Goal: Information Seeking & Learning: Learn about a topic

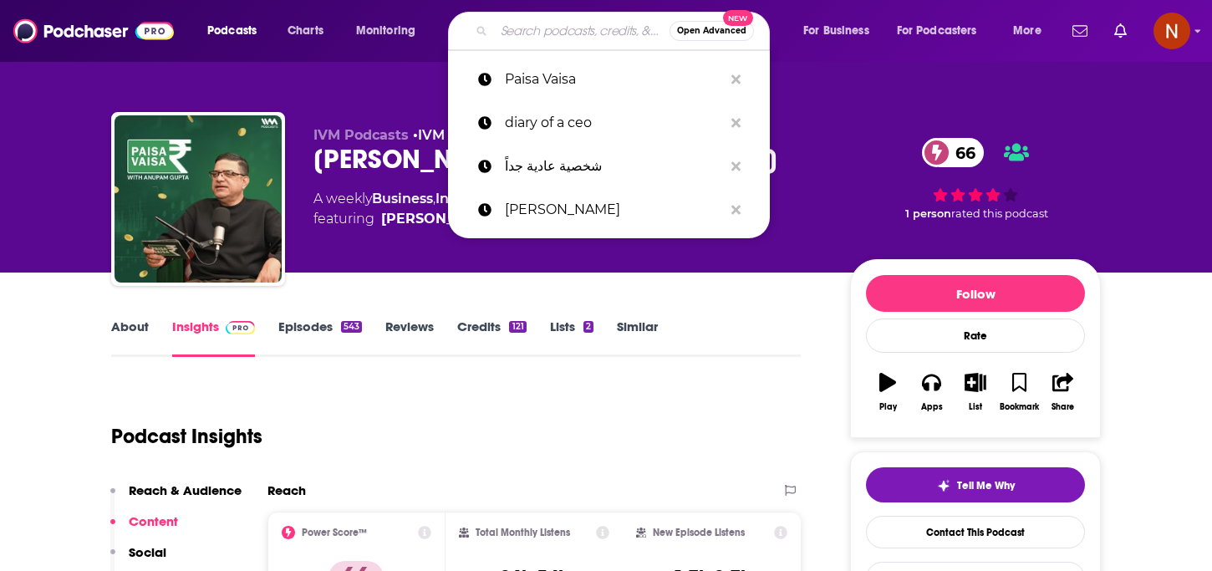
click at [577, 39] on input "Search podcasts, credits, & more..." at bounding box center [582, 31] width 176 height 27
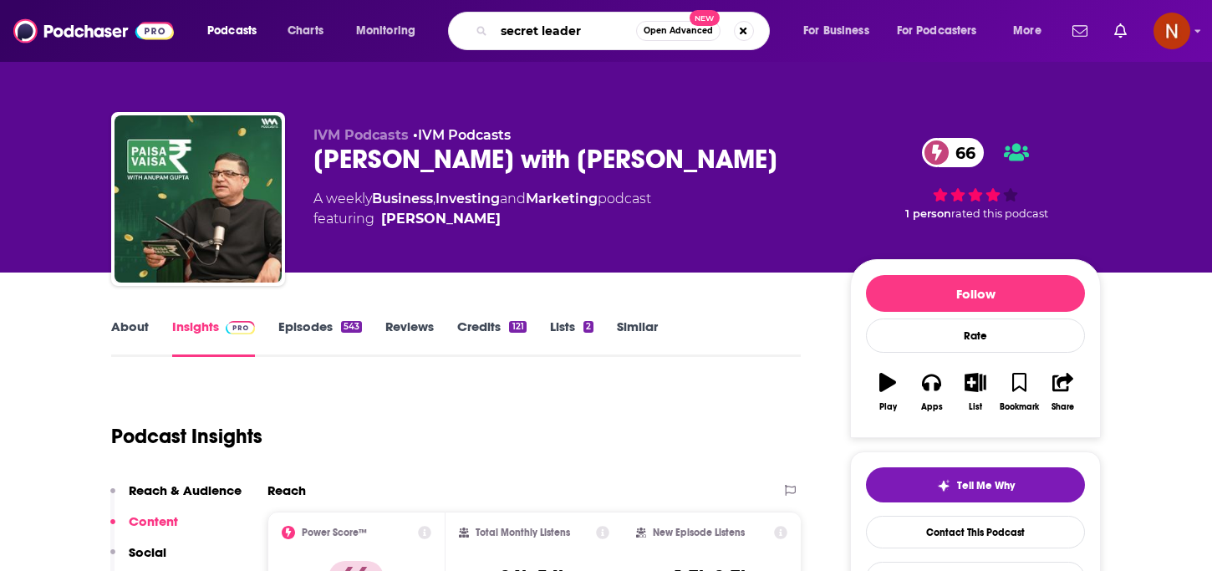
type input "secret leaders"
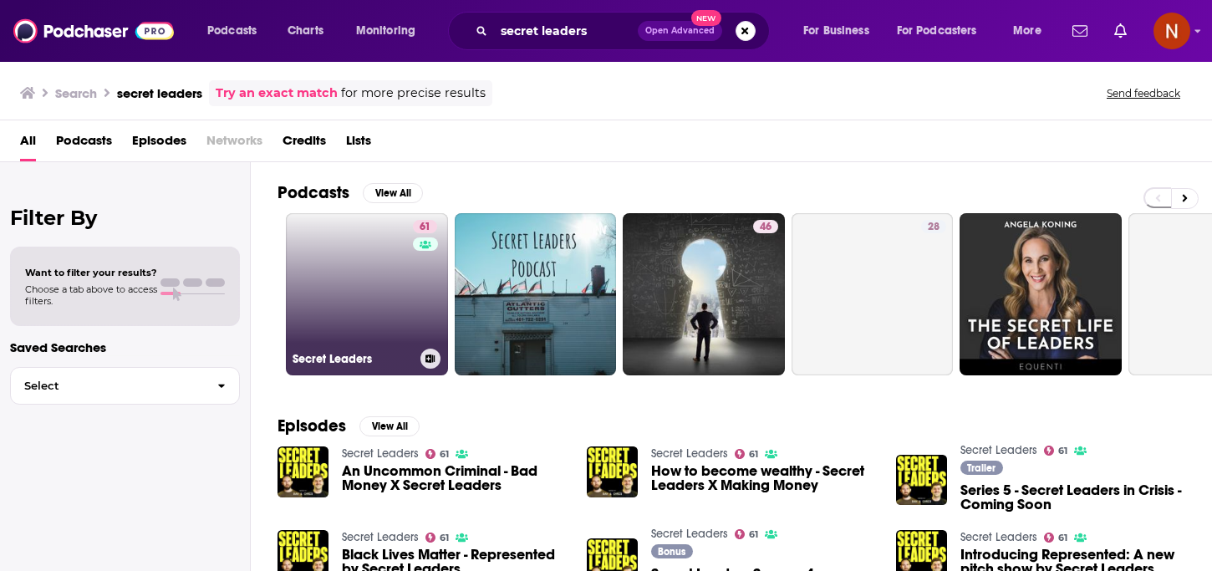
click at [338, 356] on h3 "Secret Leaders" at bounding box center [353, 359] width 121 height 14
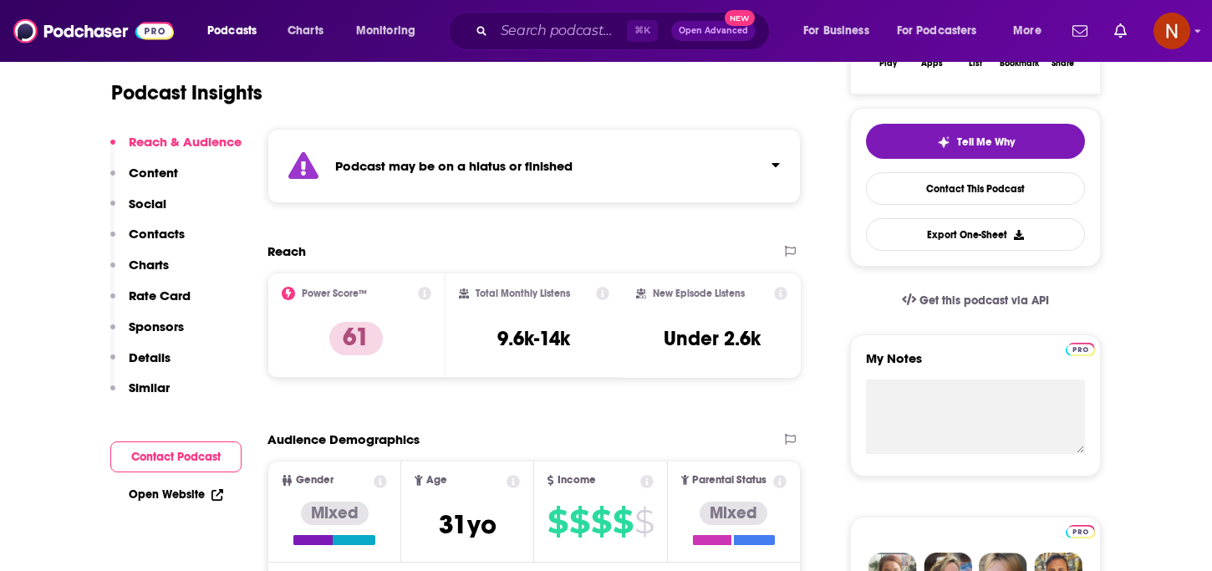
scroll to position [343, 0]
click at [589, 156] on div "Podcast may be on a hiatus or finished" at bounding box center [534, 167] width 533 height 74
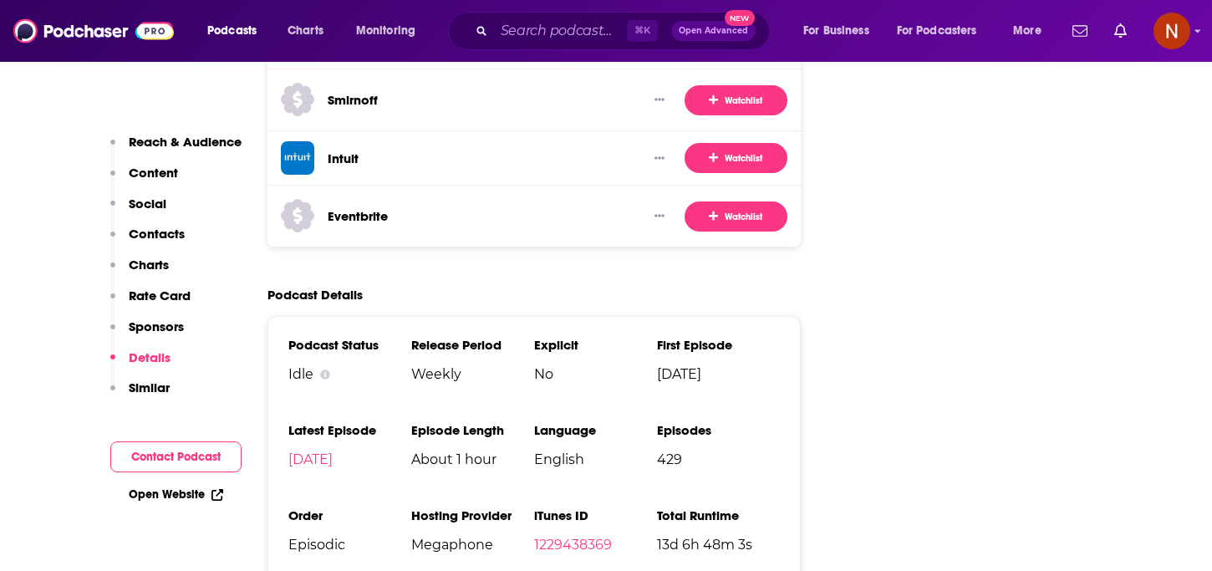
scroll to position [1873, 0]
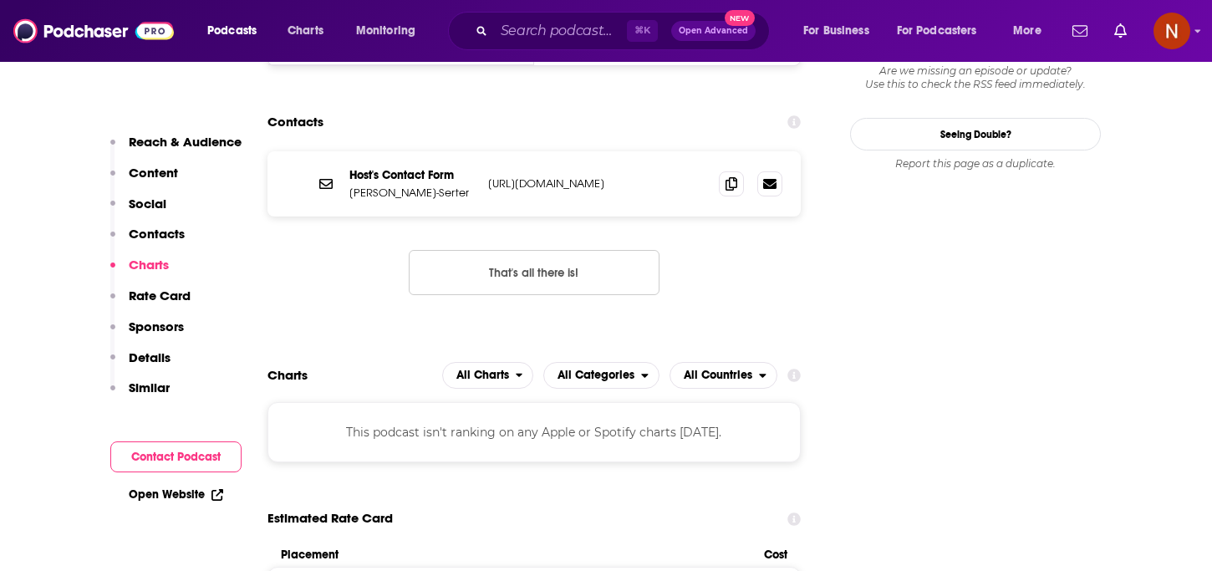
click at [573, 402] on div "This podcast isn't ranking on any Apple or Spotify charts [DATE]." at bounding box center [534, 432] width 533 height 60
click at [692, 106] on section "Contacts Host's Contact Form Dan Murray-Serter https://www.danmurrayserter.com/…" at bounding box center [534, 214] width 533 height 216
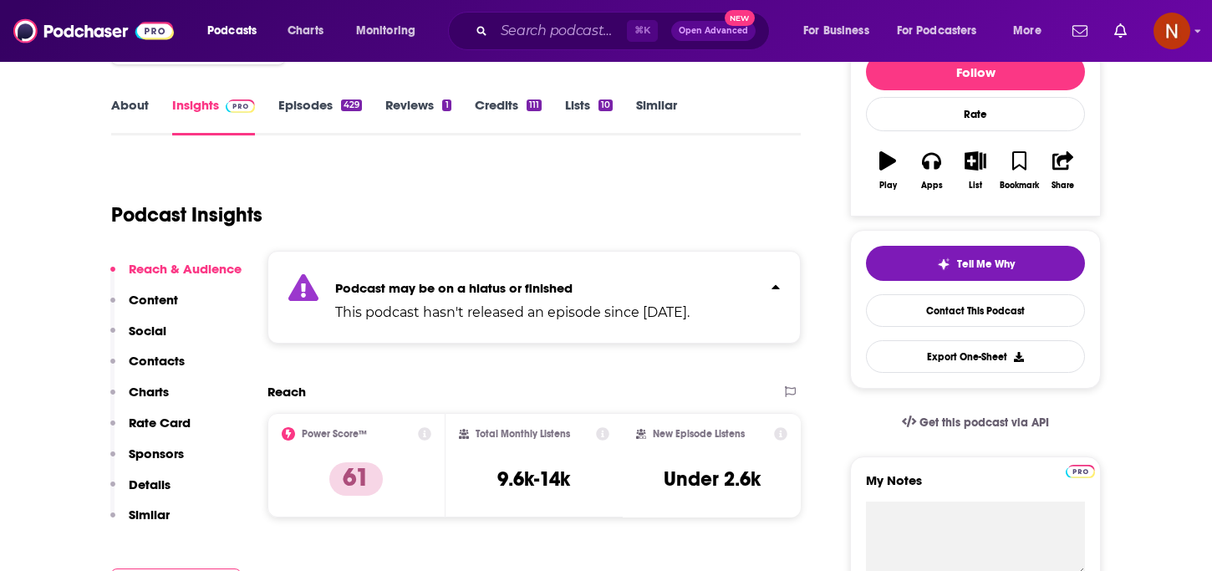
scroll to position [0, 0]
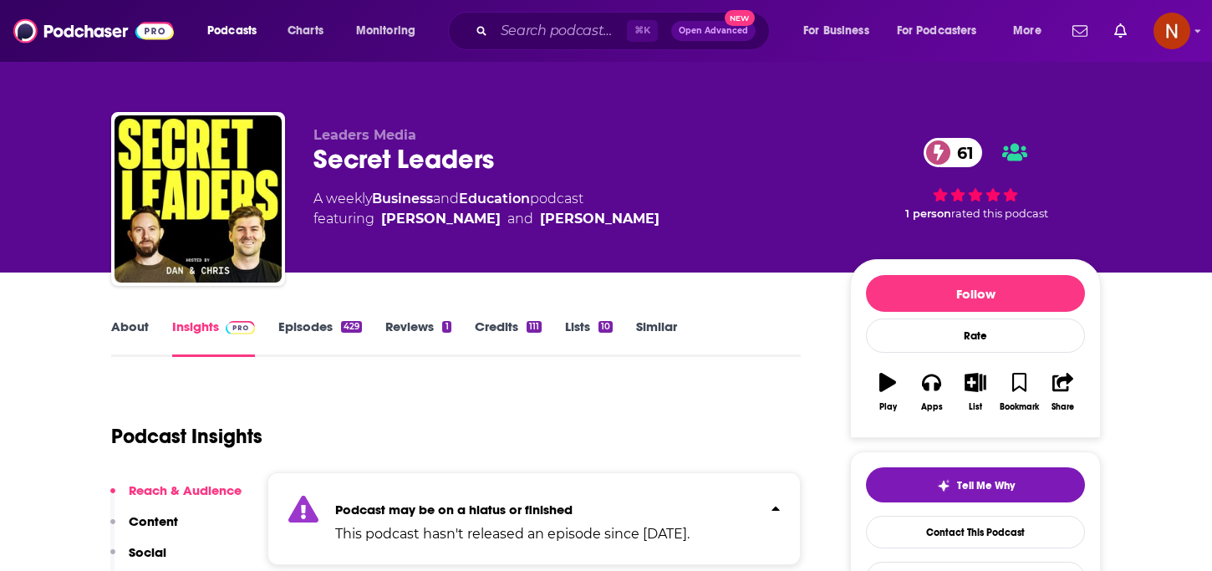
type input "https://www.podchaser.com/podcasts/paisa-vaisa-with-anupam-gupta-524723"
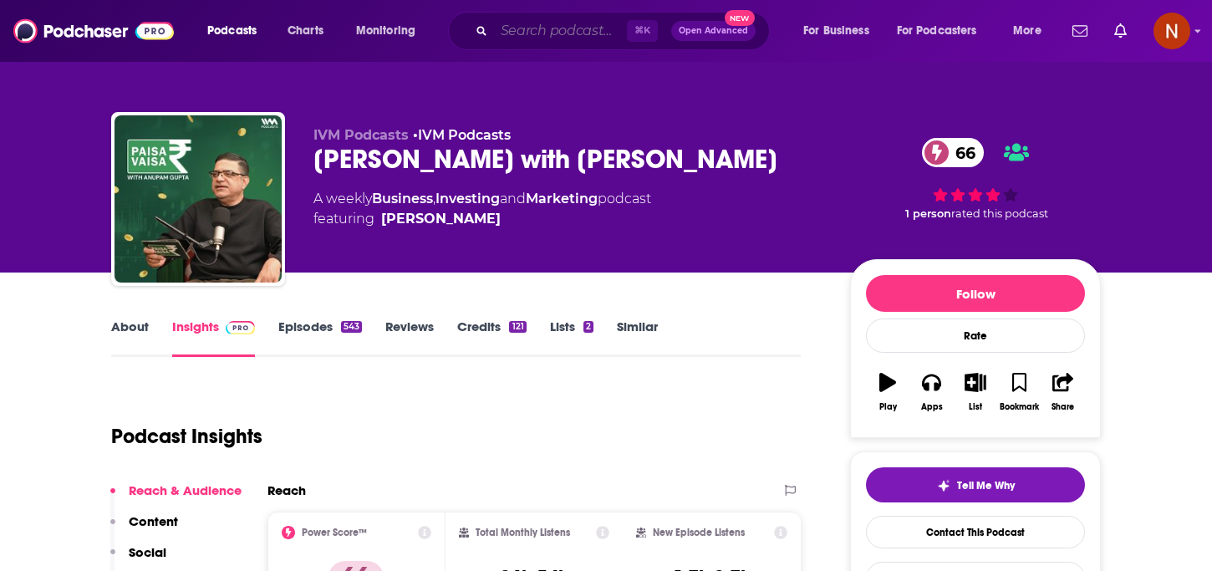
click at [557, 28] on input "Search podcasts, credits, & more..." at bounding box center [560, 31] width 133 height 27
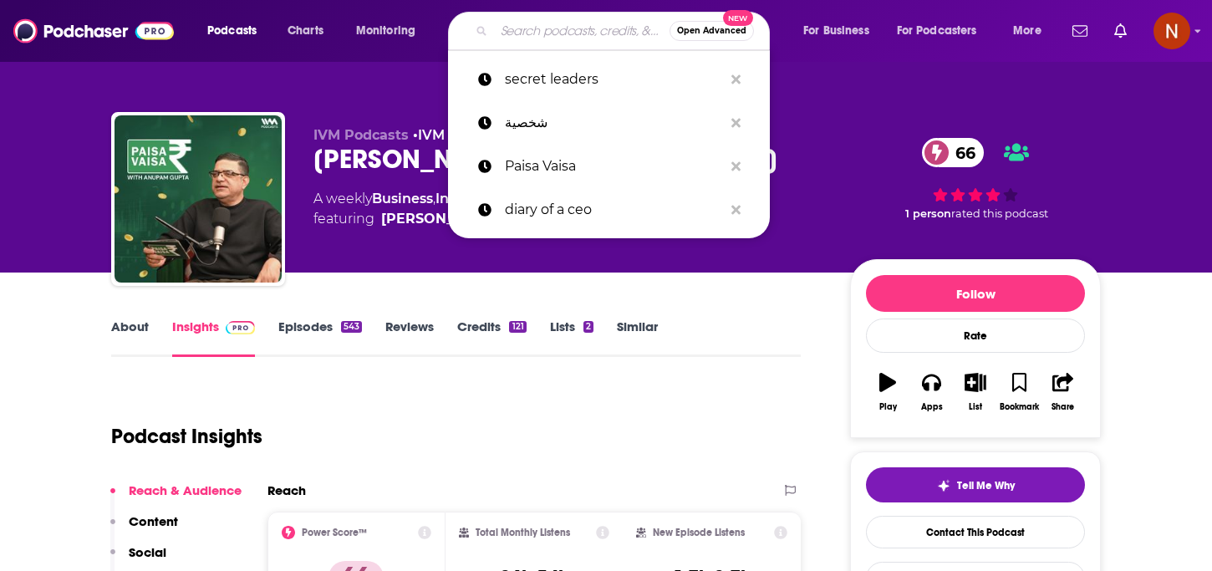
paste input "Get Real About Wealth with Induslnd Bank"
type input "Get Real About Wealth with Induslnd Bank"
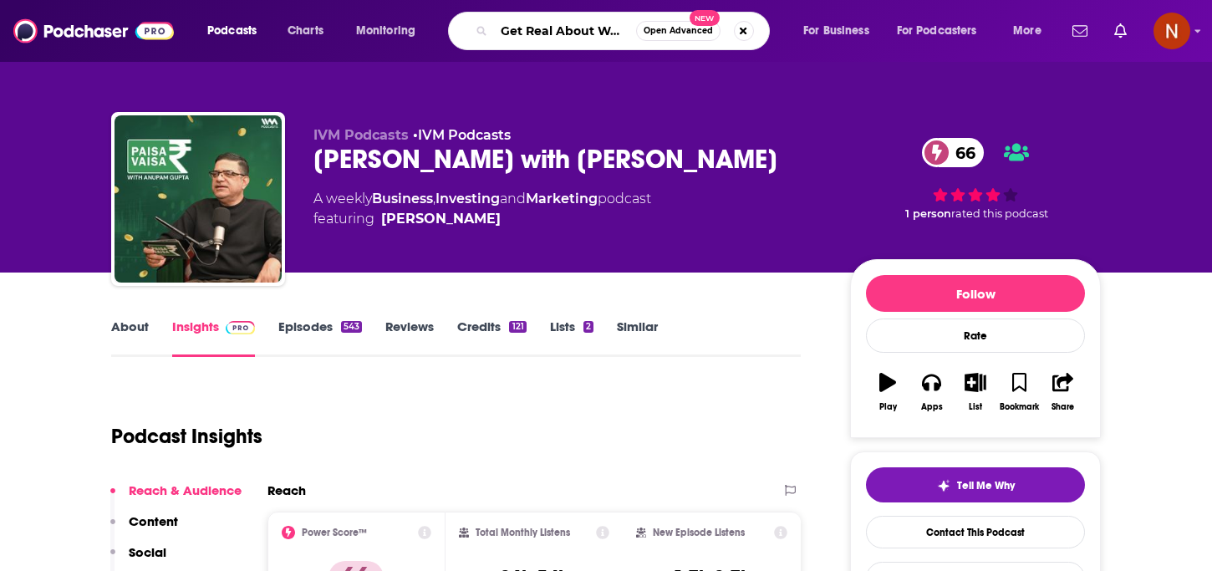
scroll to position [0, 137]
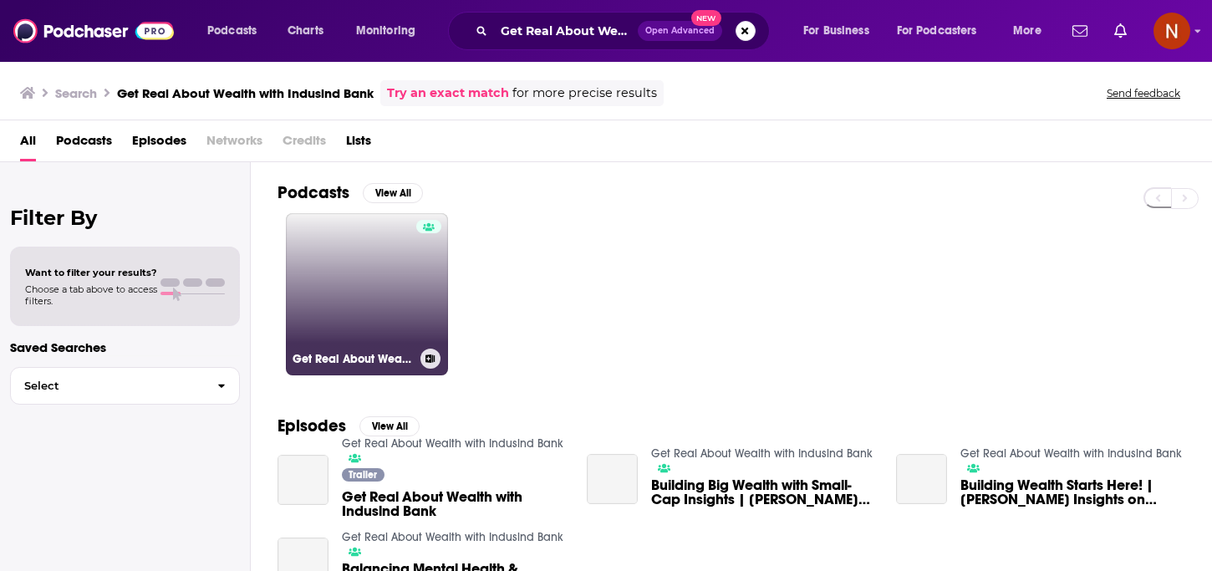
click at [347, 360] on h3 "Get Real About Wealth with Induslnd Bank" at bounding box center [353, 359] width 121 height 14
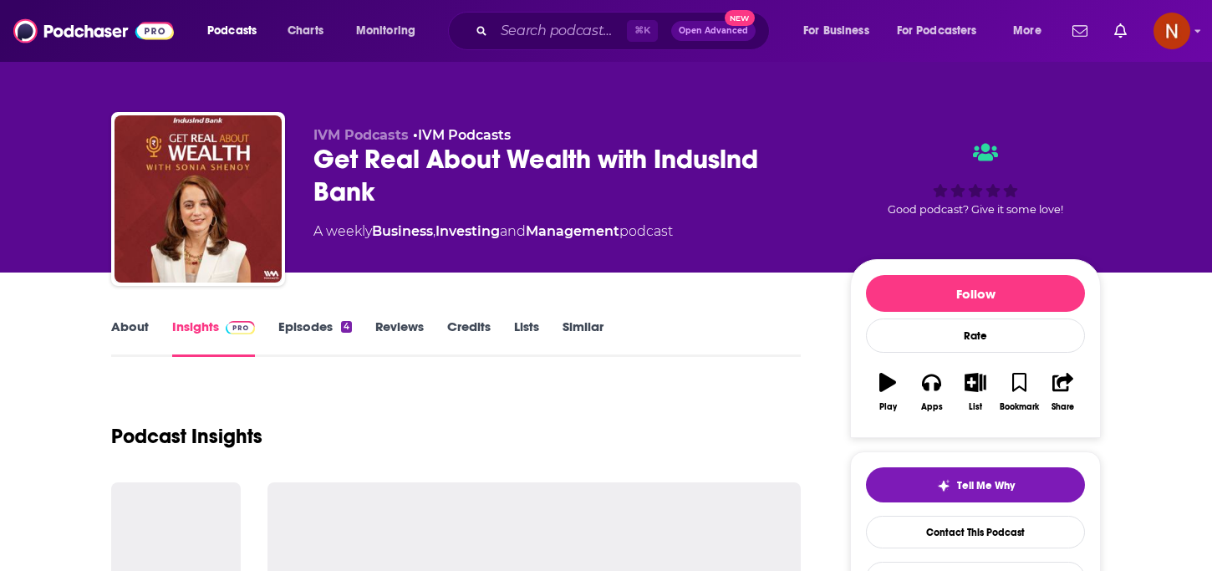
scroll to position [107, 0]
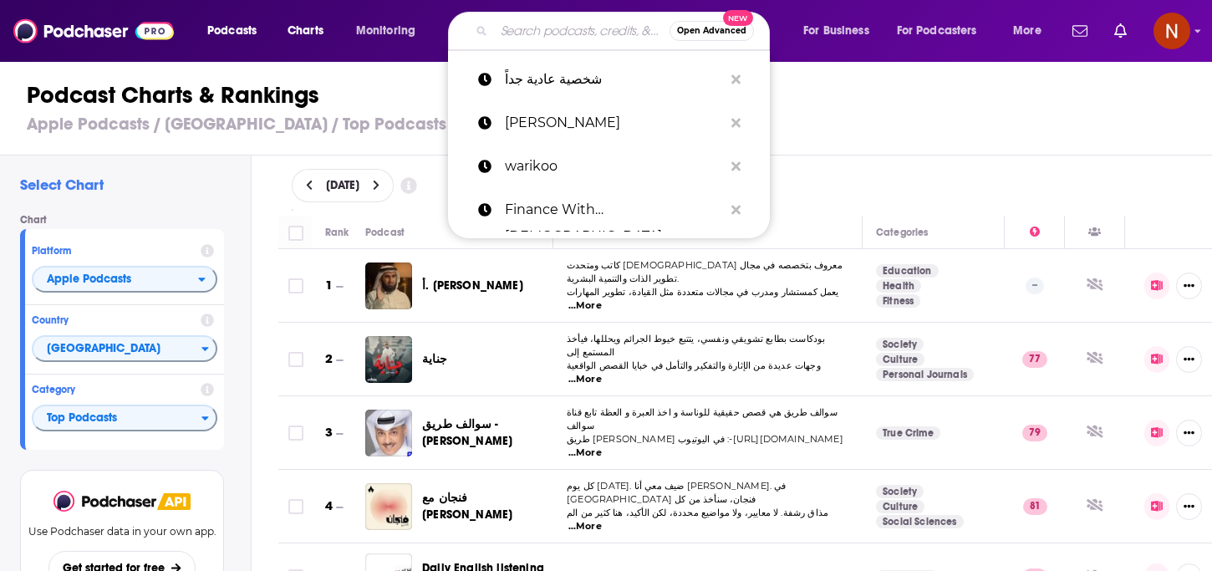
click at [545, 33] on input "Search podcasts, credits, & more..." at bounding box center [582, 31] width 176 height 27
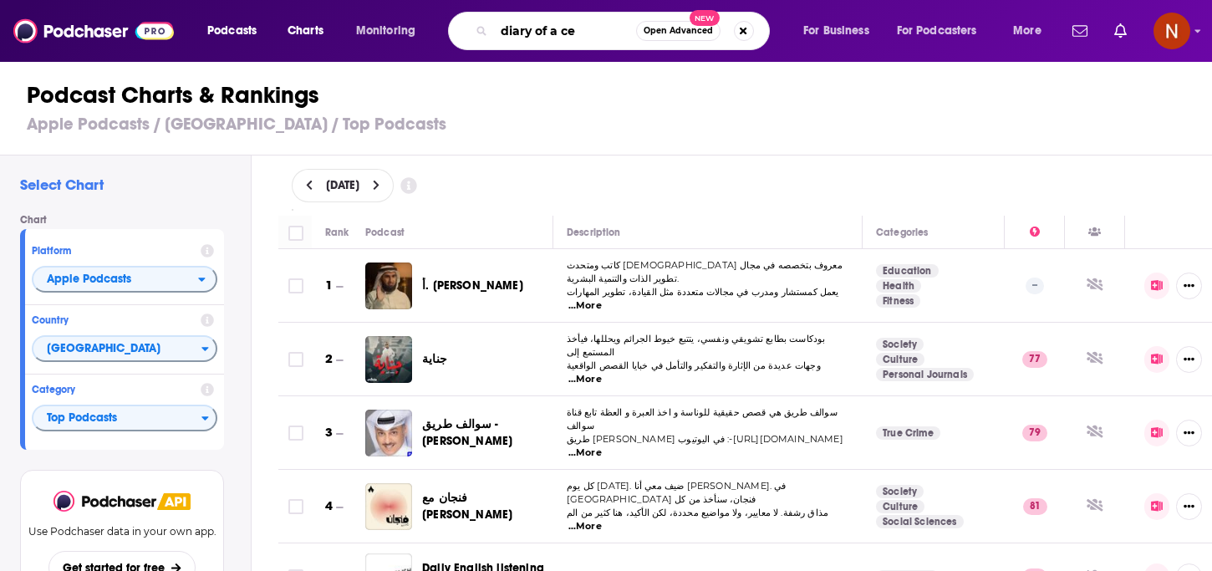
type input "diary of a ceo"
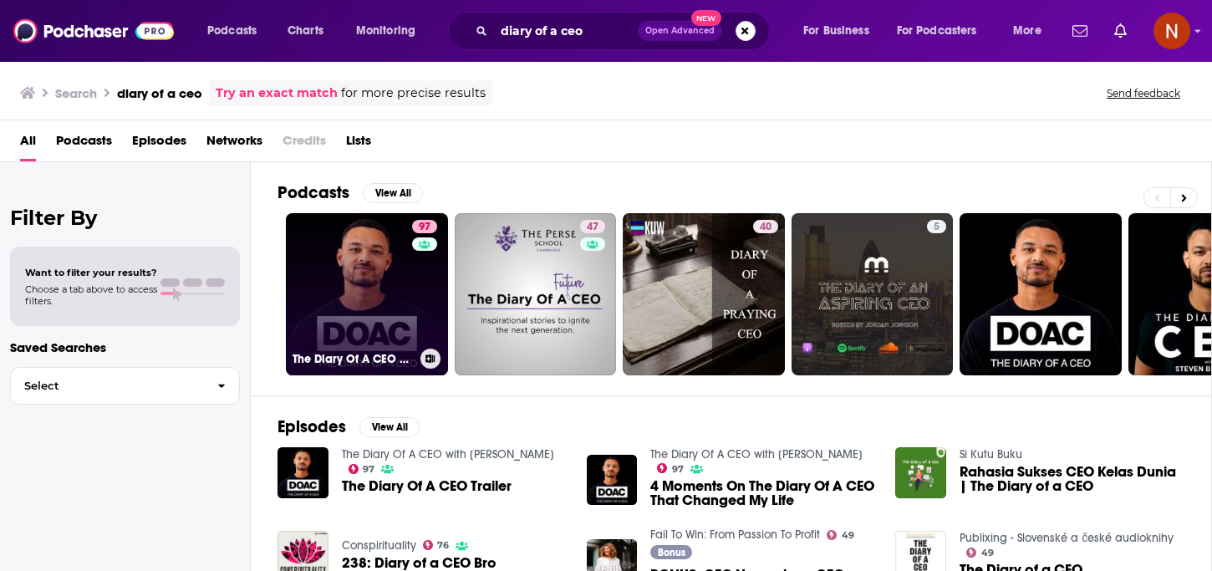
click at [355, 363] on h3 "The Diary Of A CEO with [PERSON_NAME]" at bounding box center [353, 359] width 121 height 14
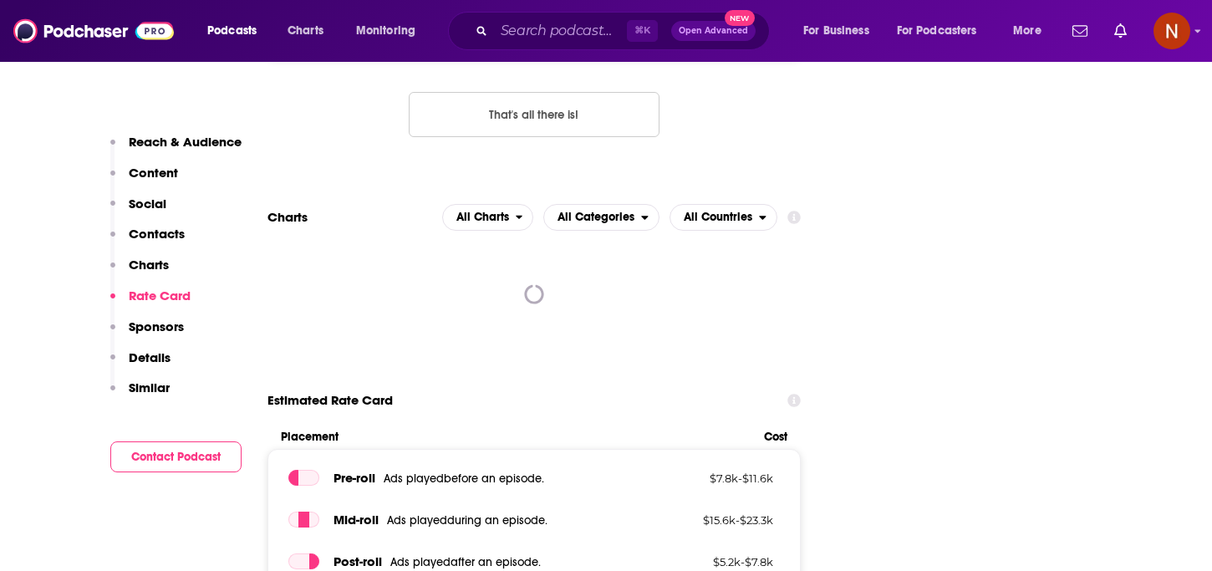
scroll to position [1999, 0]
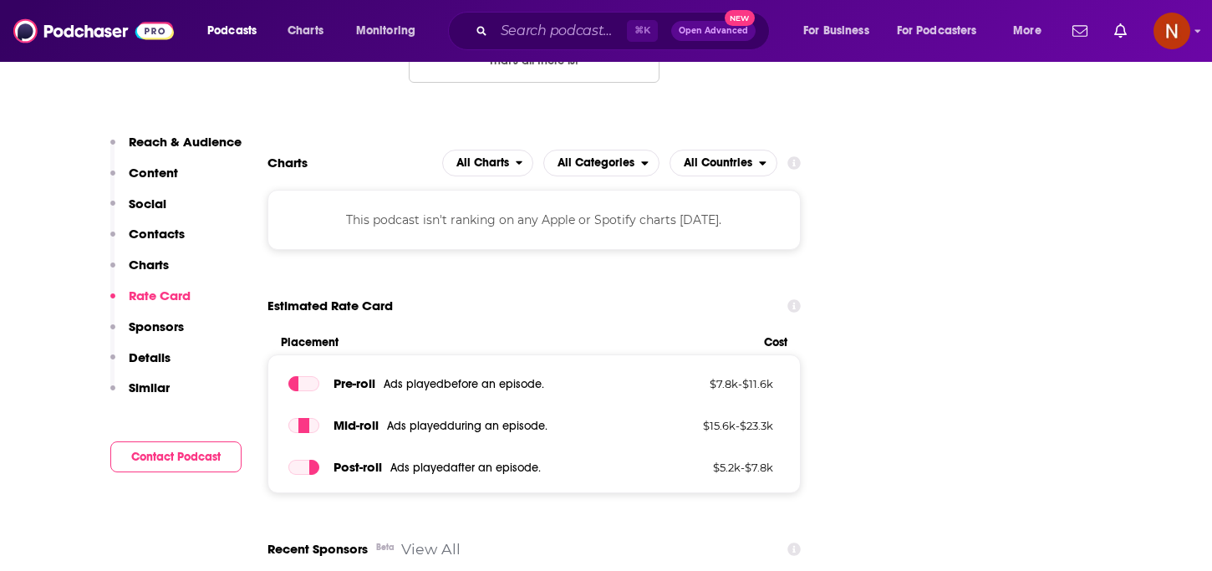
scroll to position [2066, 0]
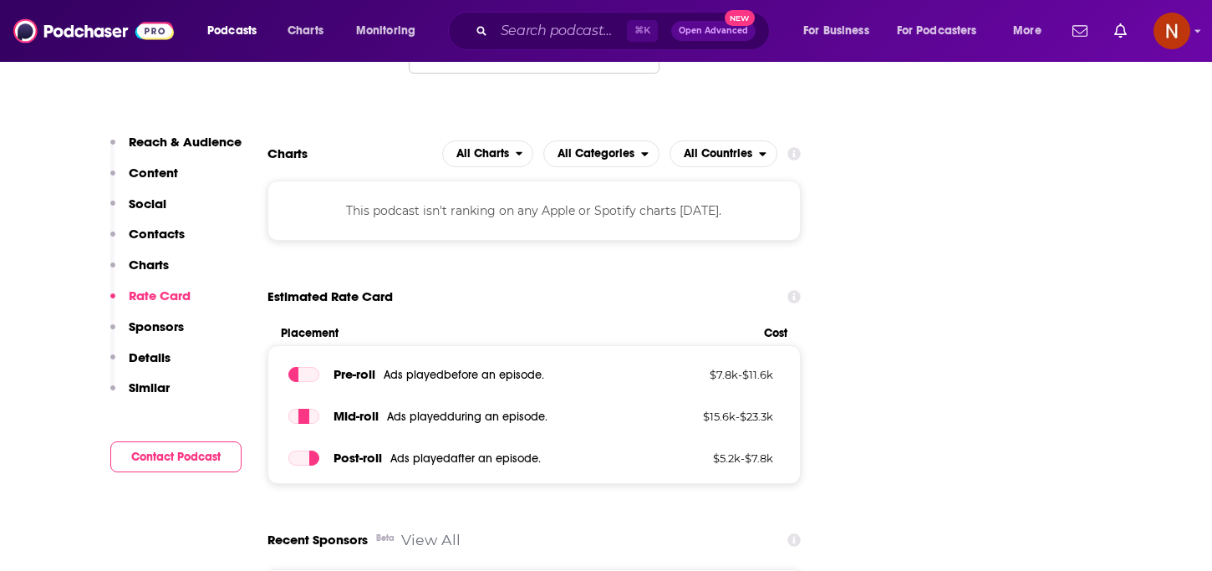
click at [489, 181] on div "This podcast isn't ranking on any Apple or Spotify charts [DATE]." at bounding box center [534, 211] width 533 height 60
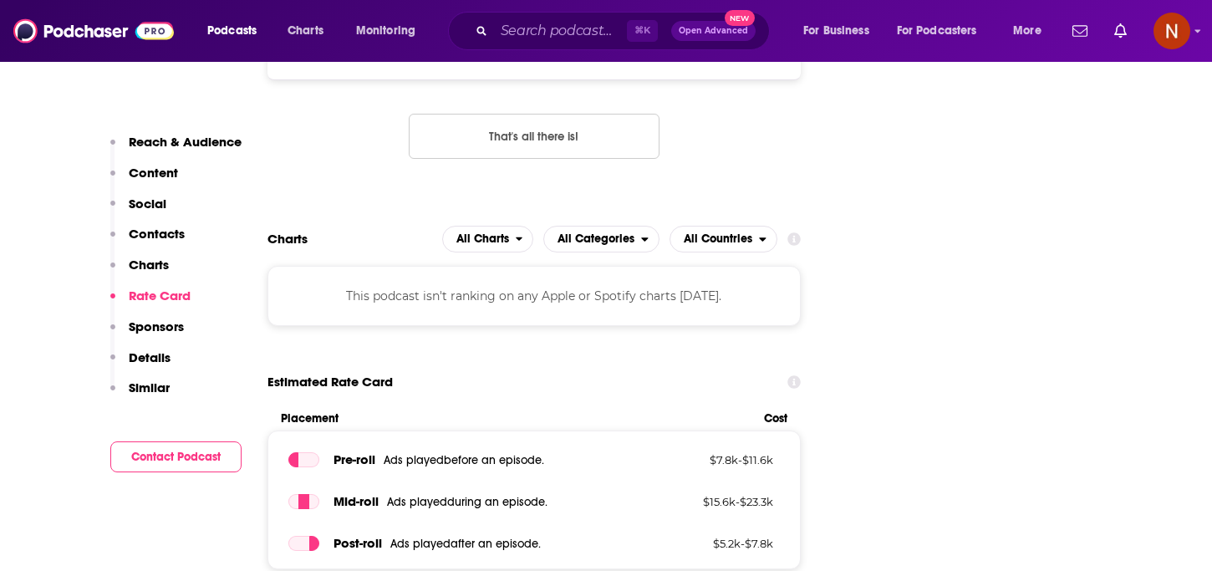
scroll to position [1979, 0]
click at [616, 227] on span "All Categories" at bounding box center [592, 241] width 97 height 28
click at [765, 227] on button "All Countries" at bounding box center [724, 240] width 108 height 27
click at [505, 235] on span "All Charts" at bounding box center [483, 241] width 53 height 12
click at [482, 266] on span "All Charts" at bounding box center [487, 271] width 71 height 10
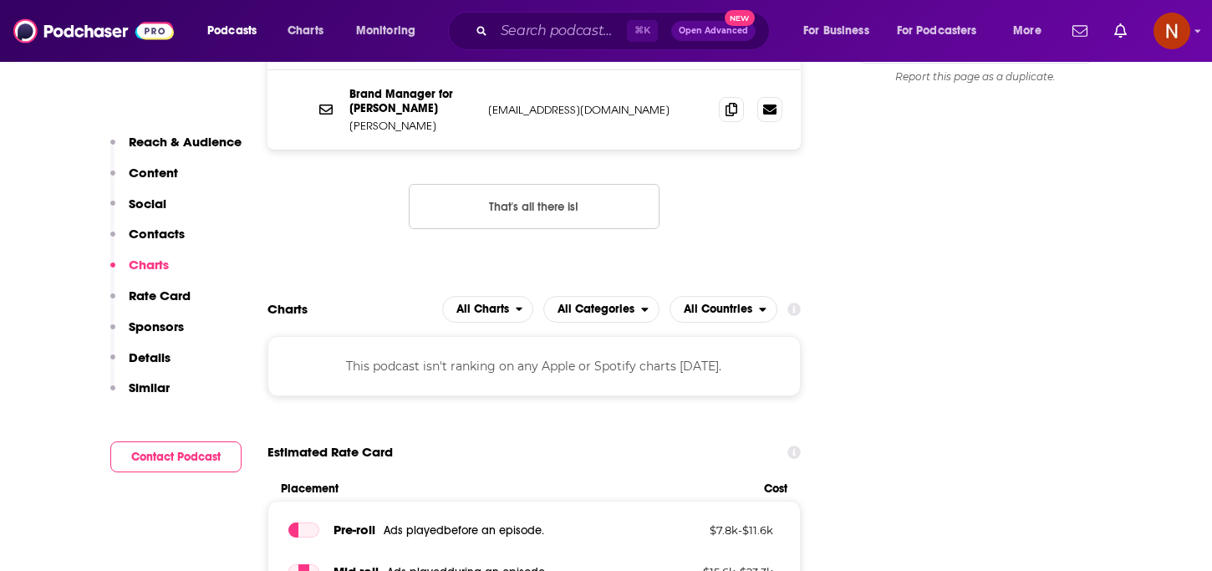
scroll to position [1911, 0]
click at [554, 183] on button "That's all there is!" at bounding box center [534, 205] width 251 height 45
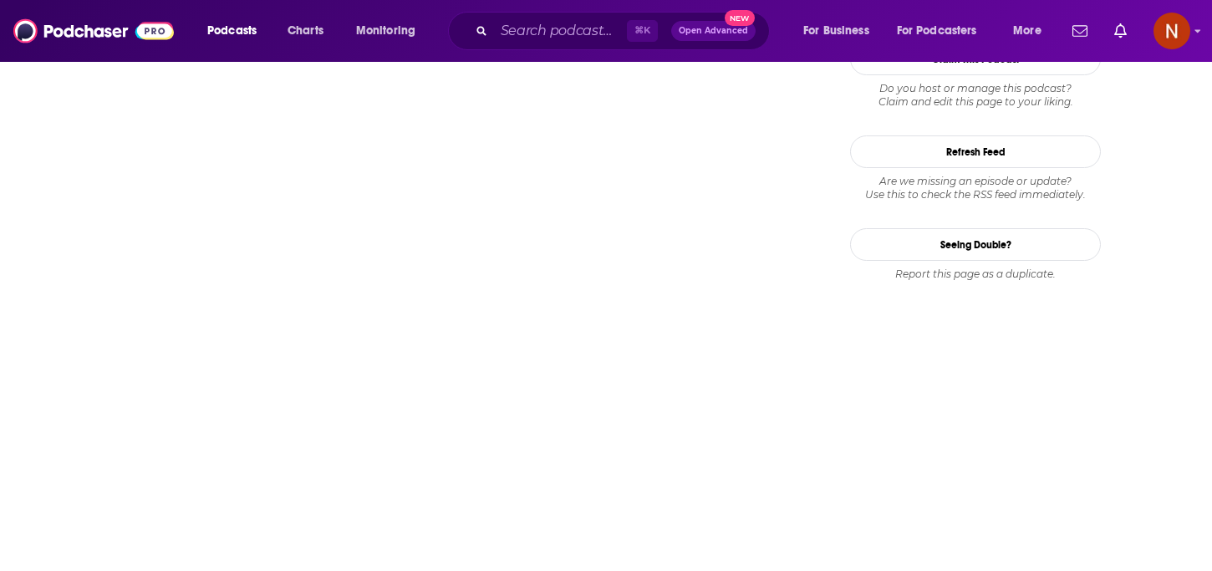
scroll to position [1722, 0]
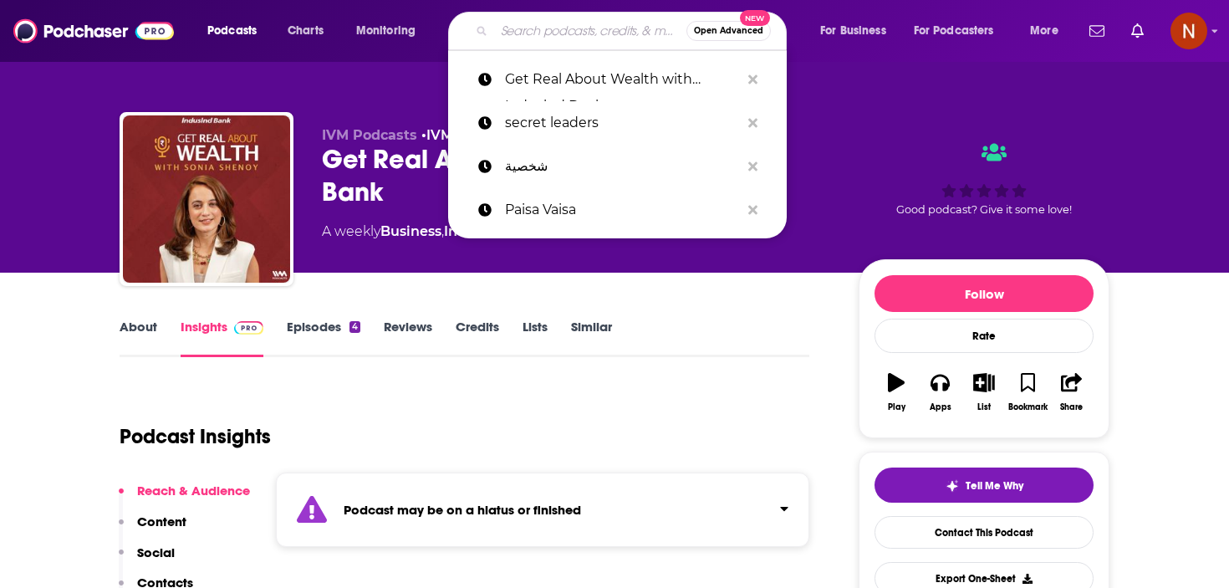
click at [538, 33] on input "Search podcasts, credits, & more..." at bounding box center [590, 31] width 192 height 27
click at [518, 211] on p "Paisa Vaisa" at bounding box center [622, 209] width 235 height 43
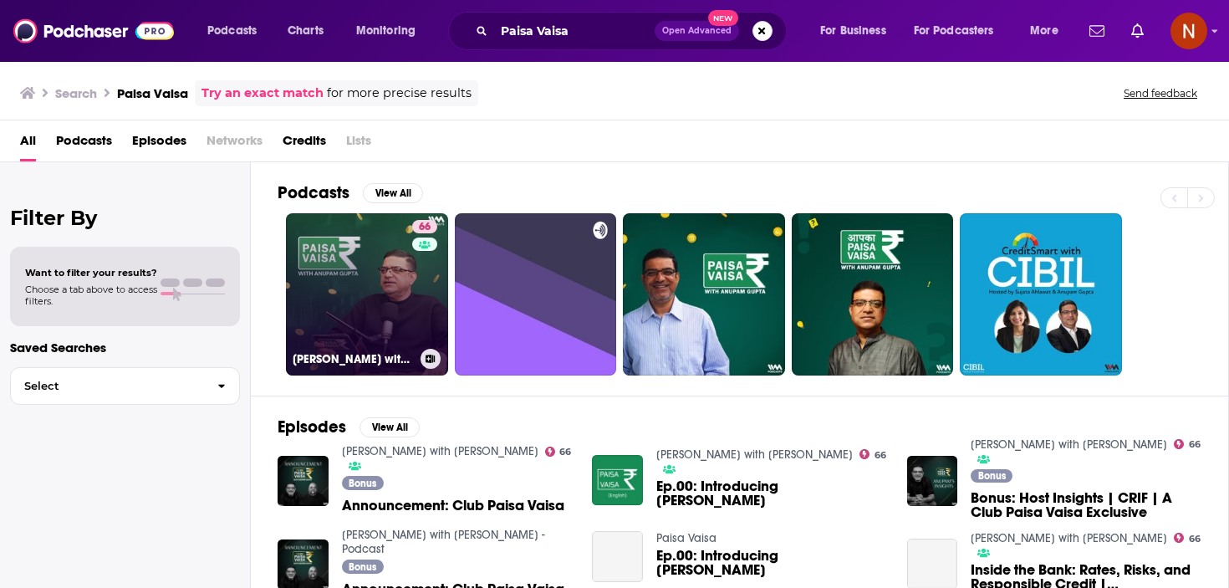
click at [329, 357] on h3 "[PERSON_NAME] with [PERSON_NAME]" at bounding box center [353, 359] width 121 height 14
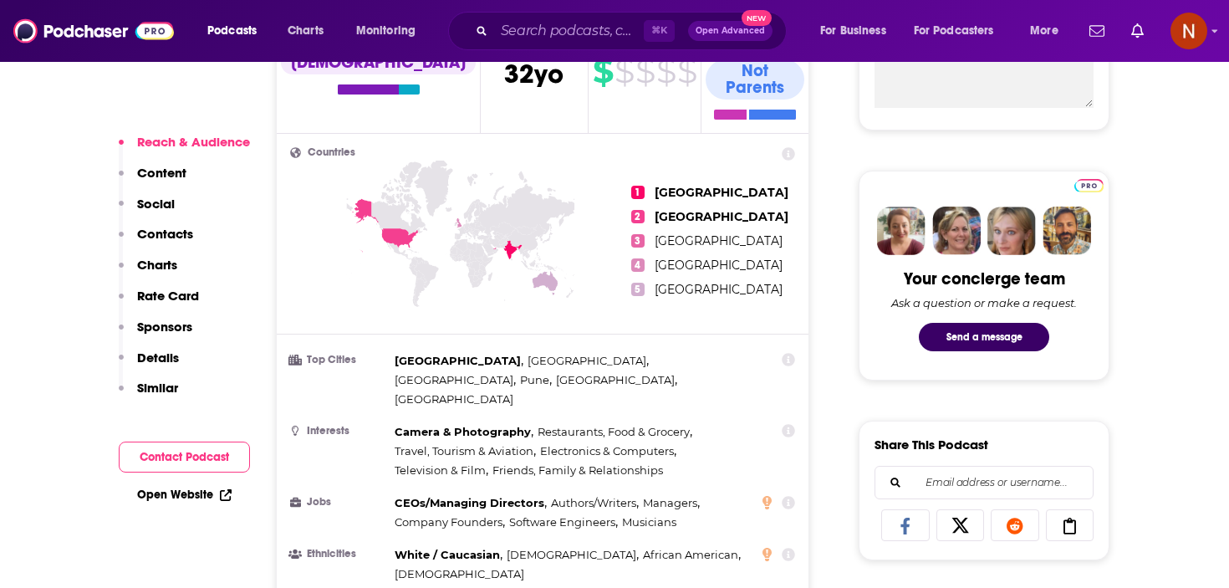
scroll to position [691, 0]
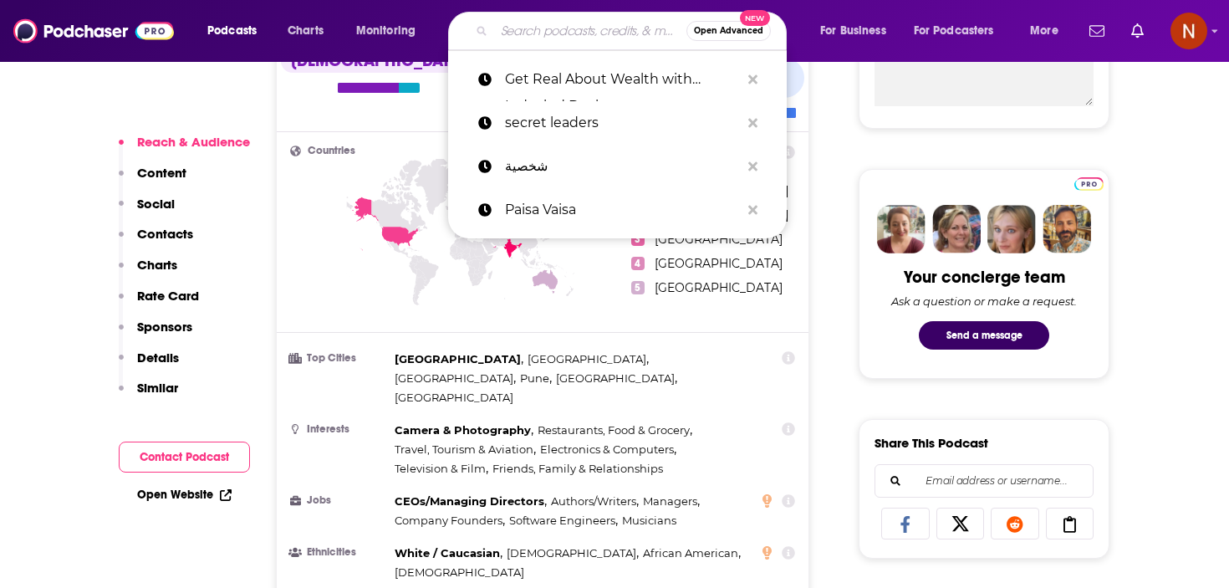
click at [592, 26] on input "Search podcasts, credits, & more..." at bounding box center [590, 31] width 192 height 27
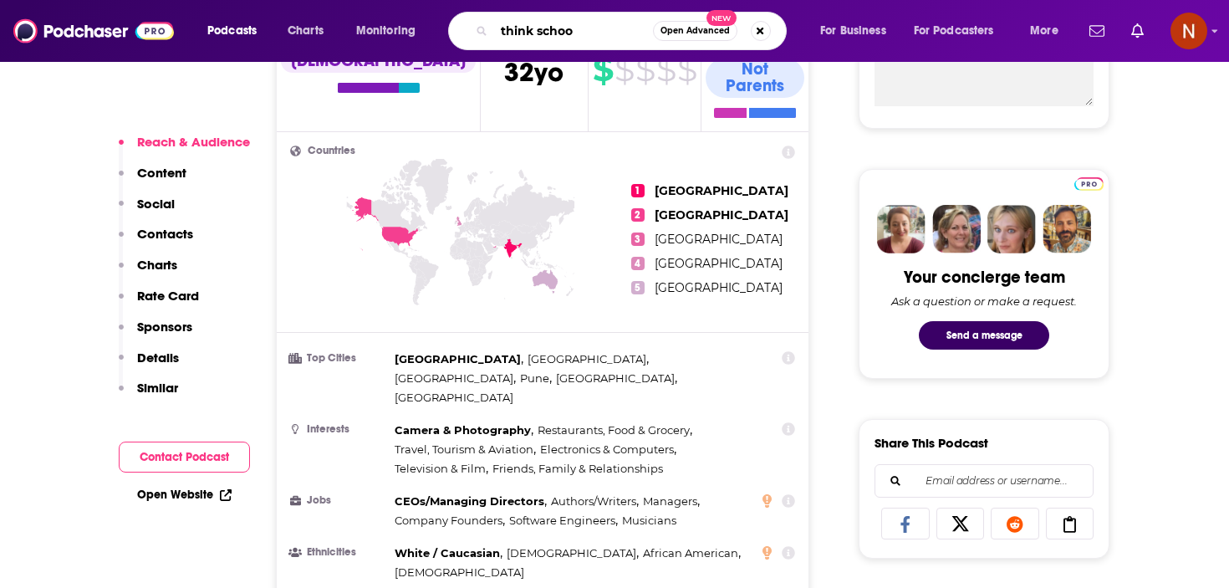
type input "think school"
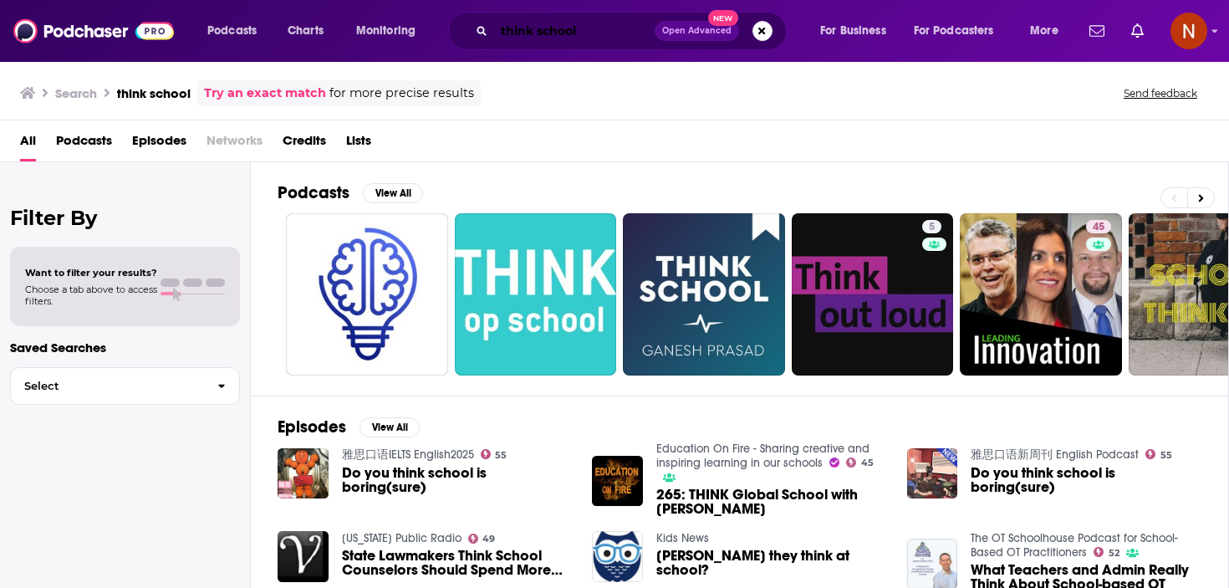
click at [554, 38] on input "think school" at bounding box center [574, 31] width 161 height 27
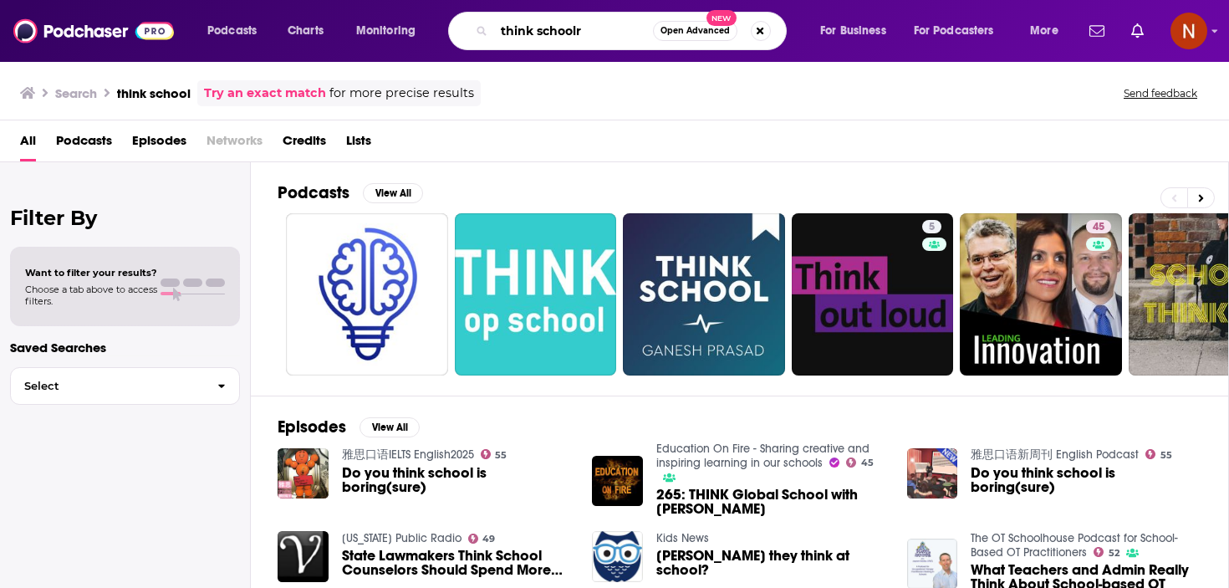
click at [549, 40] on input "think schoolr" at bounding box center [573, 31] width 159 height 27
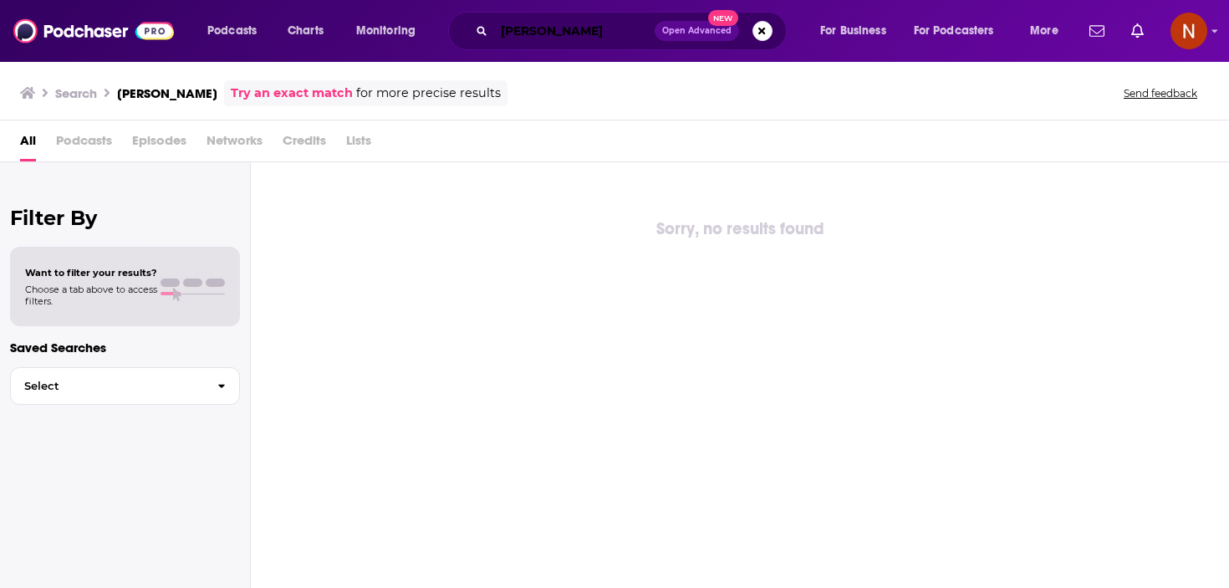
click at [632, 22] on input "[PERSON_NAME]" at bounding box center [574, 31] width 161 height 27
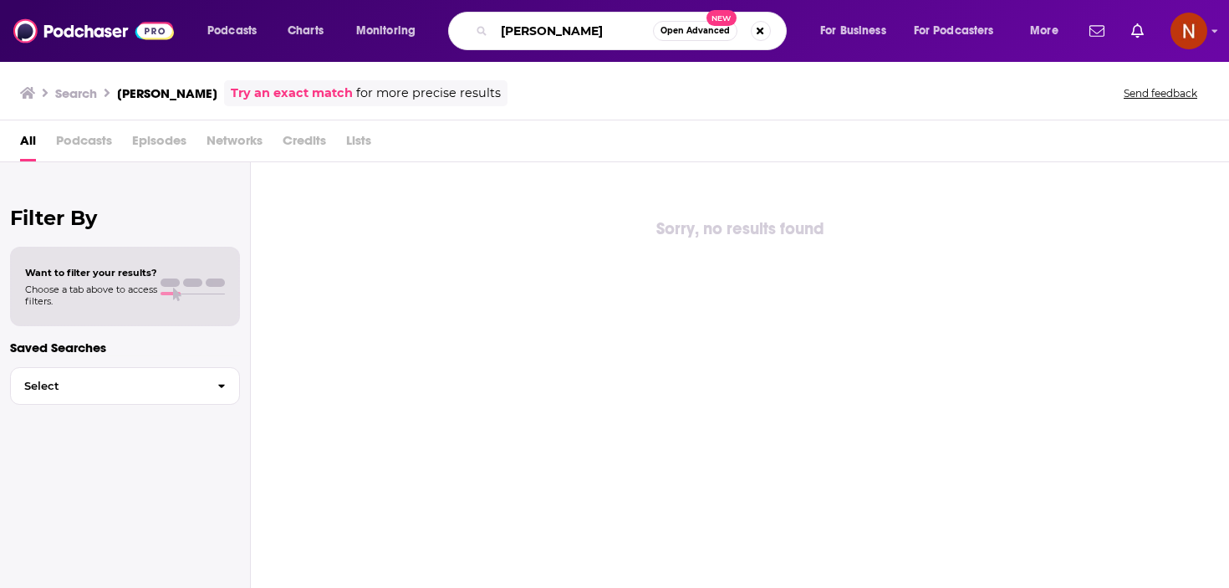
click at [594, 24] on input "[PERSON_NAME]" at bounding box center [573, 31] width 159 height 27
type input "[PERSON_NAME][DEMOGRAPHIC_DATA]"
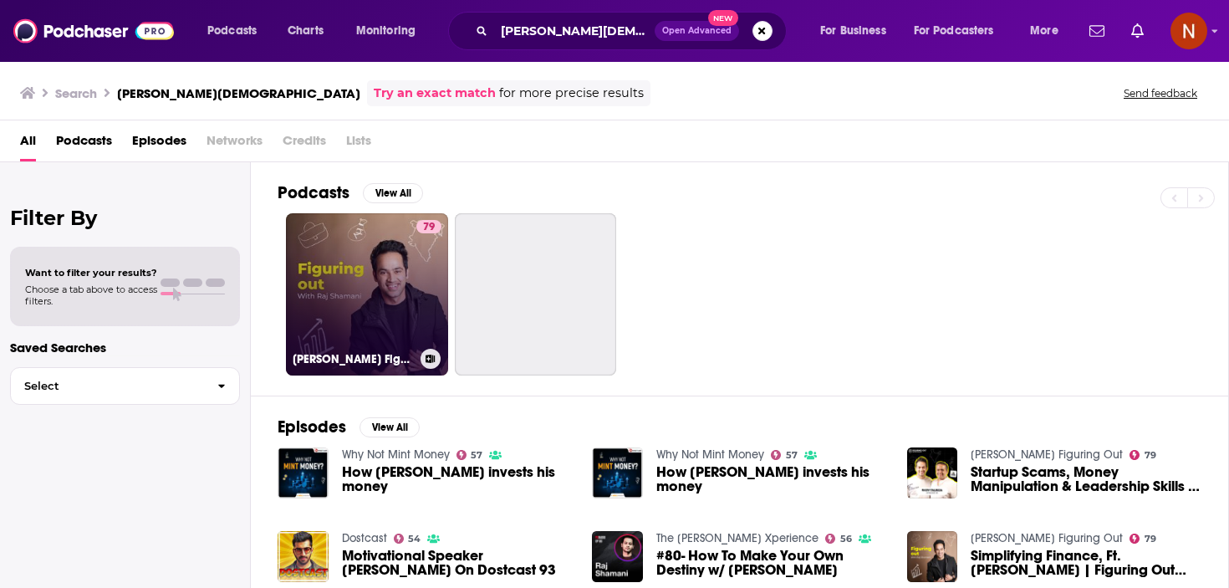
click at [321, 359] on h3 "[PERSON_NAME] Figuring Out" at bounding box center [353, 359] width 121 height 14
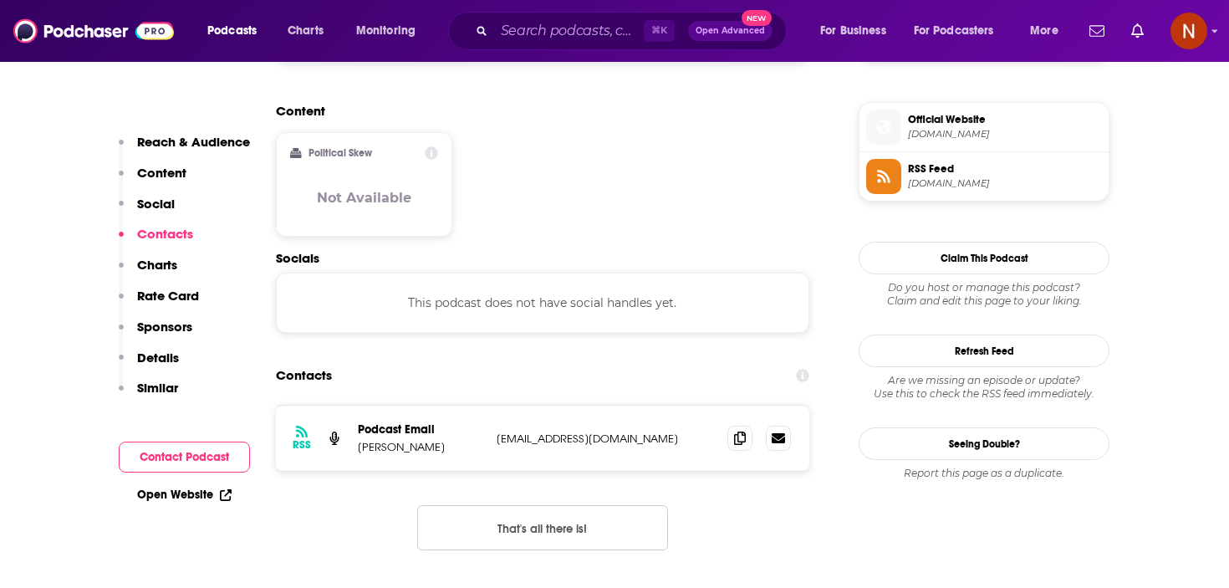
scroll to position [1318, 0]
click at [745, 430] on icon at bounding box center [740, 436] width 12 height 13
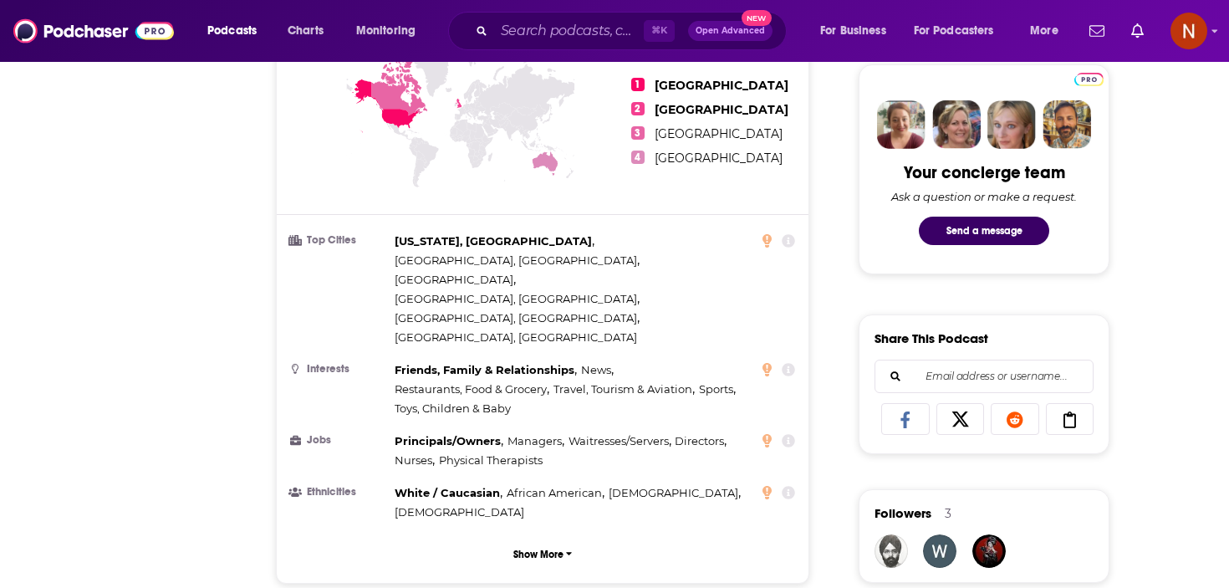
scroll to position [0, 0]
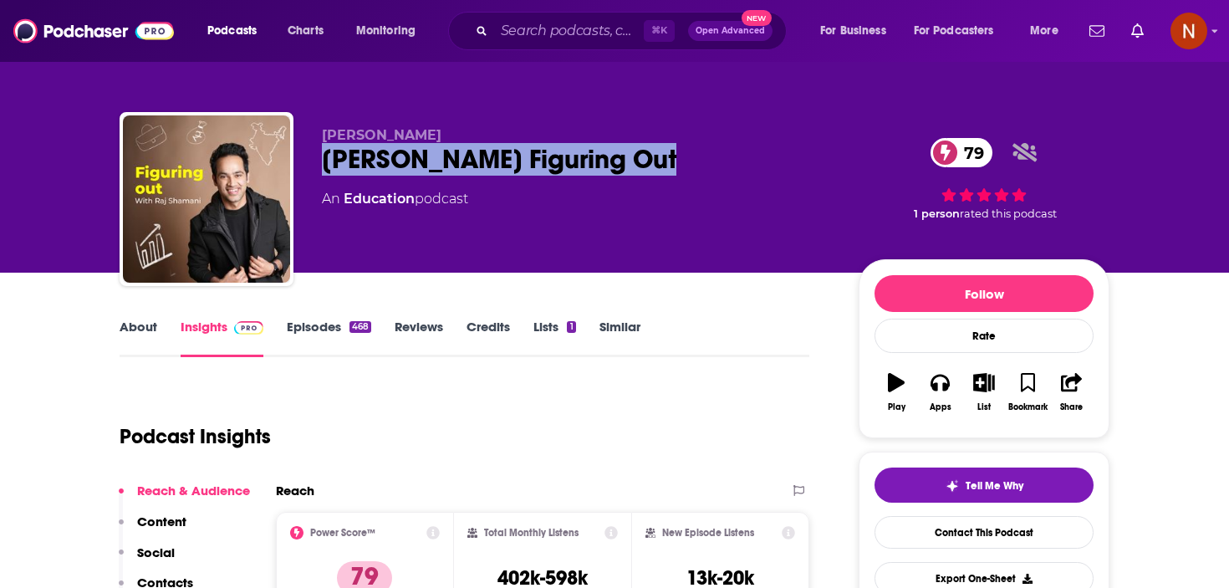
drag, startPoint x: 676, startPoint y: 162, endPoint x: 324, endPoint y: 160, distance: 352.0
click at [324, 160] on div "Raj Shamani's Figuring Out 79" at bounding box center [577, 159] width 510 height 33
copy h2 "[PERSON_NAME] Figuring Out"
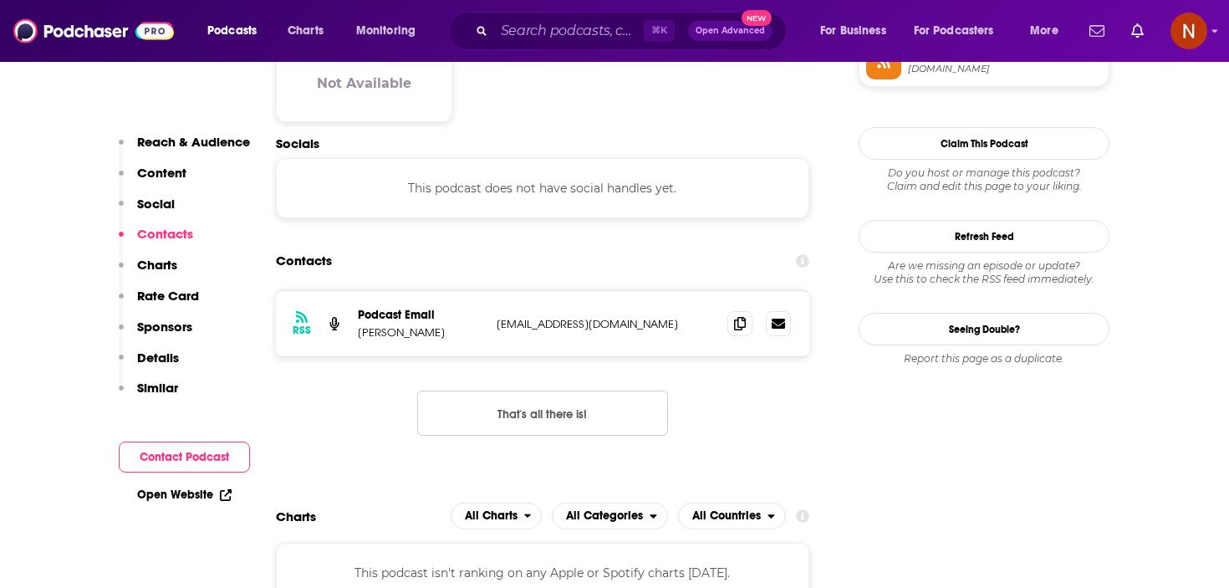
scroll to position [1494, 0]
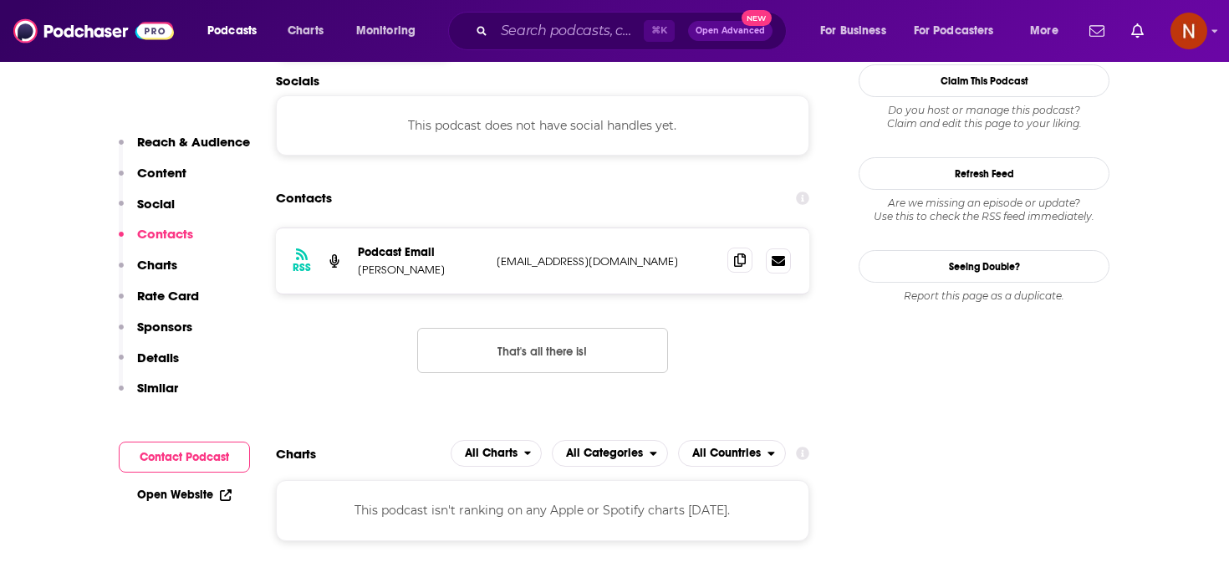
click at [737, 253] on icon at bounding box center [740, 259] width 12 height 13
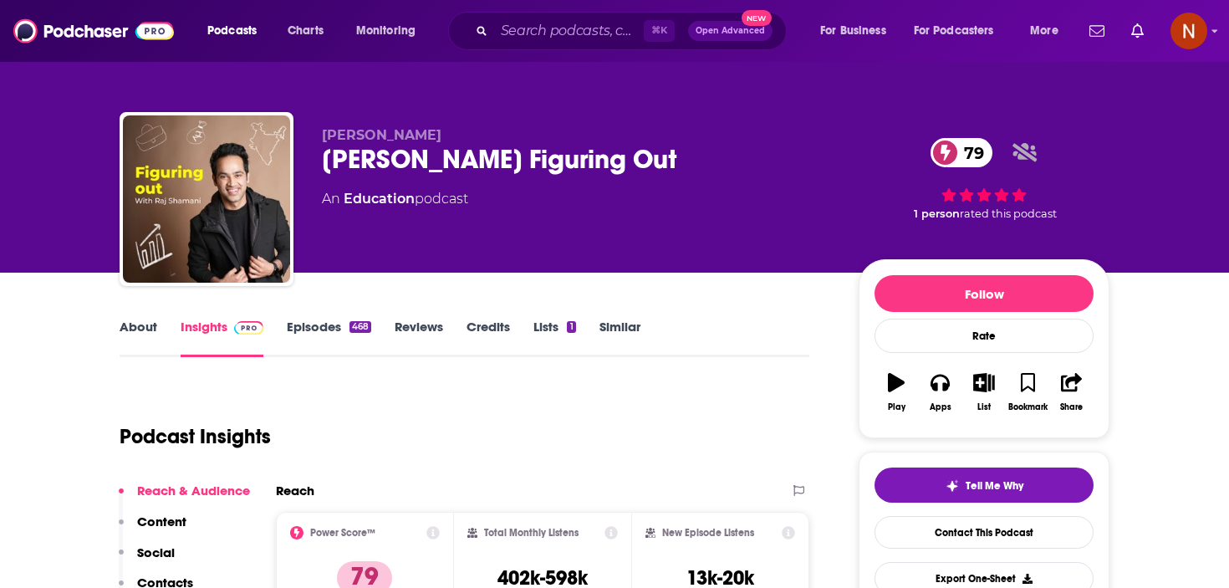
click at [515, 173] on div "Raj Shamani's Figuring Out 79" at bounding box center [577, 159] width 510 height 33
click at [515, 165] on div "Raj Shamani's Figuring Out 79" at bounding box center [577, 159] width 510 height 33
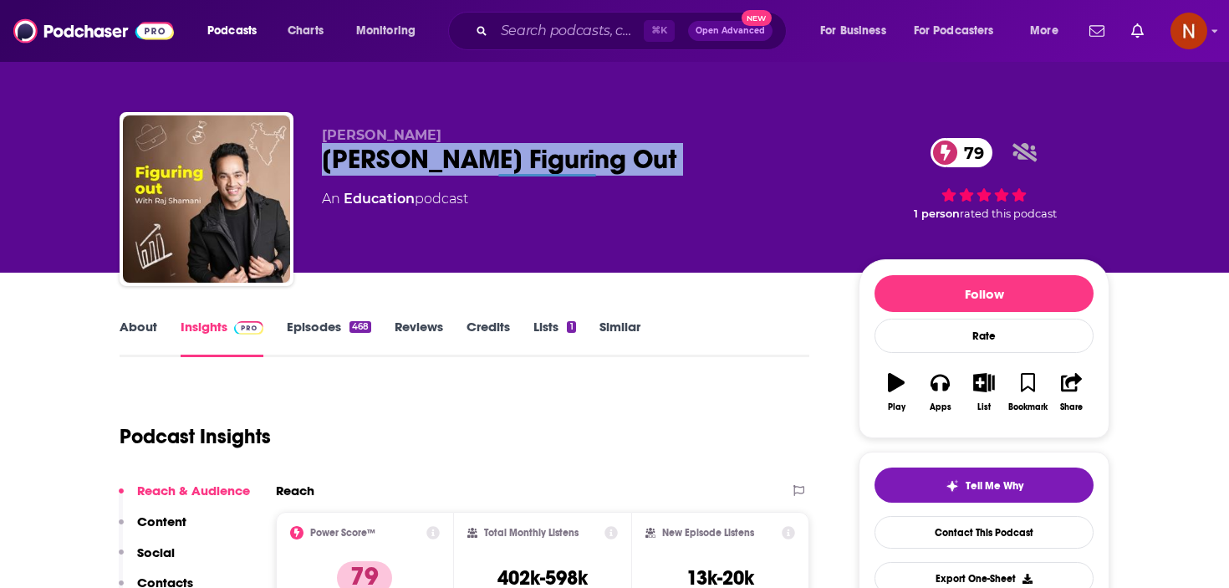
click at [515, 166] on div "Raj Shamani's Figuring Out 79" at bounding box center [577, 159] width 510 height 33
copy div "Raj Shamani's Figuring Out 79"
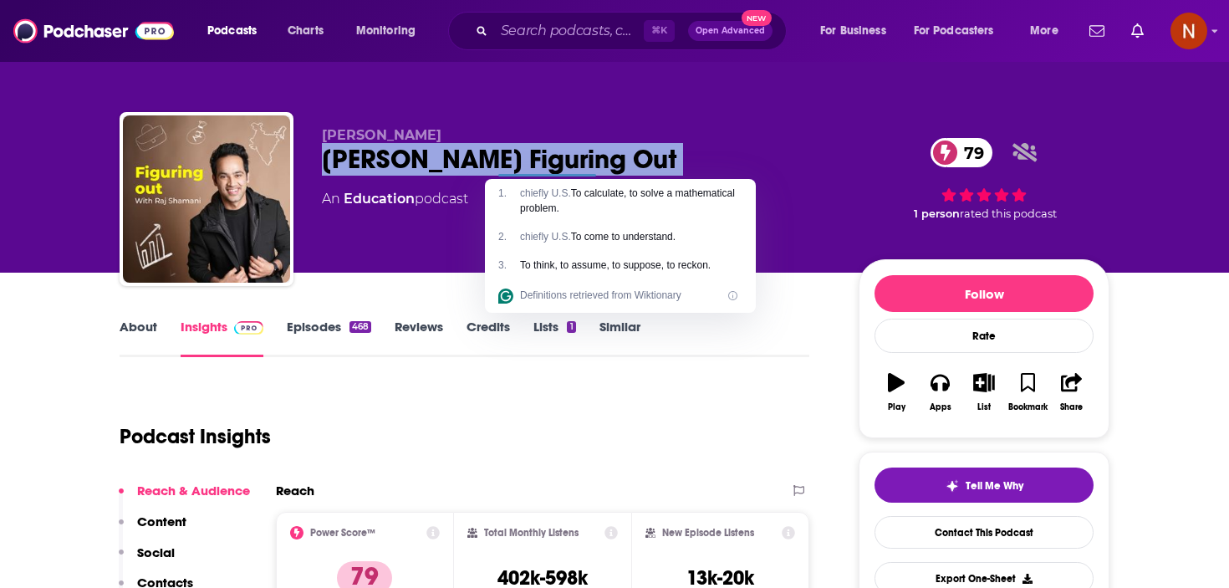
copy div "Raj Shamani's Figuring Out 79"
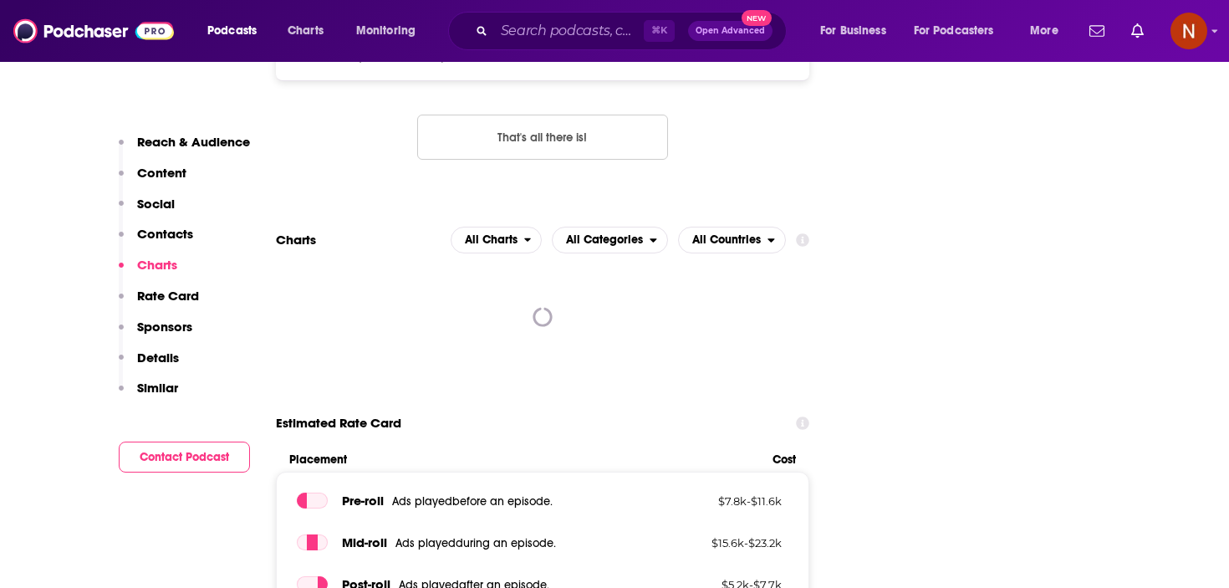
scroll to position [1981, 0]
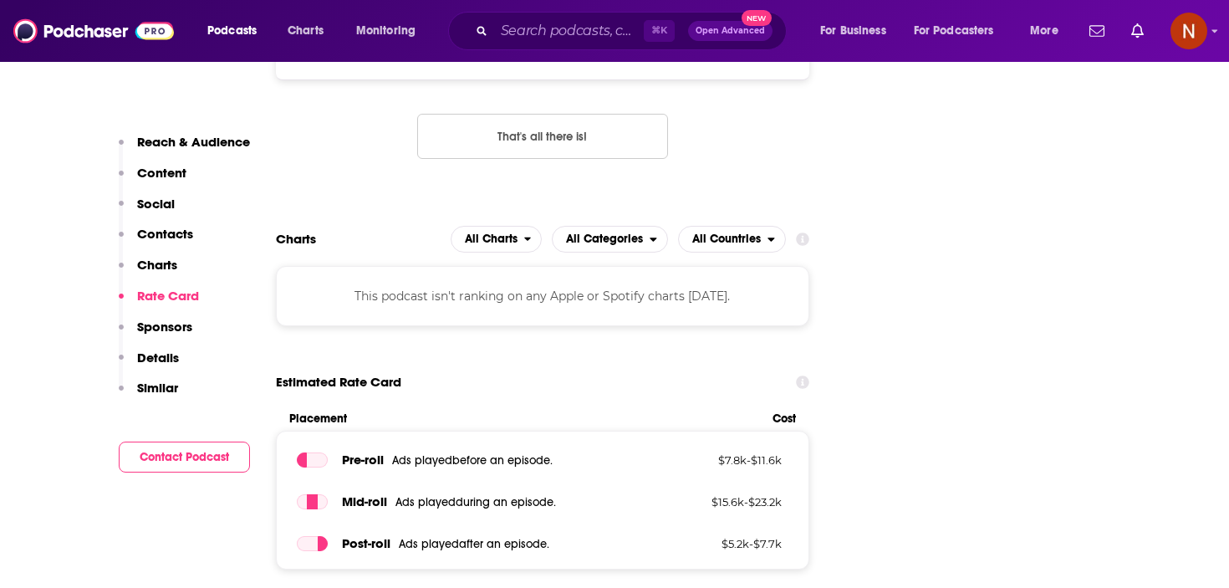
click at [449, 266] on div "This podcast isn't ranking on any Apple or Spotify charts [DATE]." at bounding box center [542, 296] width 533 height 60
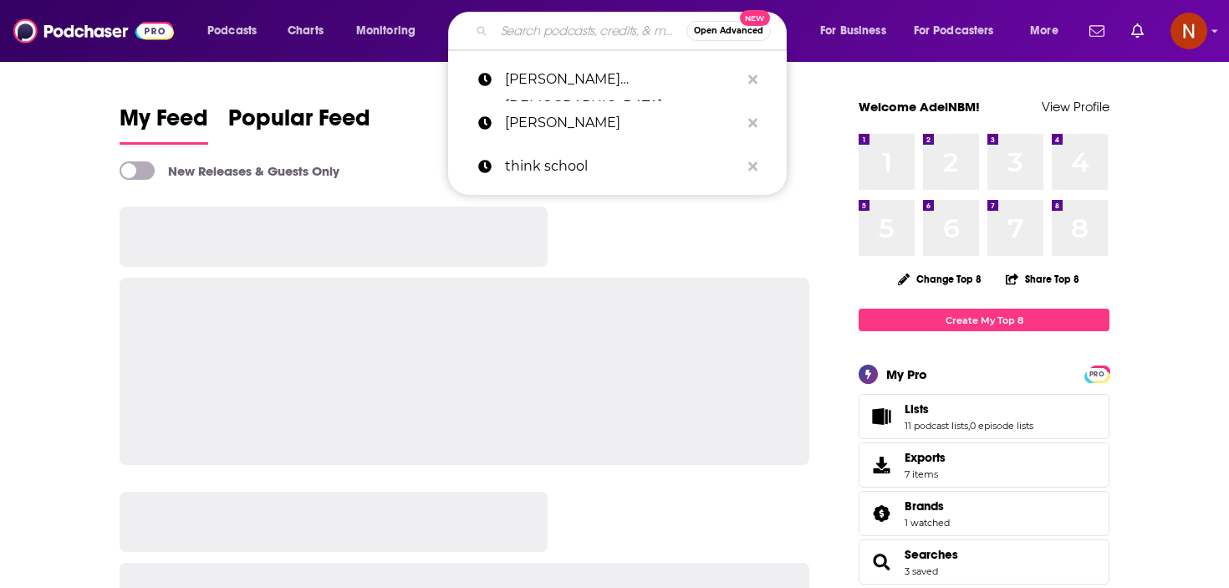
click at [569, 31] on input "Search podcasts, credits, & more..." at bounding box center [590, 31] width 192 height 27
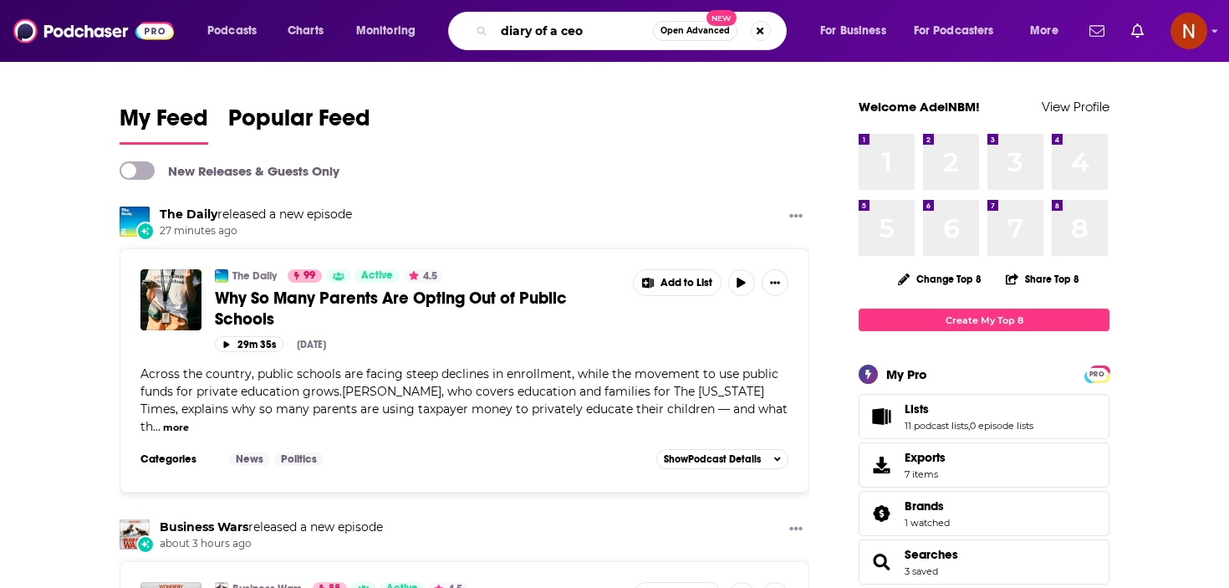
type input "diary of a ceo"
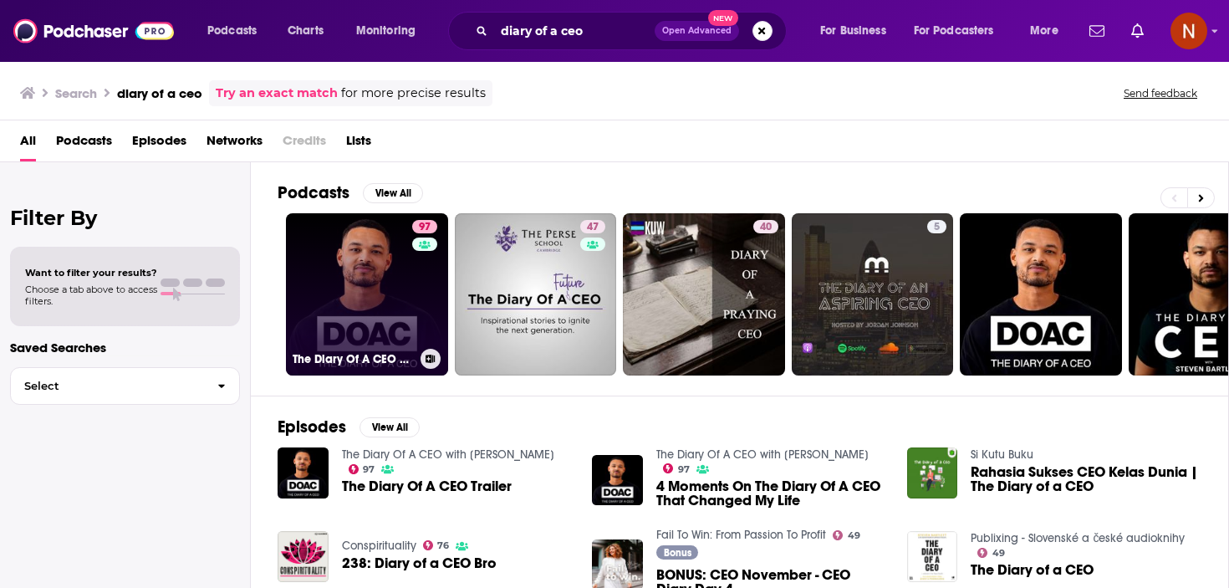
click at [351, 355] on h3 "The Diary Of A CEO with [PERSON_NAME]" at bounding box center [353, 359] width 121 height 14
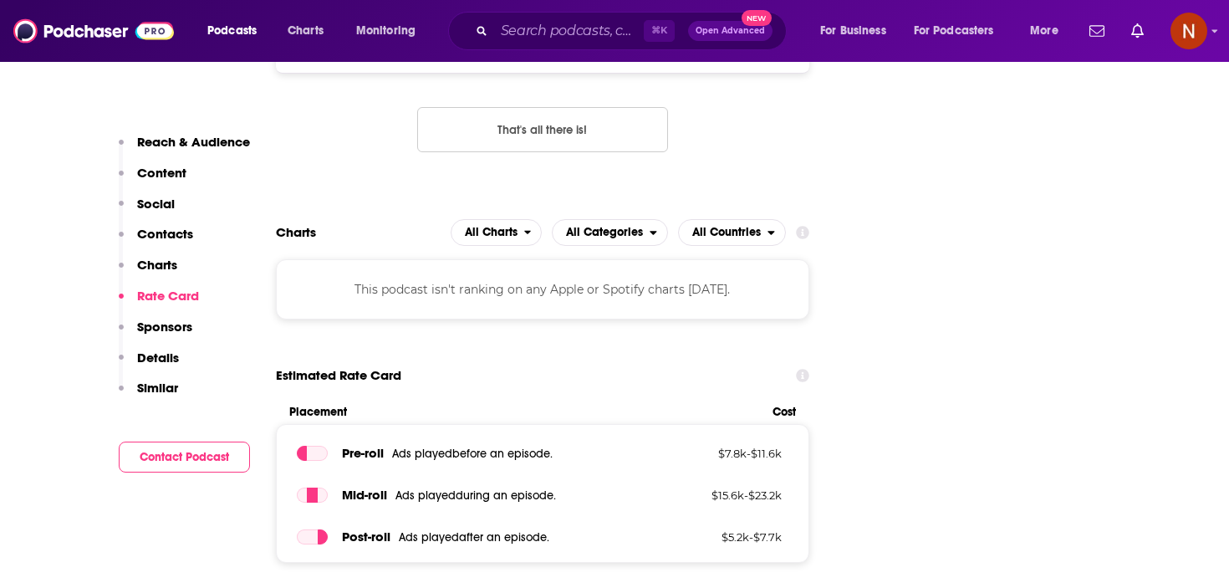
scroll to position [1985, 0]
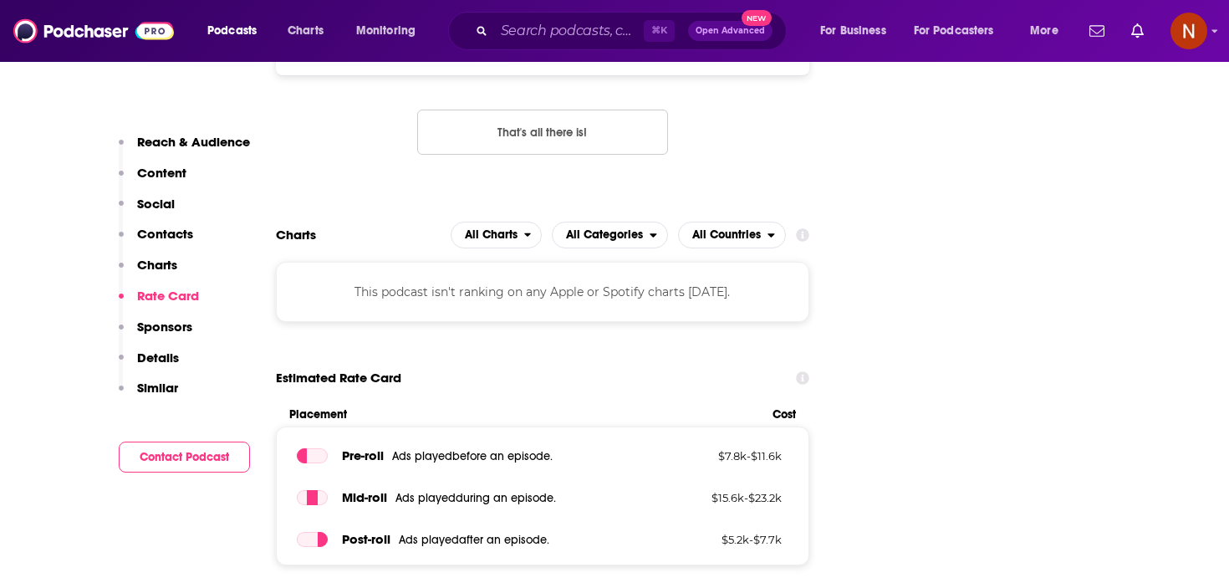
click at [588, 262] on div "This podcast isn't ranking on any Apple or Spotify charts [DATE]." at bounding box center [542, 292] width 533 height 60
click at [531, 222] on button "All Charts" at bounding box center [497, 235] width 92 height 27
click at [802, 228] on icon at bounding box center [802, 234] width 13 height 13
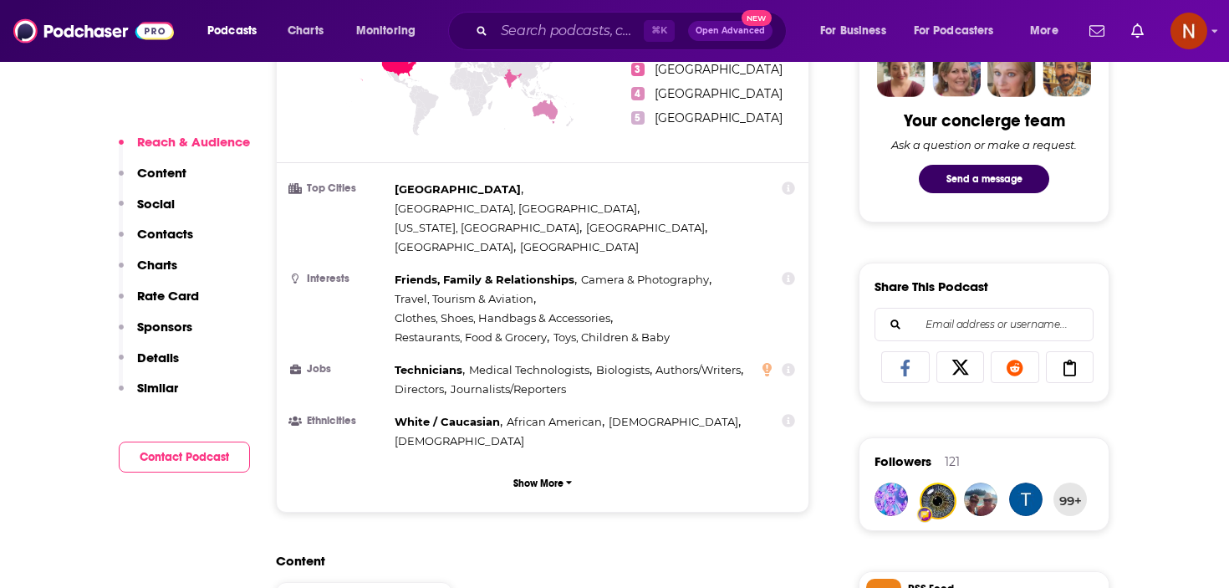
scroll to position [851, 0]
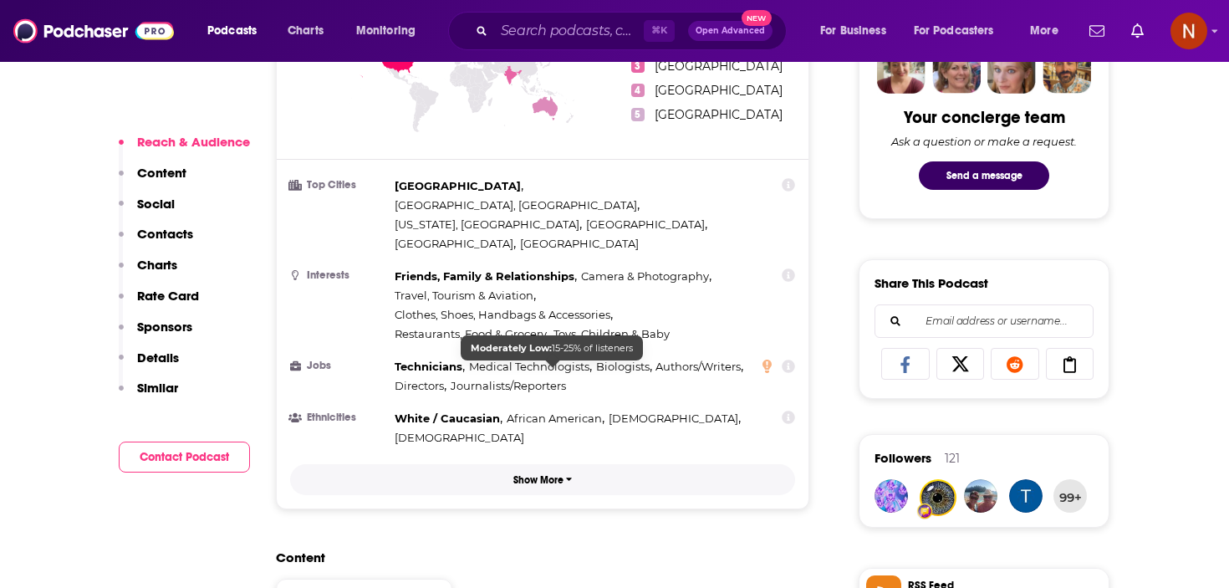
click at [524, 464] on button "Show More" at bounding box center [542, 479] width 505 height 31
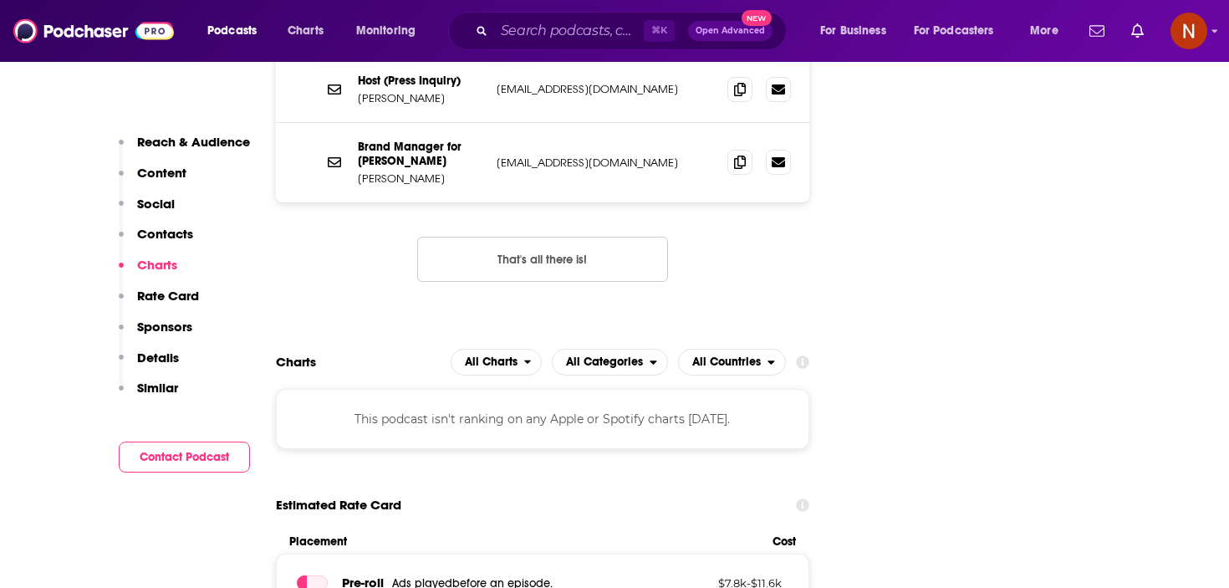
scroll to position [2057, 0]
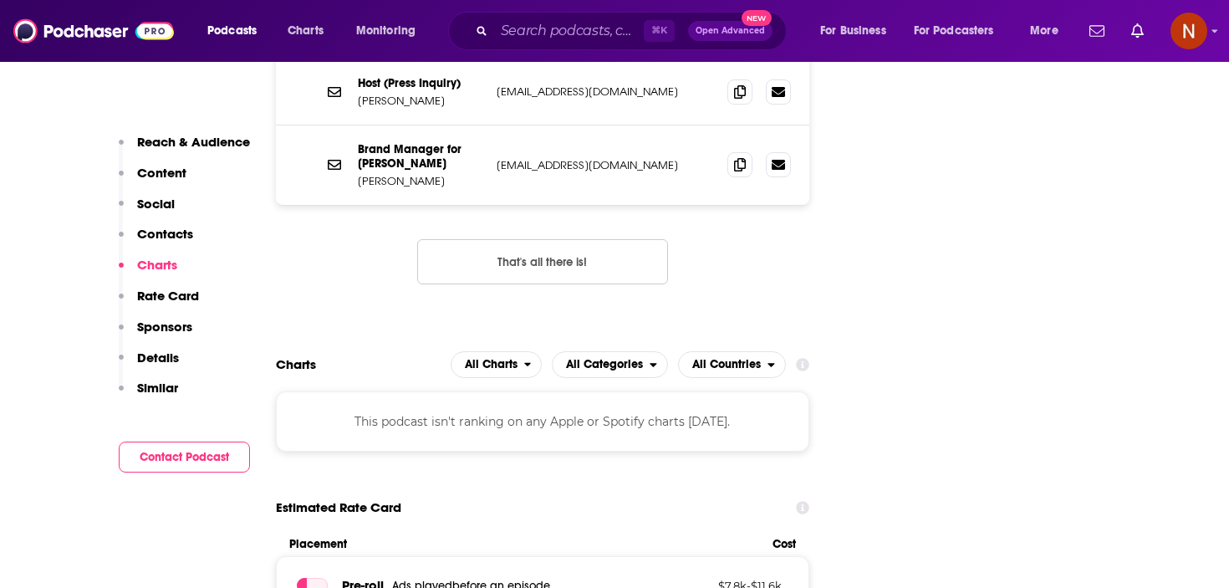
click at [807, 358] on icon at bounding box center [802, 364] width 13 height 13
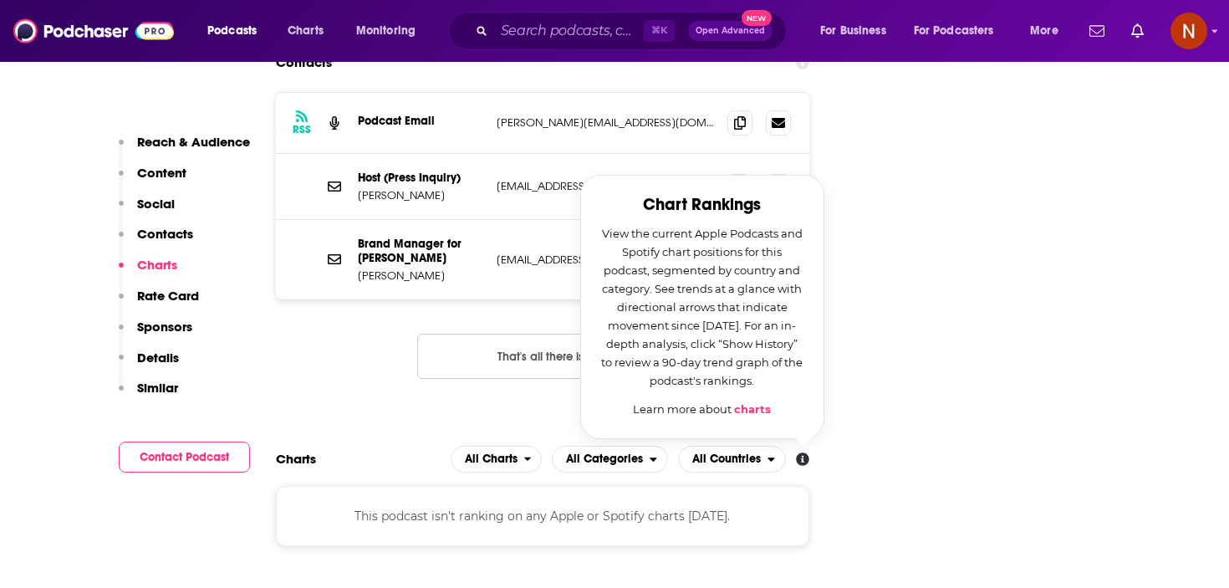
scroll to position [1963, 0]
click at [751, 401] on link "charts" at bounding box center [752, 407] width 37 height 13
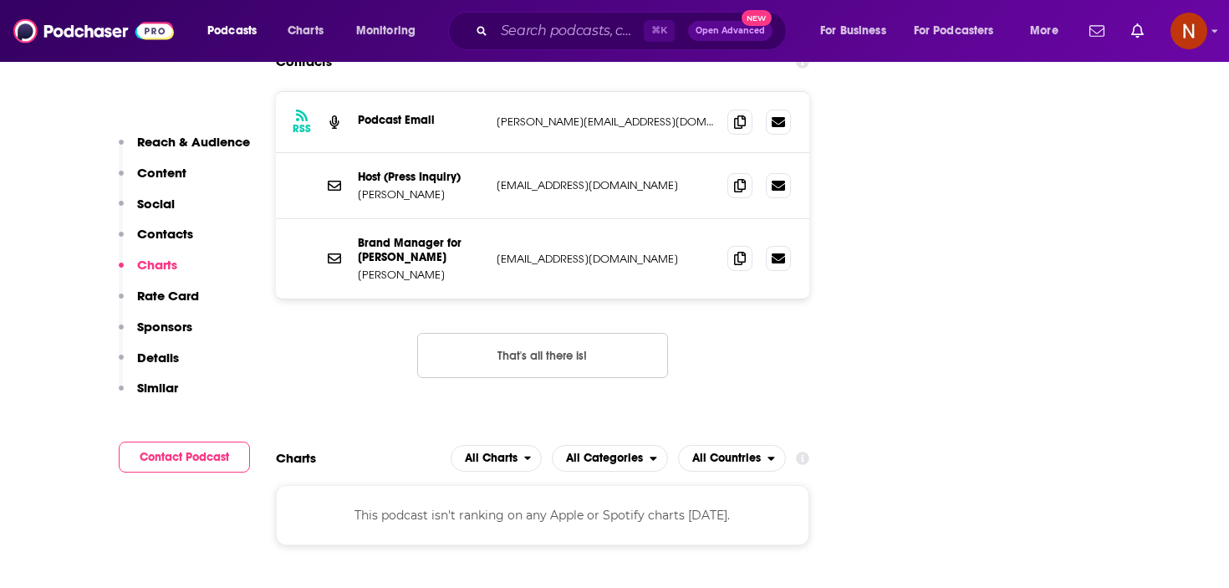
click at [584, 485] on div "This podcast isn't ranking on any Apple or Spotify charts [DATE]." at bounding box center [542, 515] width 533 height 60
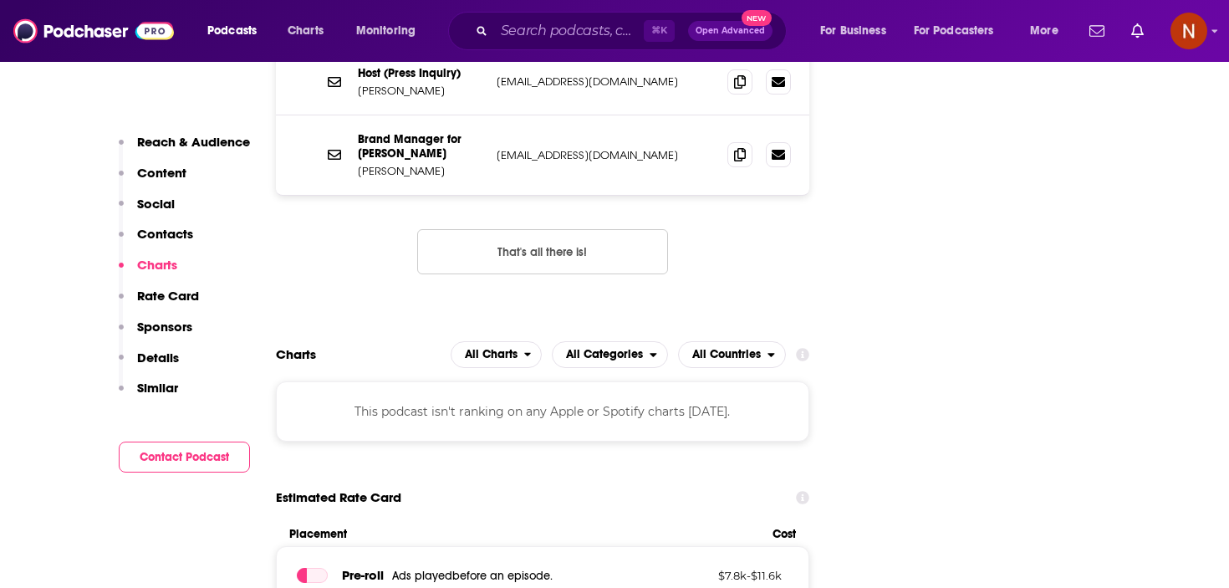
scroll to position [2064, 0]
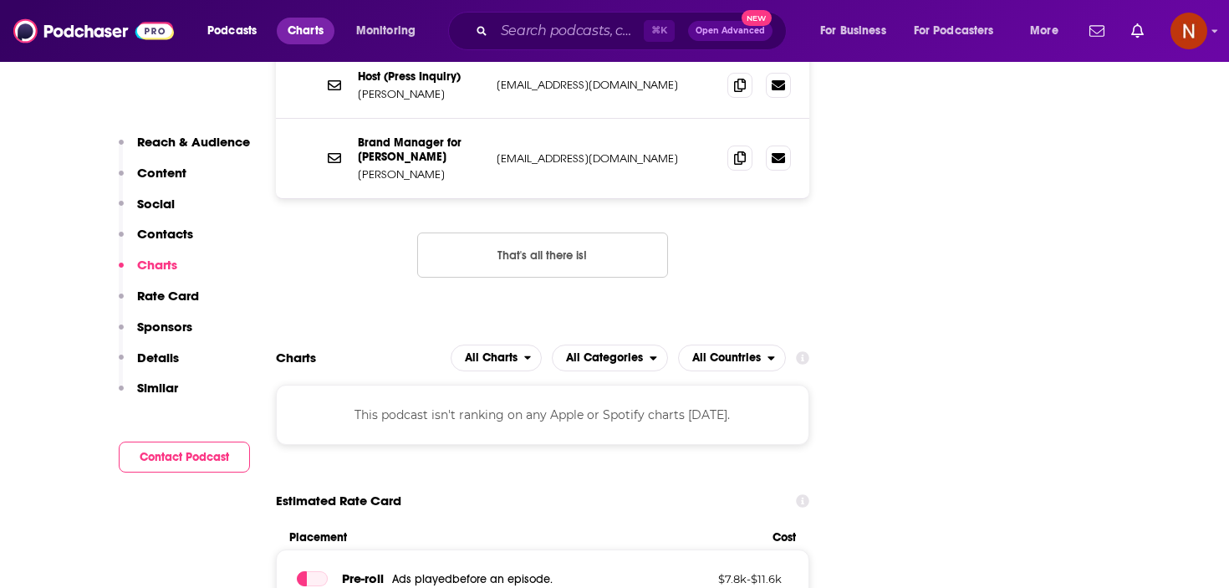
click at [309, 33] on span "Charts" at bounding box center [306, 30] width 36 height 23
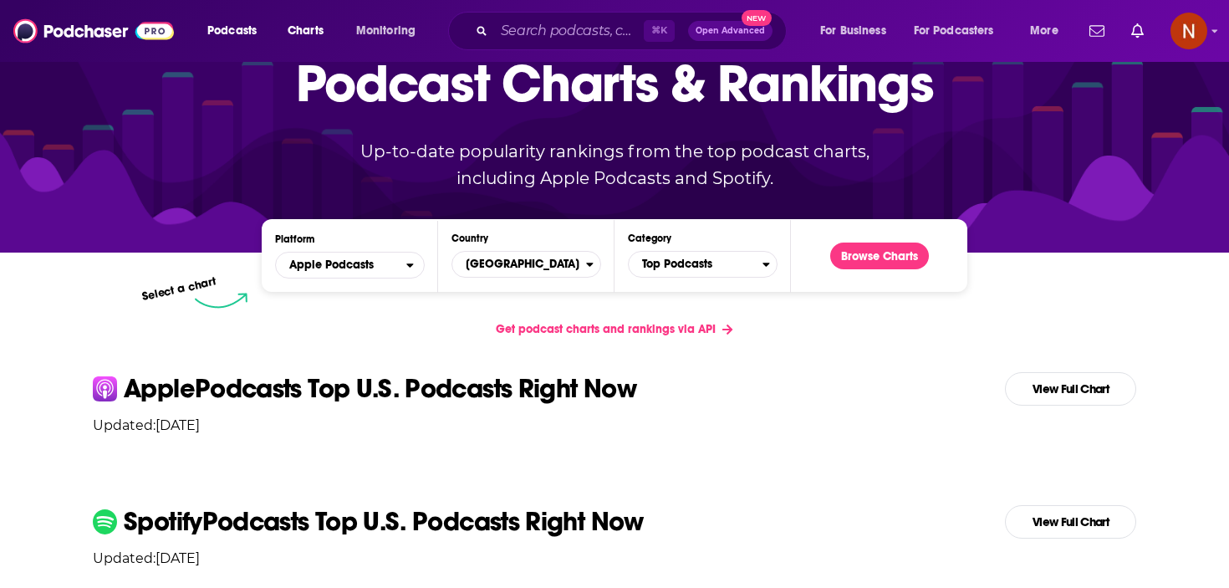
scroll to position [122, 0]
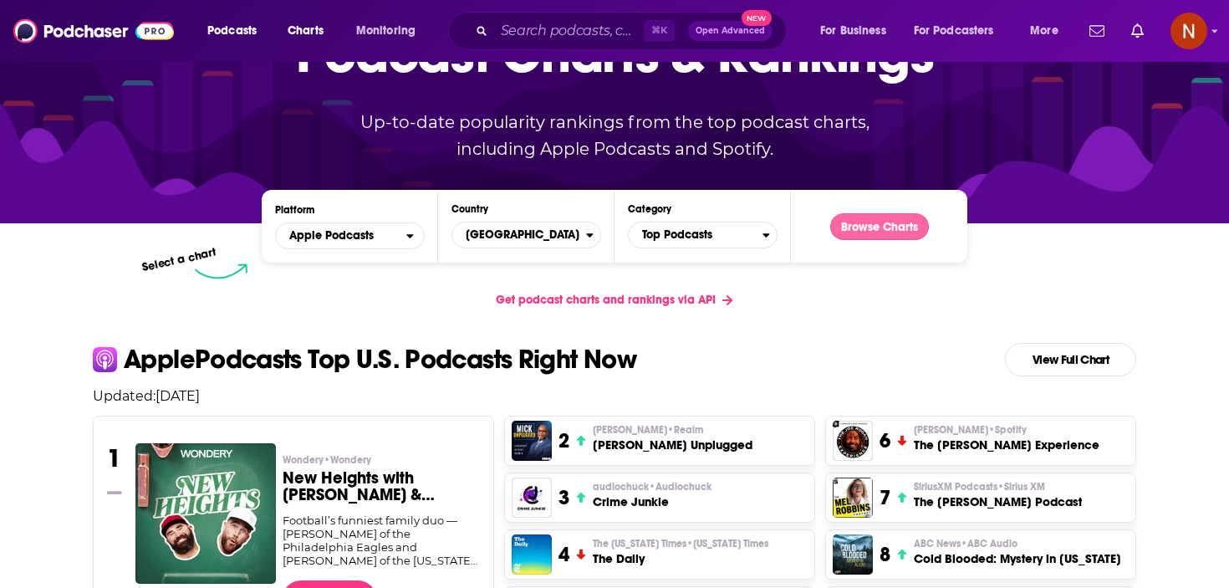
click at [886, 238] on button "Browse Charts" at bounding box center [879, 226] width 99 height 27
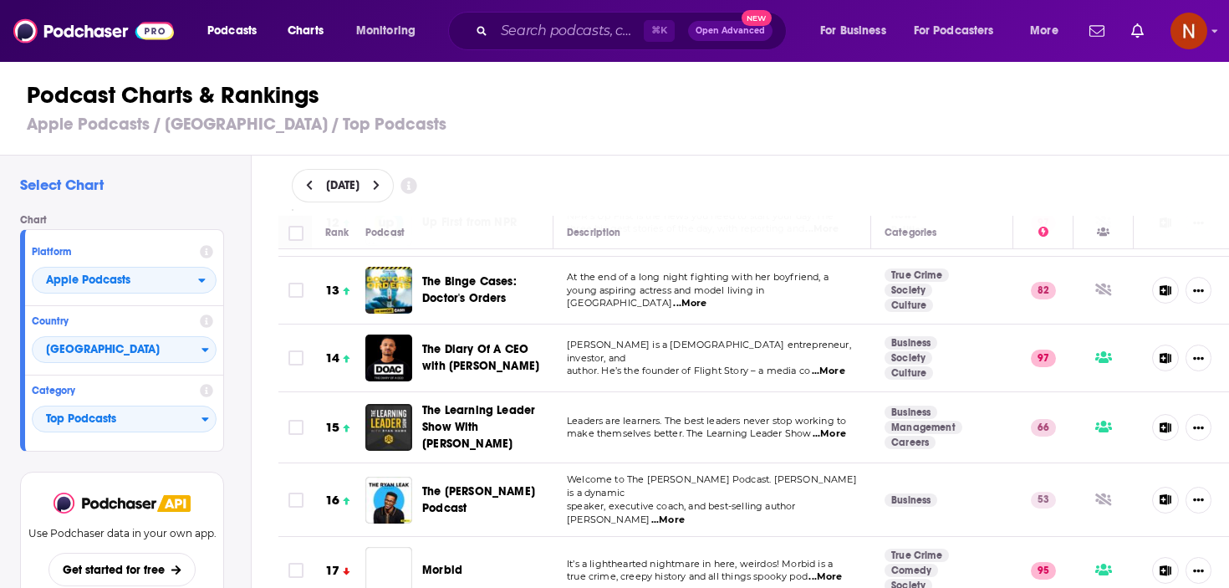
scroll to position [822, 0]
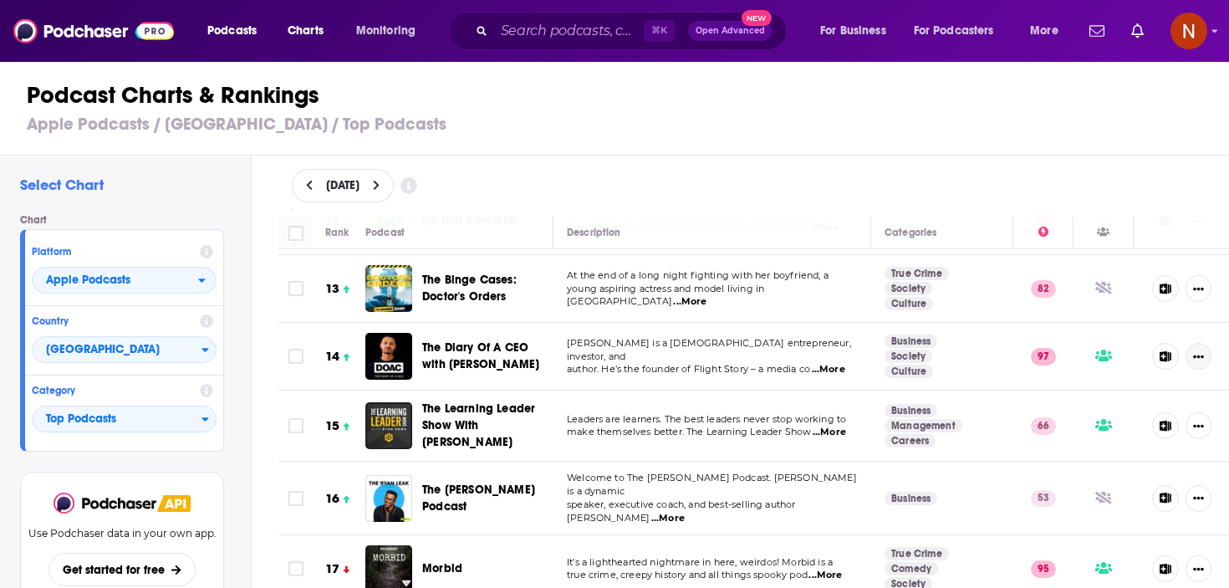
click at [1197, 351] on icon "Show More Button" at bounding box center [1198, 356] width 11 height 11
click at [1163, 351] on icon at bounding box center [1166, 356] width 13 height 11
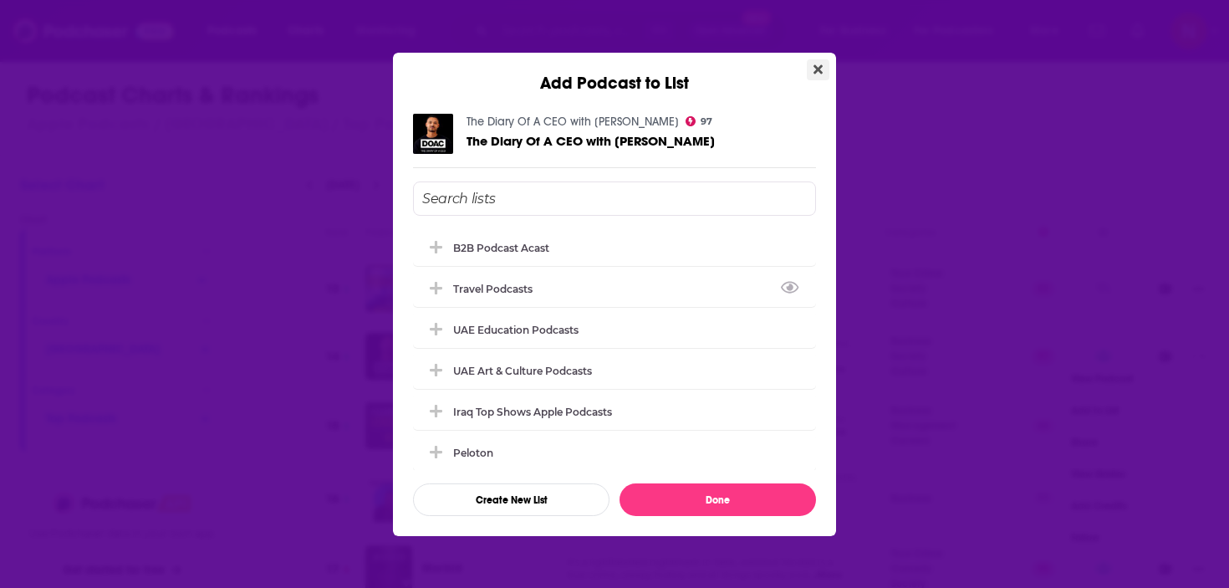
click at [816, 65] on icon "Close" at bounding box center [818, 69] width 9 height 13
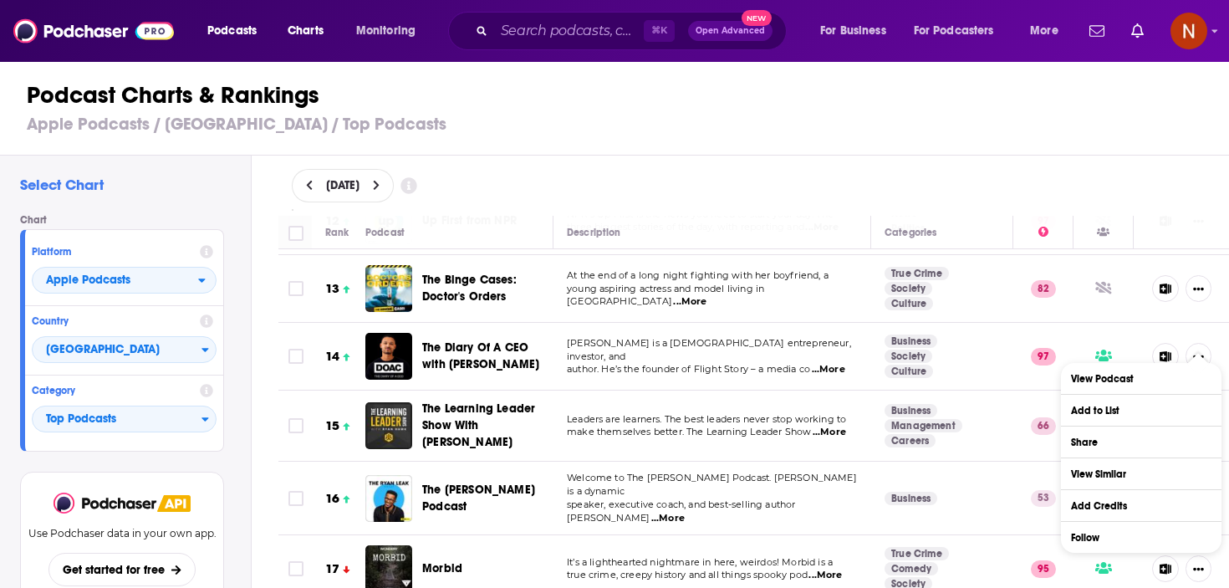
click at [961, 334] on td "Business Society Culture" at bounding box center [942, 357] width 142 height 68
click at [1045, 348] on p "97" at bounding box center [1043, 356] width 25 height 17
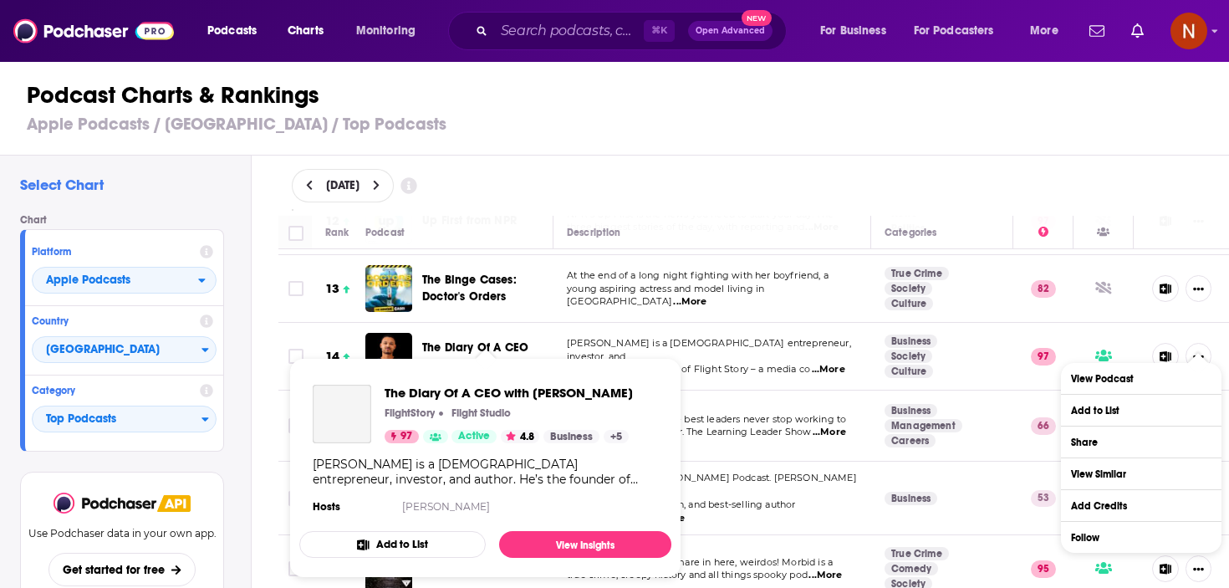
click at [527, 351] on div "Podcasts Charts Monitoring ⌘ K Open Advanced New For Business For Podcasters Mo…" at bounding box center [614, 294] width 1229 height 588
click at [458, 340] on span "The Diary Of A CEO with [PERSON_NAME]" at bounding box center [480, 355] width 117 height 31
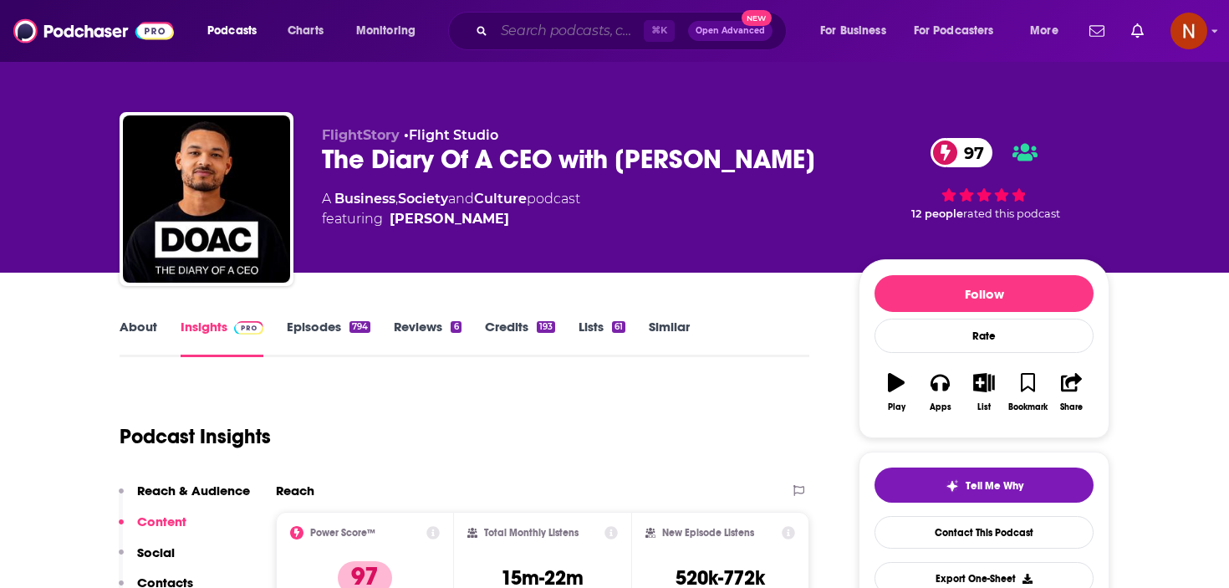
click at [547, 32] on input "Search podcasts, credits, & more..." at bounding box center [569, 31] width 150 height 27
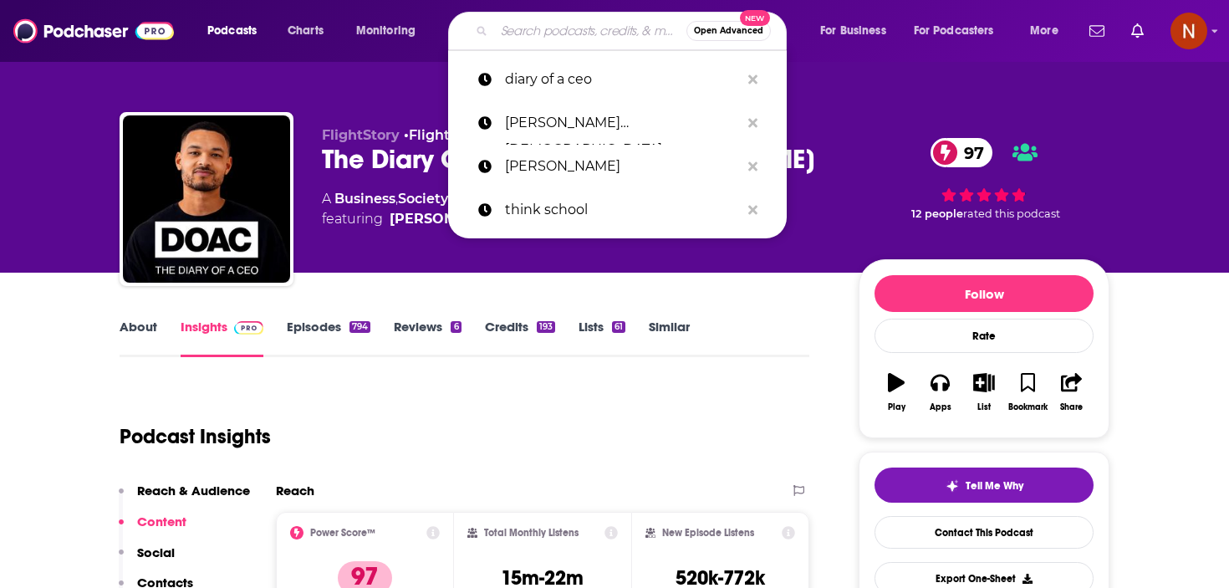
paste input "Handelszeitung"
type input "Handelszeitung"
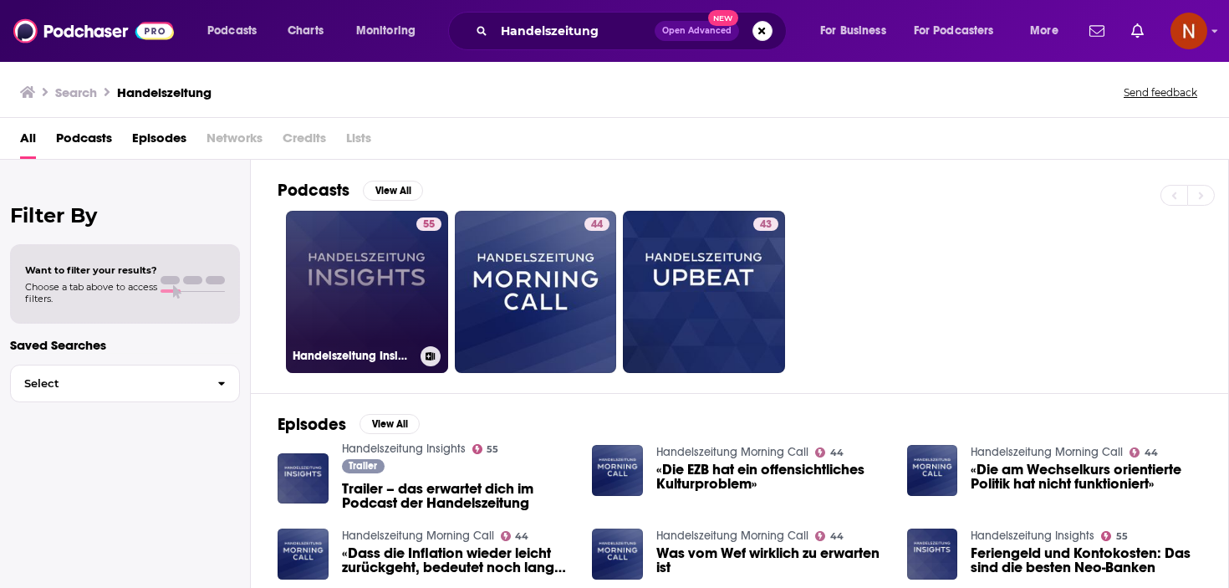
click at [328, 350] on h3 "Handelszeitung Insights" at bounding box center [353, 356] width 121 height 14
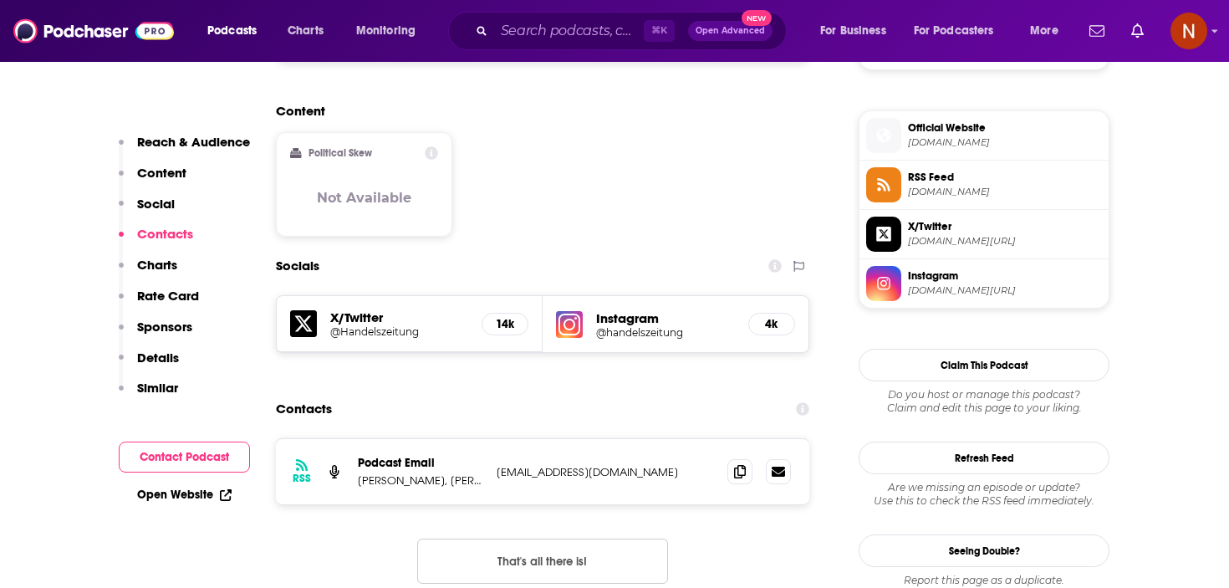
scroll to position [1362, 0]
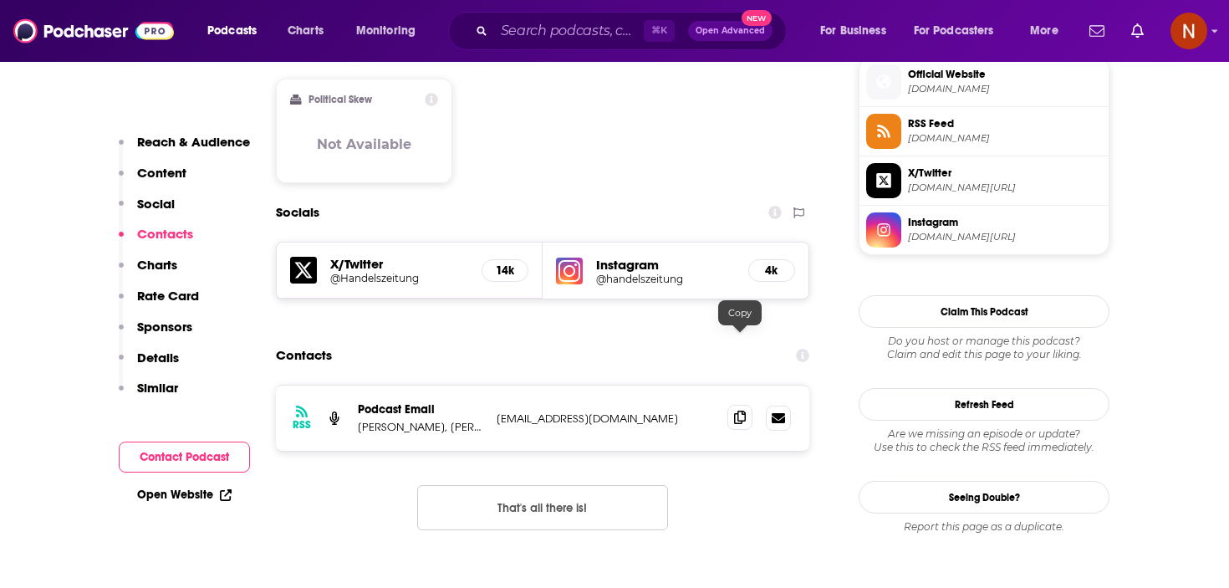
click at [731, 405] on span at bounding box center [739, 417] width 25 height 25
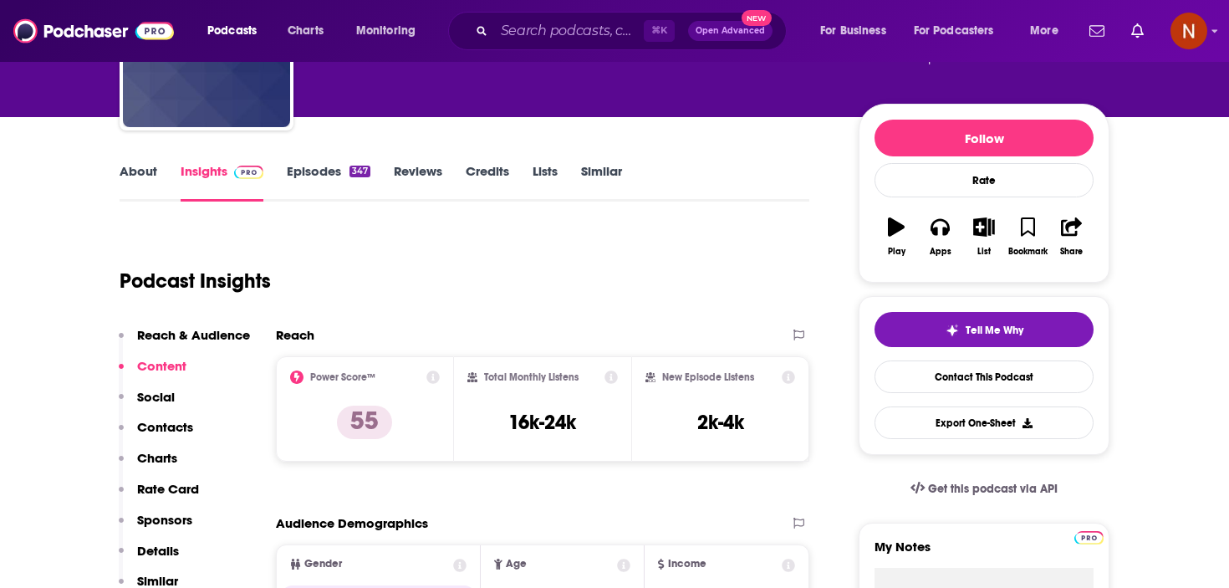
scroll to position [0, 0]
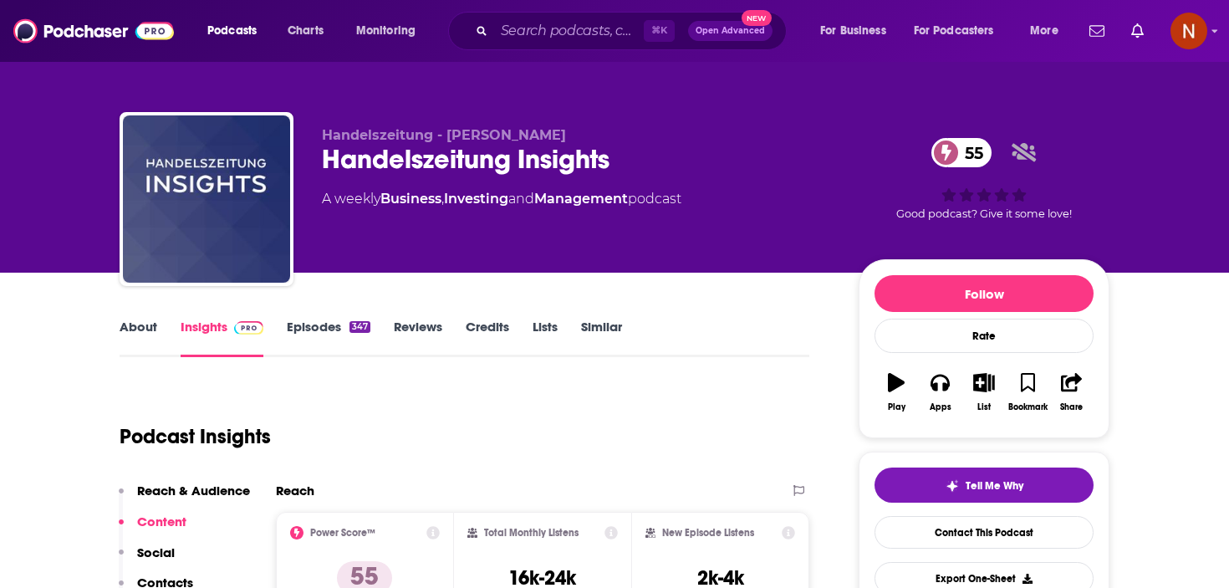
drag, startPoint x: 629, startPoint y: 168, endPoint x: 618, endPoint y: 168, distance: 10.9
click at [618, 168] on div "Handelszeitung Insights 55" at bounding box center [577, 159] width 510 height 33
drag, startPoint x: 509, startPoint y: 160, endPoint x: 324, endPoint y: 166, distance: 184.9
click at [324, 166] on div "Handelszeitung Insights 55" at bounding box center [577, 159] width 510 height 33
copy h2 "Handelszeitung"
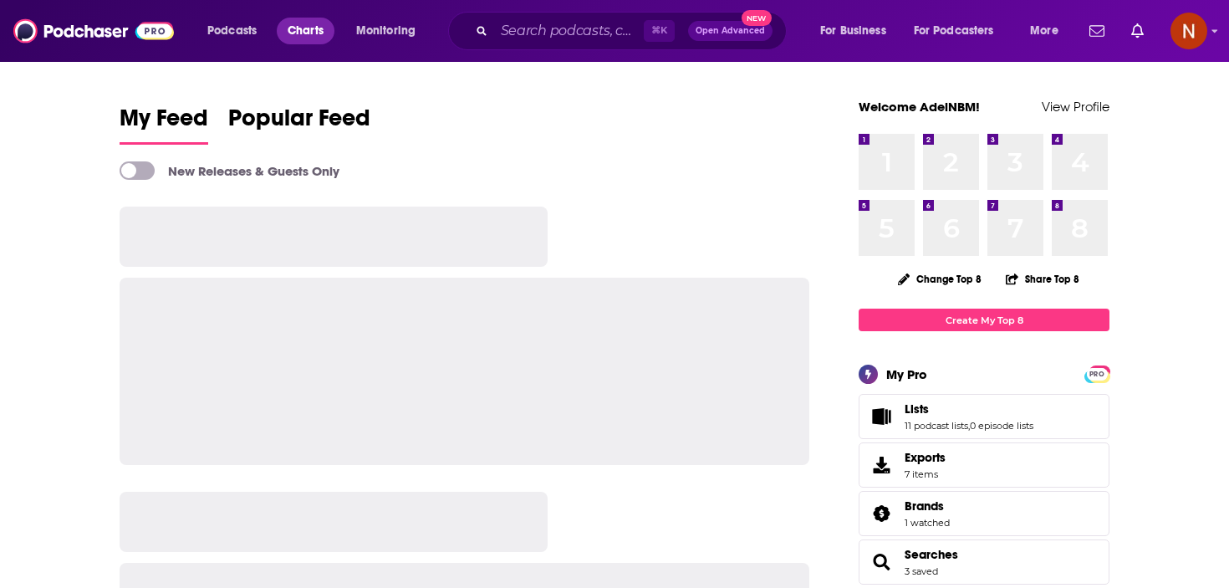
click at [309, 34] on span "Charts" at bounding box center [306, 30] width 36 height 23
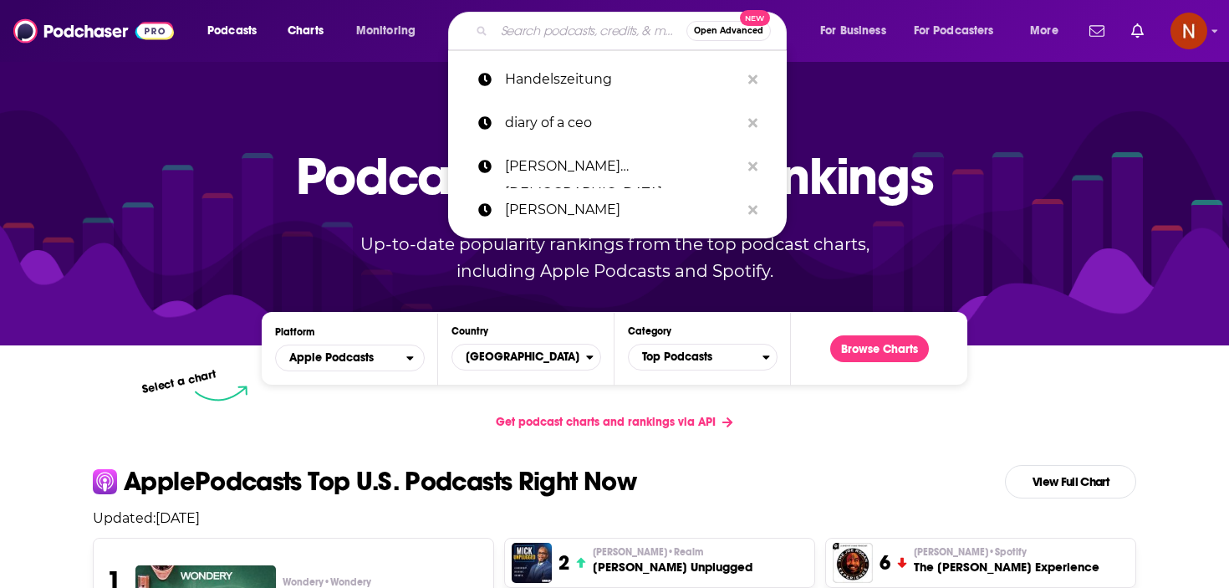
click at [550, 36] on input "Search podcasts, credits, & more..." at bounding box center [590, 31] width 192 height 27
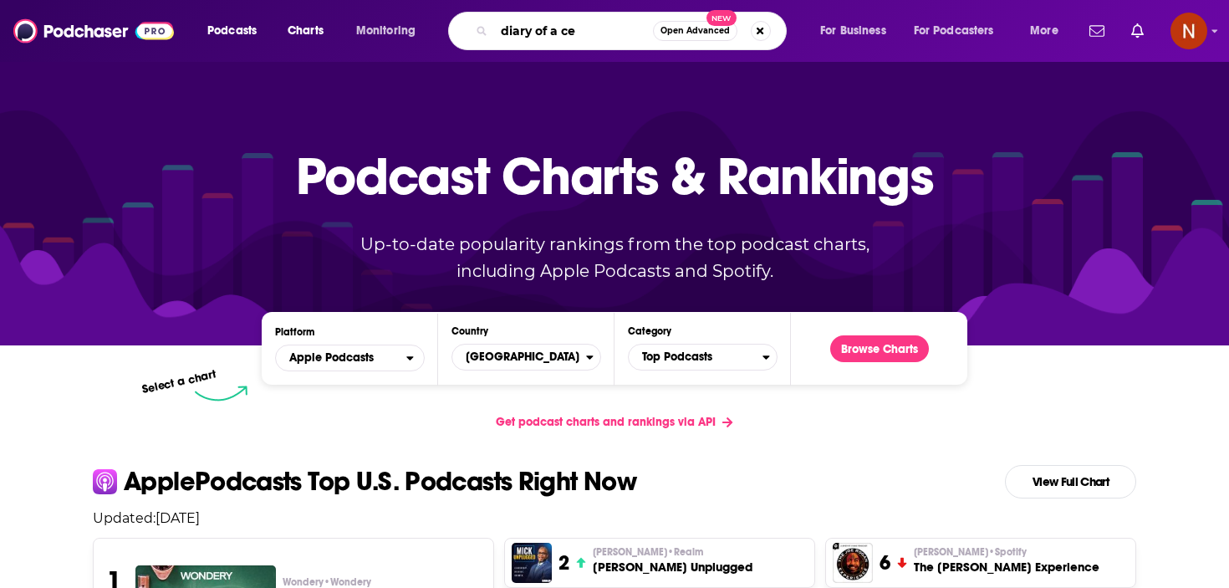
type input "diary of a ceo"
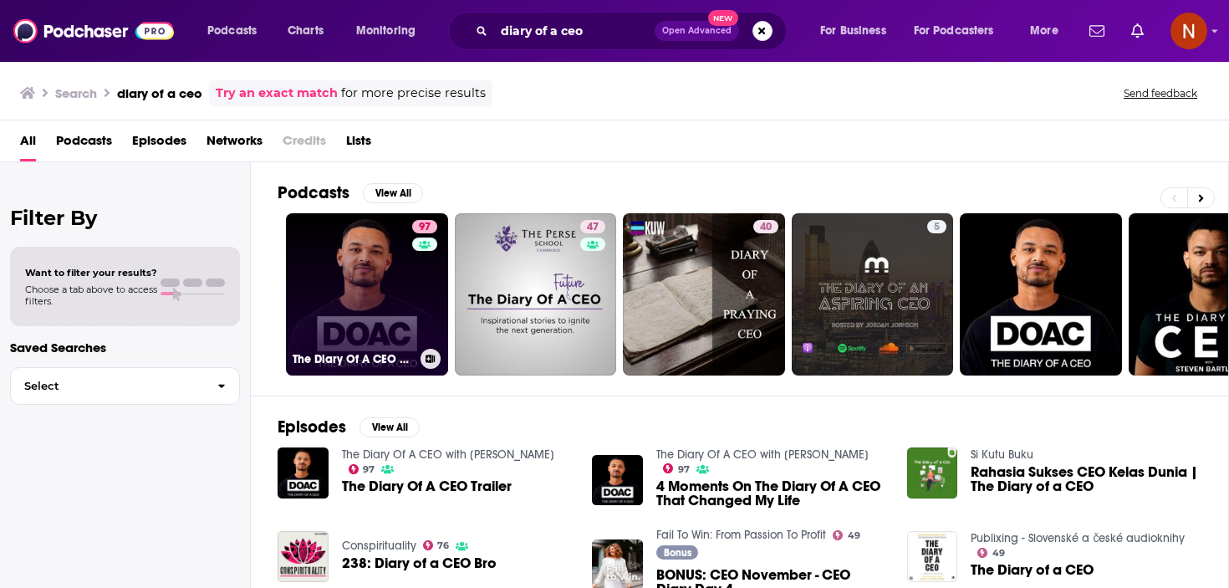
click at [361, 358] on h3 "The Diary Of A CEO with [PERSON_NAME]" at bounding box center [353, 359] width 121 height 14
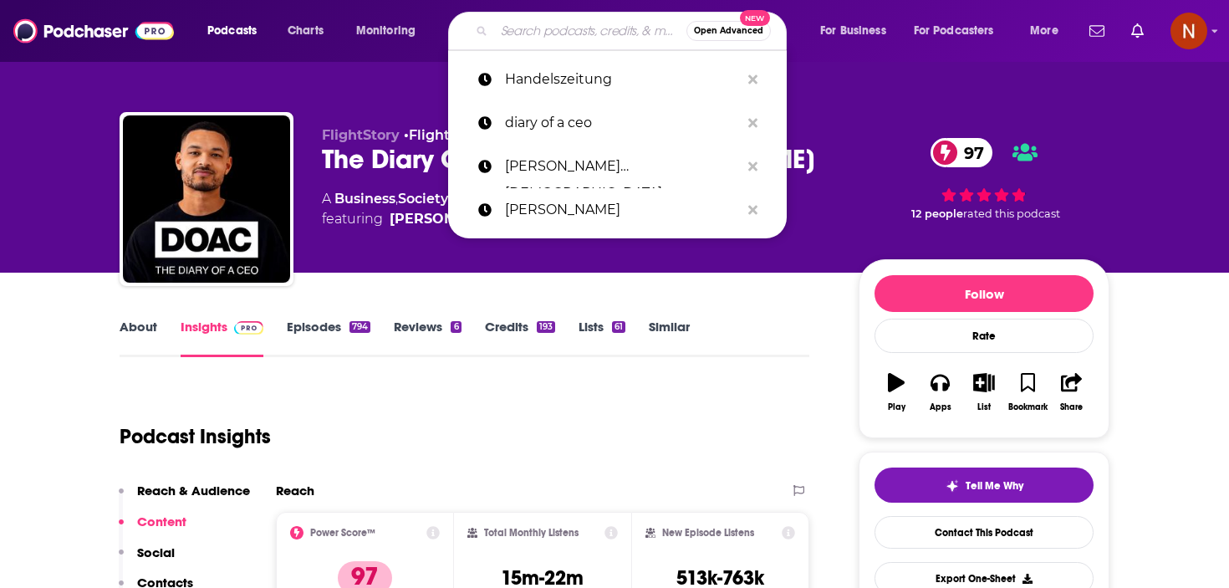
click at [584, 29] on input "Search podcasts, credits, & more..." at bounding box center [590, 31] width 192 height 27
click at [317, 30] on span "Charts" at bounding box center [306, 30] width 36 height 23
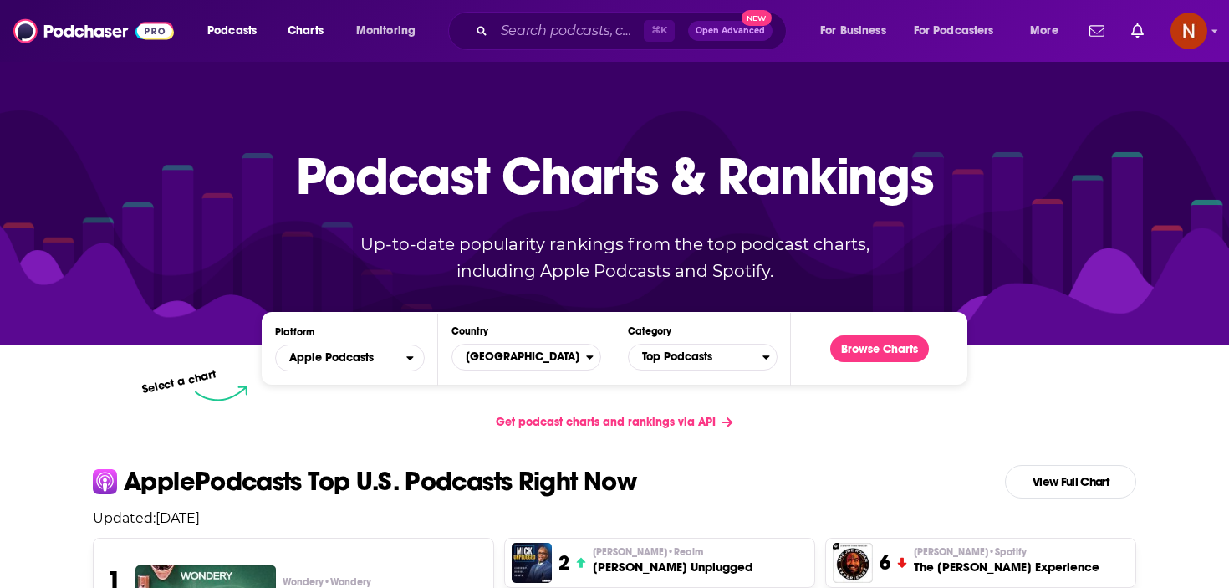
scroll to position [158, 0]
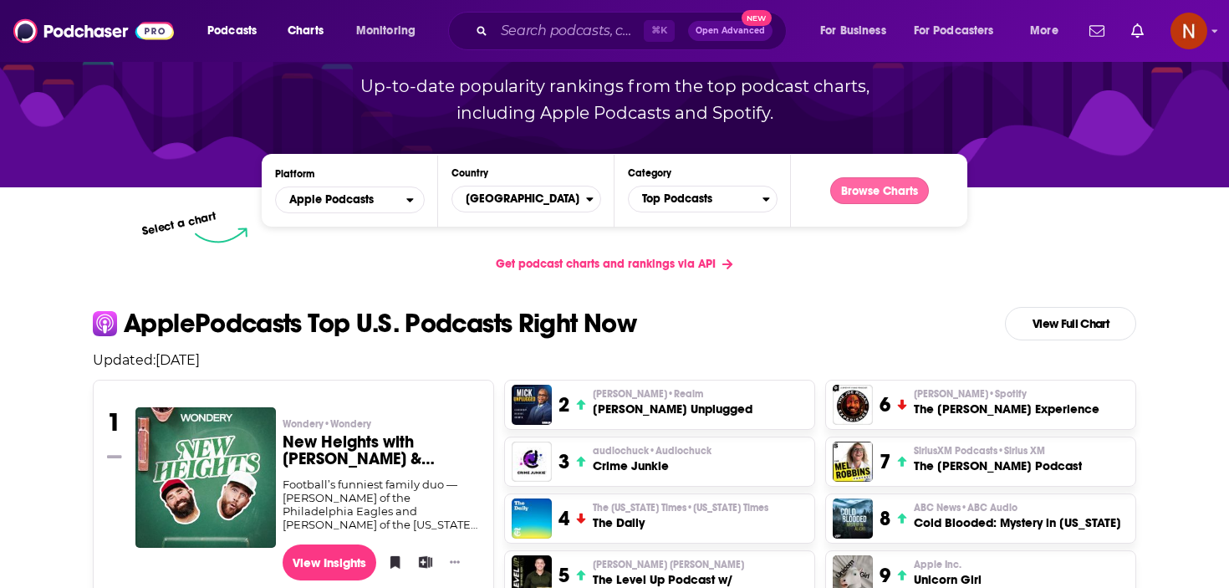
click at [848, 184] on button "Browse Charts" at bounding box center [879, 190] width 99 height 27
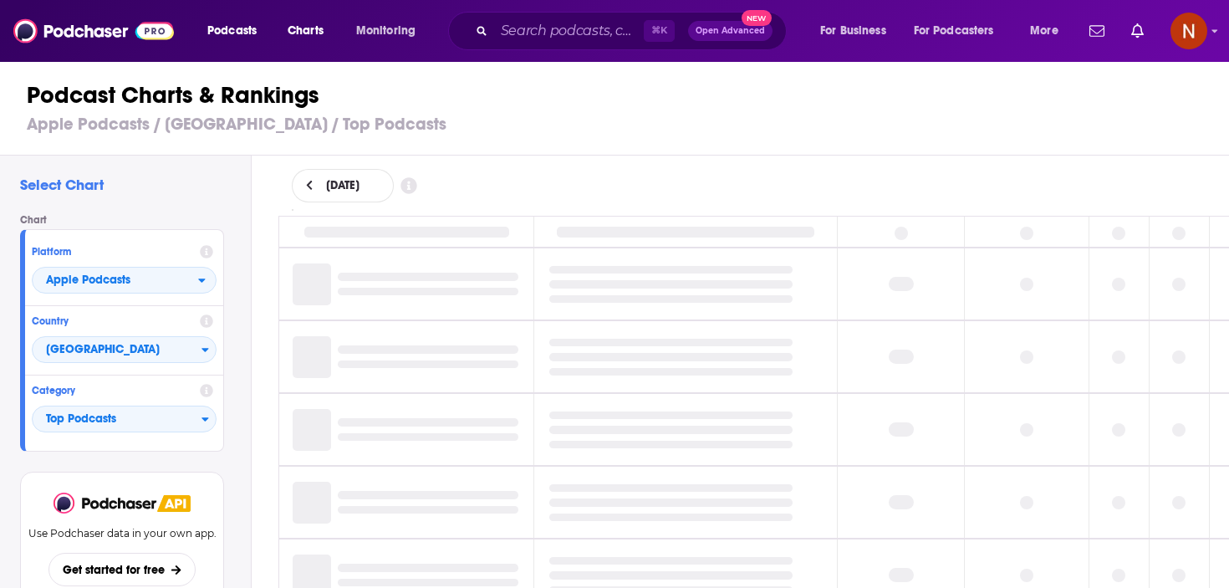
click at [313, 183] on icon at bounding box center [310, 186] width 8 height 12
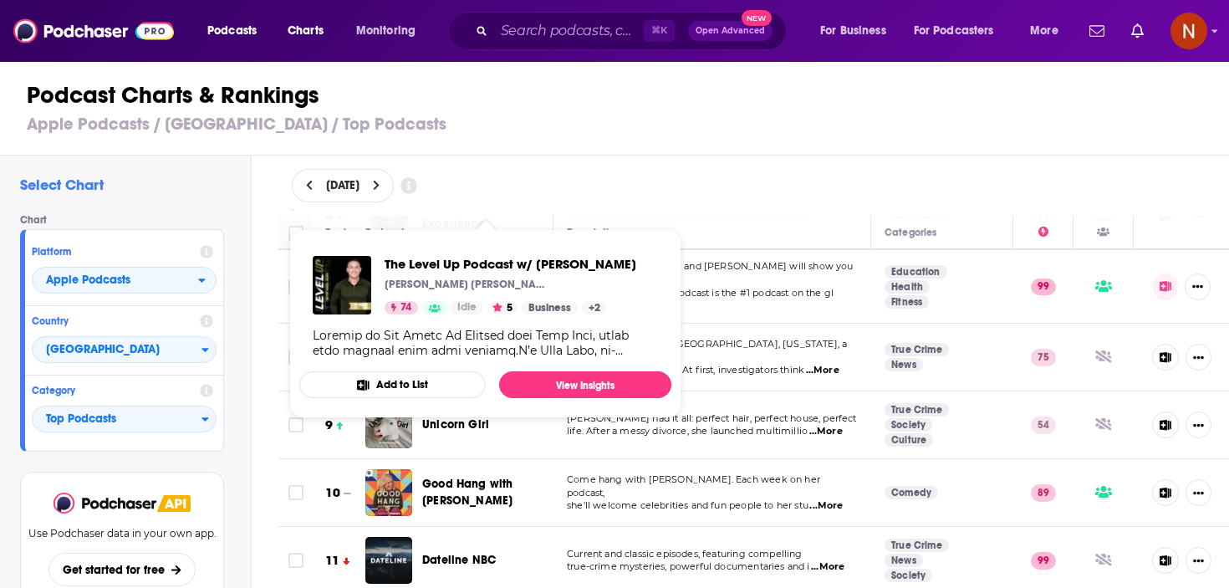
scroll to position [455, 0]
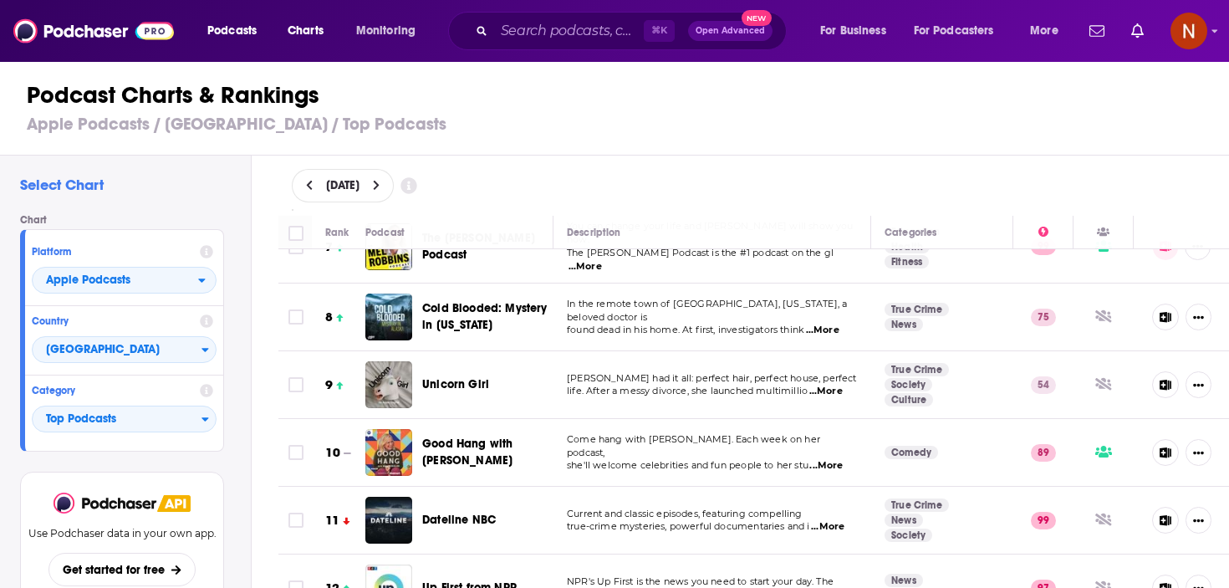
click at [713, 211] on div "[DATE]" at bounding box center [754, 186] width 978 height 60
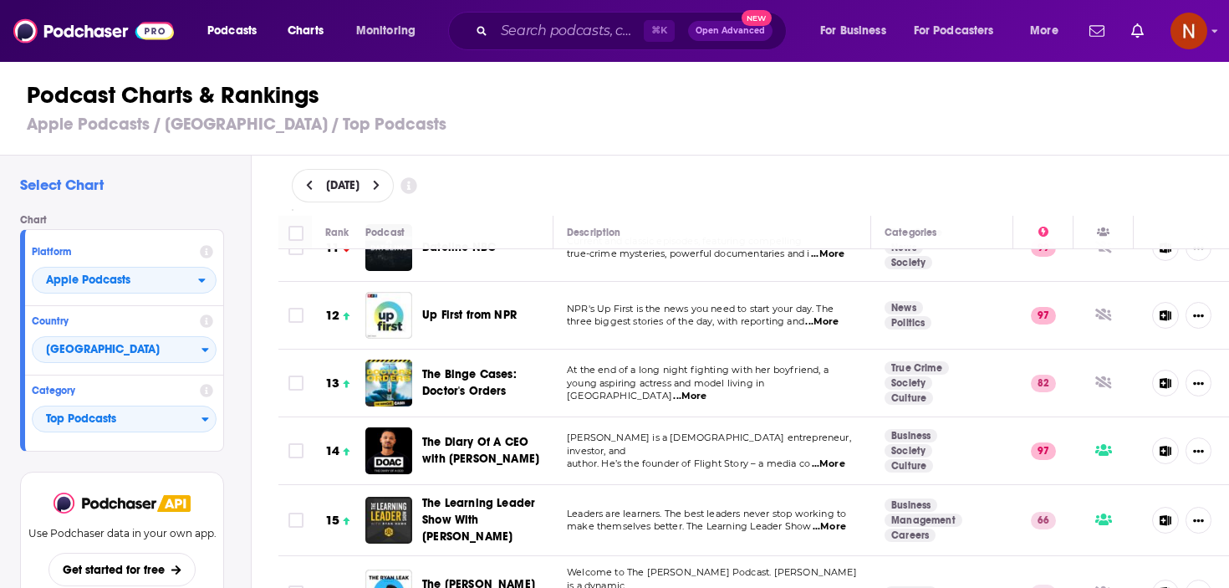
scroll to position [744, 0]
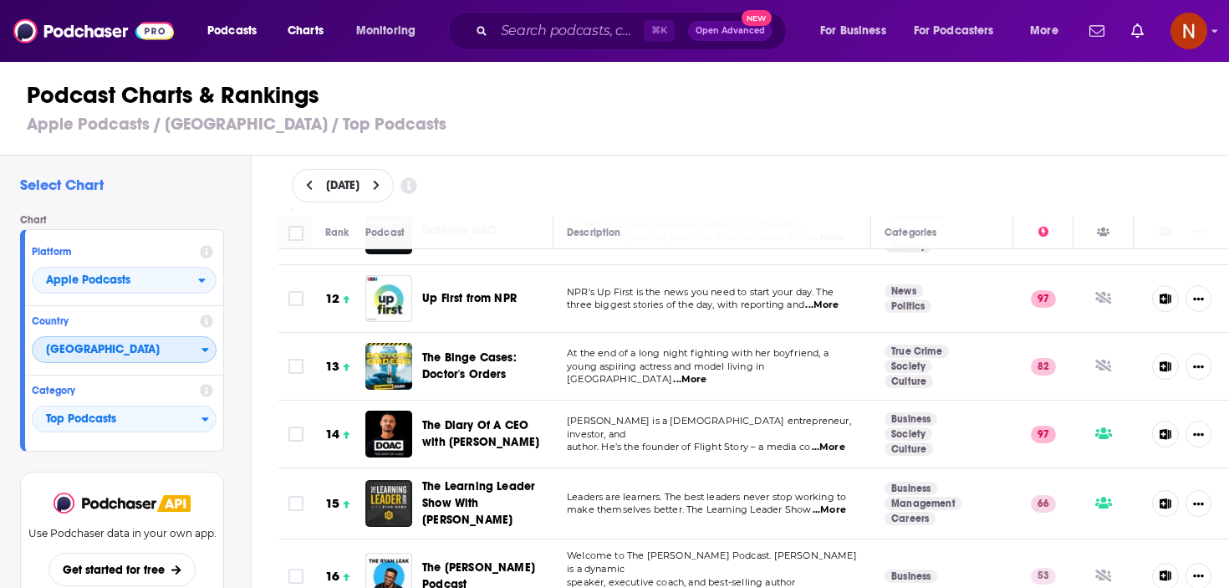
click at [124, 354] on span "[GEOGRAPHIC_DATA]" at bounding box center [117, 350] width 169 height 28
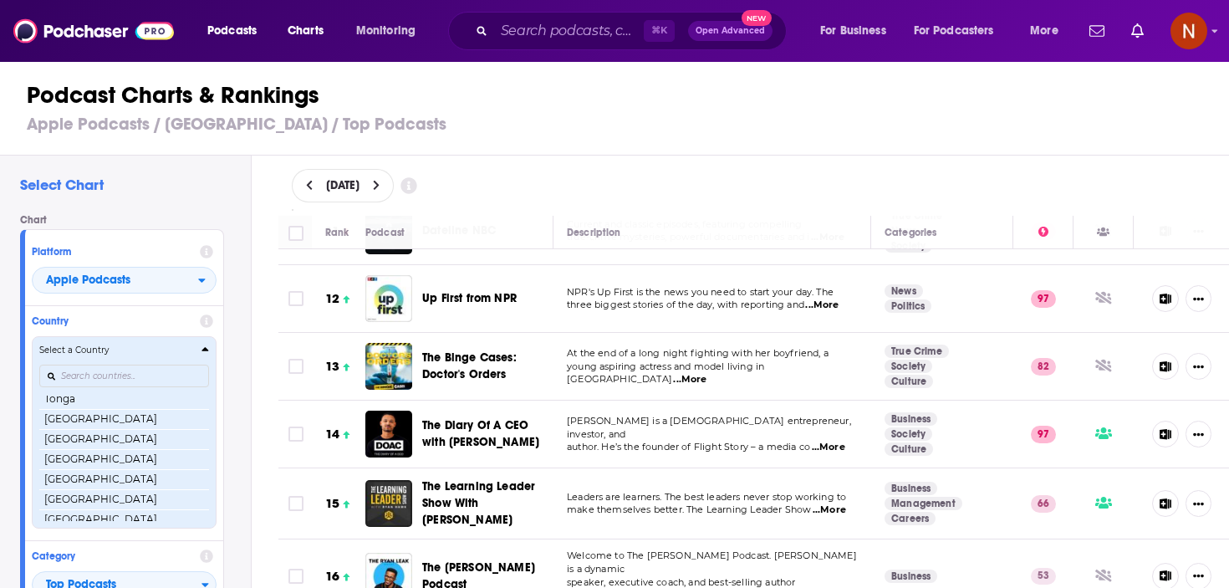
scroll to position [3226, 0]
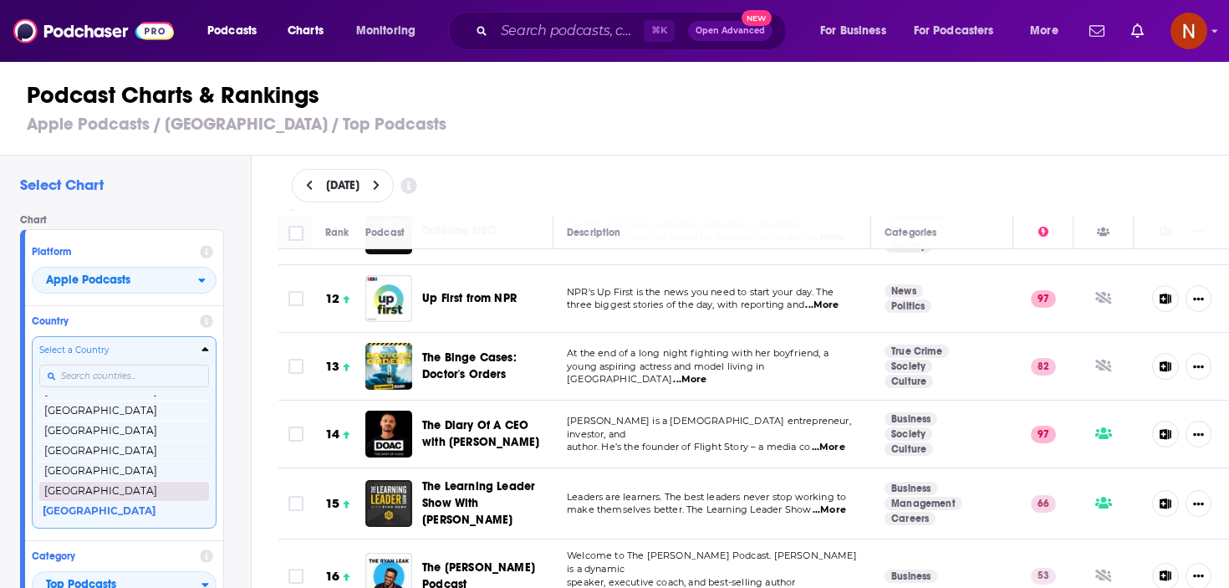
click at [98, 490] on button "[GEOGRAPHIC_DATA]" at bounding box center [124, 491] width 170 height 20
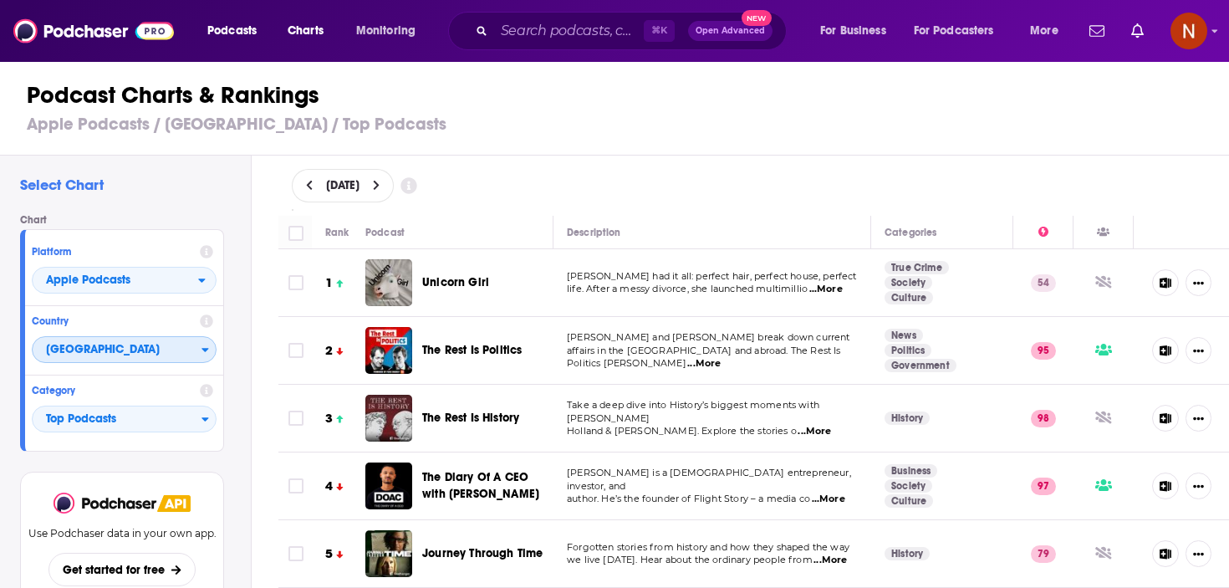
click at [121, 359] on span "[GEOGRAPHIC_DATA]" at bounding box center [117, 350] width 169 height 28
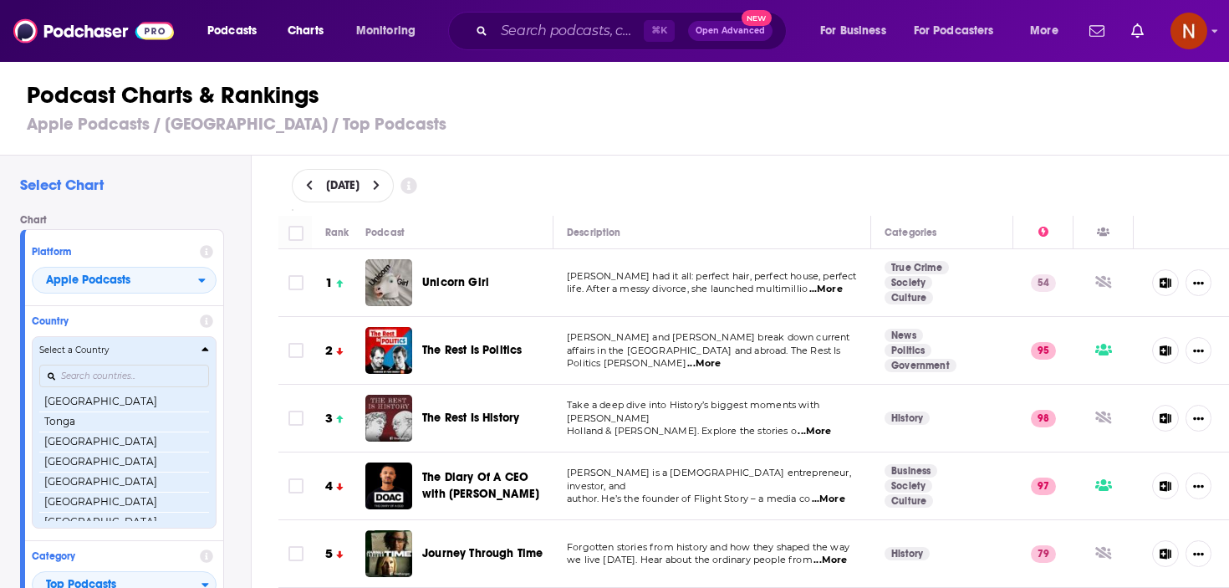
scroll to position [3206, 0]
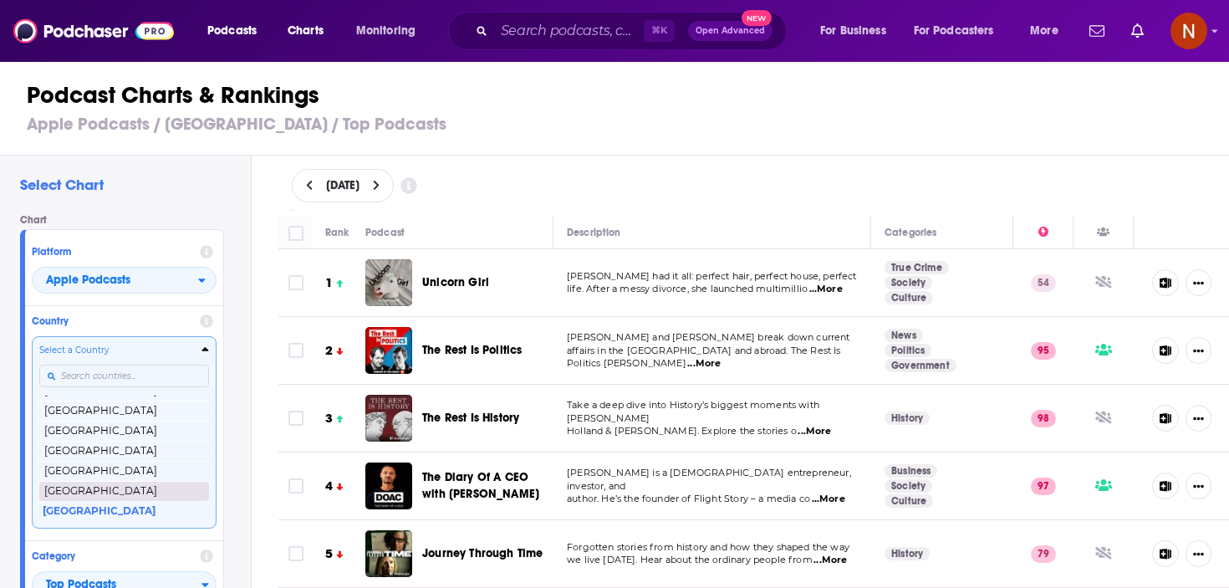
click at [98, 490] on button "[GEOGRAPHIC_DATA]" at bounding box center [124, 491] width 170 height 20
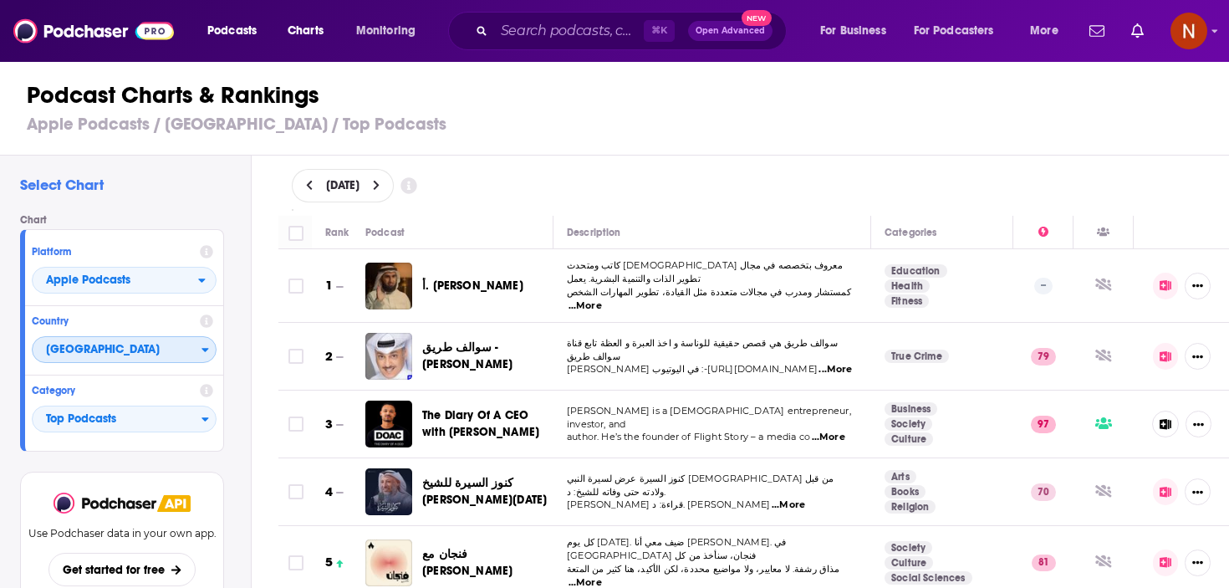
click at [131, 353] on span "[GEOGRAPHIC_DATA]" at bounding box center [117, 350] width 169 height 28
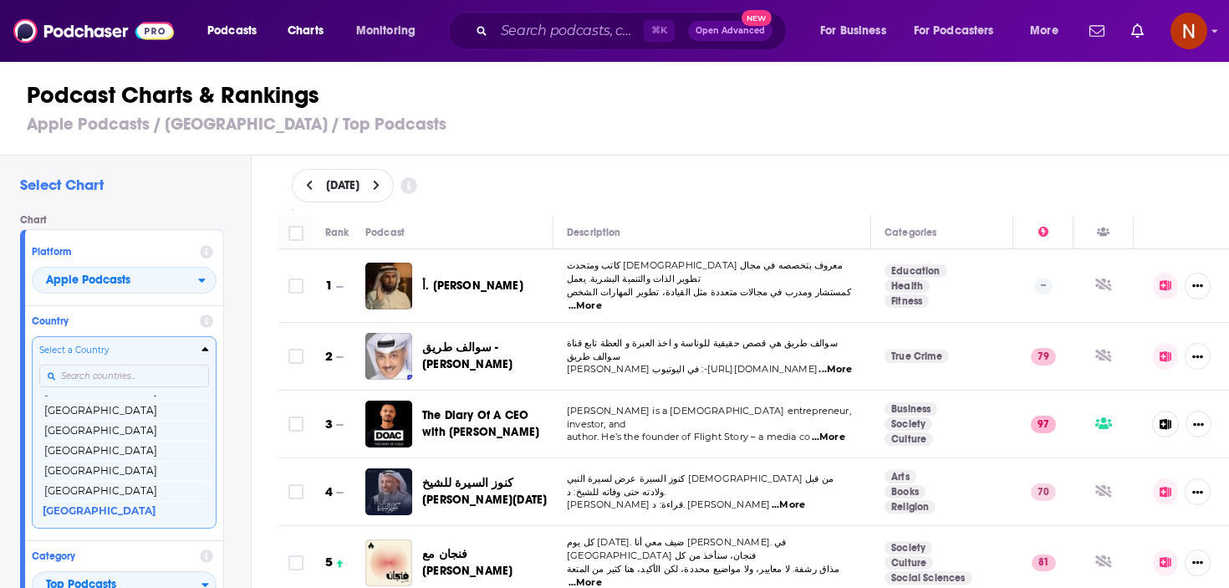
click at [143, 371] on input "Countries" at bounding box center [124, 376] width 170 height 23
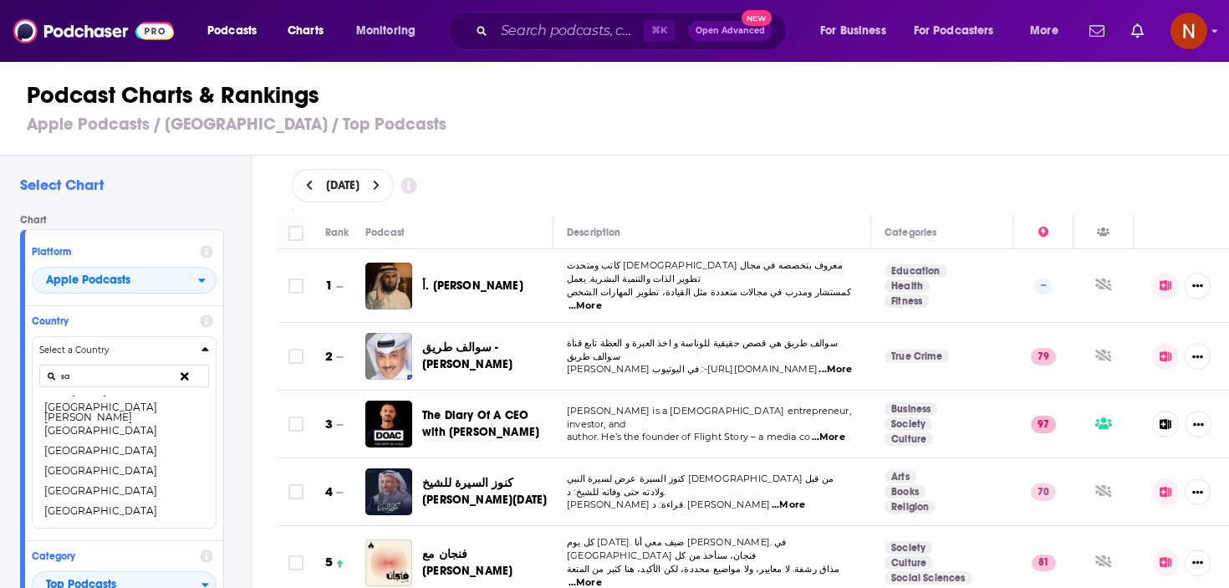
type input "sa"
click at [98, 449] on button "[GEOGRAPHIC_DATA]" at bounding box center [124, 451] width 170 height 20
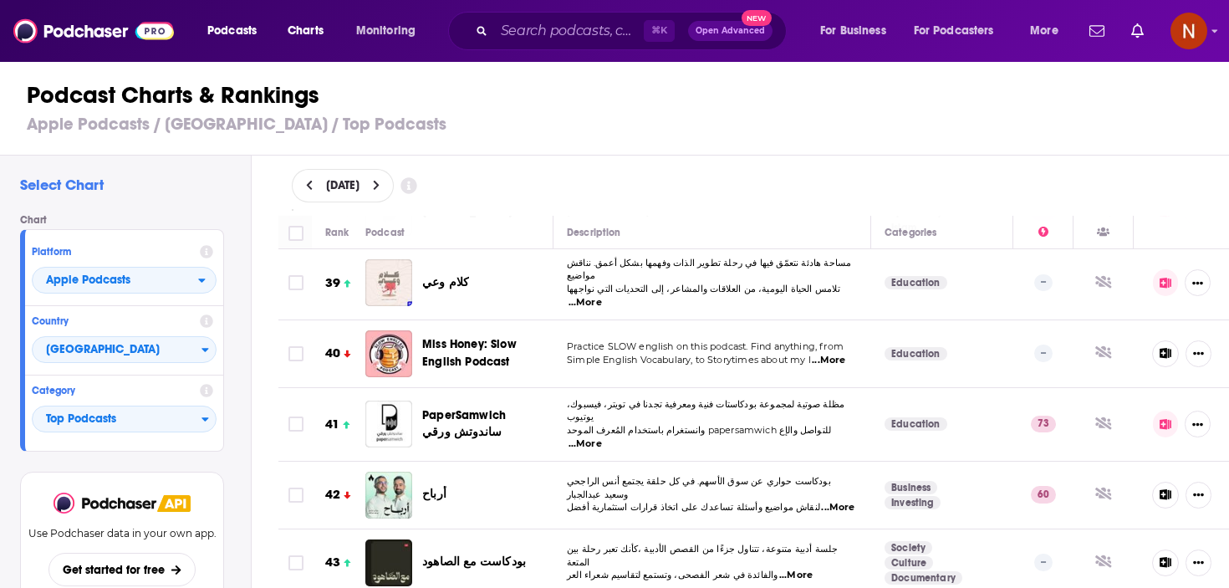
scroll to position [2746, 0]
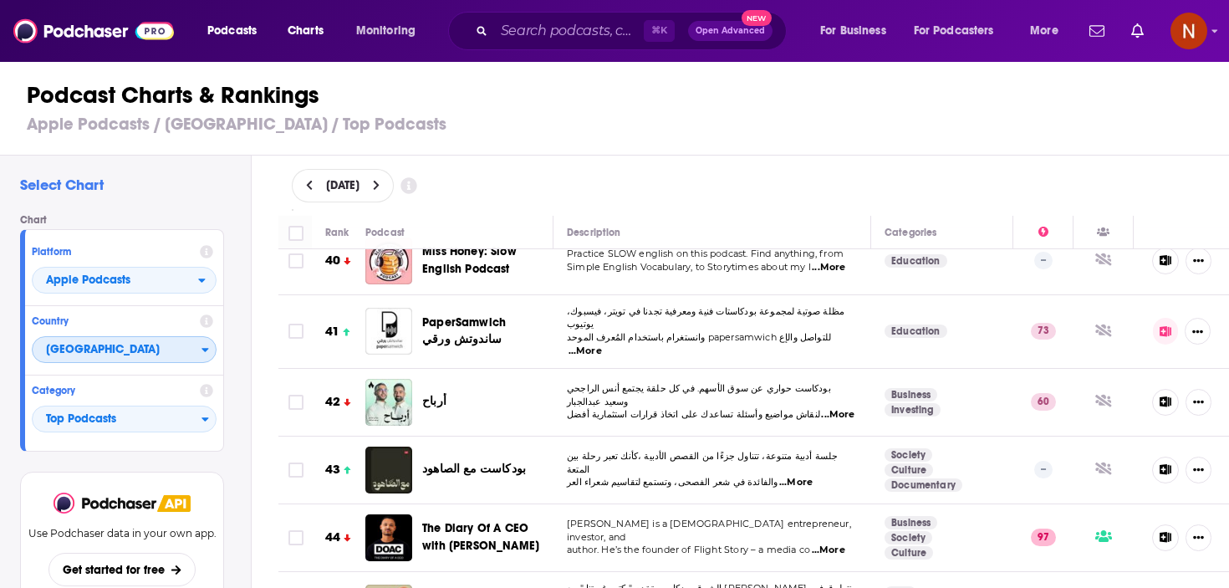
click at [135, 347] on span "[GEOGRAPHIC_DATA]" at bounding box center [117, 350] width 169 height 28
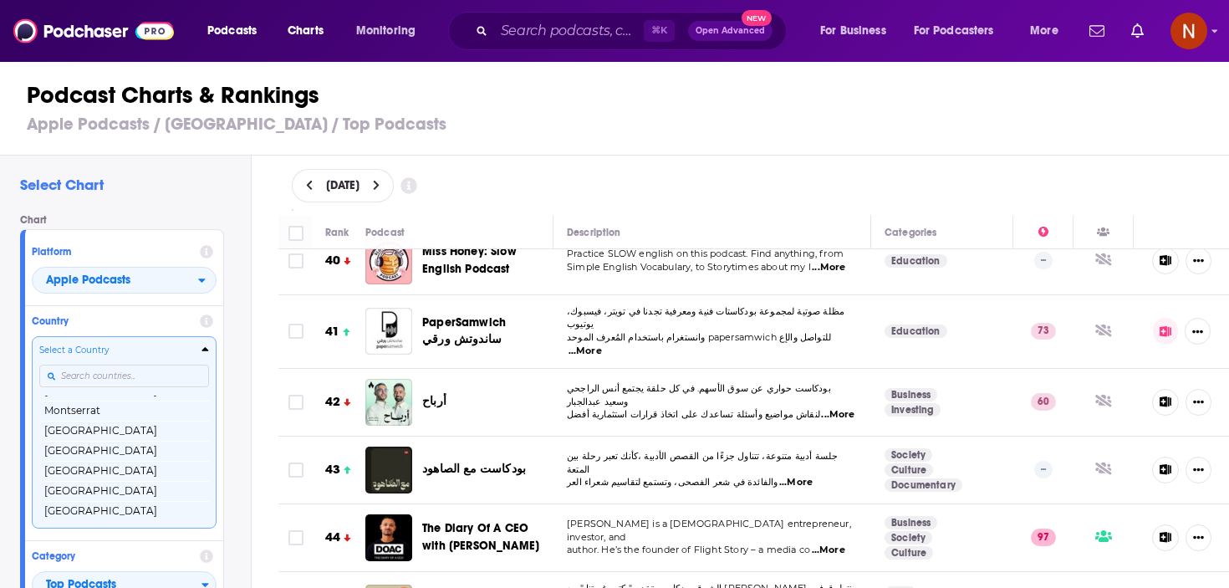
click at [104, 372] on input "Countries" at bounding box center [124, 376] width 170 height 23
type input "n"
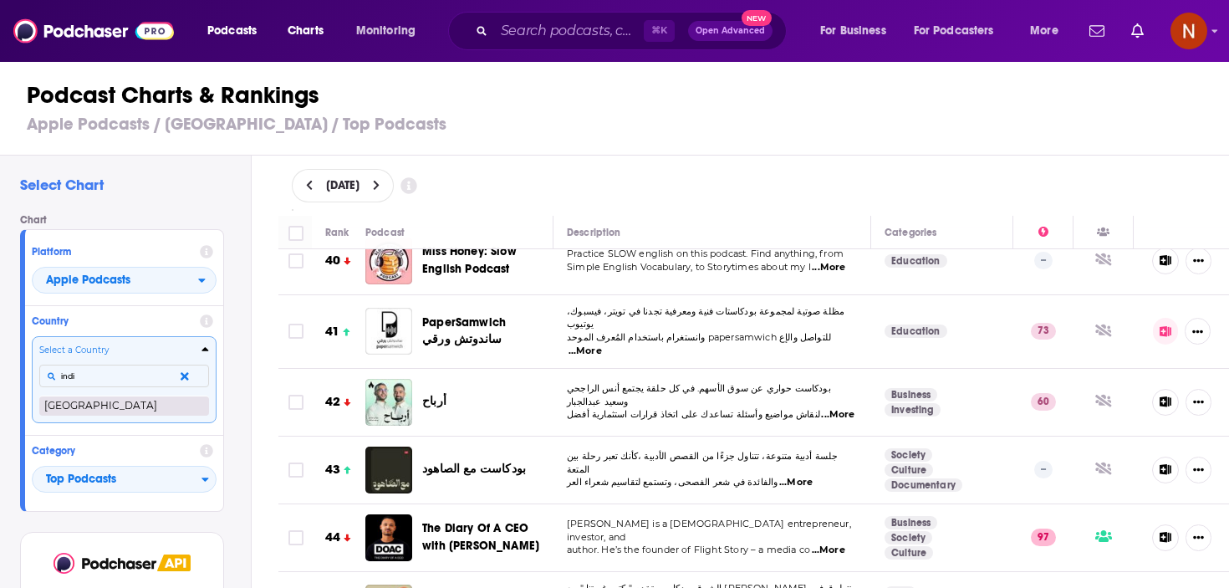
type input "indi"
click at [94, 401] on button "[GEOGRAPHIC_DATA]" at bounding box center [124, 405] width 170 height 20
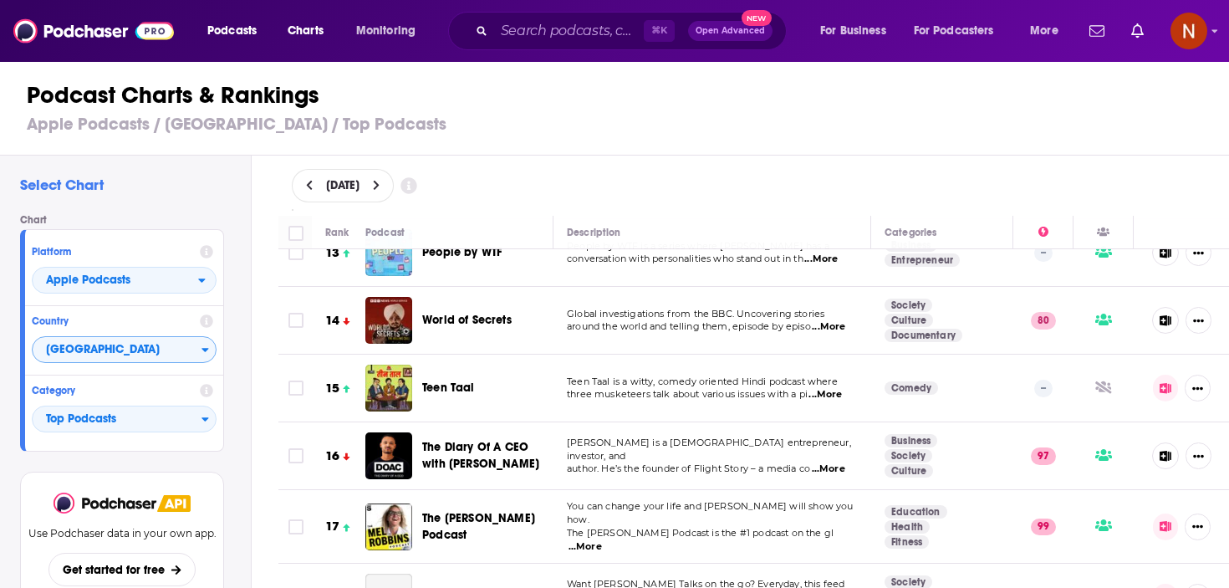
scroll to position [869, 0]
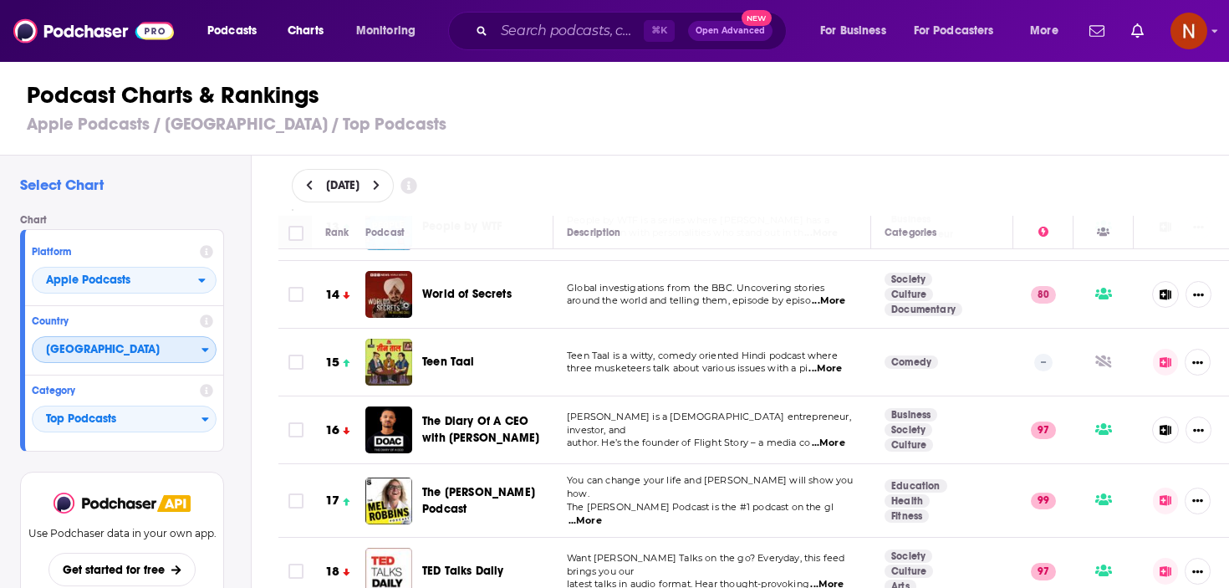
click at [162, 345] on span "[GEOGRAPHIC_DATA]" at bounding box center [117, 350] width 169 height 28
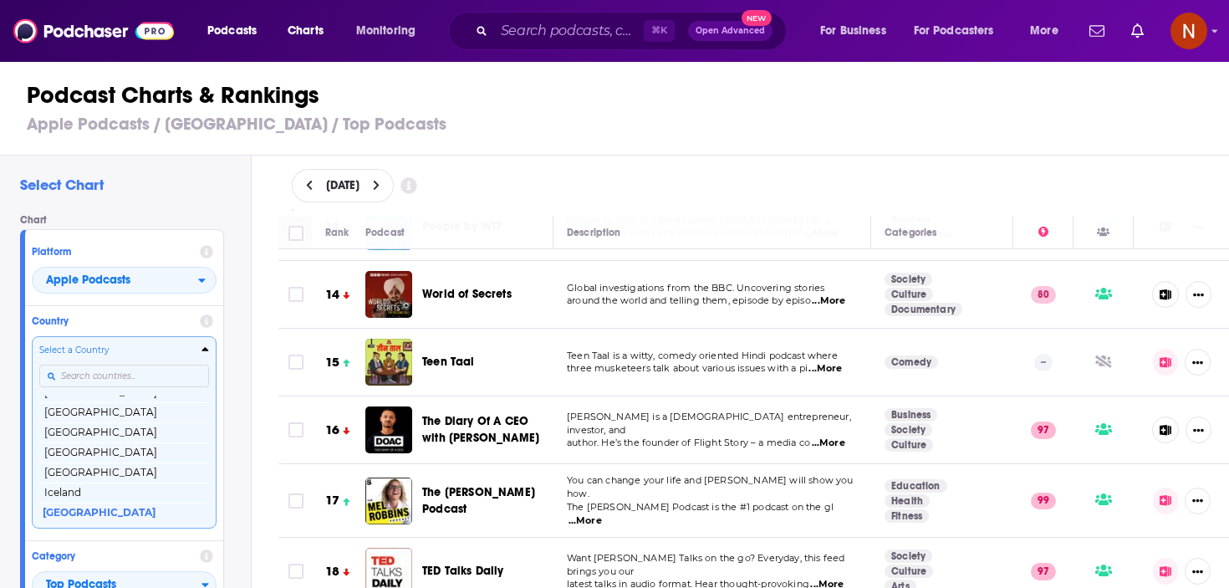
click at [120, 375] on input "Countries" at bounding box center [124, 376] width 170 height 23
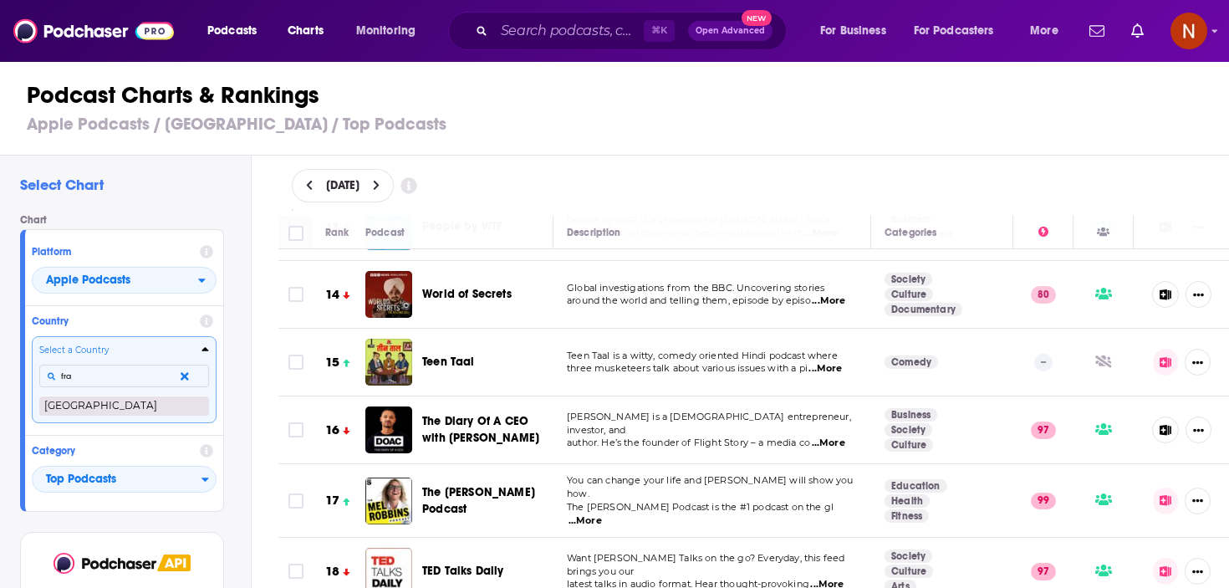
type input "fra"
click at [118, 402] on button "[GEOGRAPHIC_DATA]" at bounding box center [124, 405] width 170 height 20
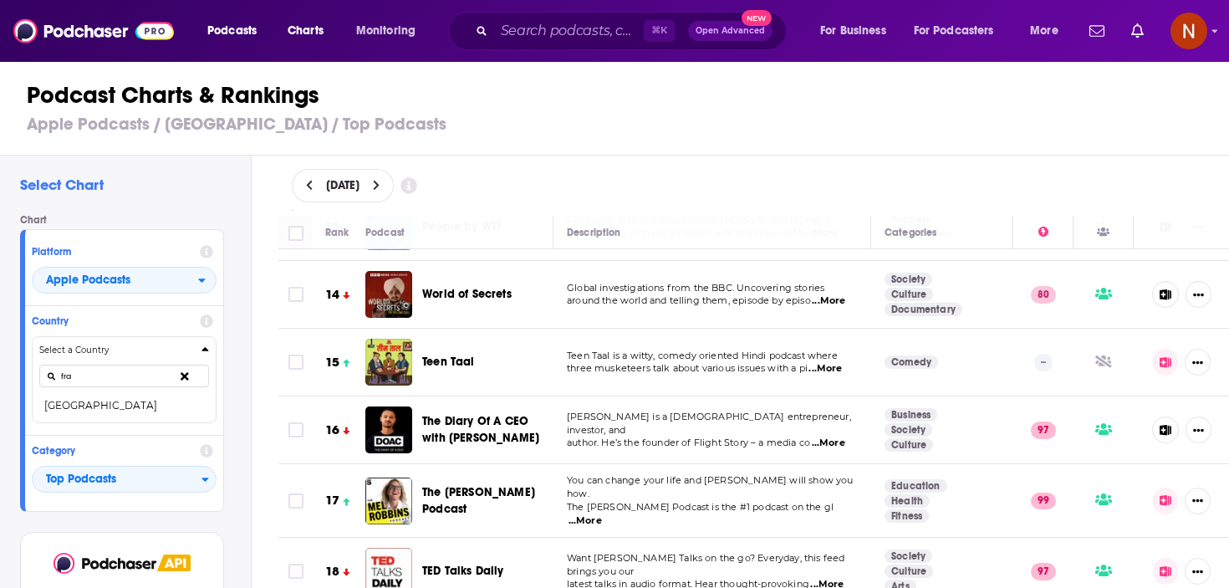
click at [118, 436] on div "Category Top Podcasts" at bounding box center [124, 470] width 198 height 69
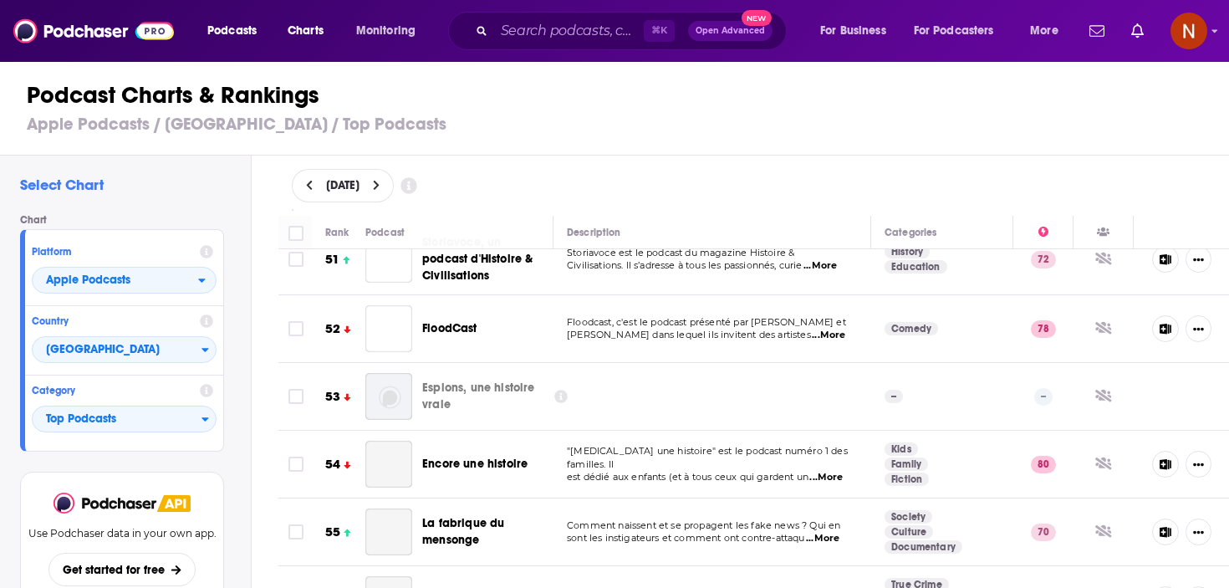
scroll to position [3438, 0]
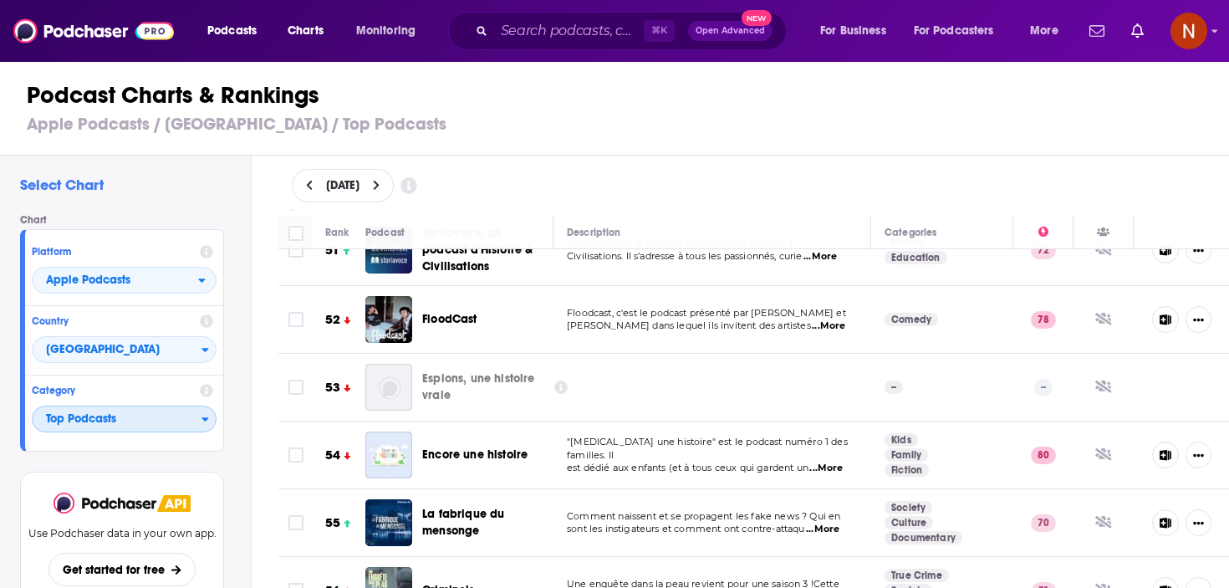
click at [110, 412] on span "Top Podcasts" at bounding box center [117, 420] width 169 height 28
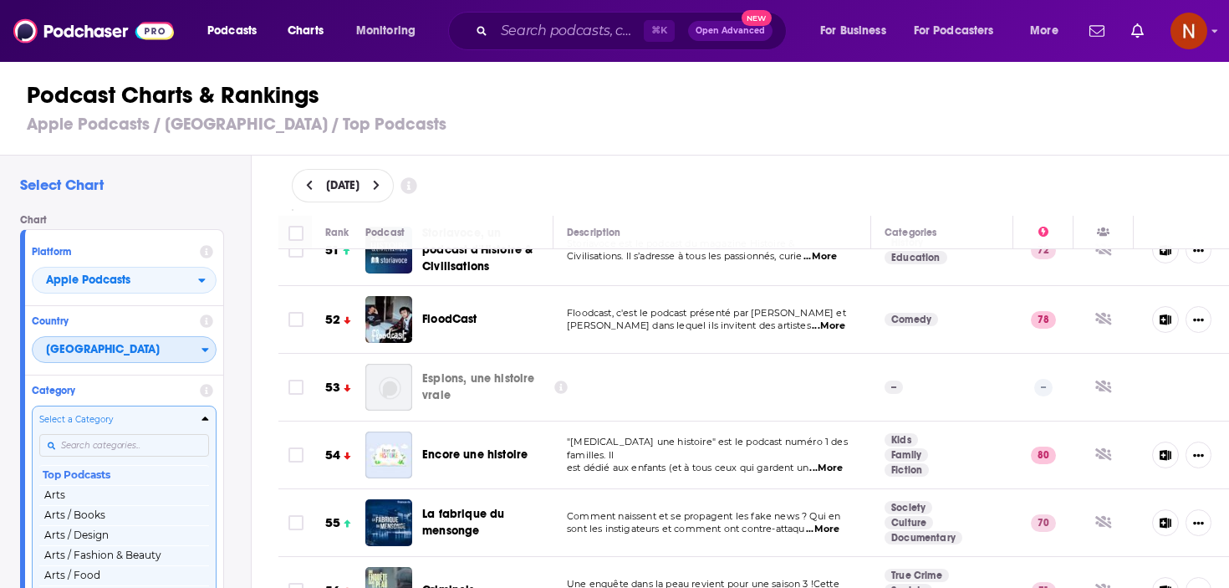
click at [130, 345] on span "France" at bounding box center [117, 350] width 169 height 28
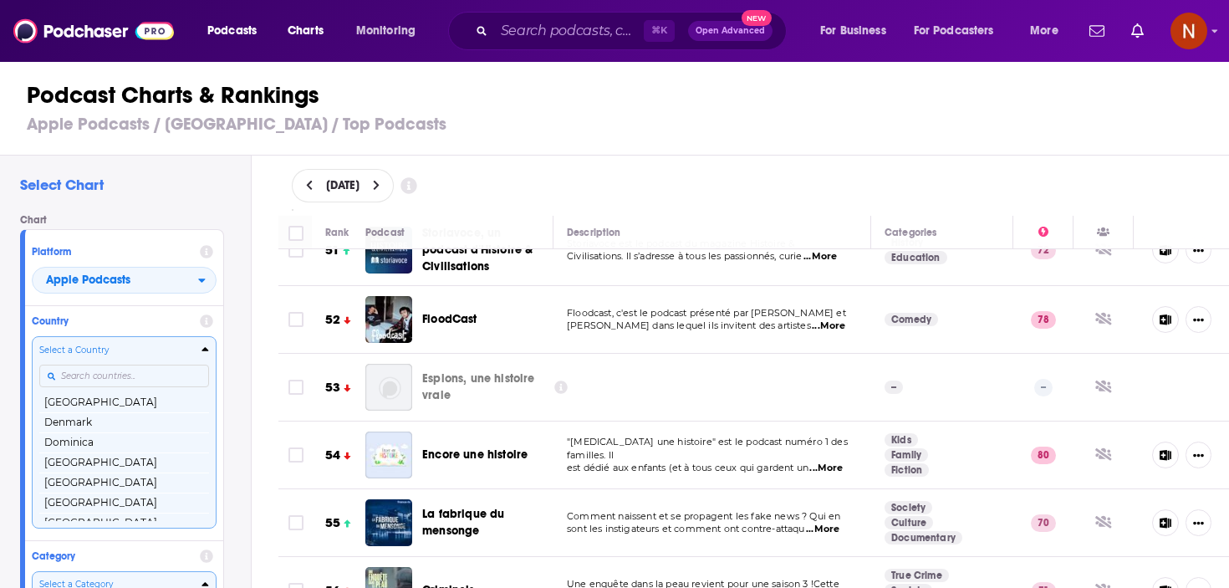
click at [120, 374] on input "Countries" at bounding box center [124, 376] width 170 height 23
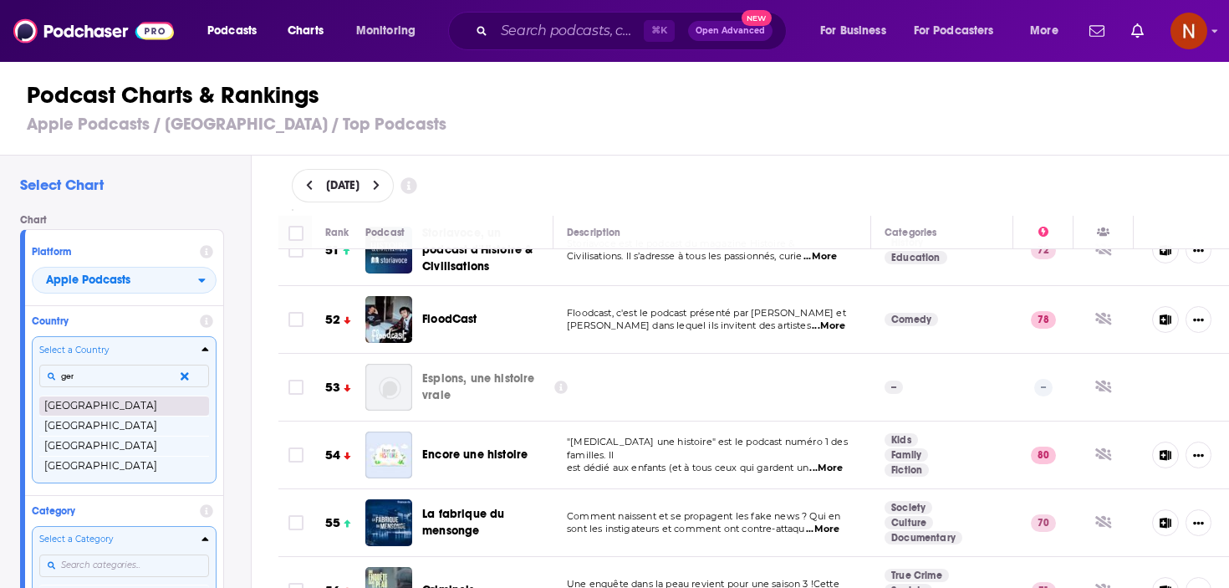
type input "ger"
click at [94, 410] on button "[GEOGRAPHIC_DATA]" at bounding box center [124, 405] width 170 height 20
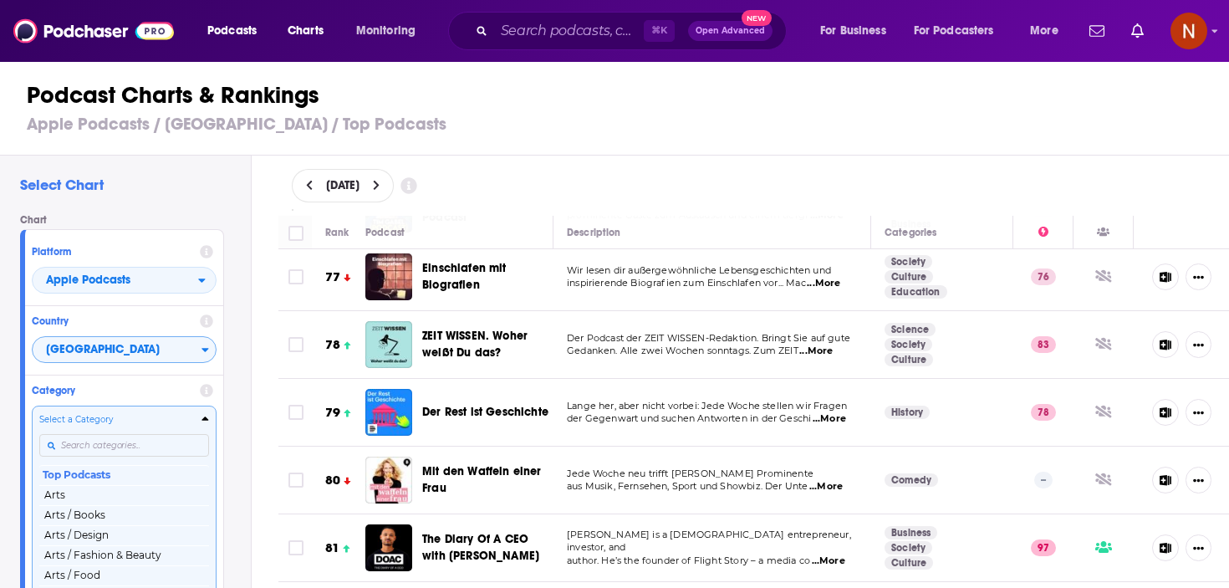
scroll to position [5326, 0]
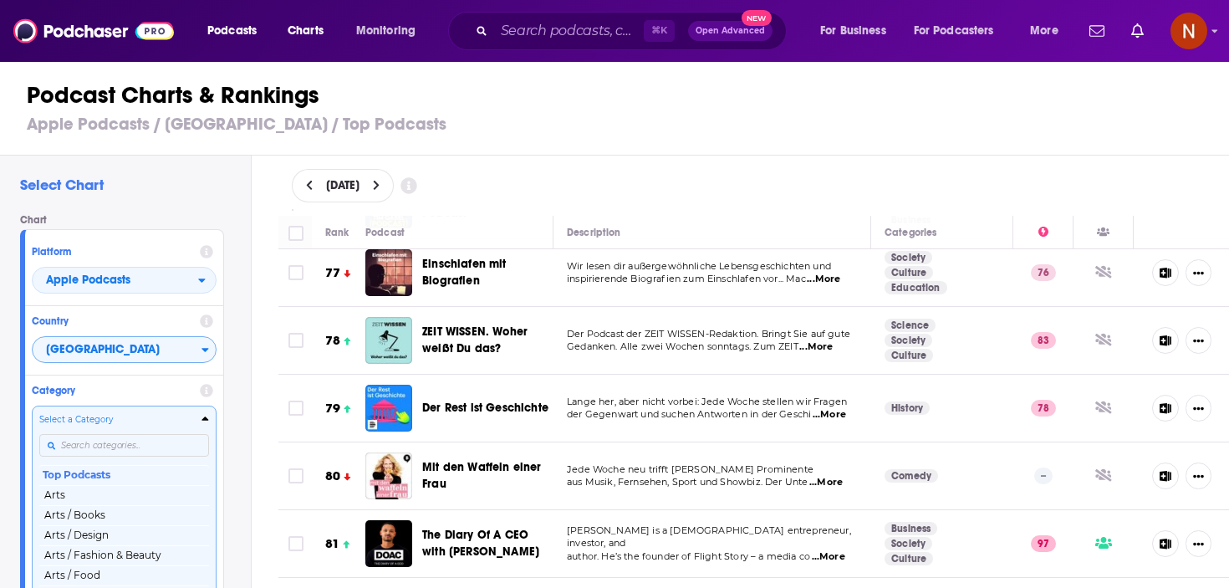
click at [134, 329] on div "Country" at bounding box center [124, 321] width 185 height 17
click at [134, 343] on span "[GEOGRAPHIC_DATA]" at bounding box center [117, 350] width 169 height 28
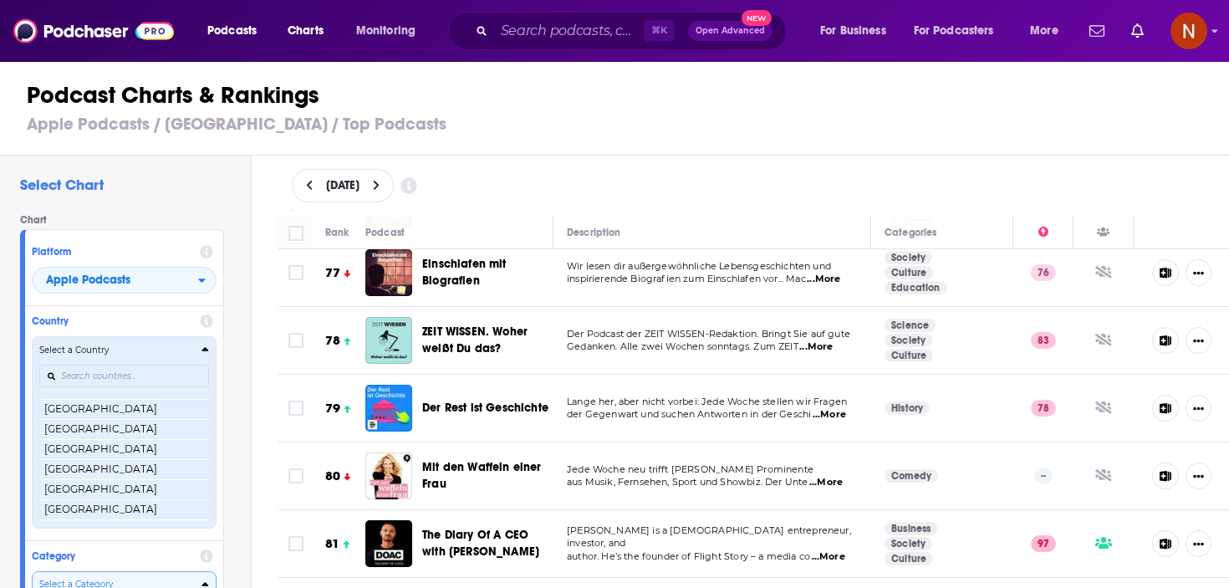
scroll to position [1038, 0]
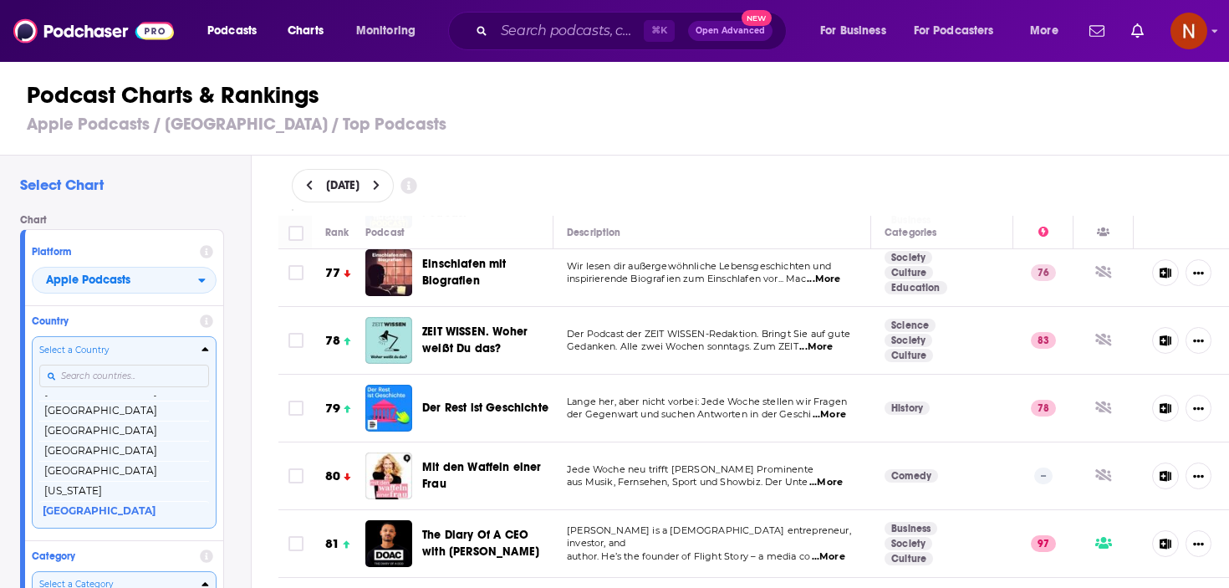
click at [110, 380] on input "Countries" at bounding box center [124, 376] width 170 height 23
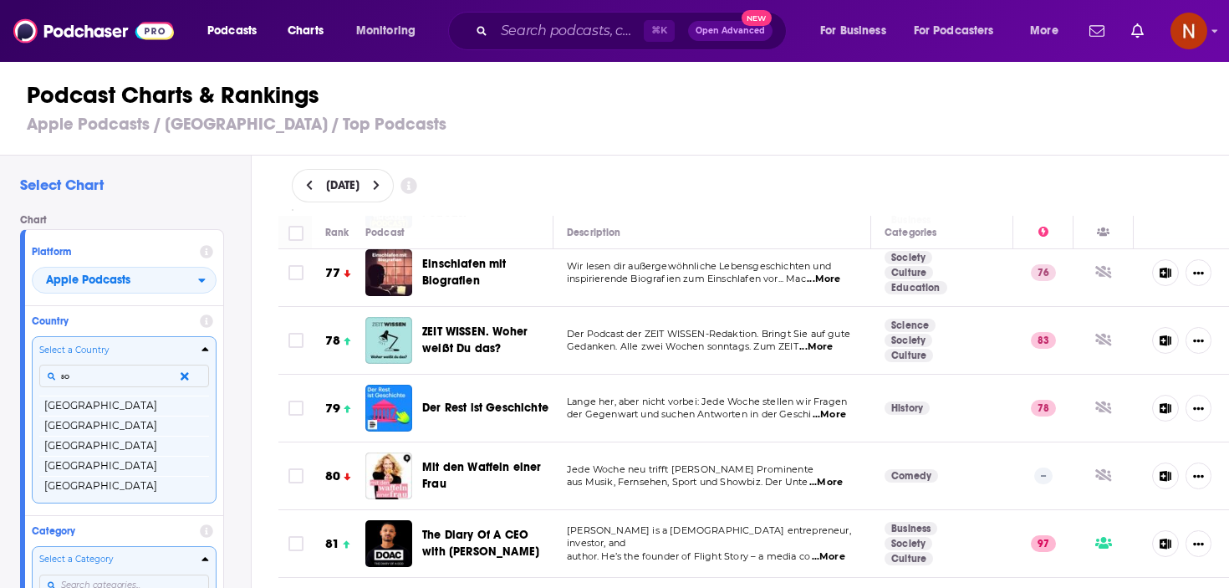
scroll to position [0, 0]
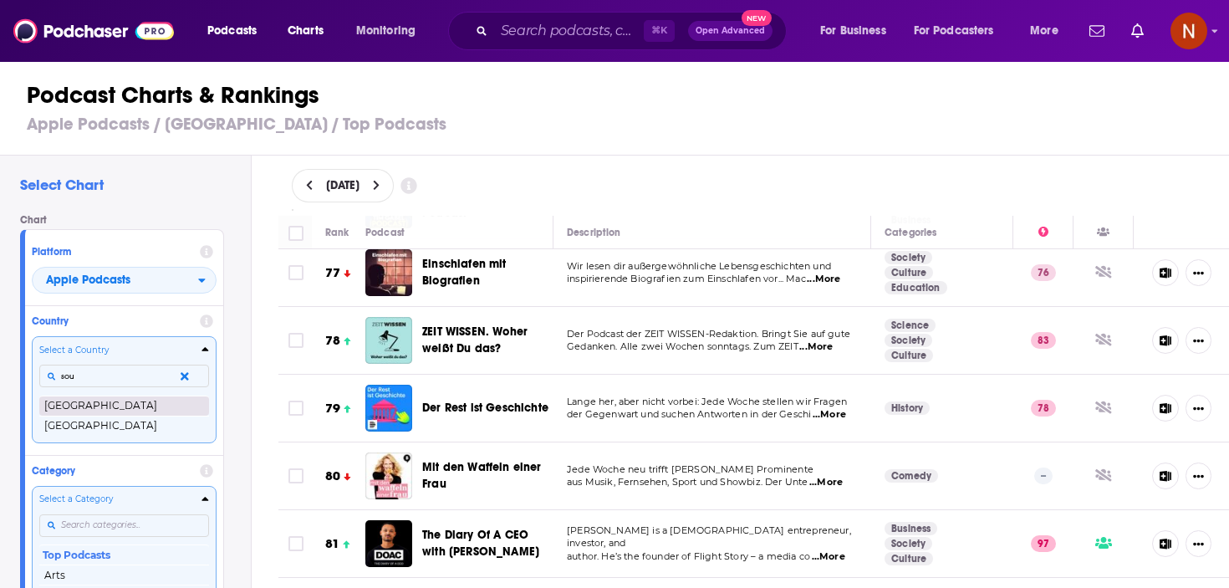
type input "sou"
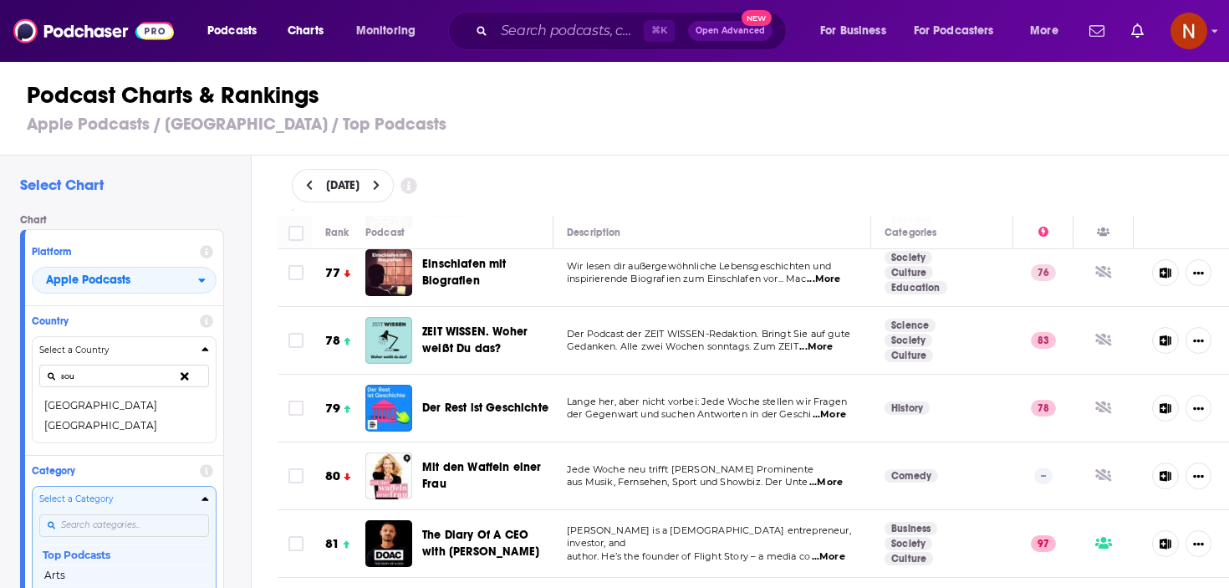
drag, startPoint x: 104, startPoint y: 408, endPoint x: 359, endPoint y: 283, distance: 283.8
click at [104, 408] on button "[GEOGRAPHIC_DATA]" at bounding box center [124, 405] width 170 height 20
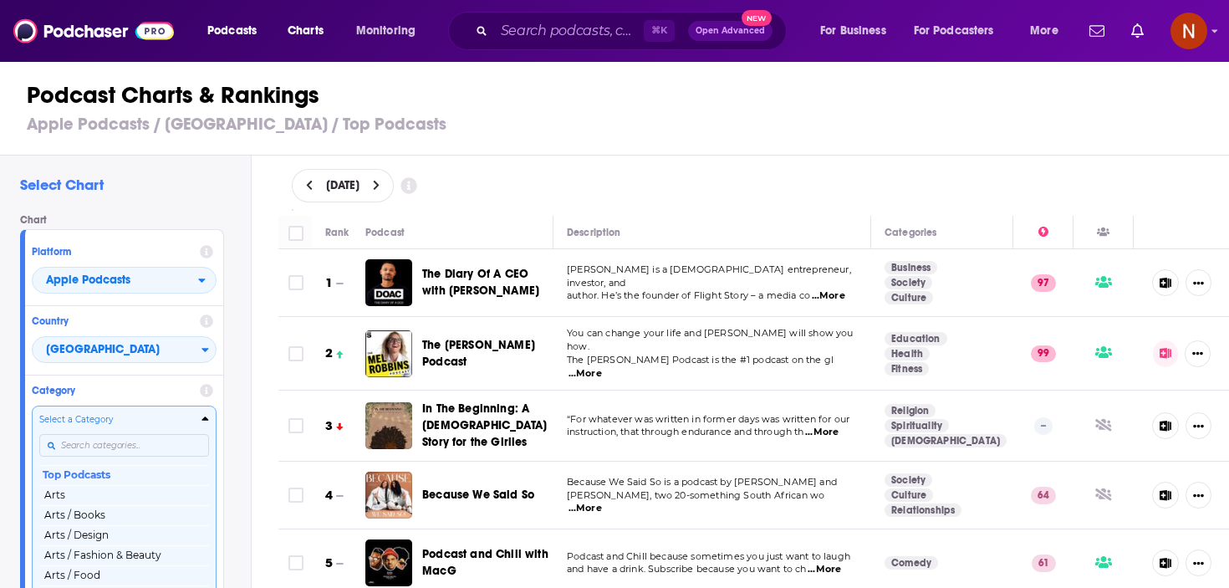
click at [142, 445] on input "Categories" at bounding box center [124, 445] width 170 height 23
type input "s"
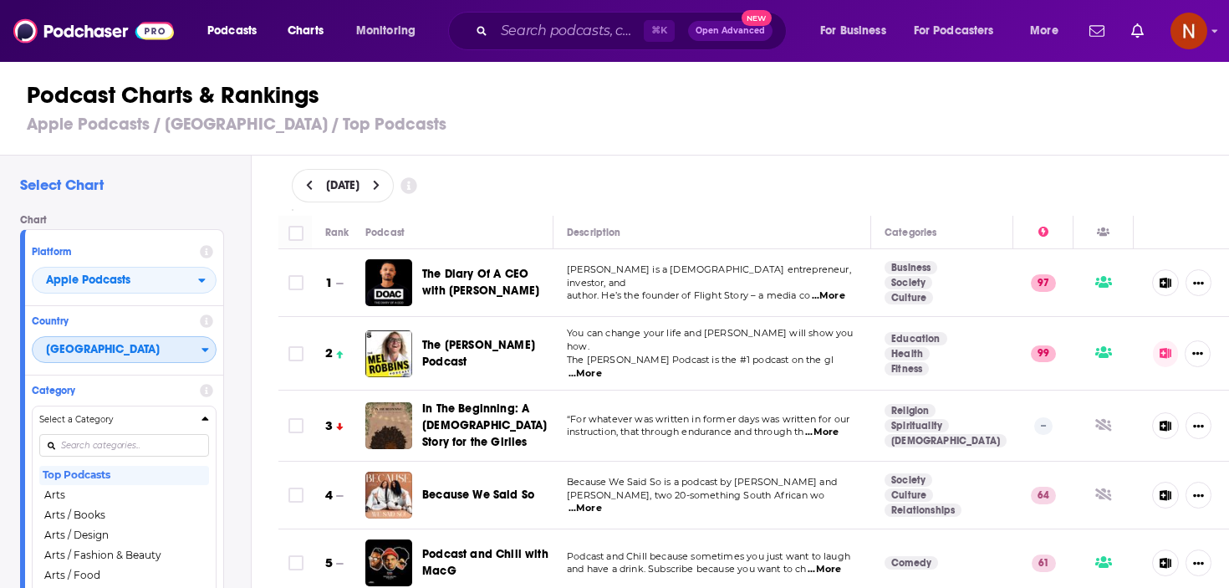
click at [178, 350] on span "[GEOGRAPHIC_DATA]" at bounding box center [117, 350] width 169 height 28
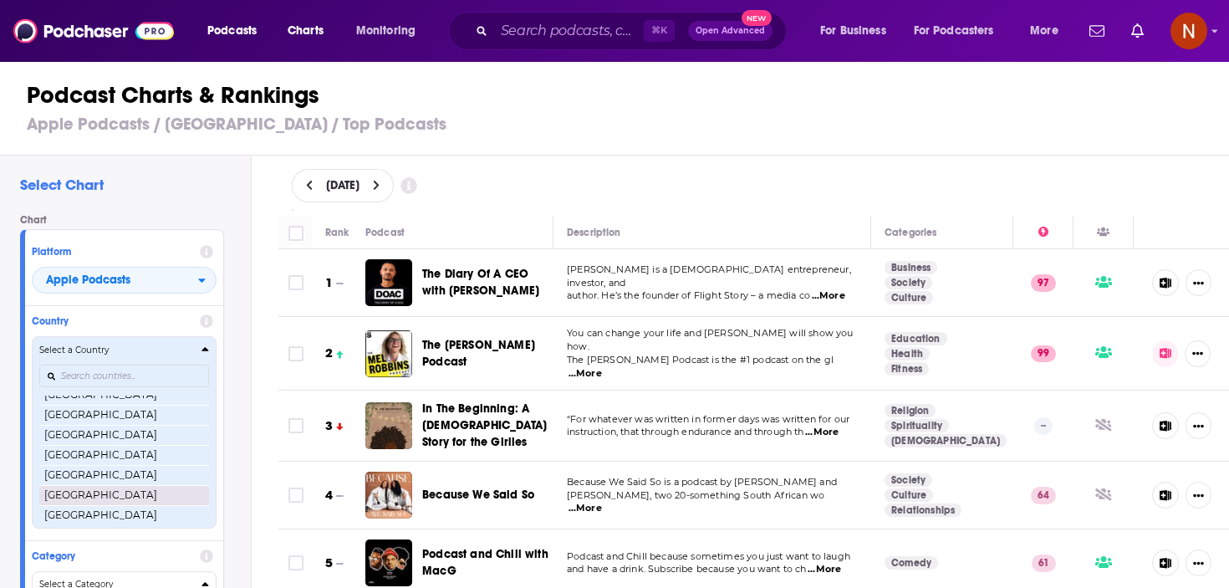
scroll to position [2730, 0]
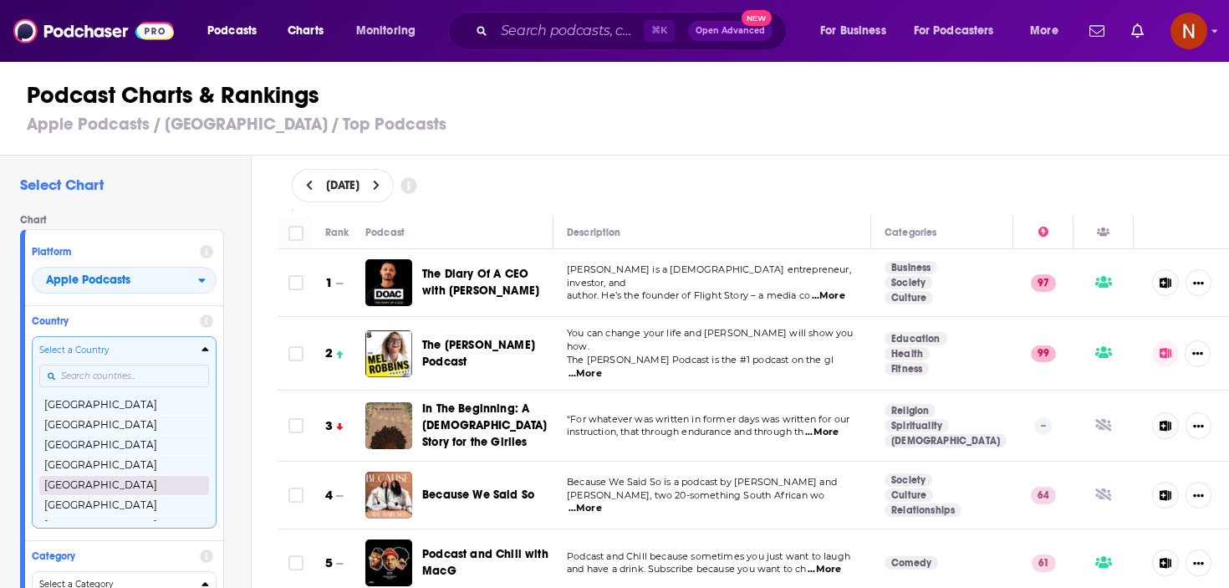
click at [128, 482] on button "Singapore" at bounding box center [124, 485] width 170 height 20
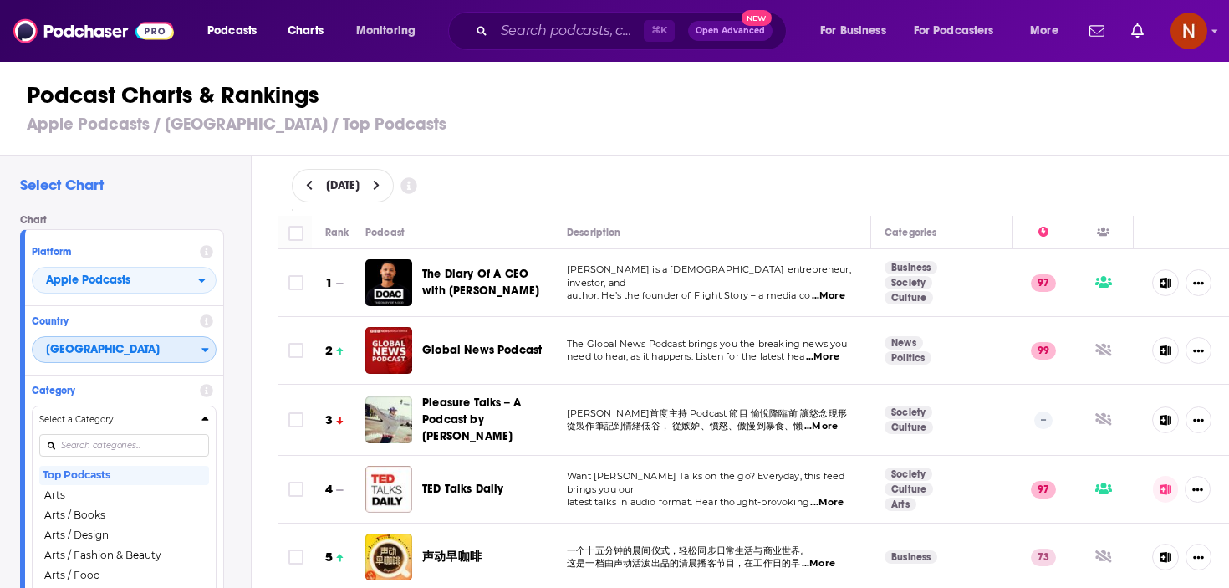
click at [94, 351] on span "Singapore" at bounding box center [117, 350] width 169 height 28
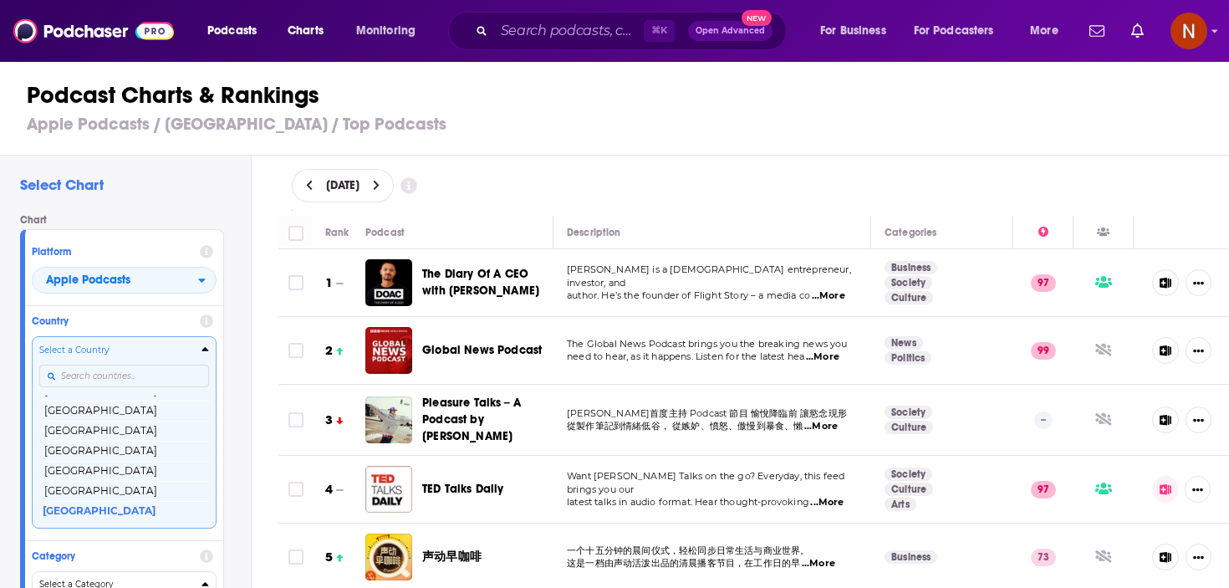
click at [94, 373] on input "Countries" at bounding box center [124, 376] width 170 height 23
type input "t"
type input "it"
click at [89, 406] on button "Italy" at bounding box center [124, 405] width 170 height 20
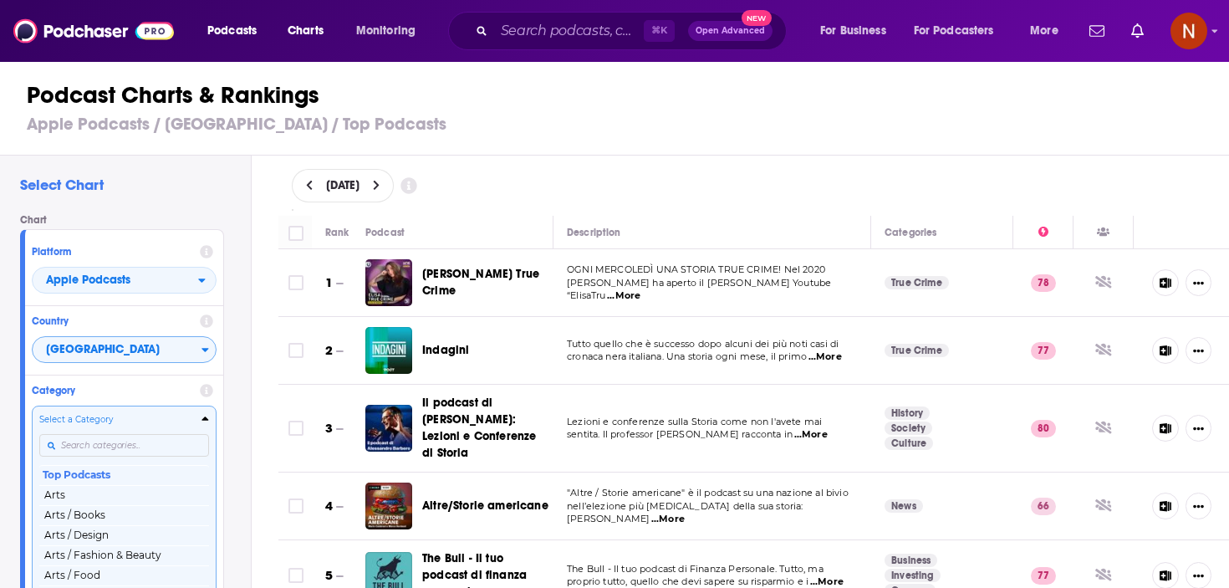
click at [81, 441] on input "Categories" at bounding box center [124, 445] width 170 height 23
type input "s"
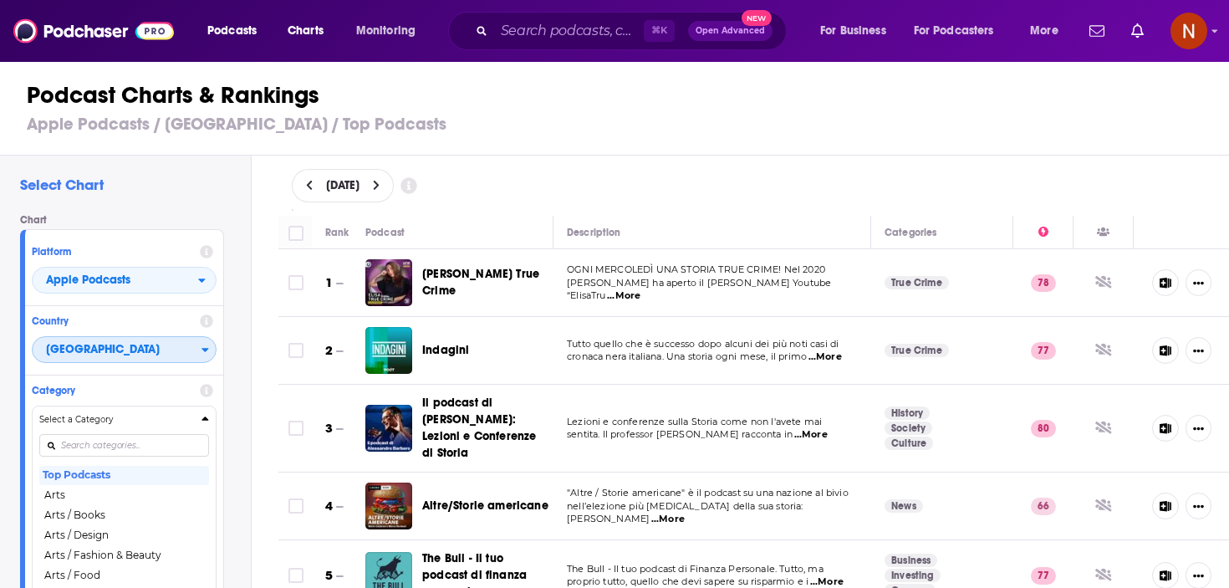
click at [146, 353] on span "Italy" at bounding box center [117, 350] width 169 height 28
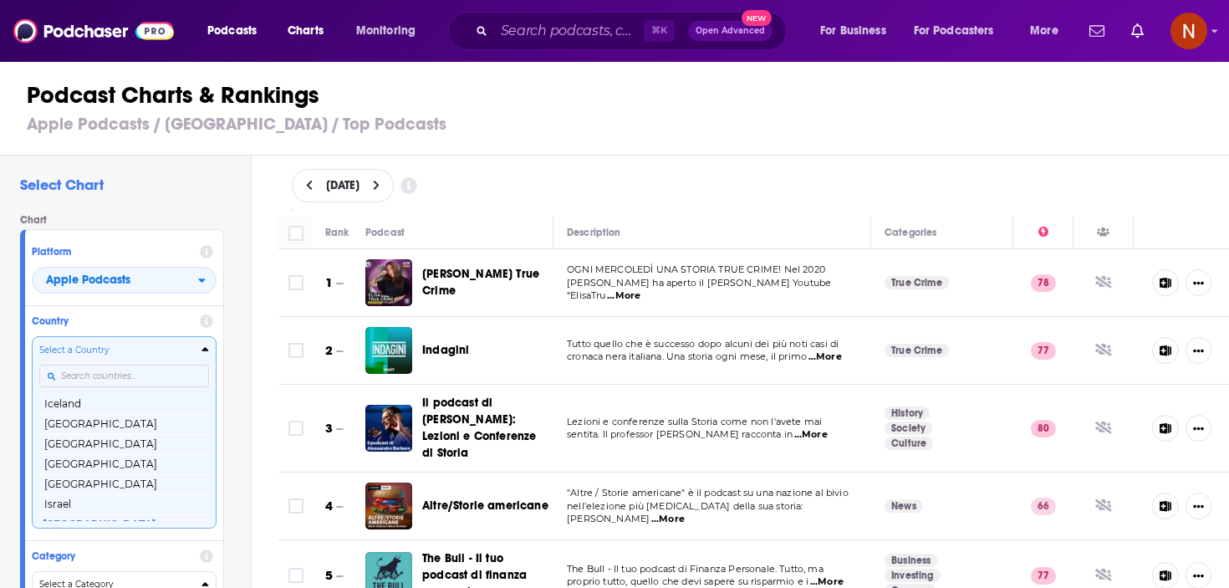
click at [135, 380] on input "Countries" at bounding box center [124, 376] width 170 height 23
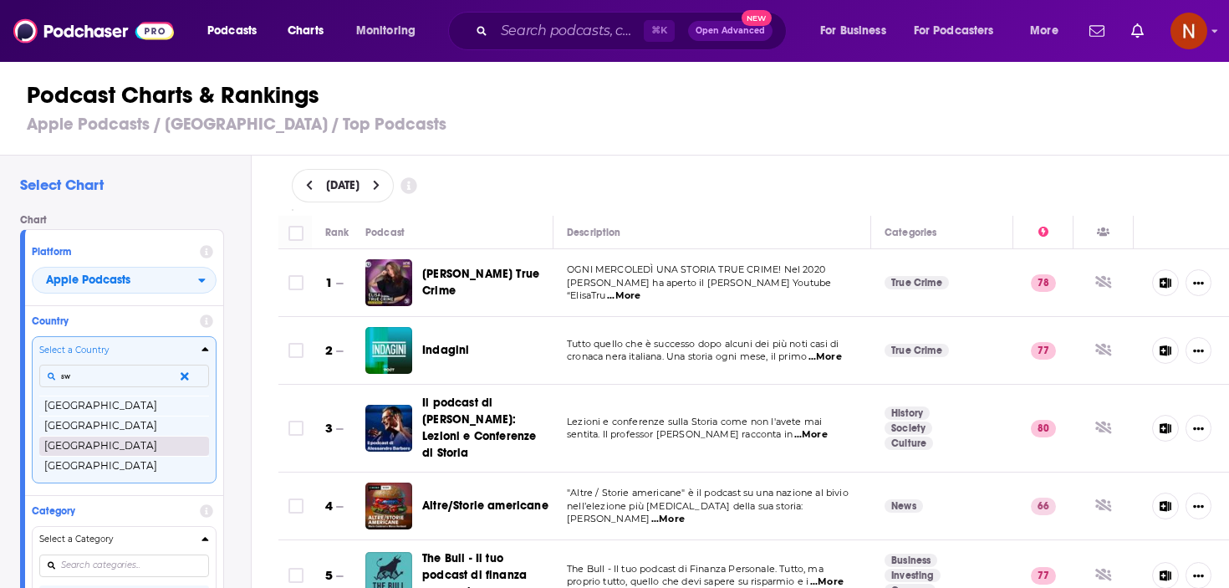
type input "sw"
click at [124, 449] on button "[GEOGRAPHIC_DATA]" at bounding box center [124, 446] width 170 height 20
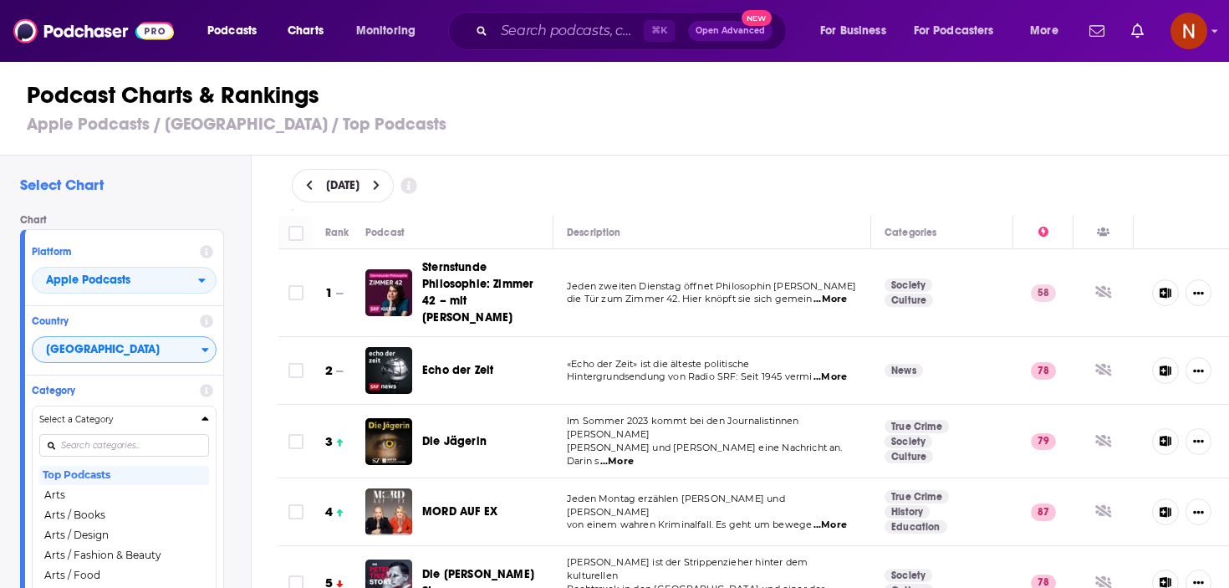
click at [631, 173] on div "August 19, 2025" at bounding box center [754, 185] width 925 height 33
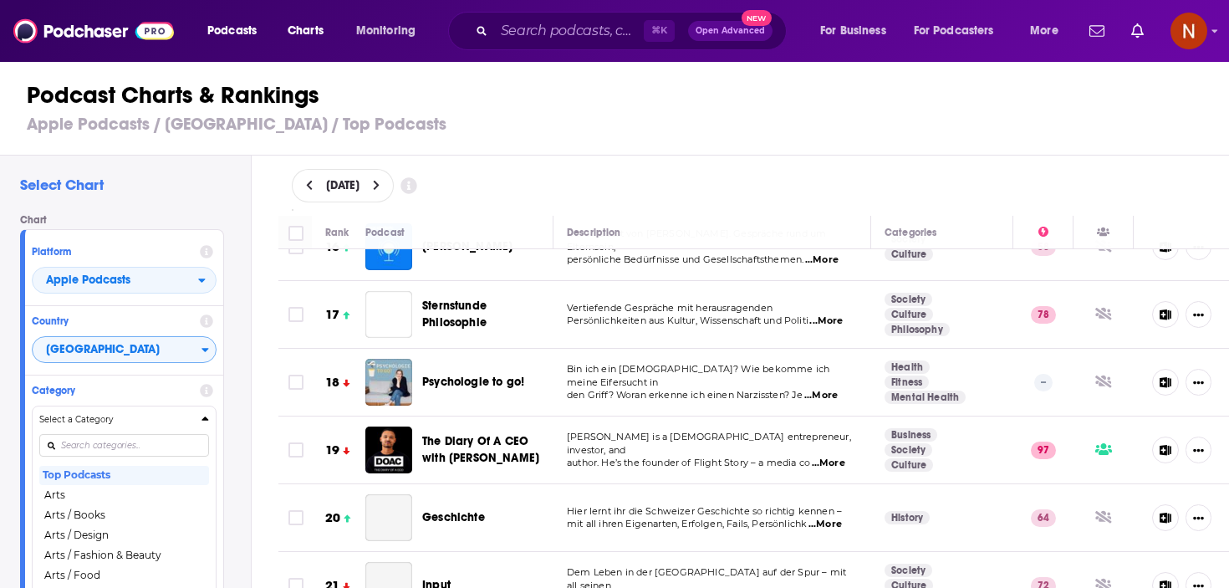
scroll to position [1096, 0]
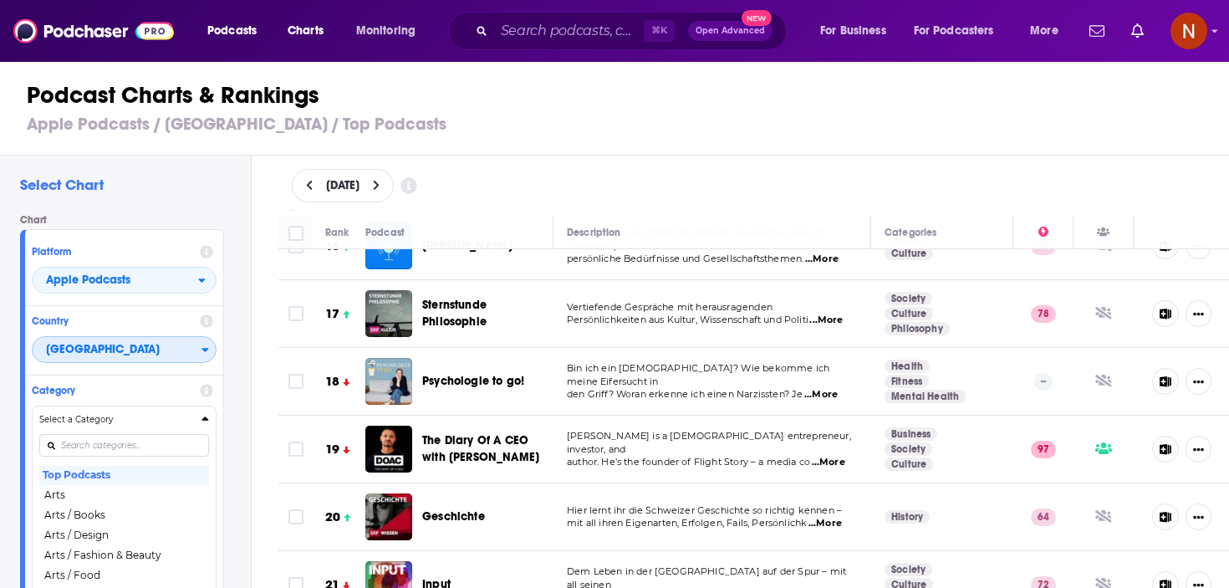
click at [84, 354] on span "[GEOGRAPHIC_DATA]" at bounding box center [117, 350] width 169 height 28
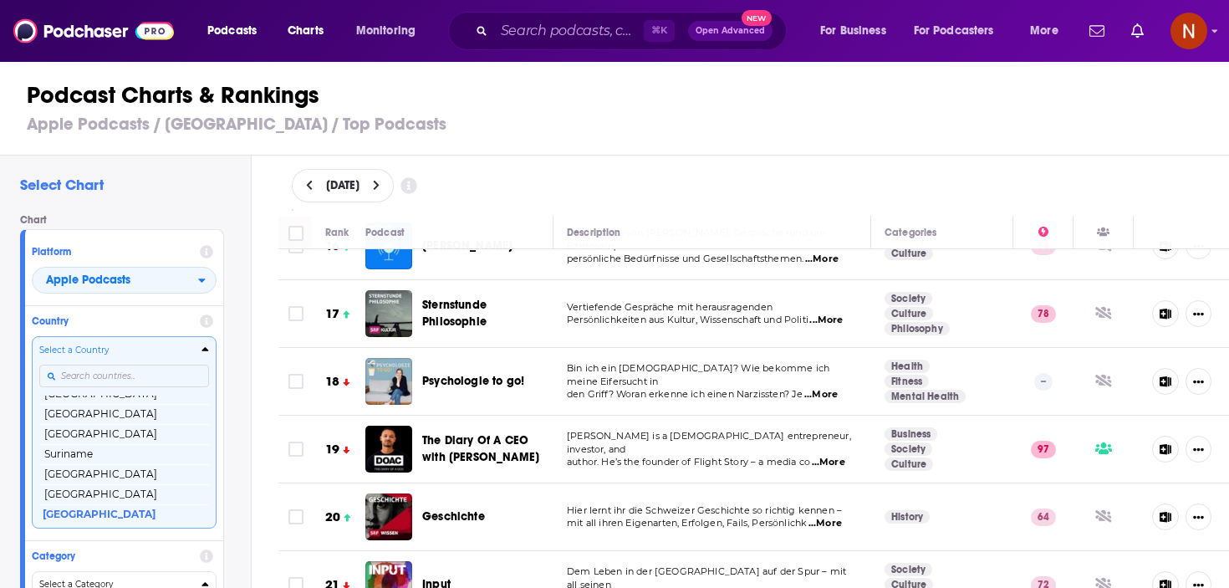
click at [95, 380] on input "Countries" at bounding box center [124, 376] width 170 height 23
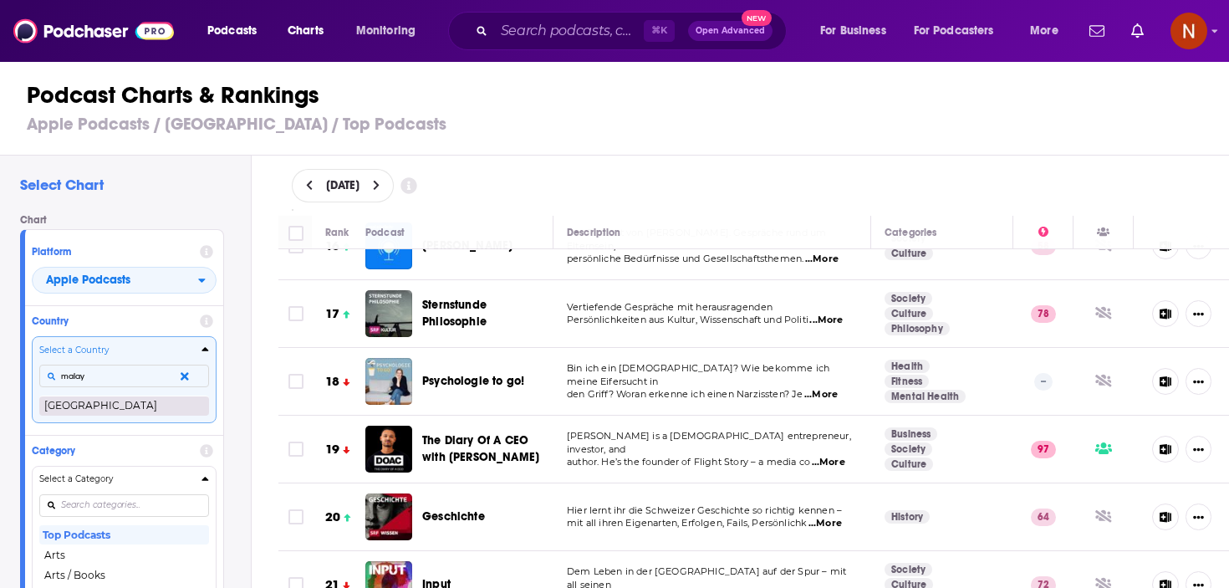
type input "malay"
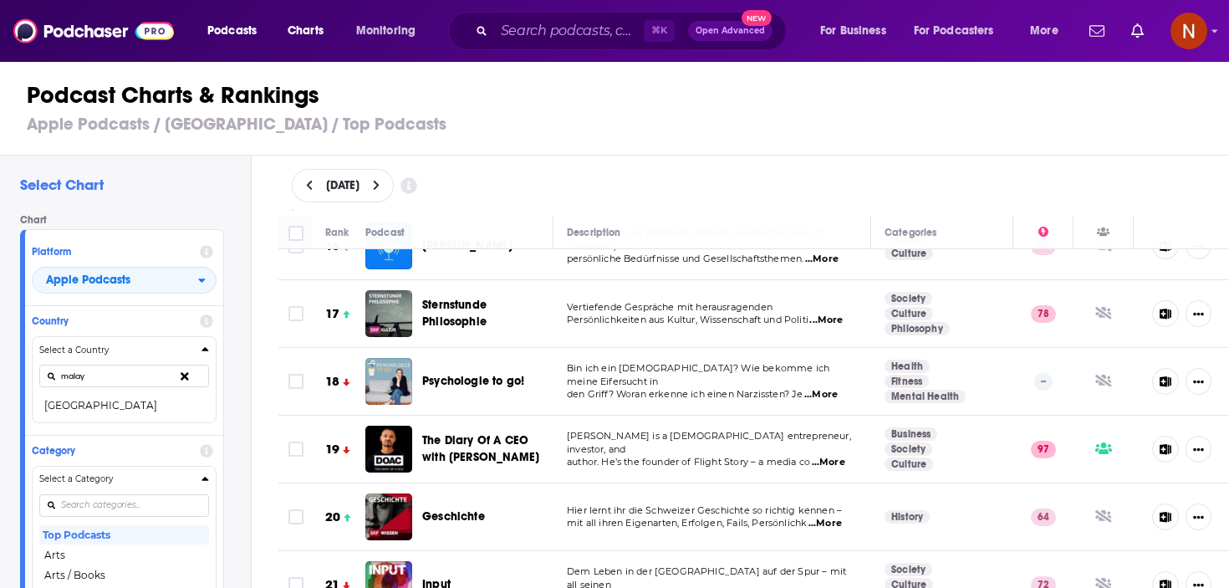
drag, startPoint x: 93, startPoint y: 412, endPoint x: 105, endPoint y: 398, distance: 18.4
click at [93, 412] on button "Malaysia" at bounding box center [124, 405] width 170 height 20
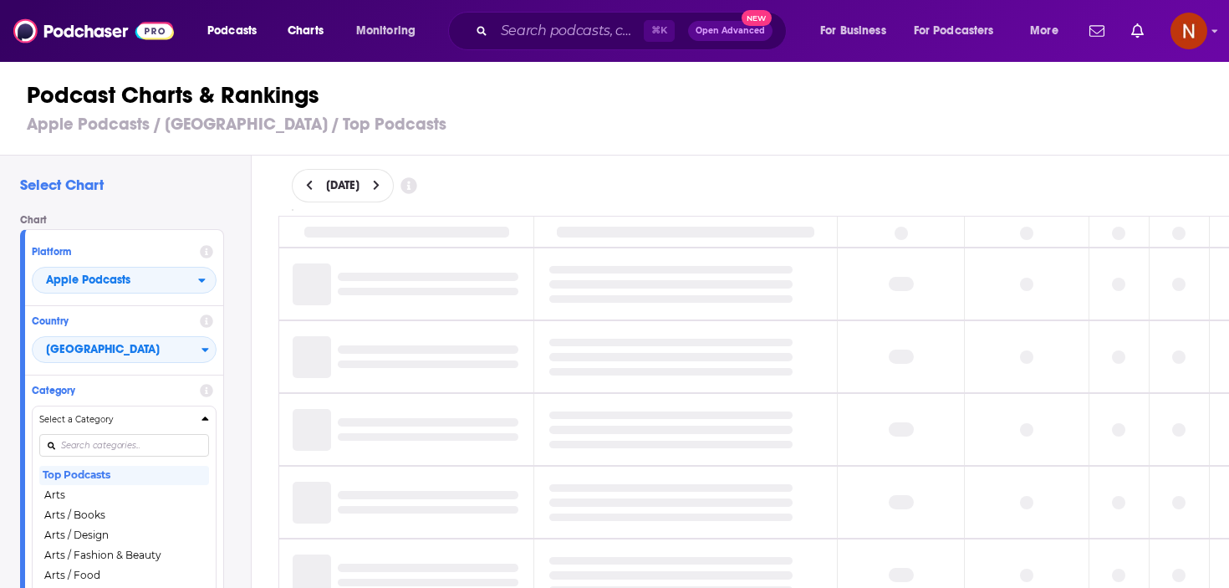
click at [105, 396] on h4 "Category" at bounding box center [112, 391] width 161 height 12
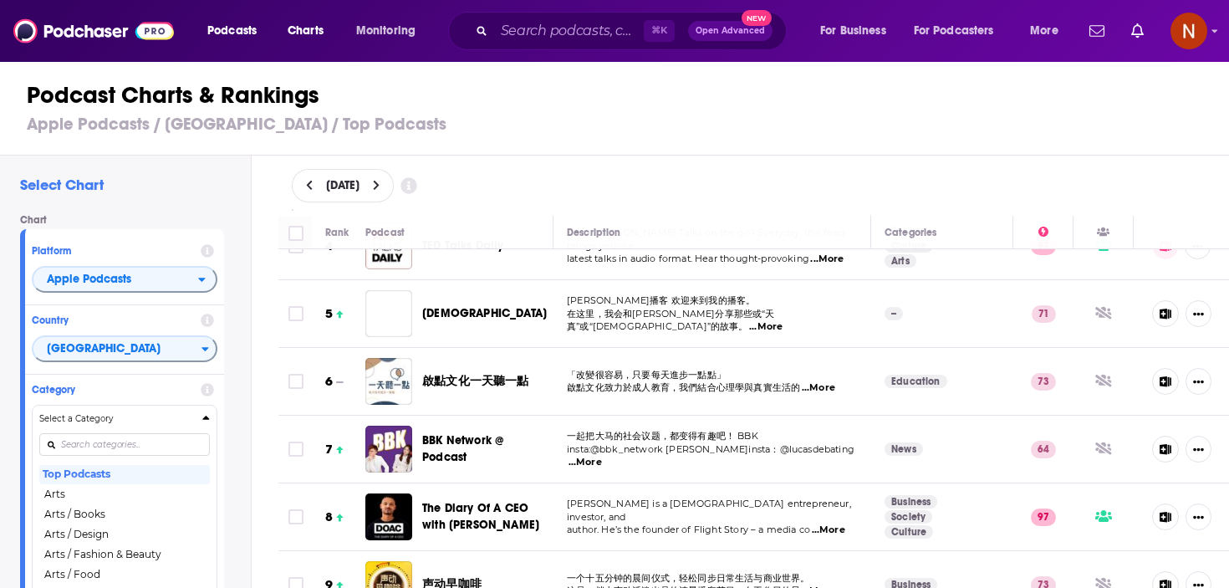
scroll to position [245, 0]
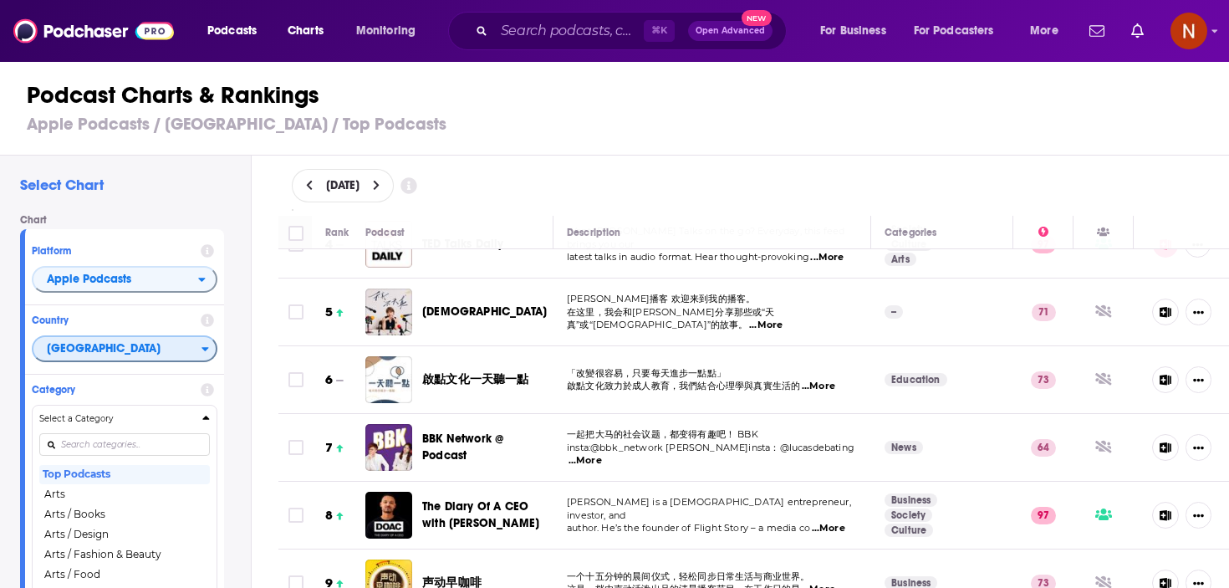
click at [178, 347] on span "[GEOGRAPHIC_DATA]" at bounding box center [117, 349] width 168 height 28
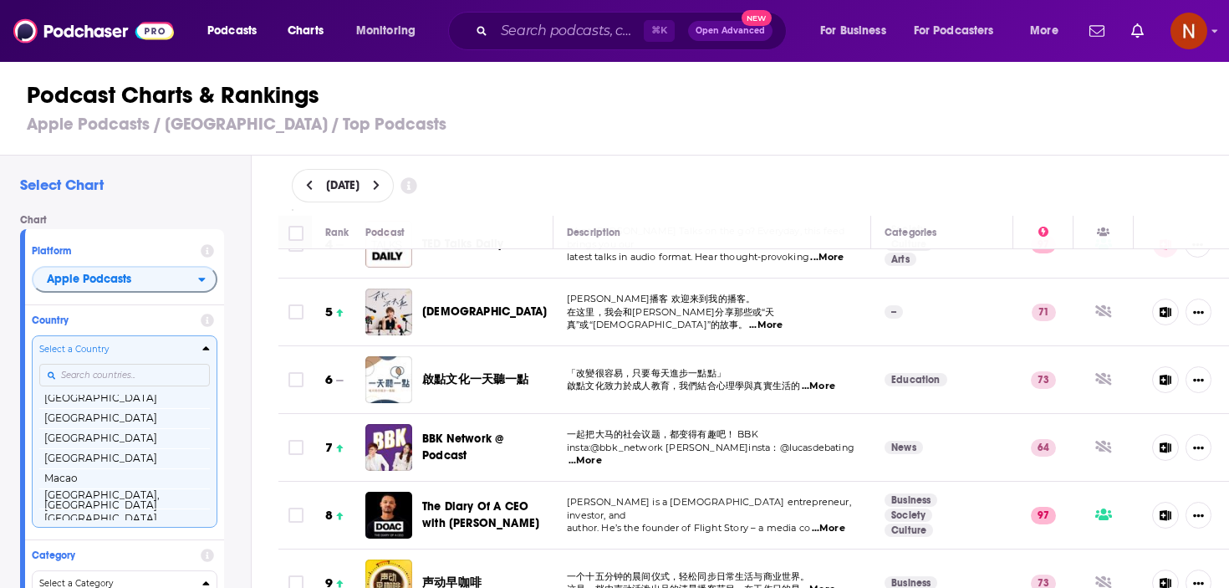
click at [149, 375] on input "Countries" at bounding box center [124, 375] width 171 height 23
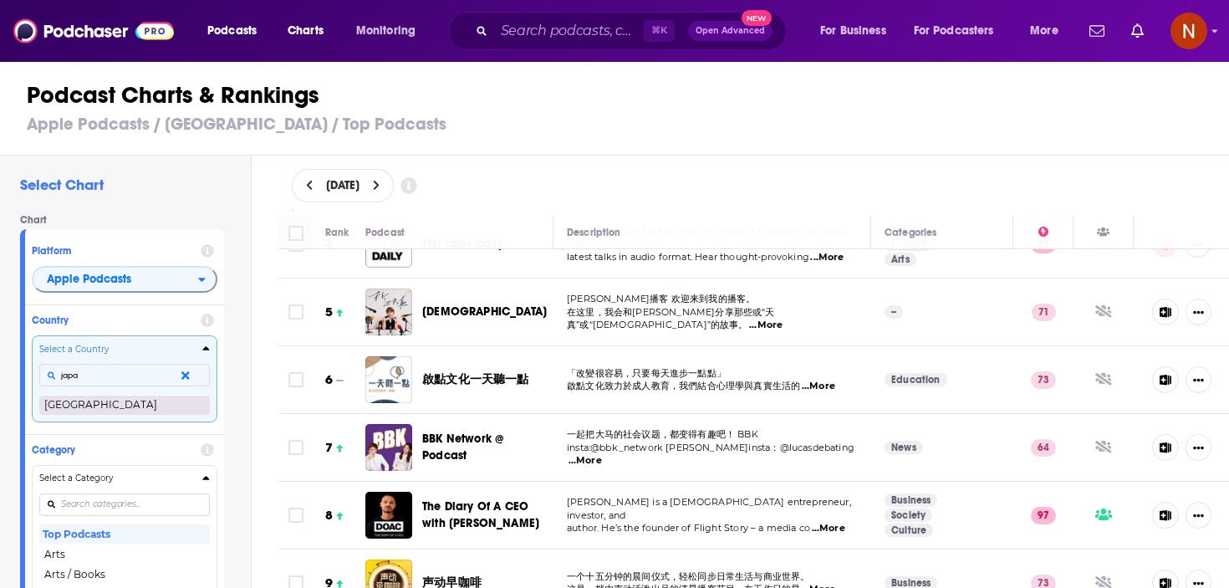
type input "japa"
click at [128, 402] on button "[GEOGRAPHIC_DATA]" at bounding box center [124, 405] width 171 height 20
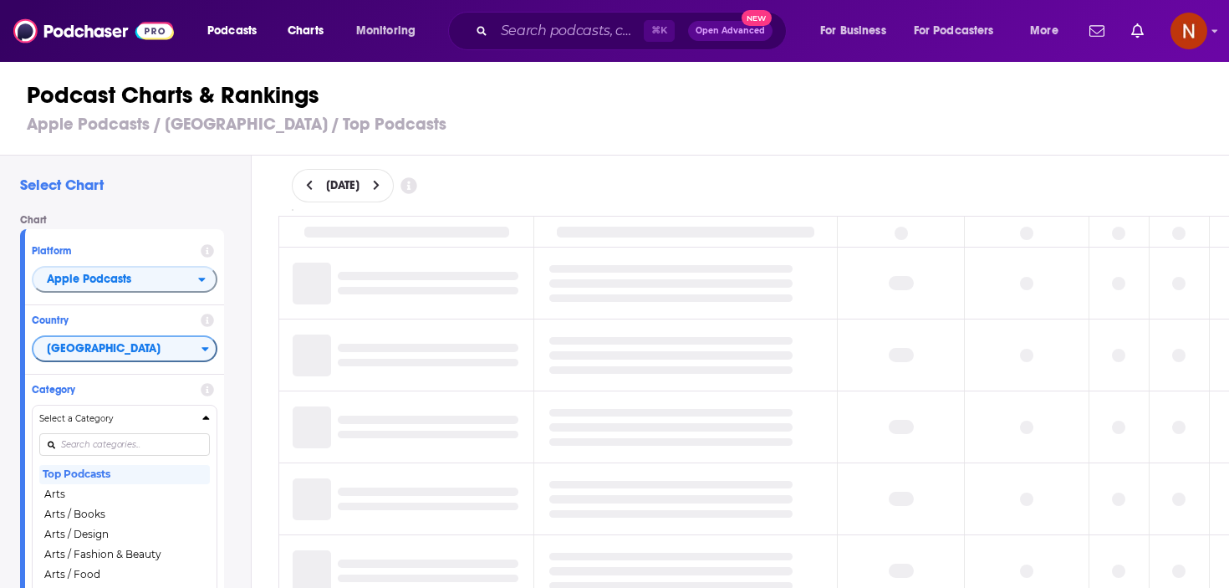
click at [248, 377] on div "Select Chart Chart Platform Apple Podcasts Country Japan Category Select a Cate…" at bounding box center [125, 420] width 251 height 528
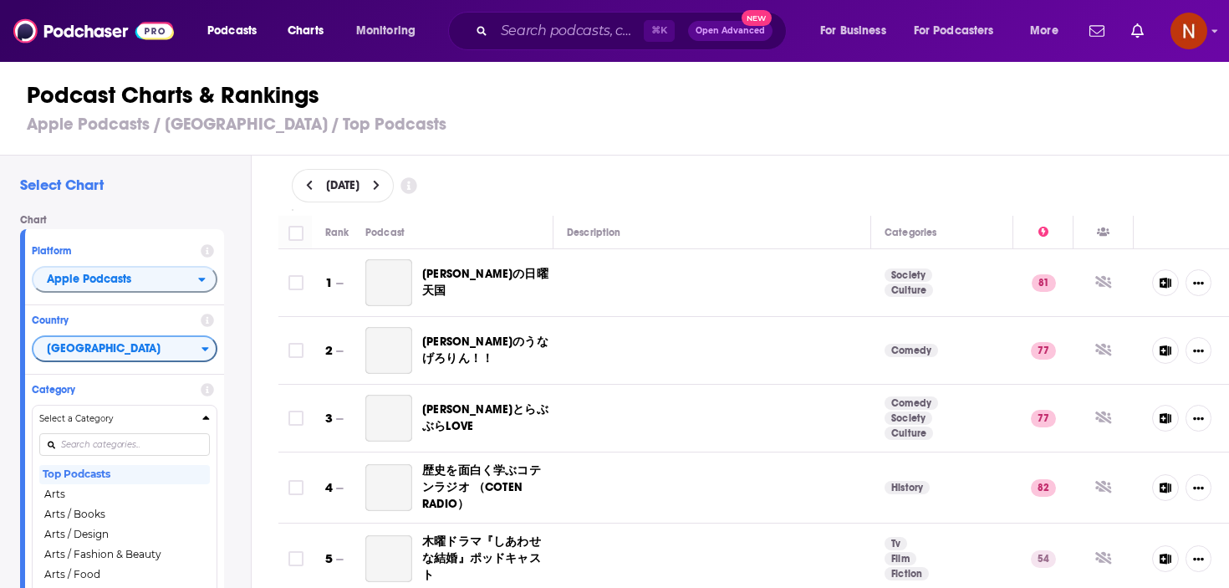
click at [235, 329] on div "Chart Platform Apple Podcasts Country Japan Category Select a Category Top Podc…" at bounding box center [128, 414] width 217 height 401
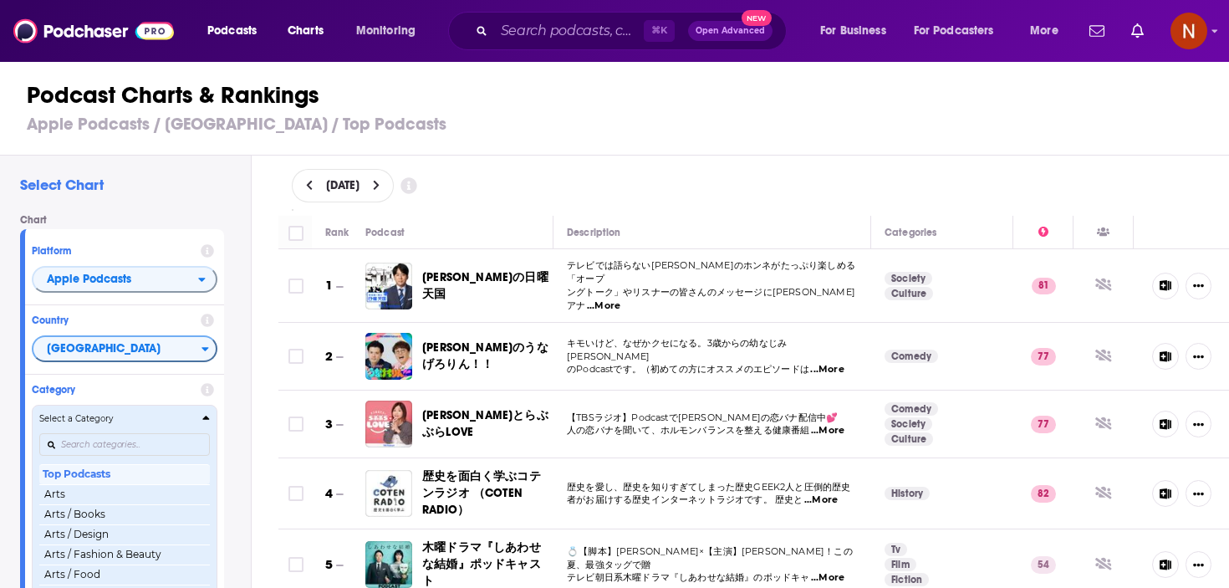
click at [193, 421] on h4 "Select a Category" at bounding box center [117, 419] width 156 height 8
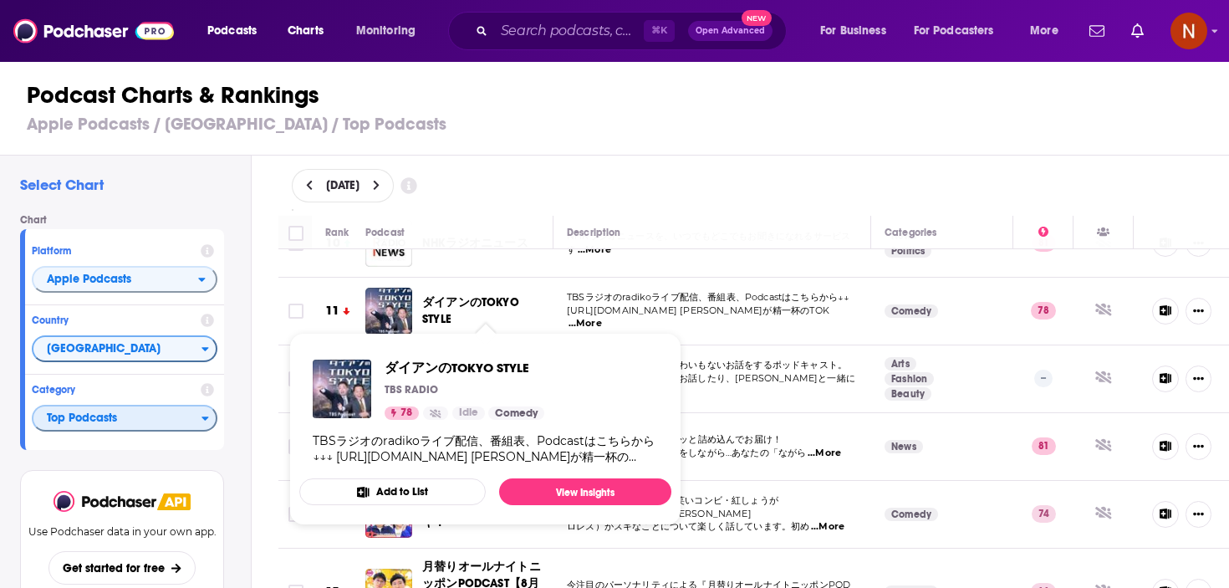
scroll to position [672, 0]
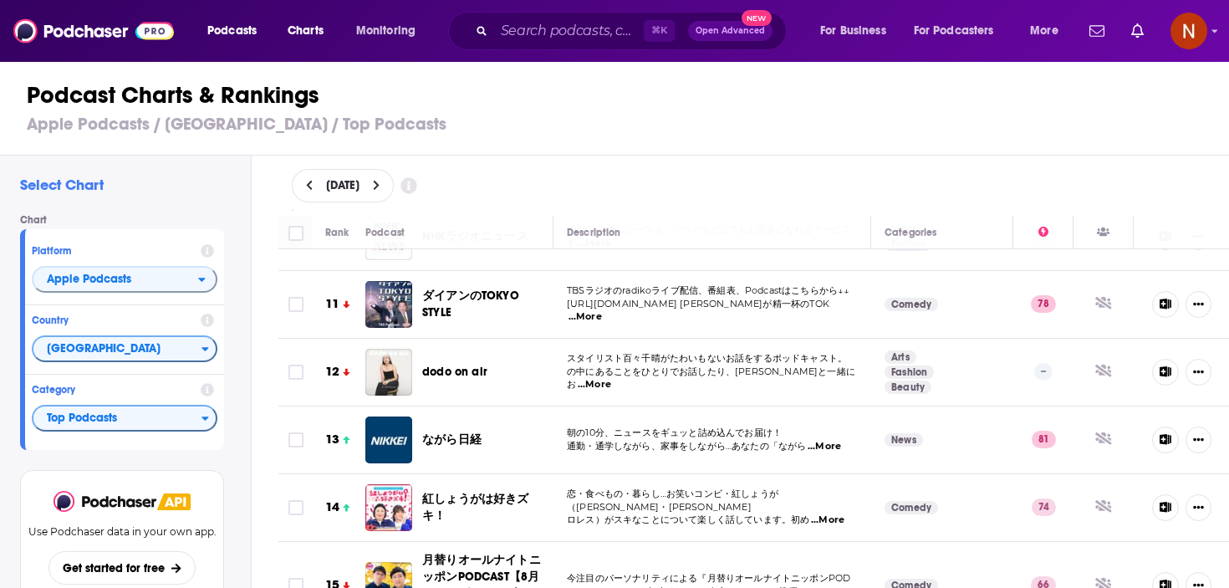
click at [824, 174] on div "[DATE]" at bounding box center [754, 185] width 925 height 33
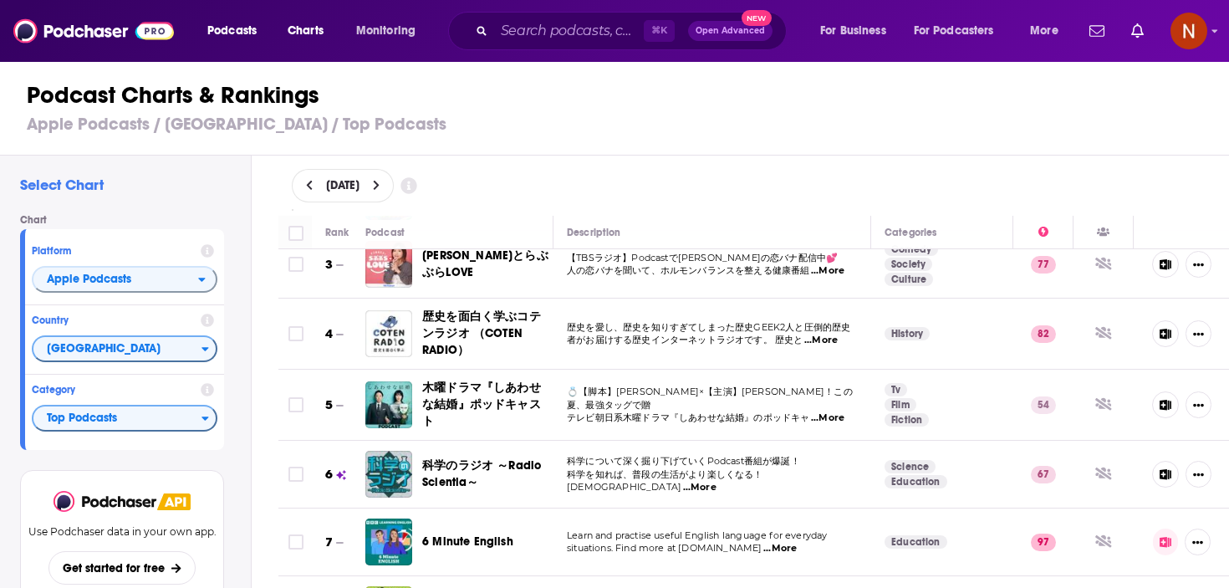
scroll to position [0, 0]
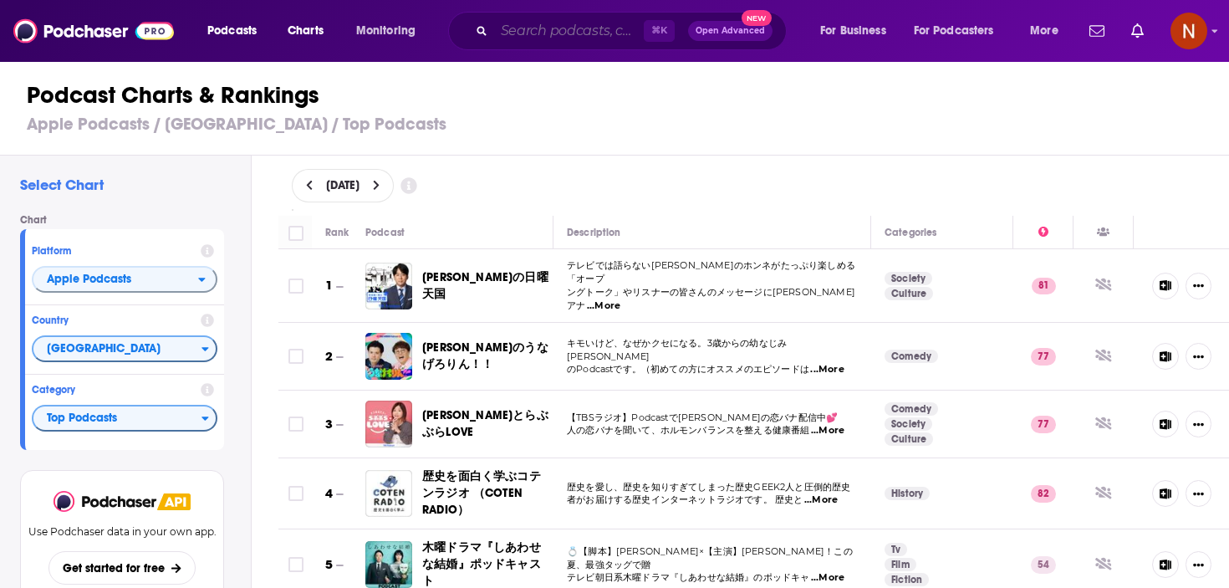
click at [509, 30] on input "Search podcasts, credits, & more..." at bounding box center [569, 31] width 150 height 27
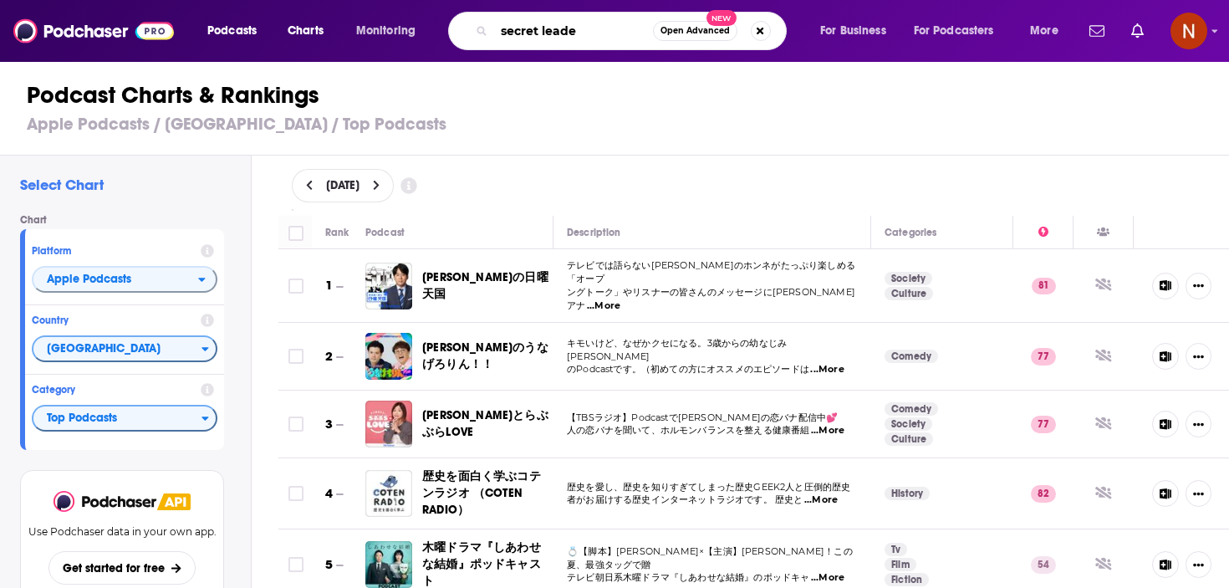
type input "secret leader"
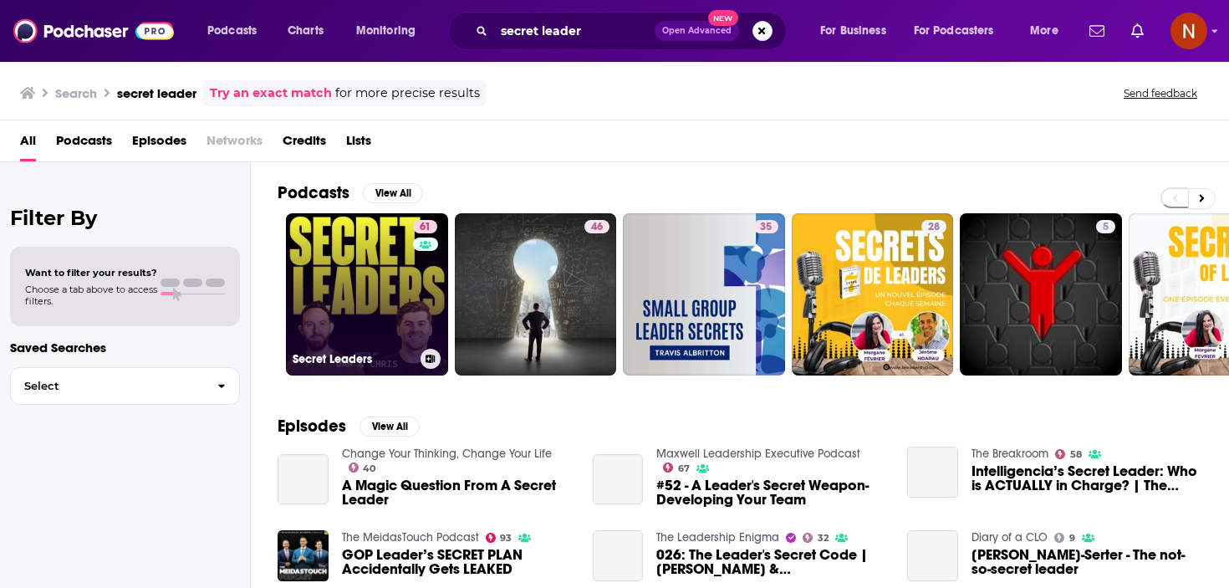
click at [355, 361] on h3 "Secret Leaders" at bounding box center [353, 359] width 121 height 14
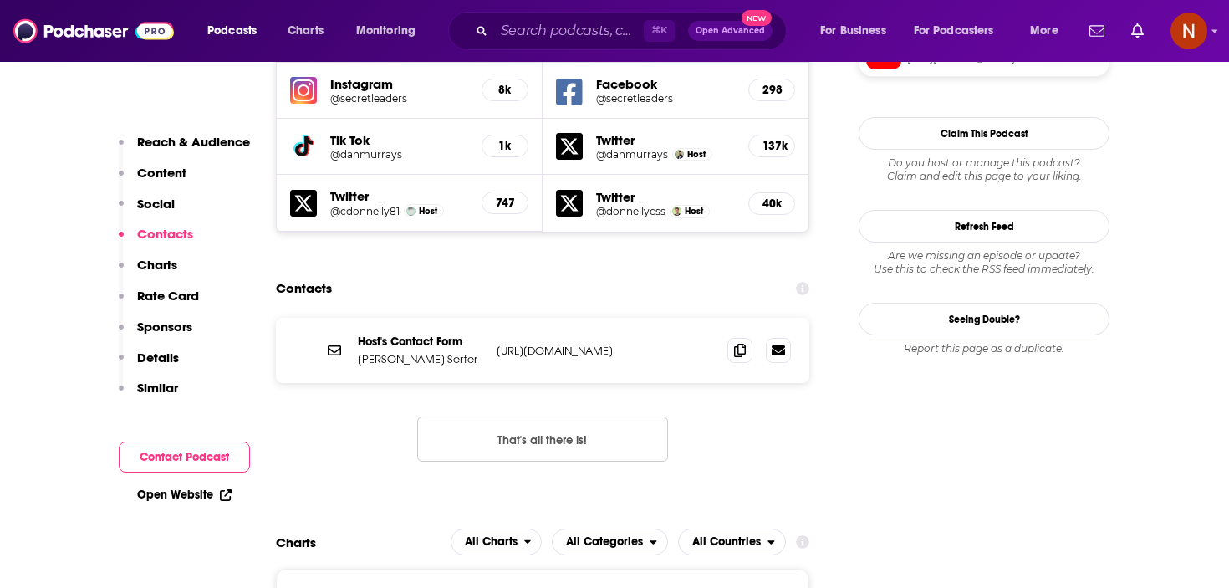
scroll to position [1692, 0]
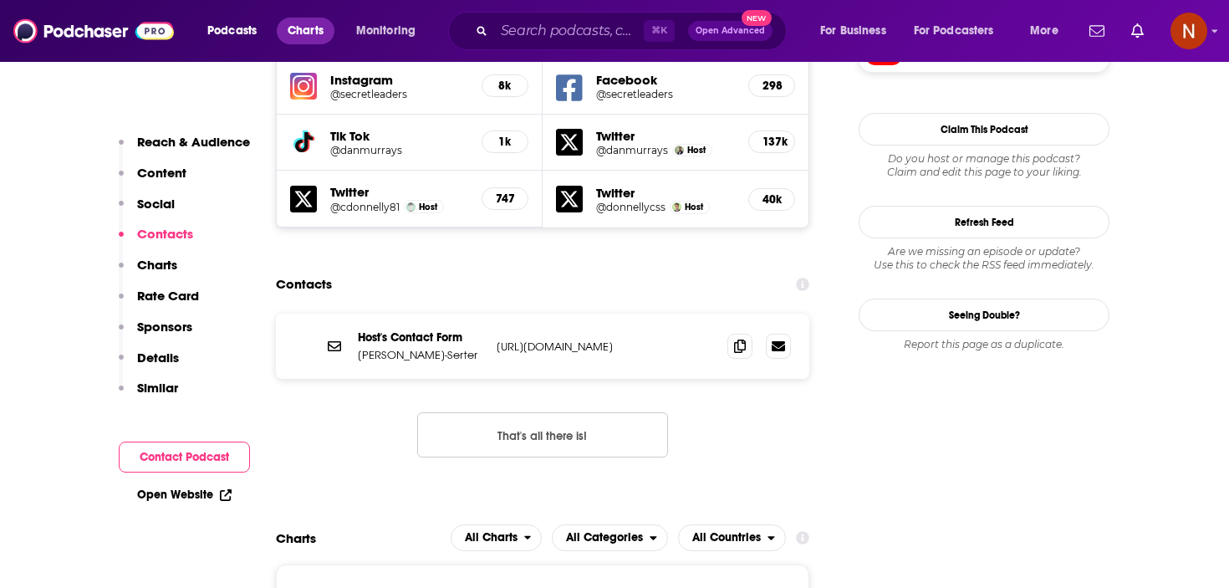
click at [298, 41] on span "Charts" at bounding box center [306, 30] width 36 height 23
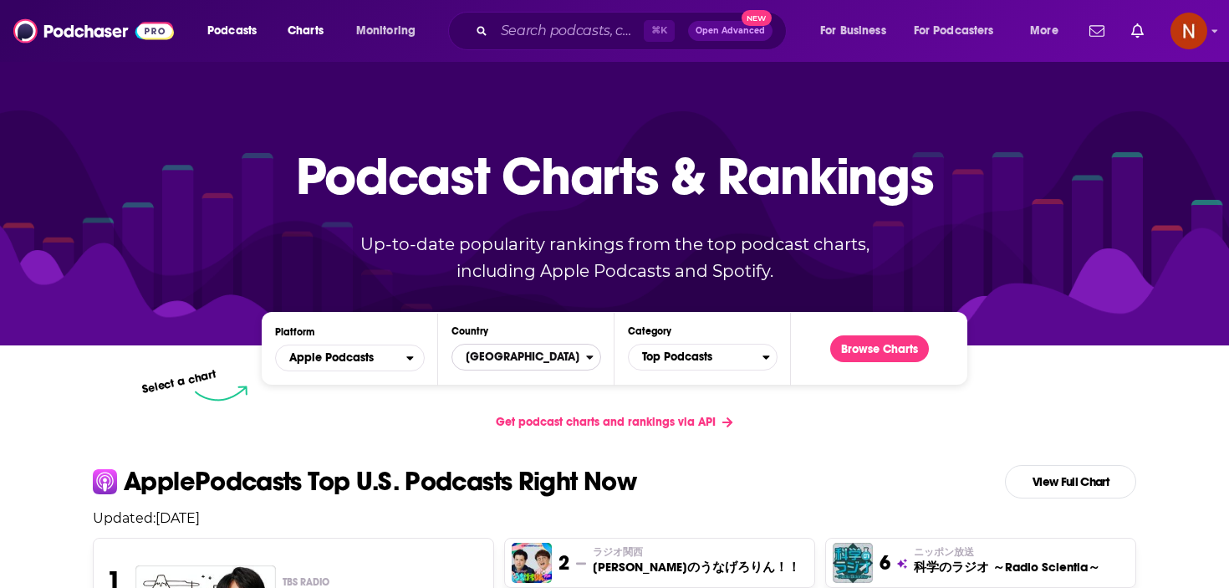
click at [543, 355] on span "[GEOGRAPHIC_DATA]" at bounding box center [519, 357] width 134 height 28
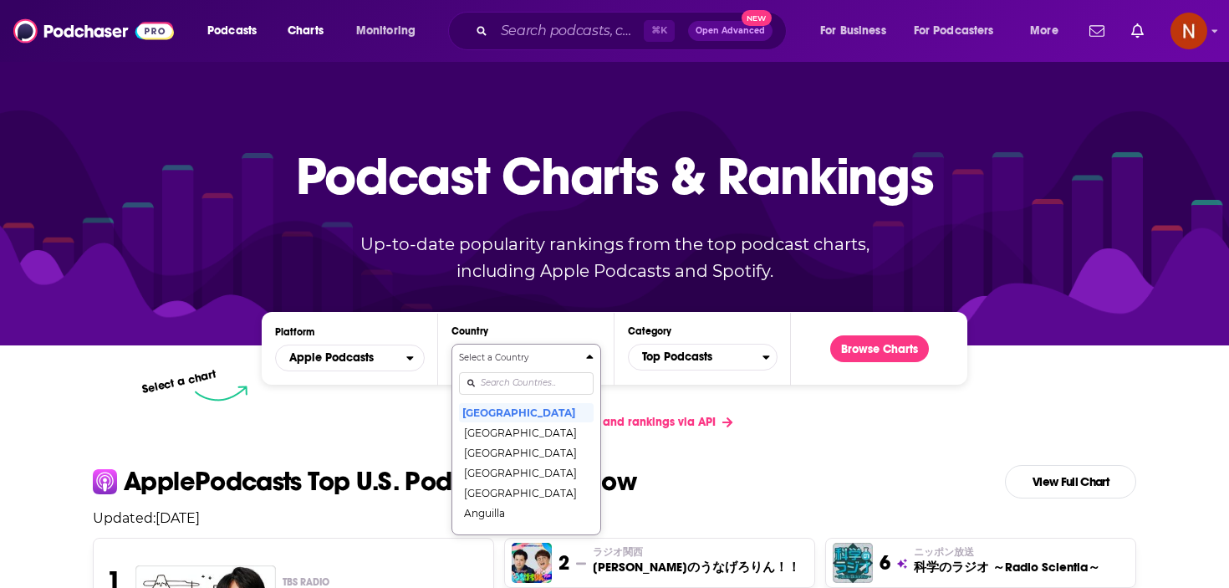
click at [525, 374] on div "Select a Country United States Afghanistan Albania Algeria Angola Anguilla Anti…" at bounding box center [526, 439] width 135 height 176
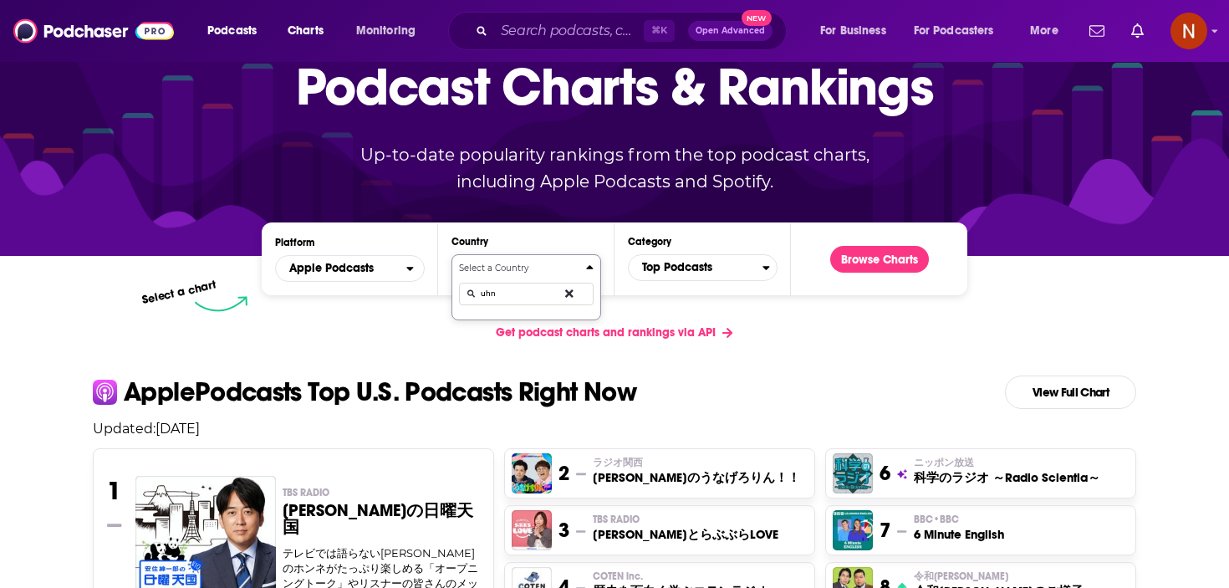
click at [518, 292] on input "uhn" at bounding box center [526, 294] width 135 height 23
click at [518, 291] on input "uhn" at bounding box center [526, 294] width 135 height 23
type input "n"
type input "ind"
click at [517, 319] on button "[GEOGRAPHIC_DATA]" at bounding box center [526, 323] width 135 height 20
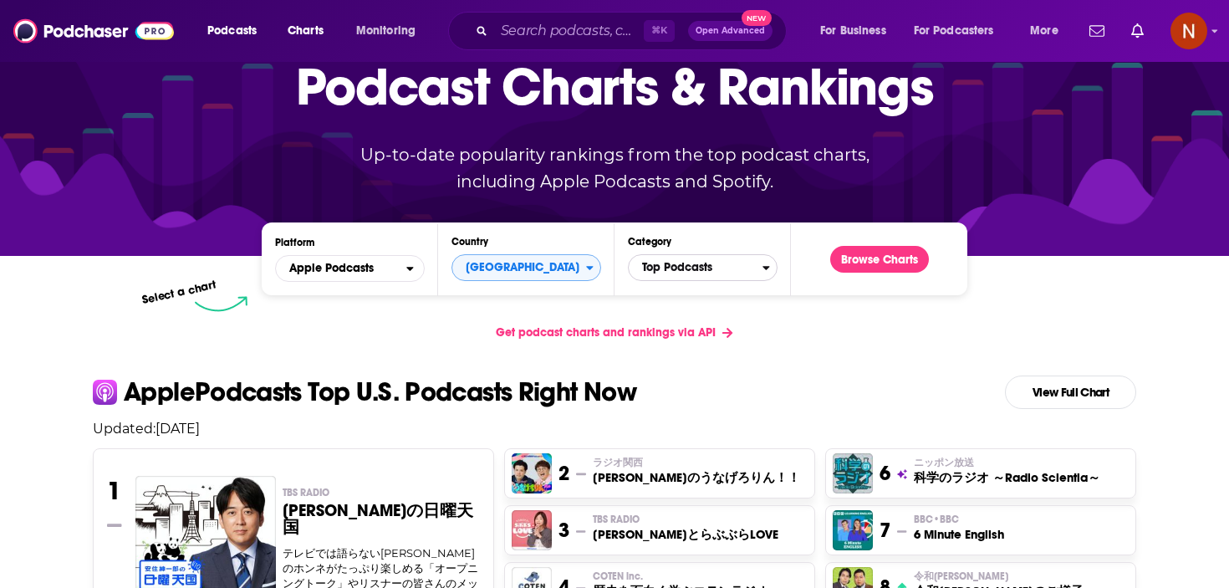
click at [711, 259] on span "Top Podcasts" at bounding box center [696, 267] width 134 height 28
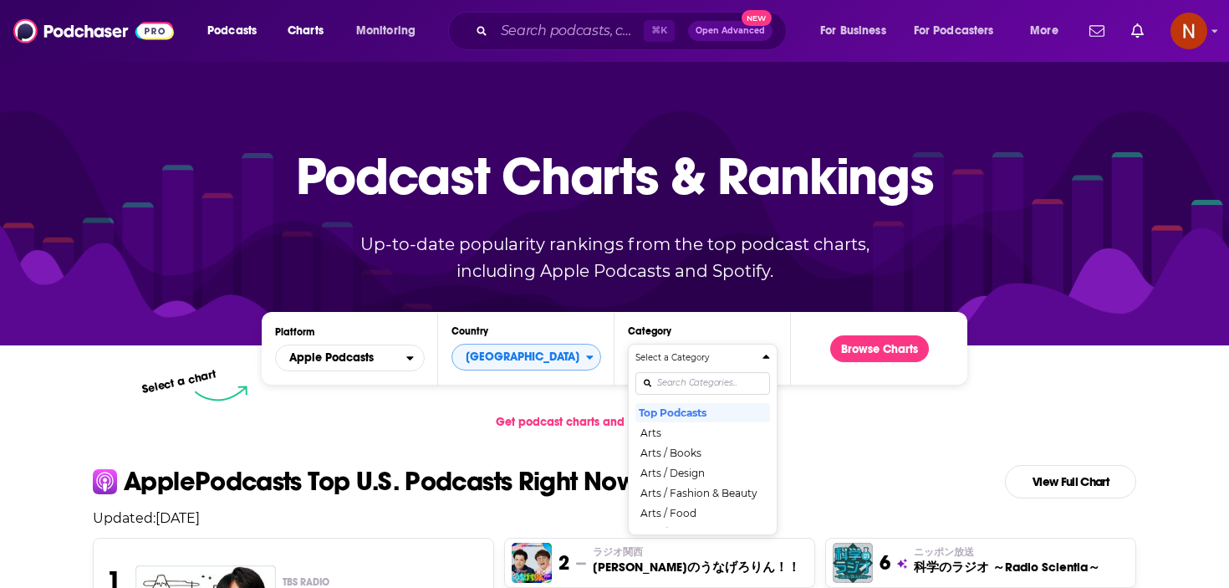
scroll to position [0, 0]
click at [691, 375] on div "Select a Category Top Podcasts Arts Arts / Books Arts / Design Arts / Fashion &…" at bounding box center [702, 439] width 135 height 176
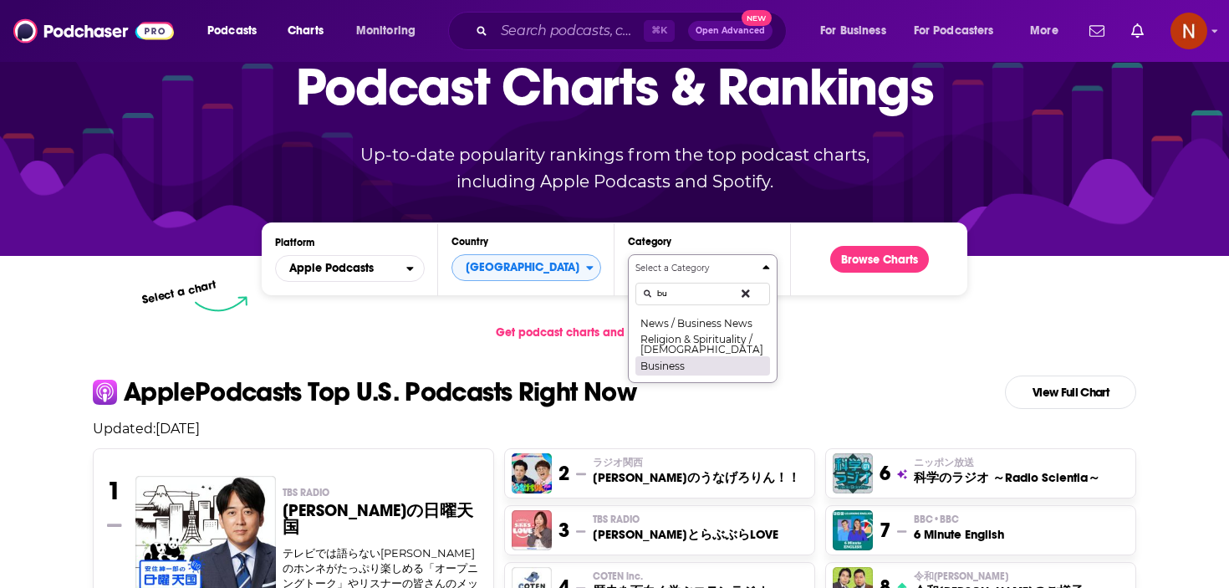
type input "bu"
click at [710, 363] on button "Business" at bounding box center [702, 365] width 135 height 20
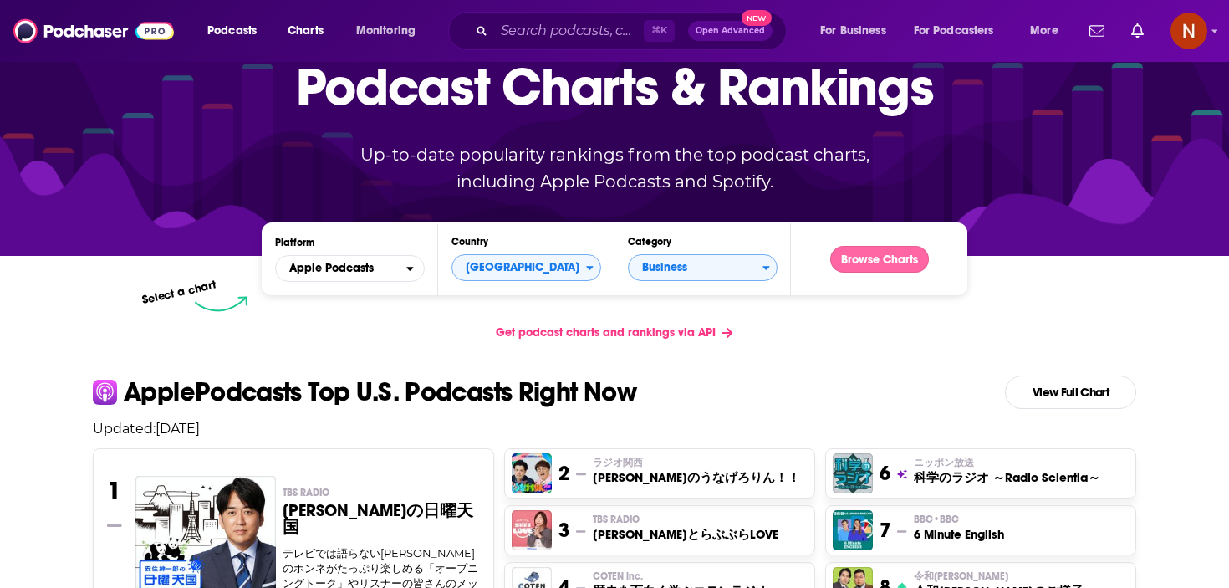
click at [876, 256] on button "Browse Charts" at bounding box center [879, 259] width 99 height 27
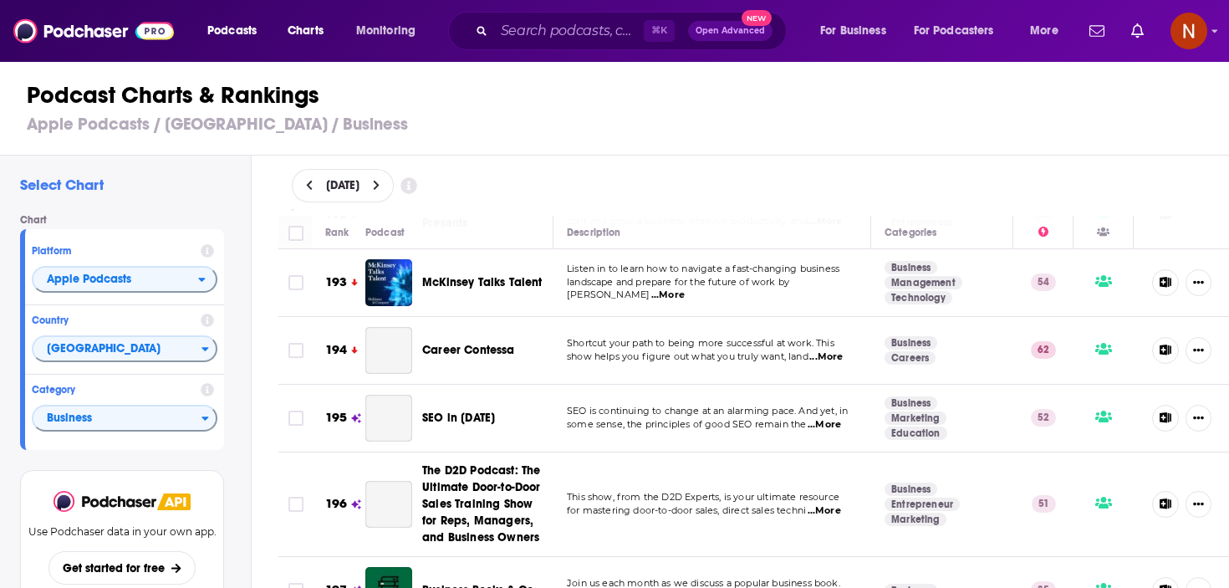
scroll to position [13502, 0]
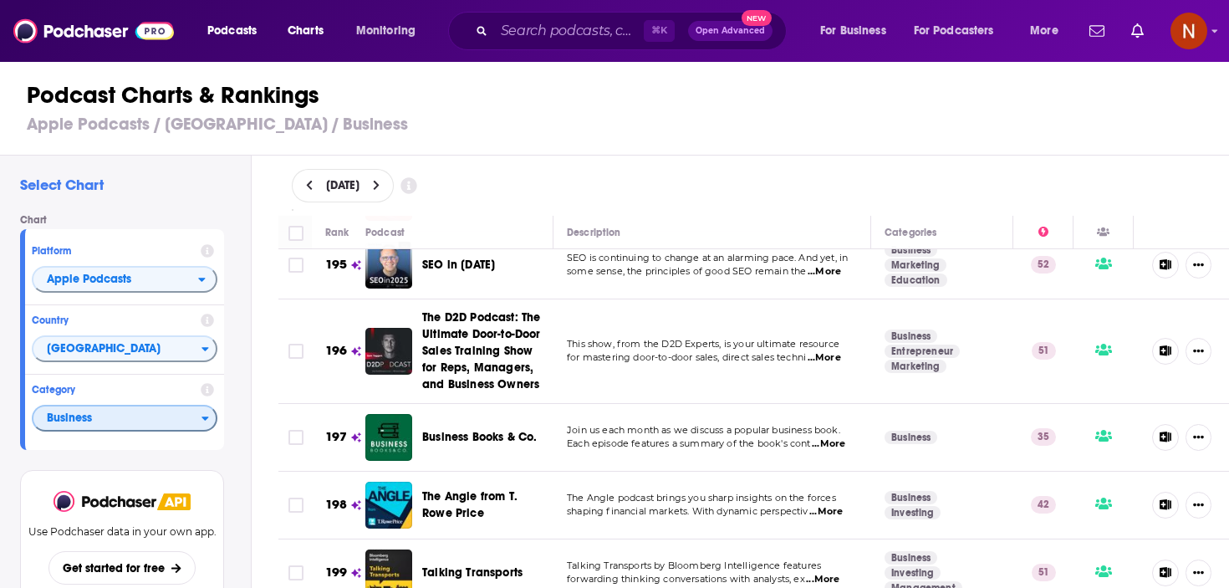
click at [180, 416] on span "Business" at bounding box center [117, 419] width 168 height 28
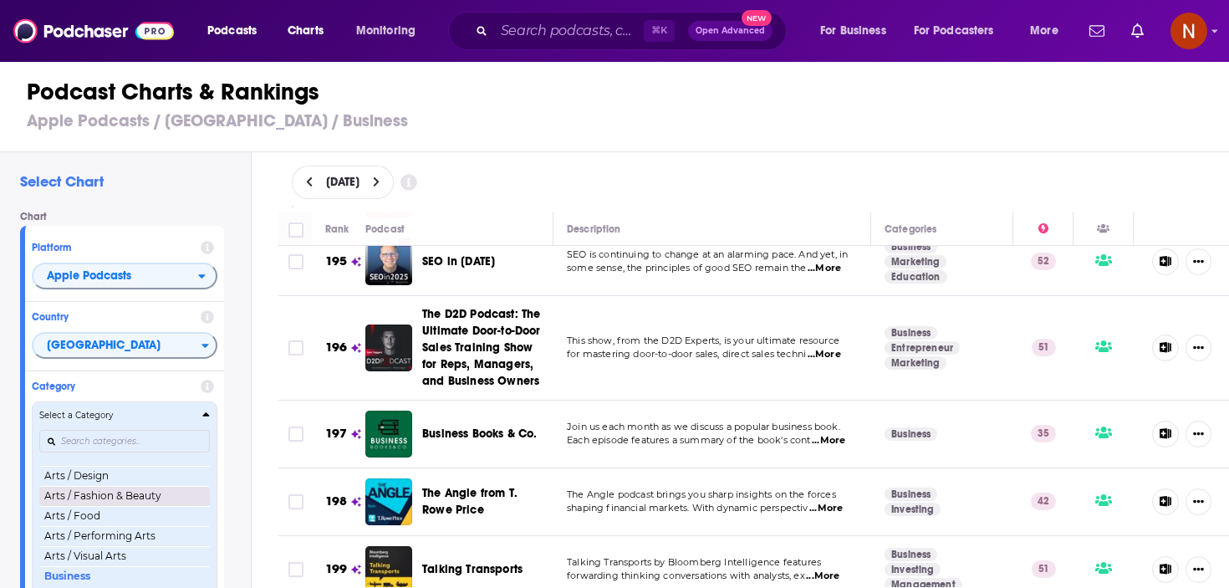
scroll to position [0, 0]
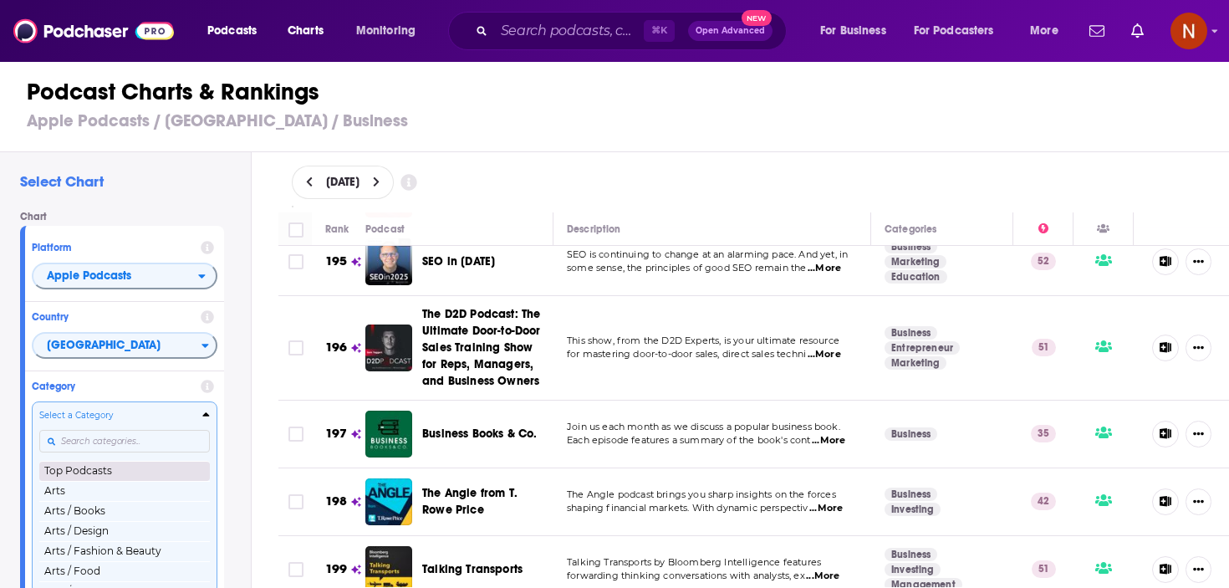
click at [151, 472] on button "Top Podcasts" at bounding box center [124, 471] width 171 height 20
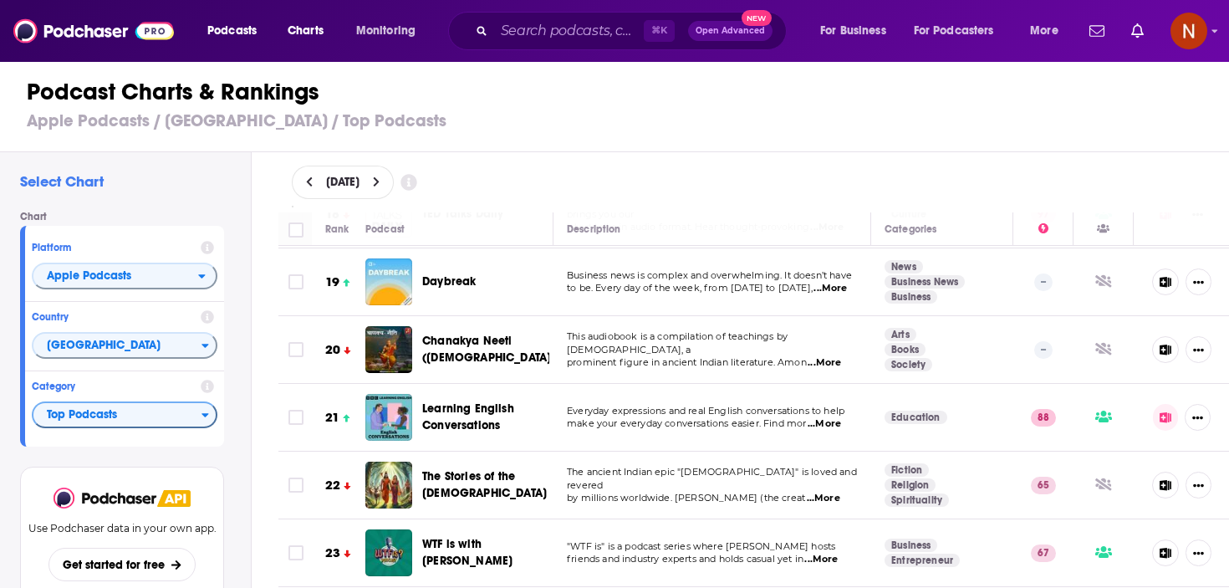
scroll to position [1437, 0]
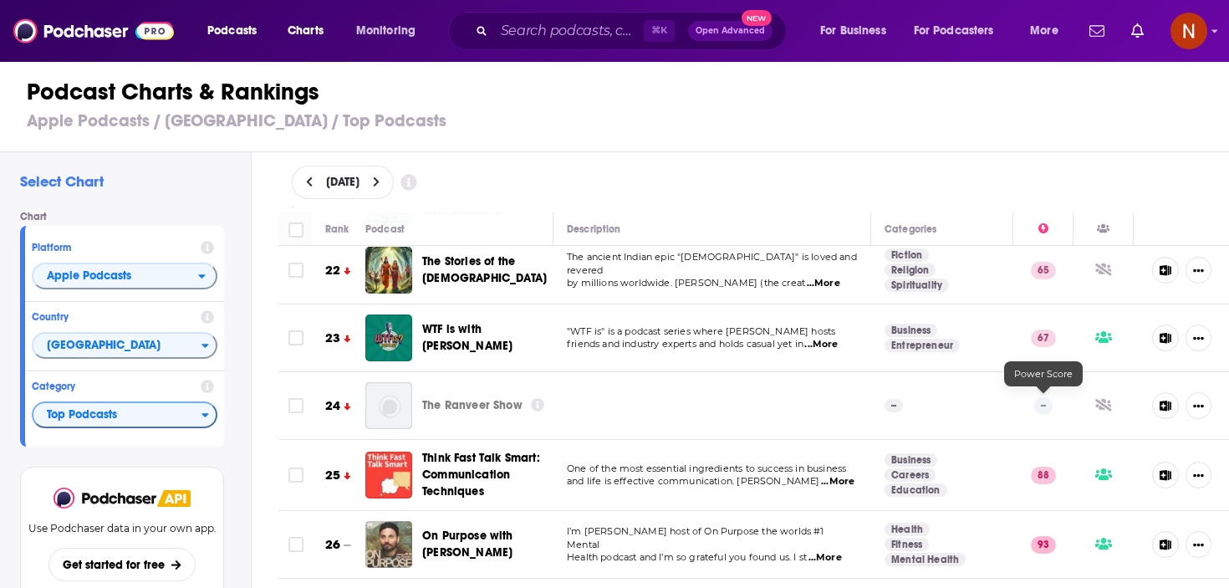
click at [1038, 400] on p "--" at bounding box center [1043, 405] width 18 height 17
click at [441, 409] on div "The Ranveer Show" at bounding box center [494, 405] width 145 height 47
click at [441, 406] on div "Podcasts Charts Monitoring ⌘ K Open Advanced New For Business For Podcasters Mo…" at bounding box center [614, 294] width 1229 height 588
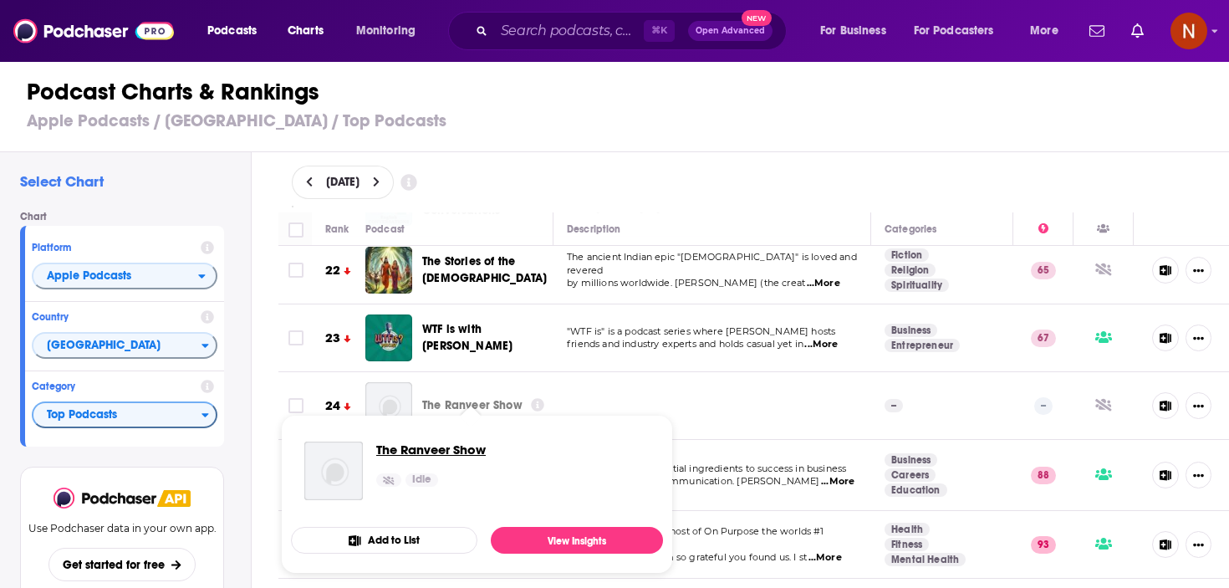
click at [428, 447] on span "The Ranveer Show" at bounding box center [431, 449] width 110 height 16
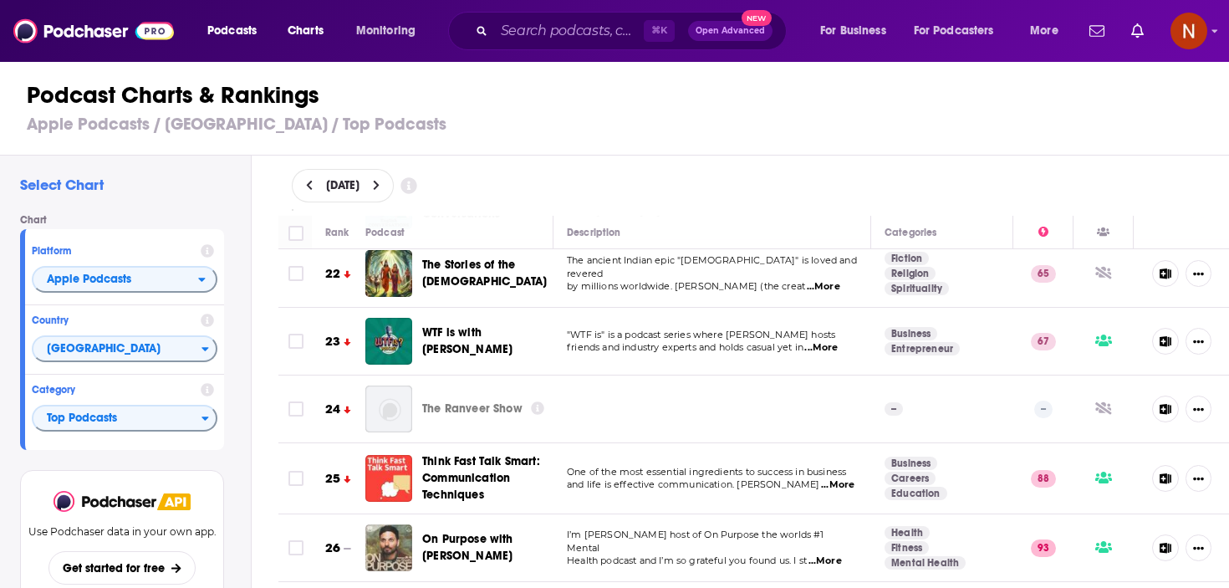
scroll to position [2426, 0]
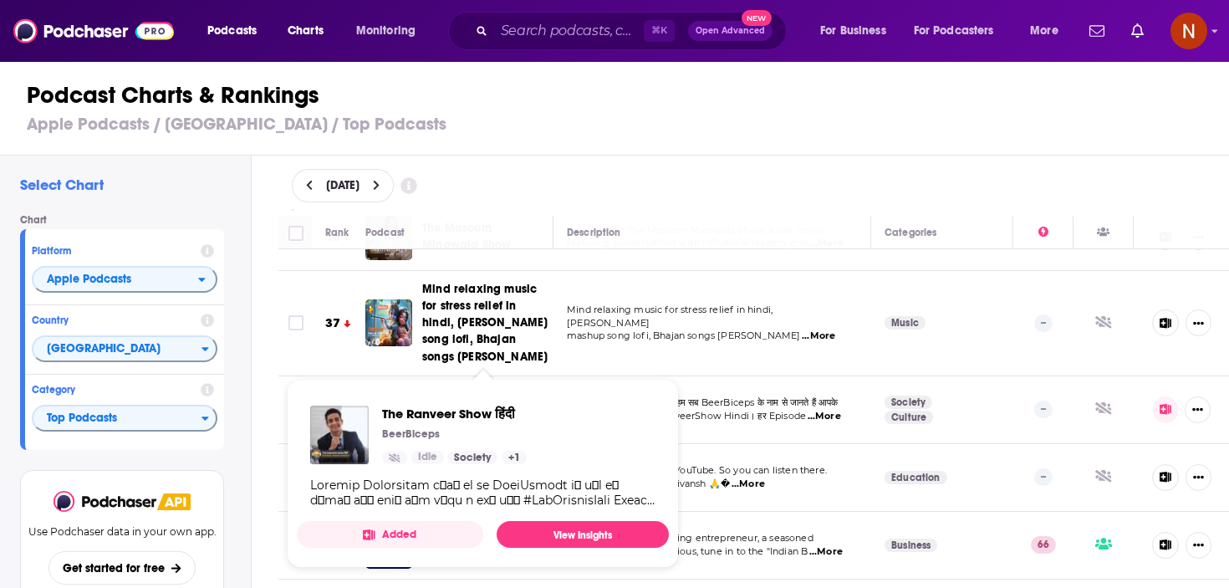
click at [727, 410] on span "लिए लेकर आ रहा हैं #TheRanveerShow Hindi। हर Episode" at bounding box center [686, 416] width 239 height 12
click at [675, 355] on td "Mind relaxing music for stress relief in hindi, Shree krishna mashup song lofi,…" at bounding box center [713, 323] width 318 height 105
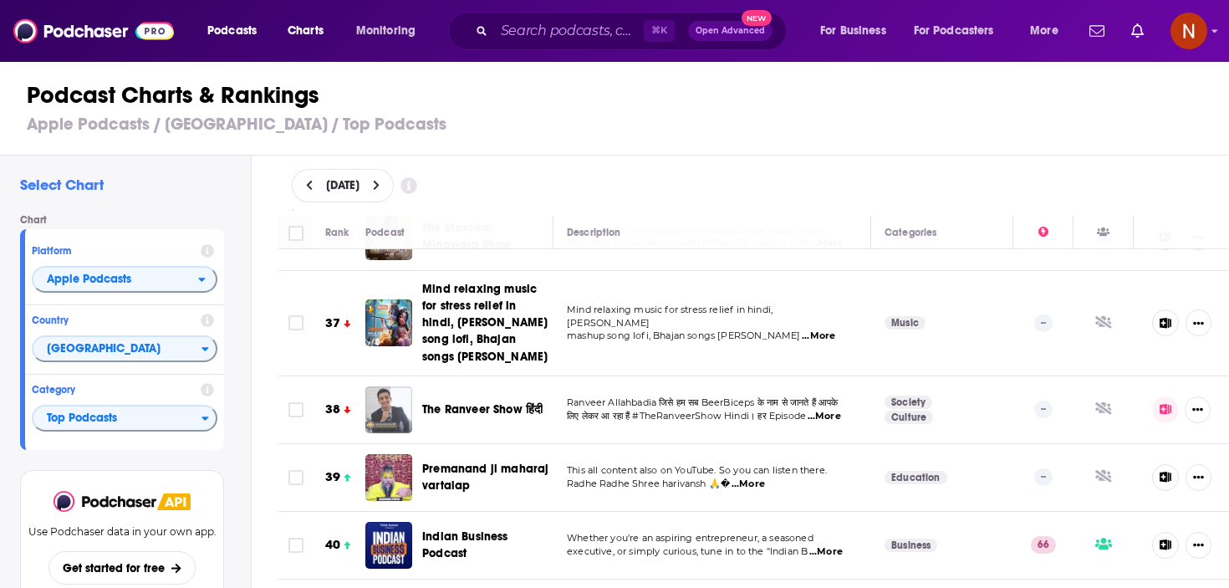
click at [388, 418] on img "The Ranveer Show हिंदी" at bounding box center [388, 409] width 47 height 47
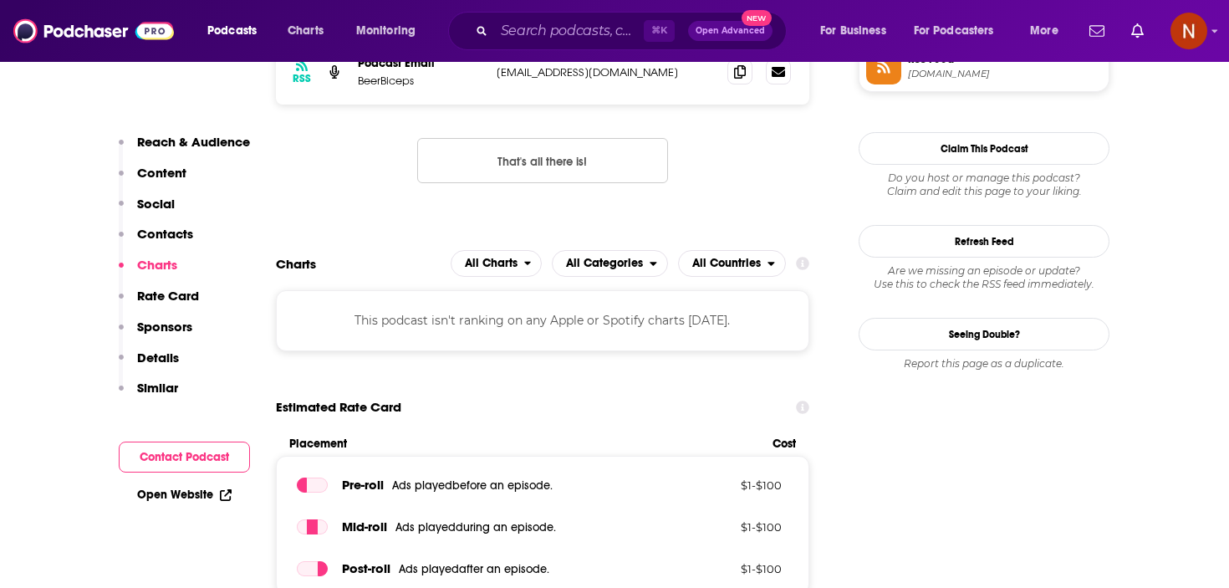
scroll to position [1427, 0]
click at [801, 257] on icon at bounding box center [802, 263] width 13 height 13
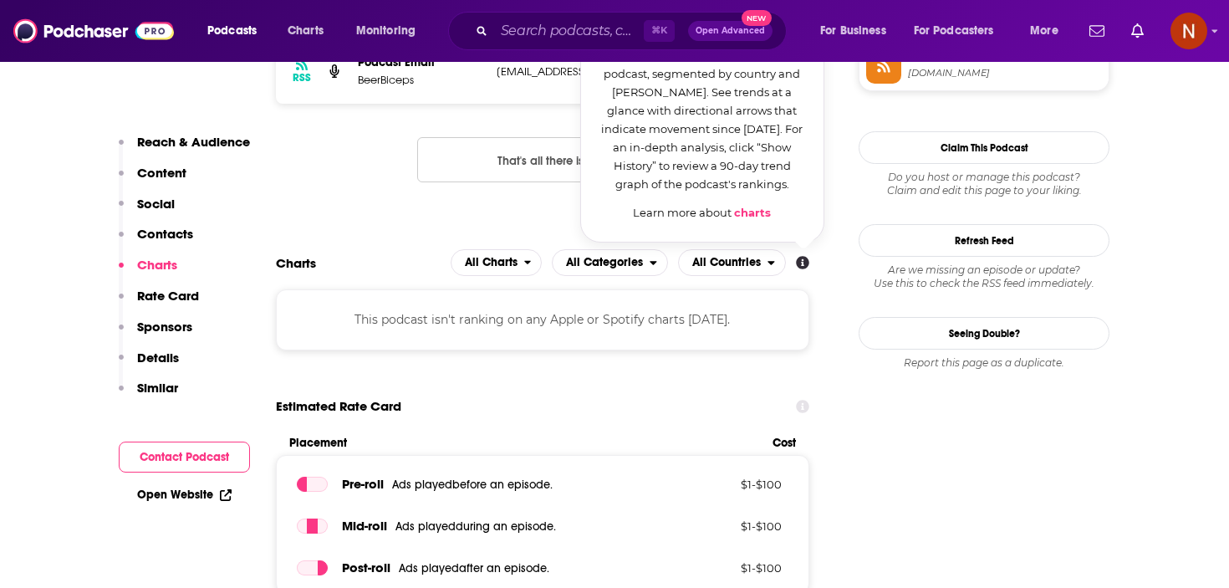
click at [674, 390] on div "Estimated Rate Card" at bounding box center [542, 406] width 533 height 32
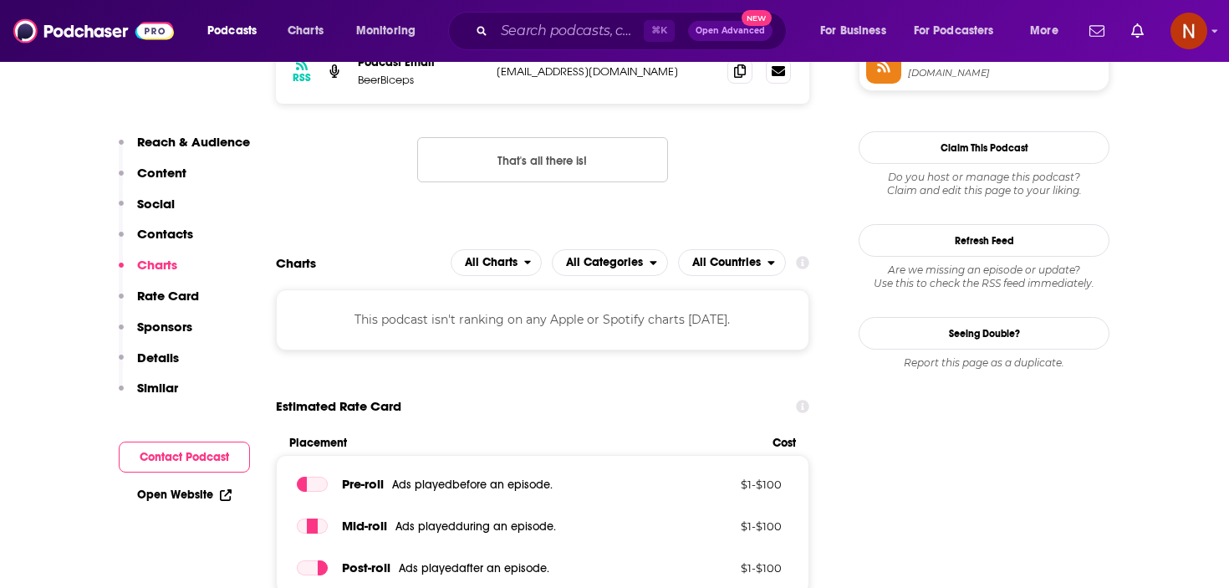
click at [560, 319] on div "This podcast isn't ranking on any Apple or Spotify charts today." at bounding box center [542, 319] width 533 height 60
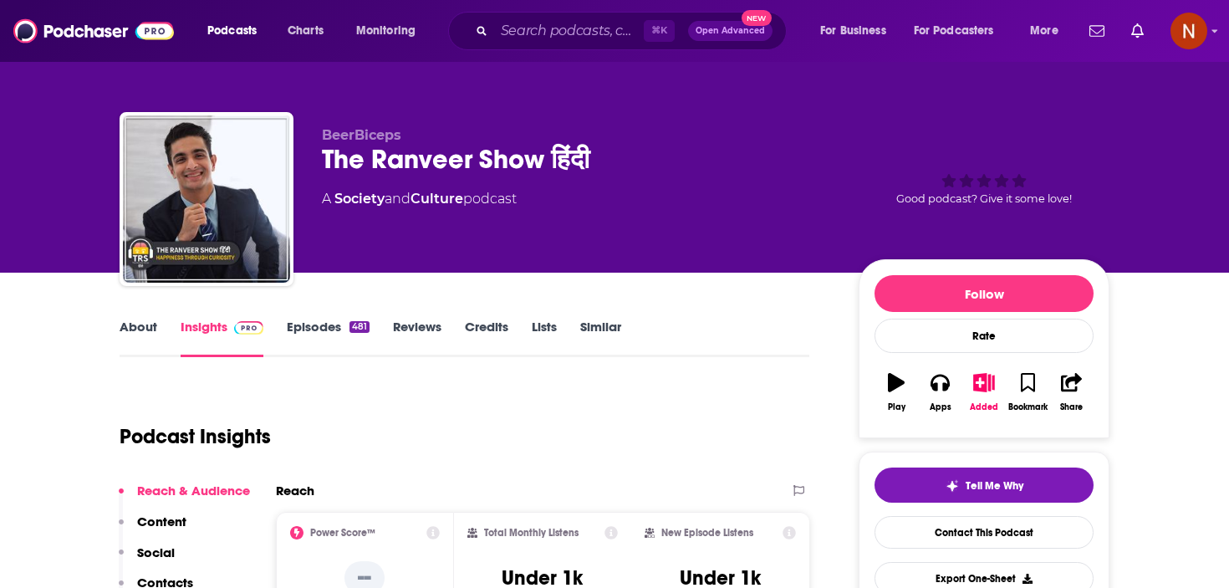
click at [321, 326] on link "Episodes 481" at bounding box center [328, 338] width 83 height 38
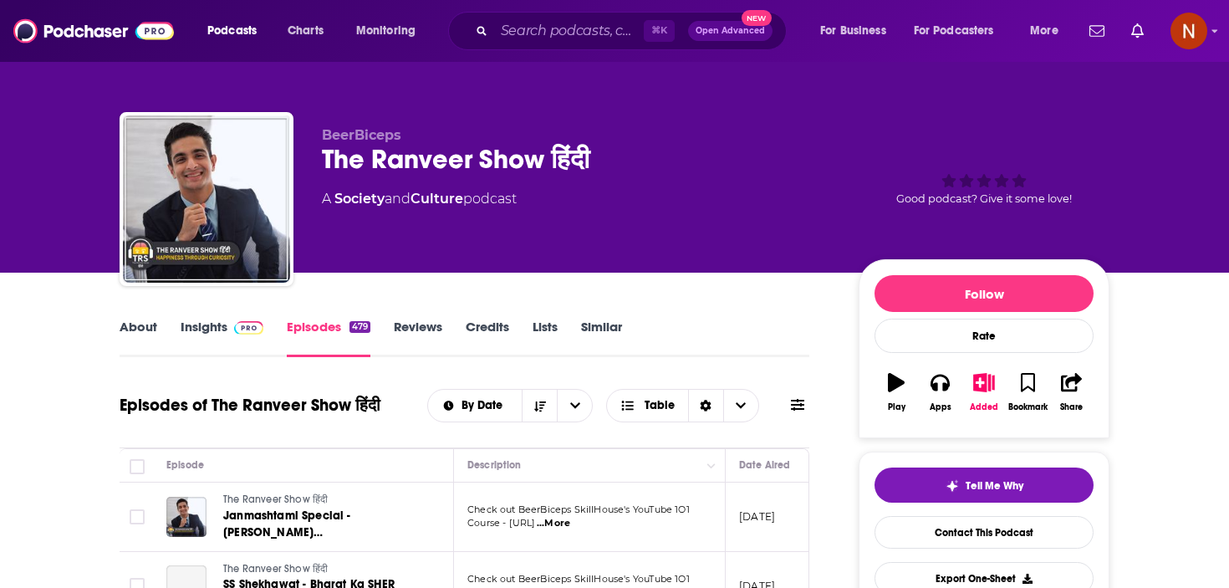
click at [400, 319] on link "Reviews" at bounding box center [418, 338] width 48 height 38
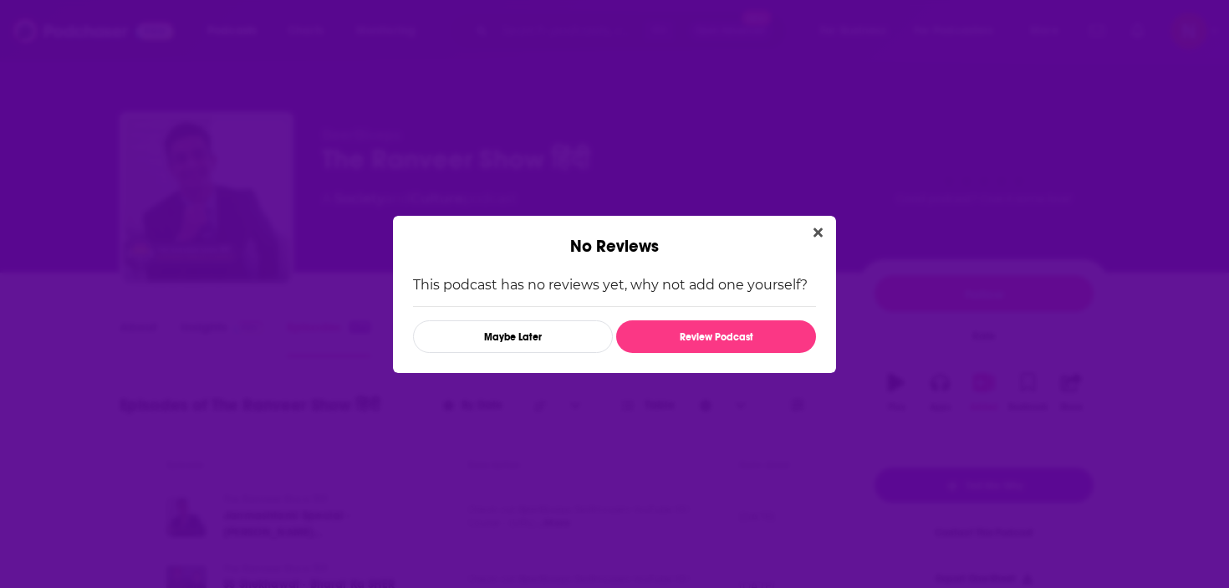
click at [404, 326] on div "This podcast has no reviews yet, why not add one yourself? Maybe Later Review P…" at bounding box center [614, 315] width 443 height 116
click at [817, 230] on icon "Close" at bounding box center [818, 231] width 9 height 9
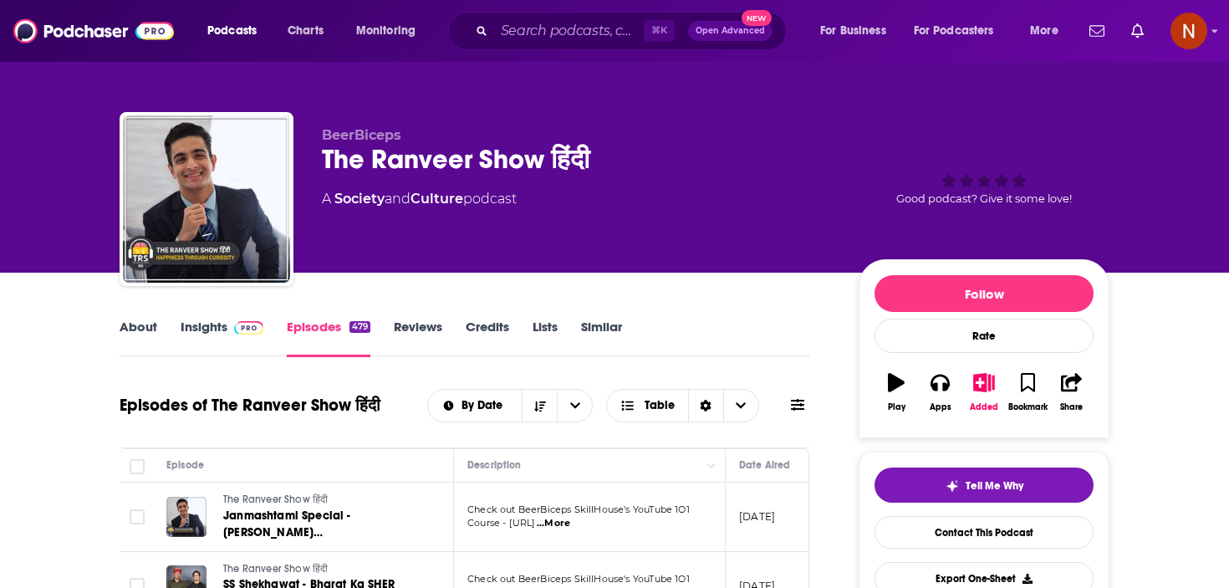
click at [199, 333] on link "Insights" at bounding box center [222, 338] width 83 height 38
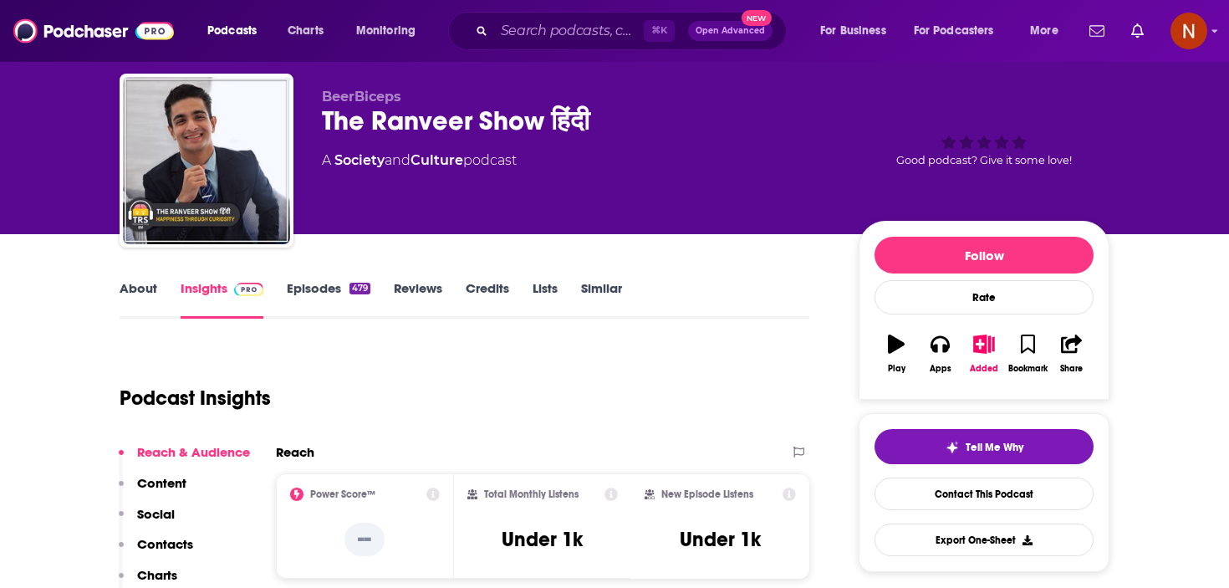
scroll to position [36, 0]
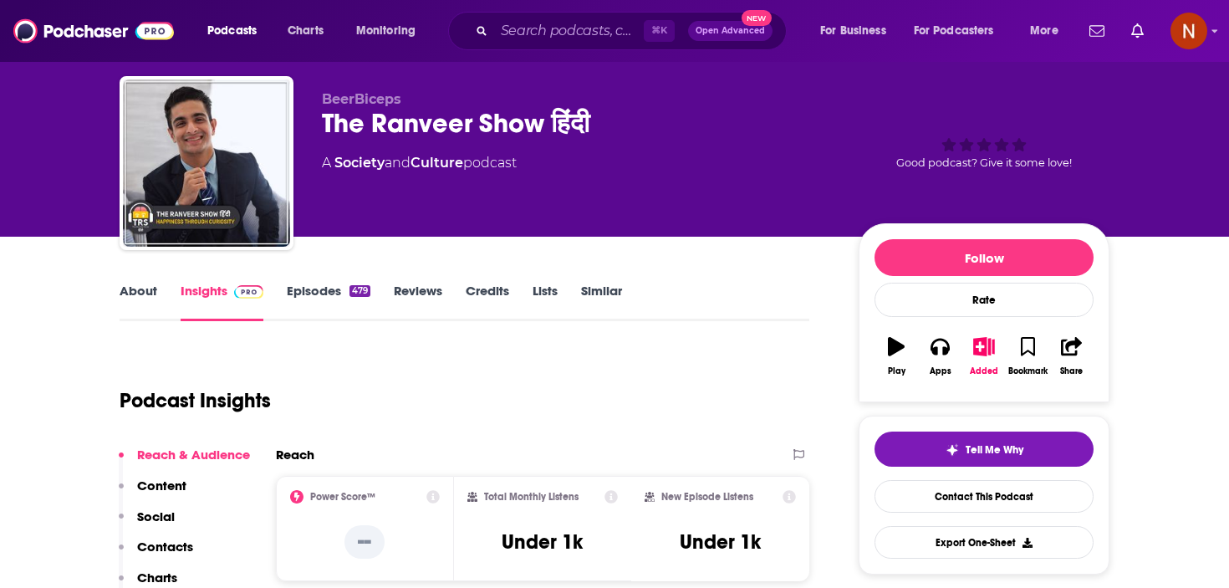
click at [344, 288] on link "Episodes 479" at bounding box center [329, 302] width 84 height 38
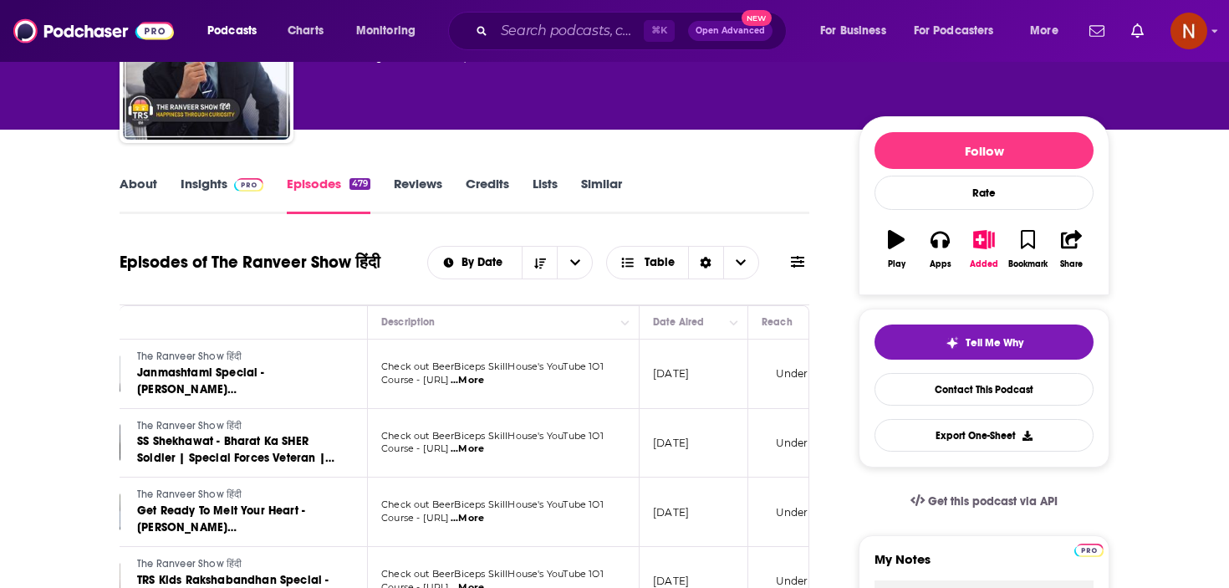
scroll to position [0, 87]
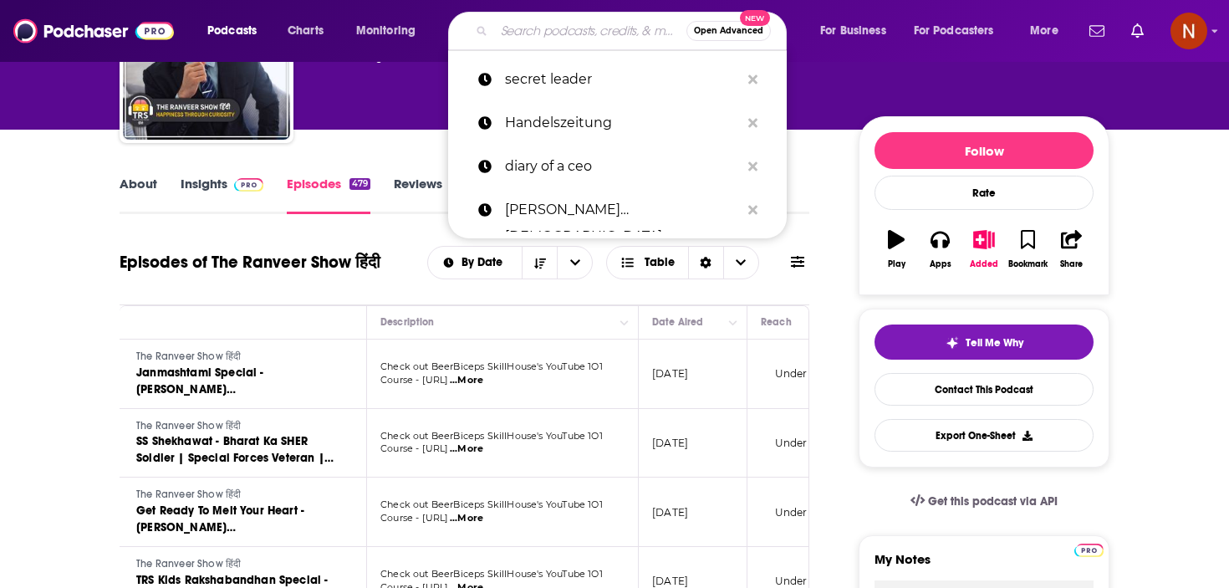
click at [535, 27] on input "Search podcasts, credits, & more..." at bounding box center [590, 31] width 192 height 27
paste input "-بزنس بالعربي (Business بالعربى )"
type input "-بزنس بالعربي (Business بالعربى )"
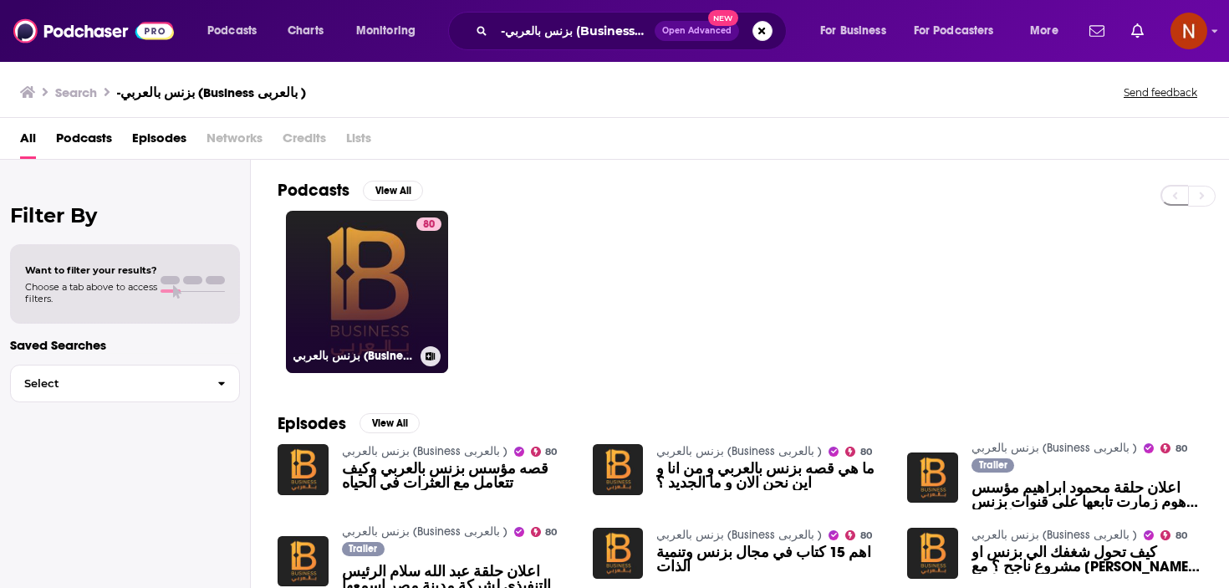
click at [368, 332] on link "80 بزنس بالعربي (Business بالعربى )" at bounding box center [367, 292] width 162 height 162
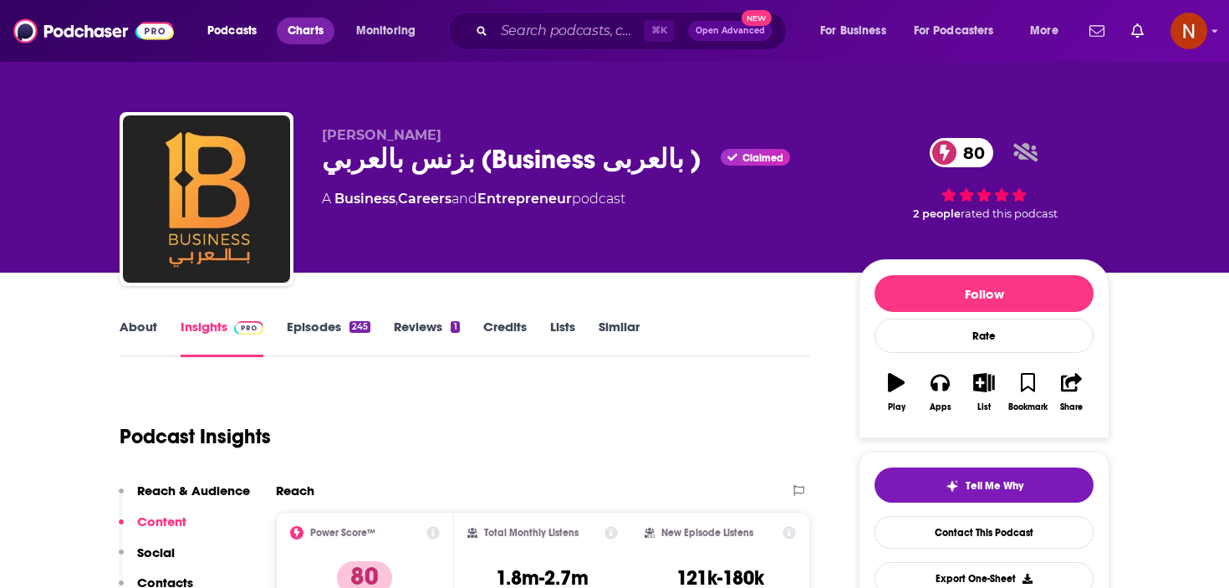
click at [309, 32] on span "Charts" at bounding box center [306, 30] width 36 height 23
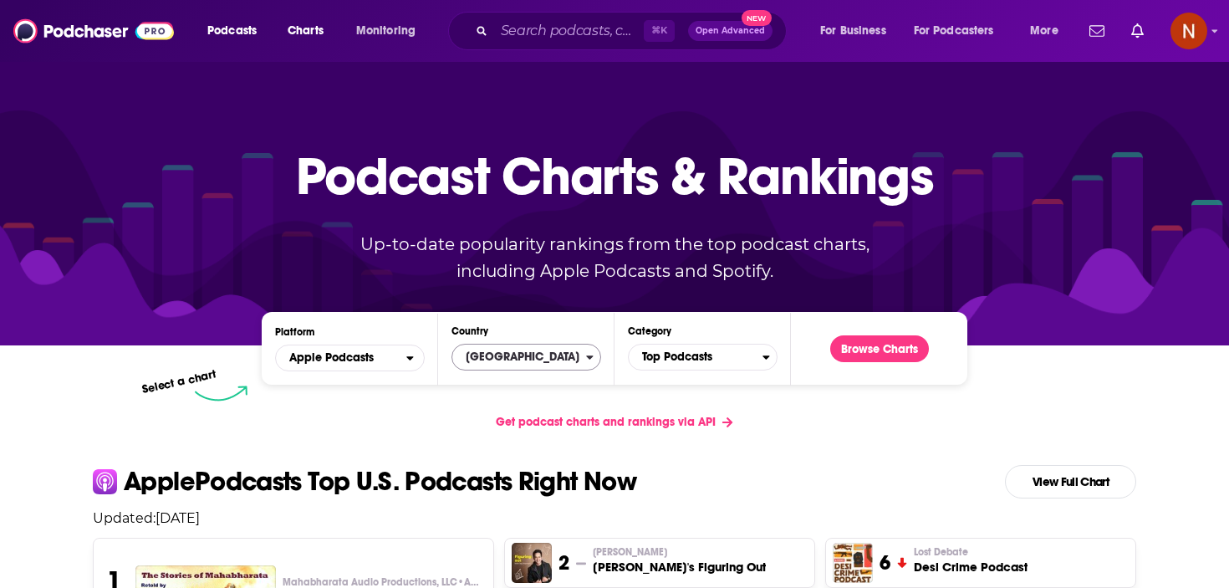
scroll to position [164, 0]
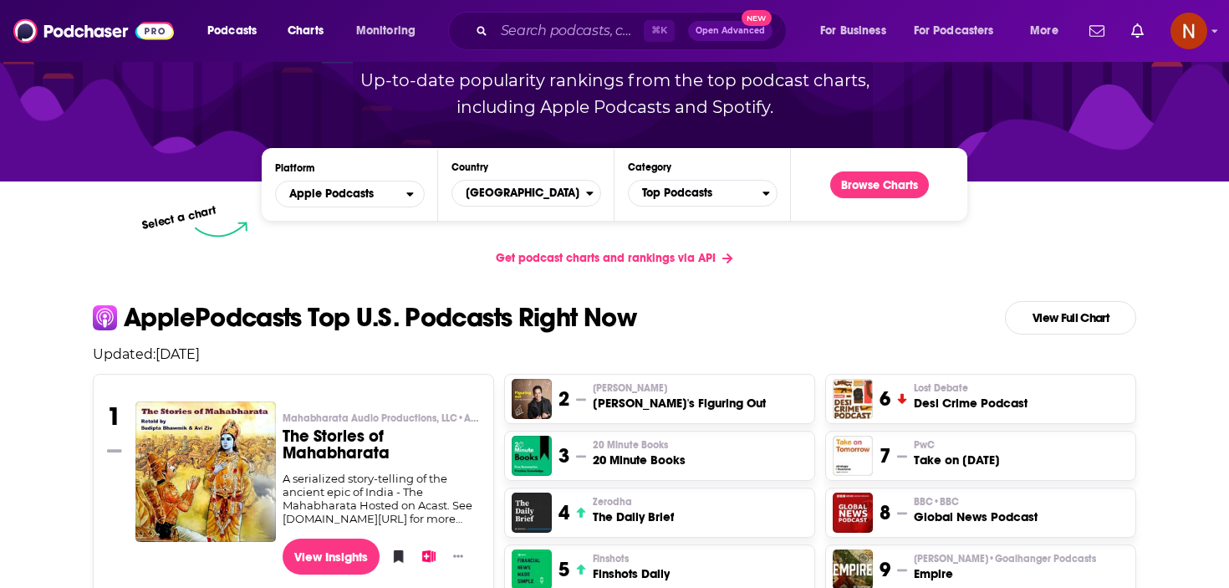
click at [516, 178] on div "Country United States" at bounding box center [527, 184] width 150 height 46
click at [516, 203] on span "[GEOGRAPHIC_DATA]" at bounding box center [519, 193] width 134 height 28
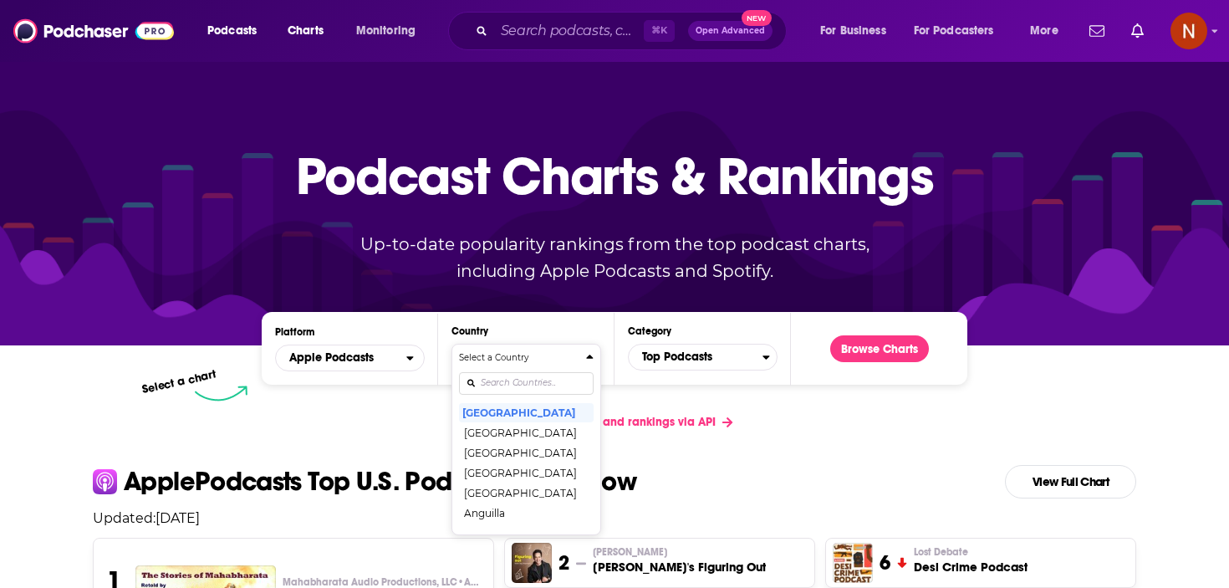
scroll to position [0, 0]
click at [503, 386] on div "Select a Country United States Afghanistan Albania Algeria Angola Anguilla Anti…" at bounding box center [526, 439] width 135 height 176
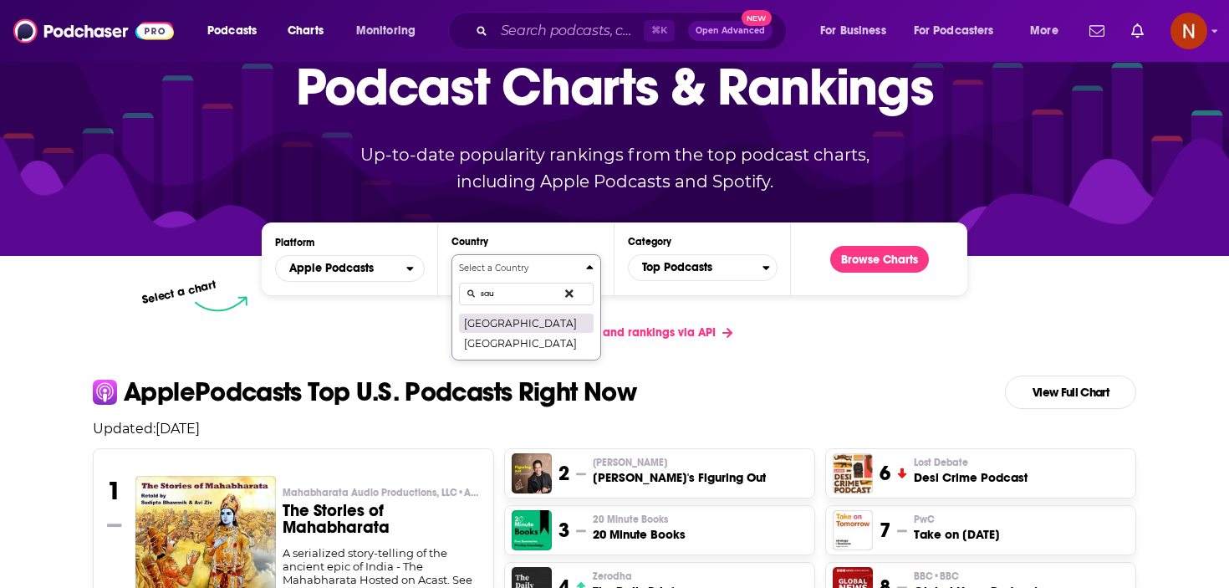
type input "sau"
click at [518, 322] on button "[GEOGRAPHIC_DATA]" at bounding box center [526, 323] width 135 height 20
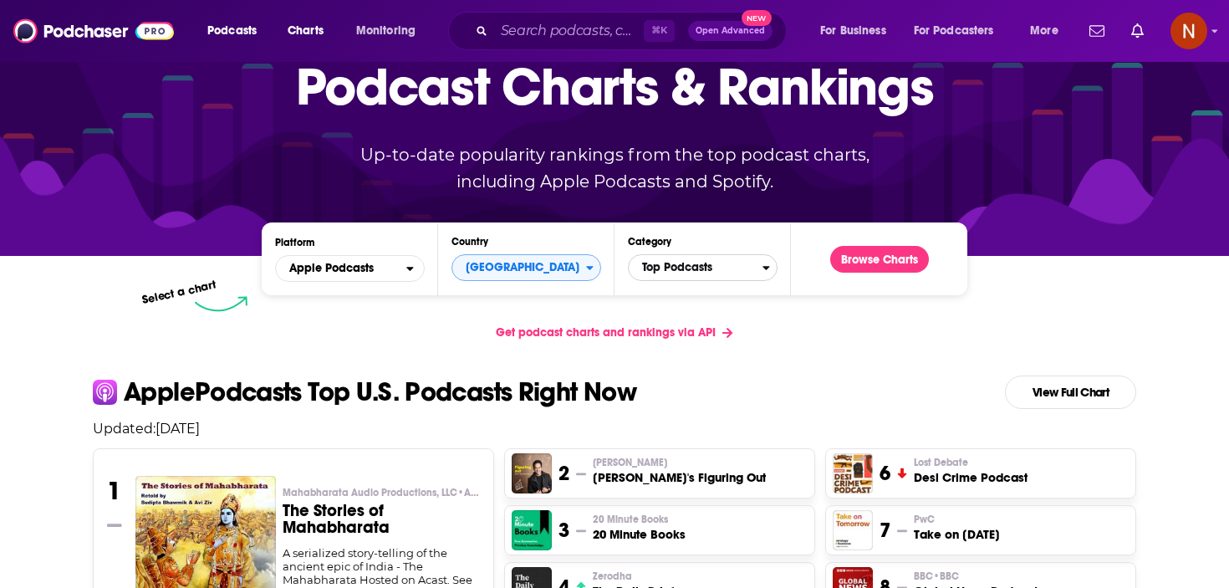
click at [666, 269] on span "Top Podcasts" at bounding box center [696, 267] width 134 height 28
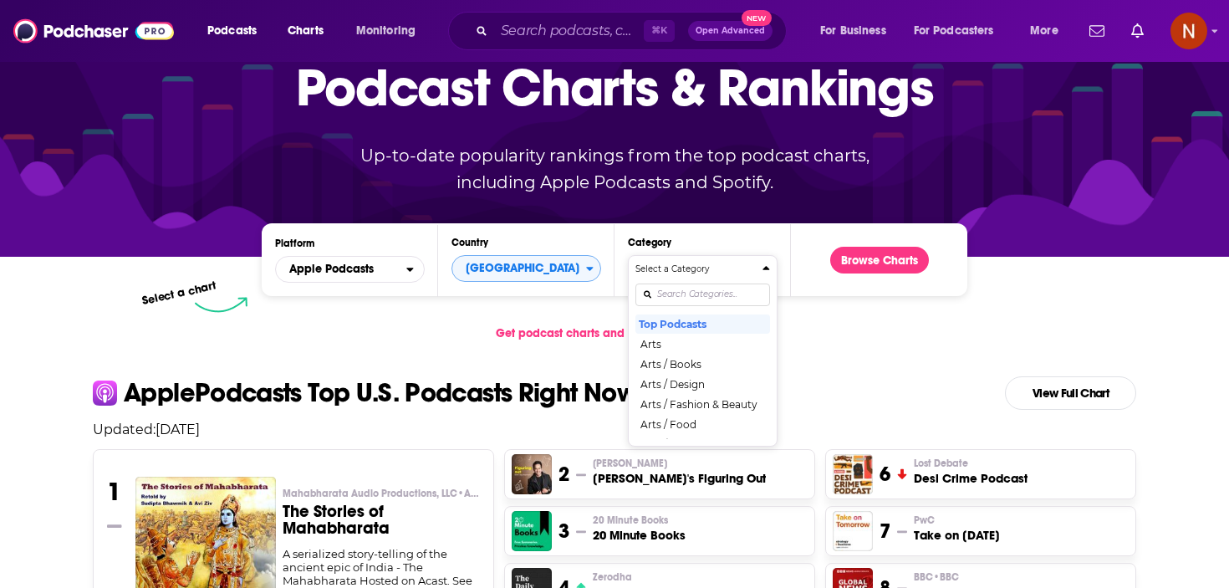
scroll to position [0, 0]
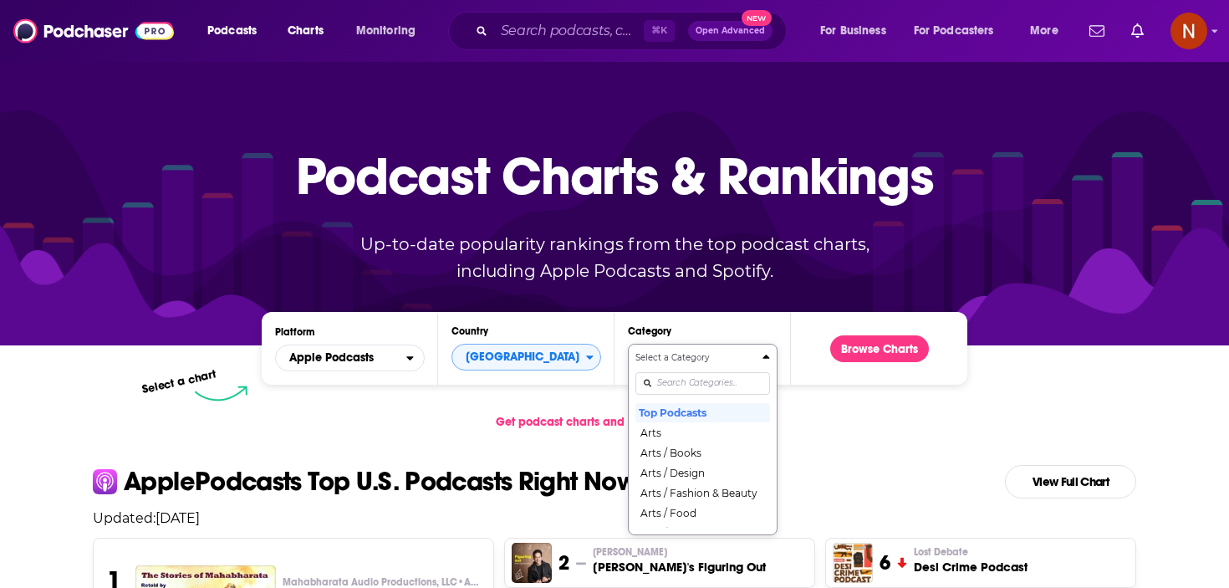
click at [662, 382] on div "Select a Category Top Podcasts Arts Arts / Books Arts / Design Arts / Fashion &…" at bounding box center [702, 439] width 135 height 176
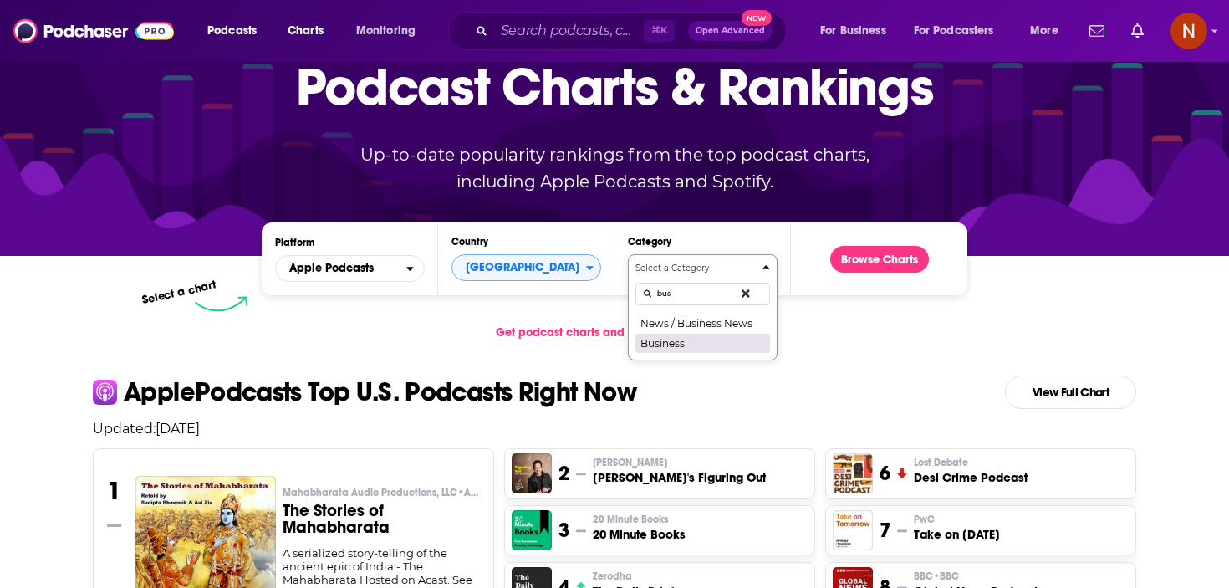
type input "bus"
click at [712, 344] on button "Business" at bounding box center [702, 343] width 135 height 20
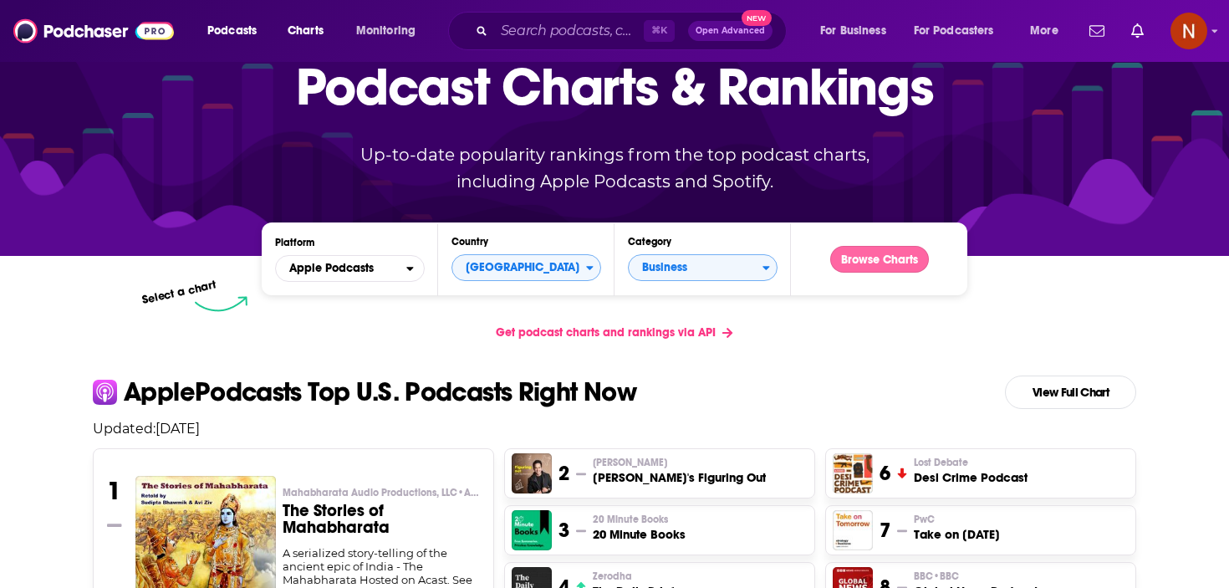
click at [864, 258] on button "Browse Charts" at bounding box center [879, 259] width 99 height 27
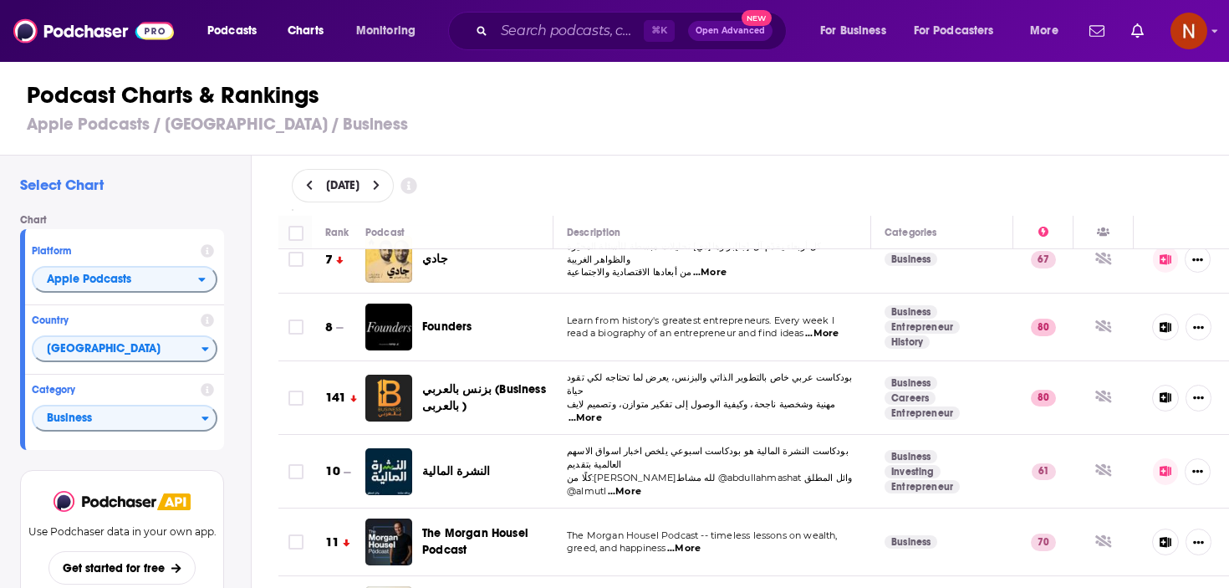
scroll to position [453, 0]
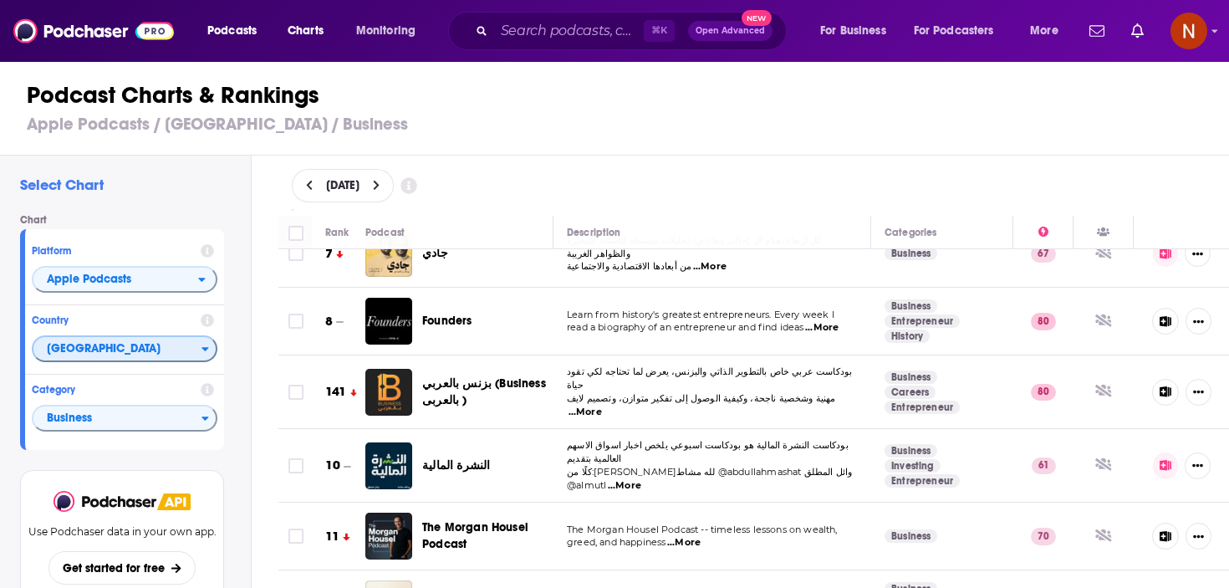
click at [126, 352] on span "[GEOGRAPHIC_DATA]" at bounding box center [117, 349] width 168 height 28
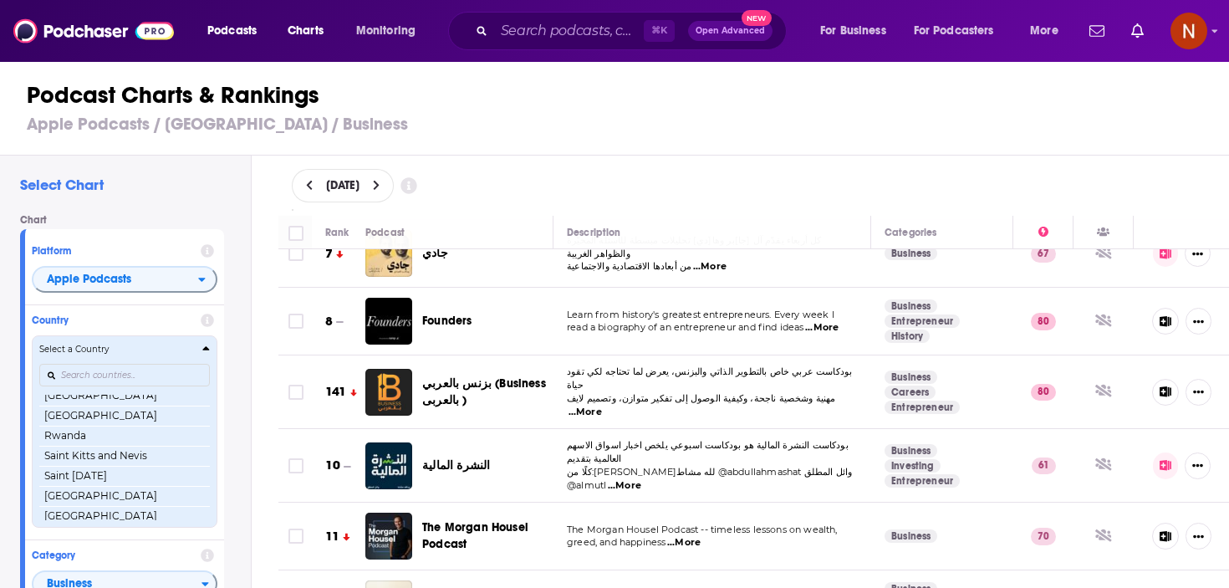
scroll to position [2604, 0]
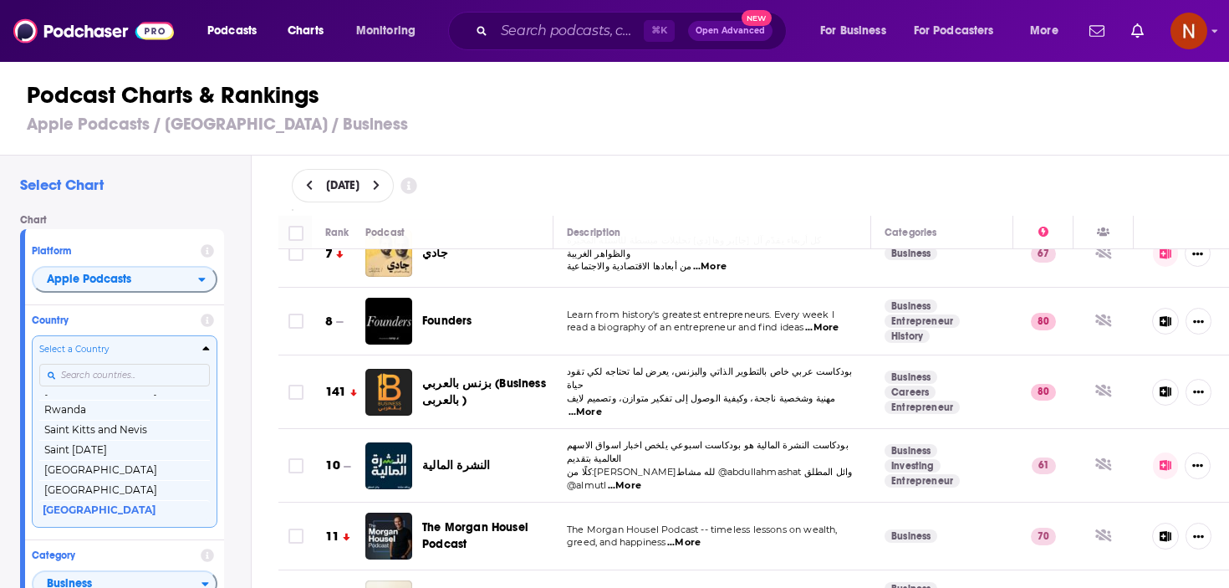
click at [118, 369] on input "Countries" at bounding box center [124, 375] width 171 height 23
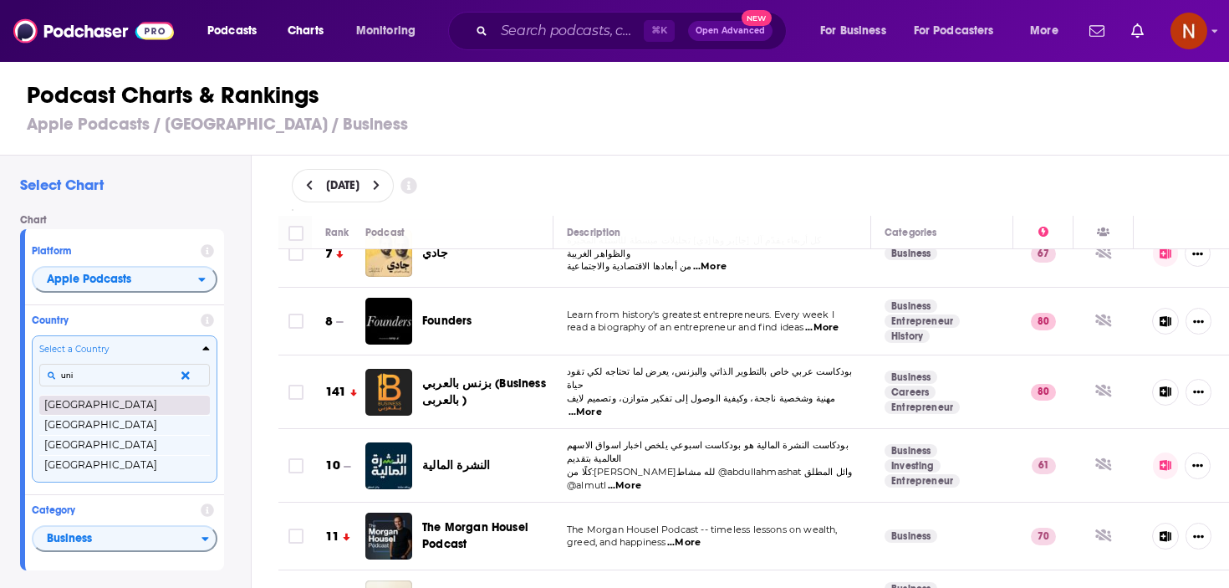
type input "uni"
click at [105, 403] on button "[GEOGRAPHIC_DATA]" at bounding box center [124, 405] width 171 height 20
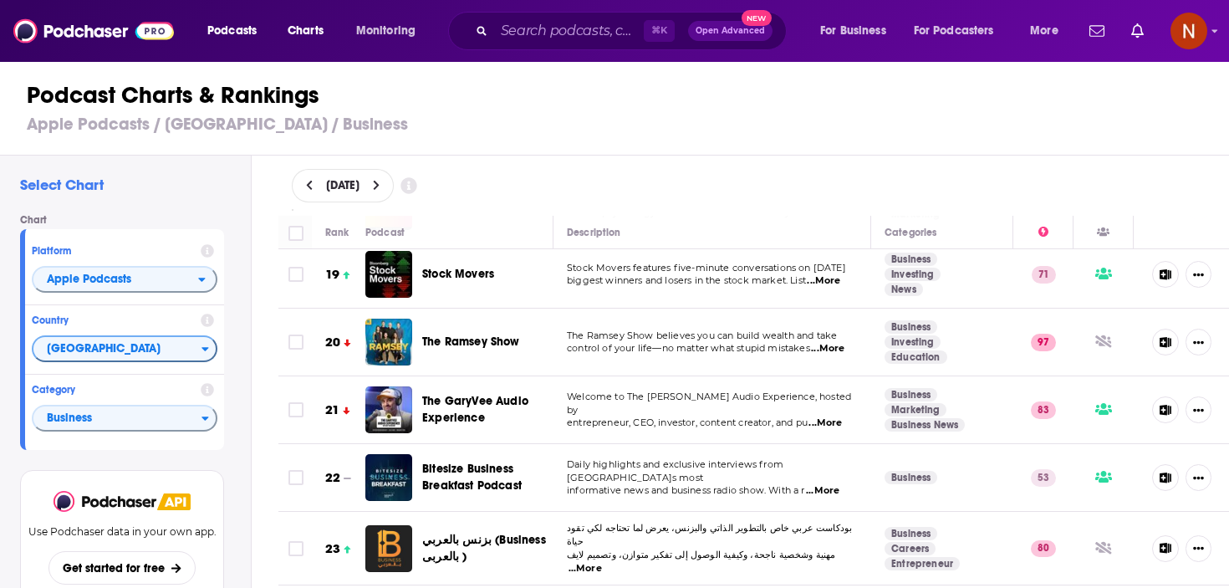
scroll to position [1389, 0]
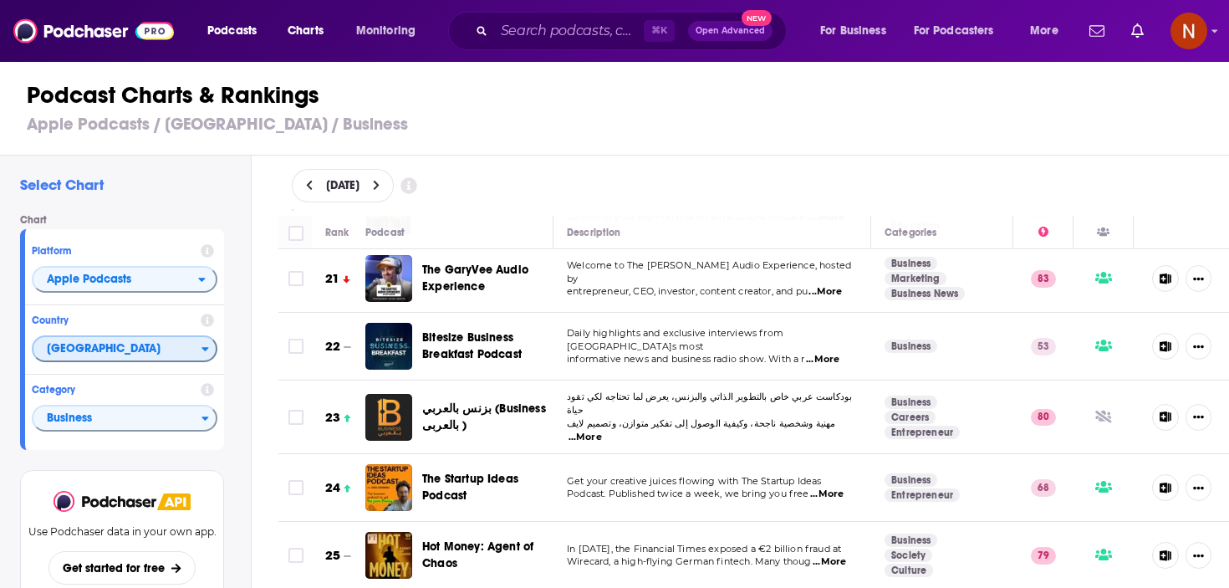
click at [102, 343] on span "[GEOGRAPHIC_DATA]" at bounding box center [117, 349] width 168 height 28
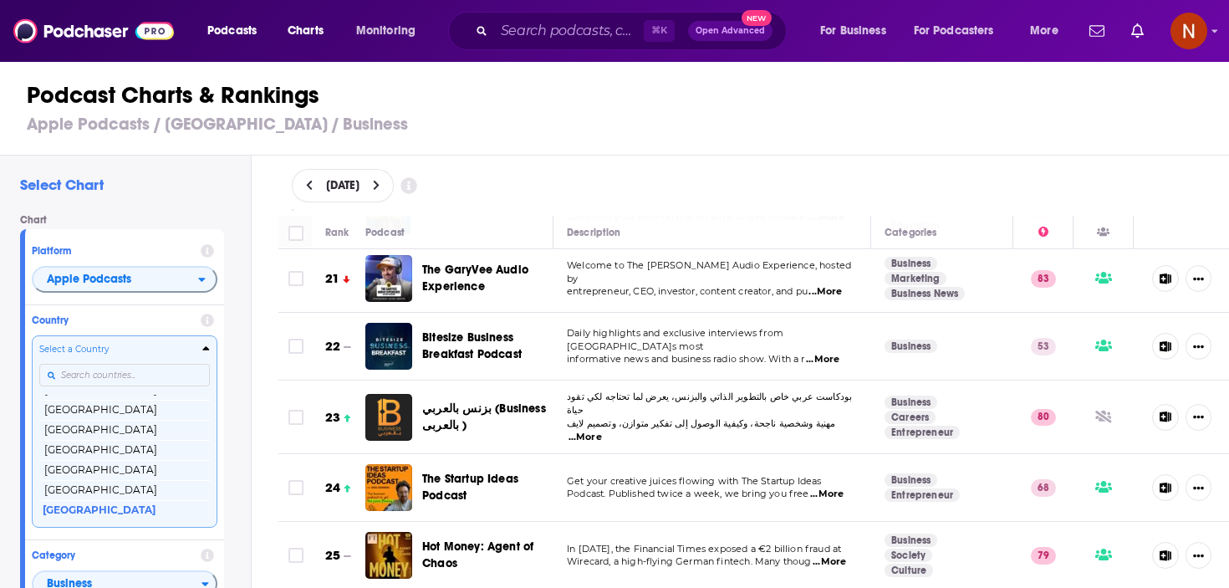
click at [105, 371] on input "Countries" at bounding box center [124, 375] width 171 height 23
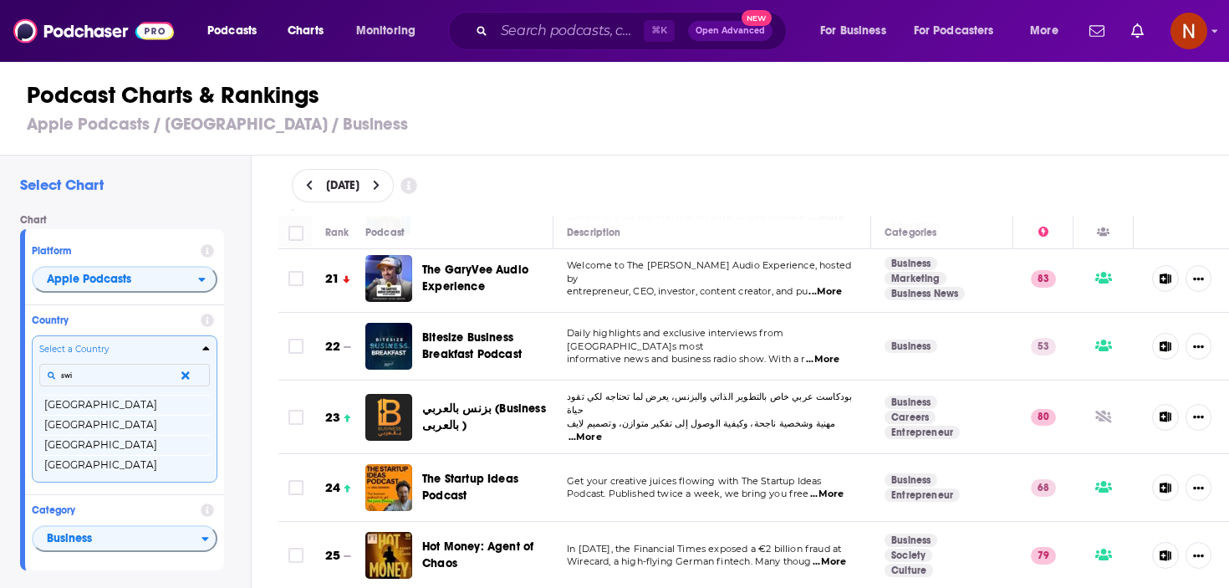
scroll to position [0, 0]
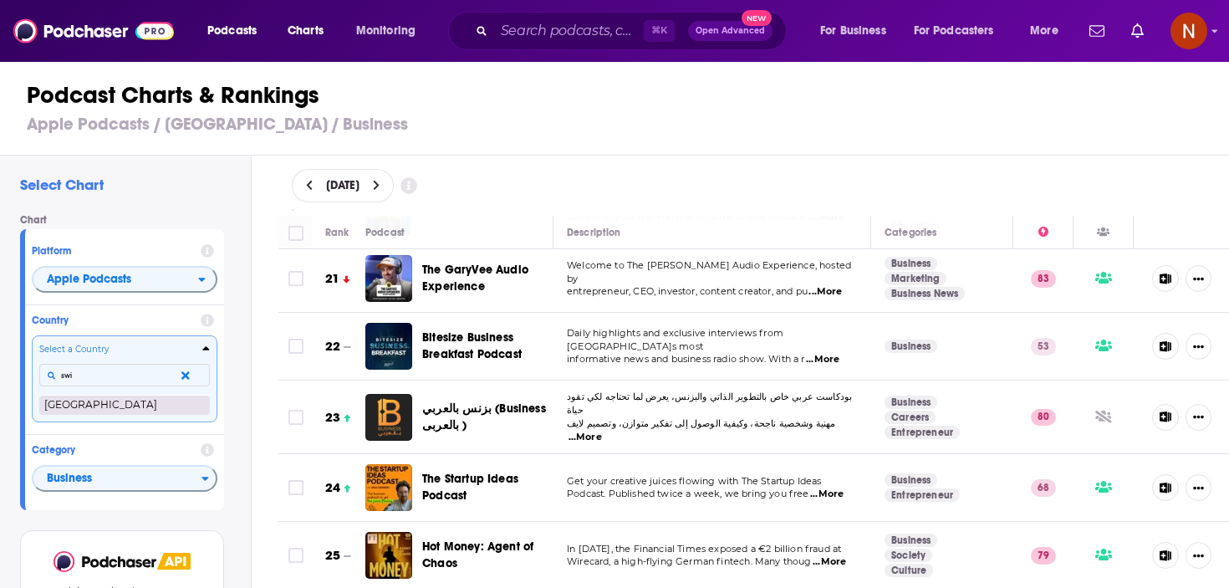
type input "swi"
click at [98, 406] on button "[GEOGRAPHIC_DATA]" at bounding box center [124, 405] width 171 height 20
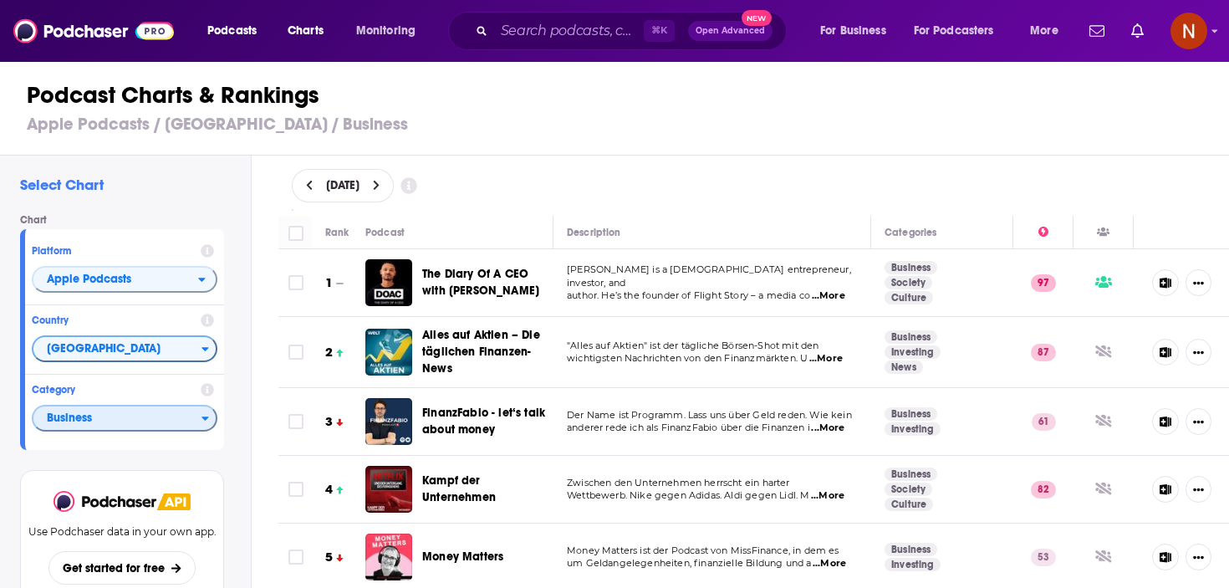
click at [100, 416] on span "Business" at bounding box center [117, 419] width 168 height 28
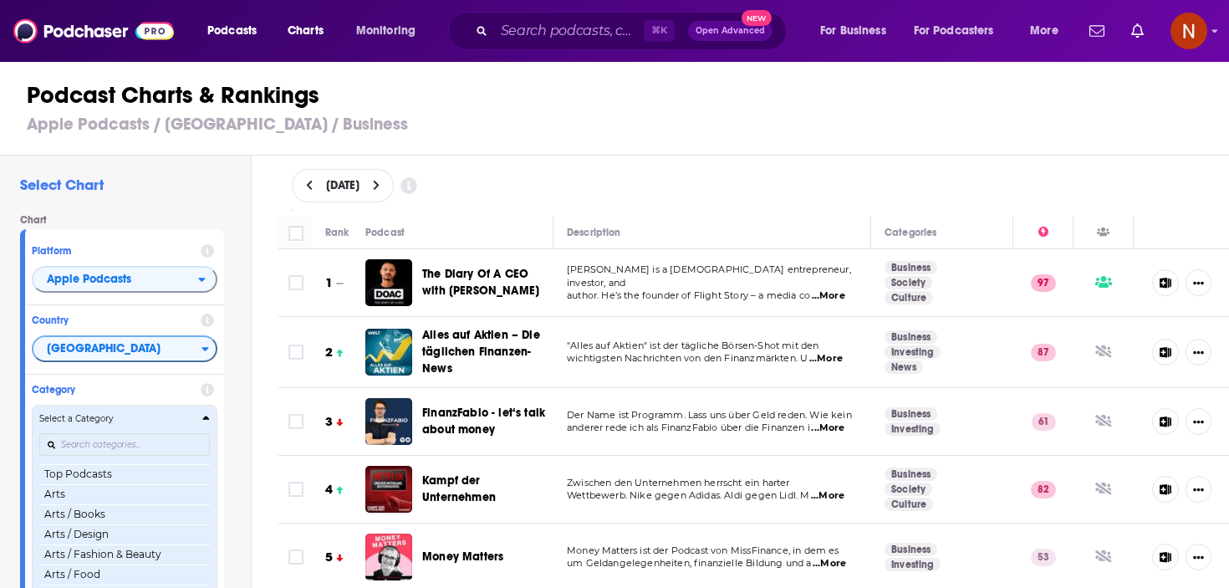
scroll to position [3, 0]
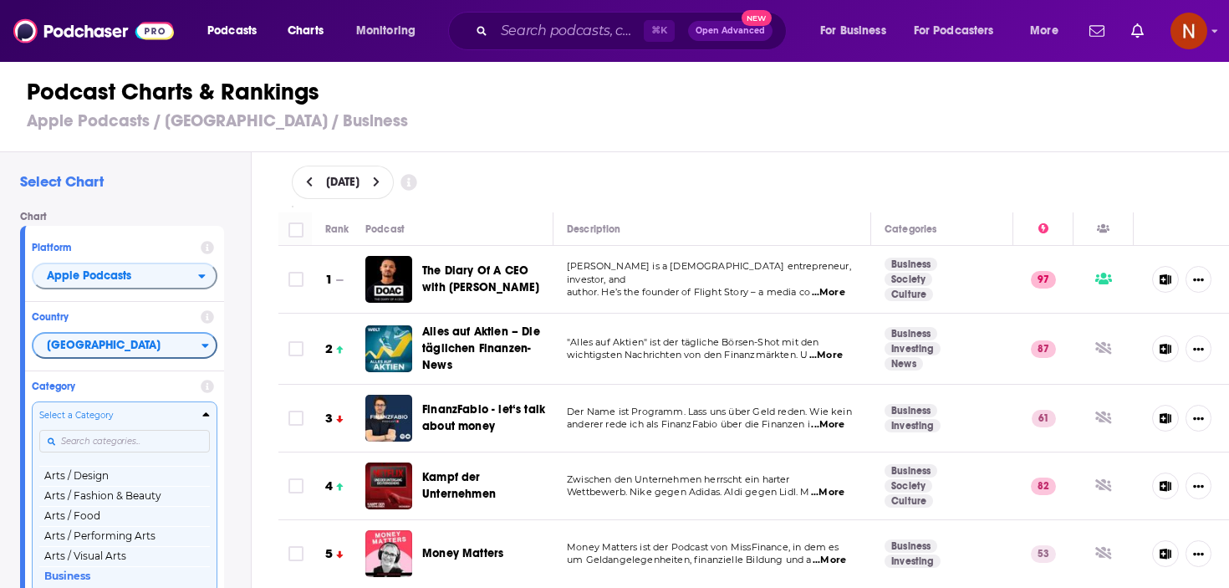
click at [100, 441] on div "Categories" at bounding box center [124, 441] width 171 height 38
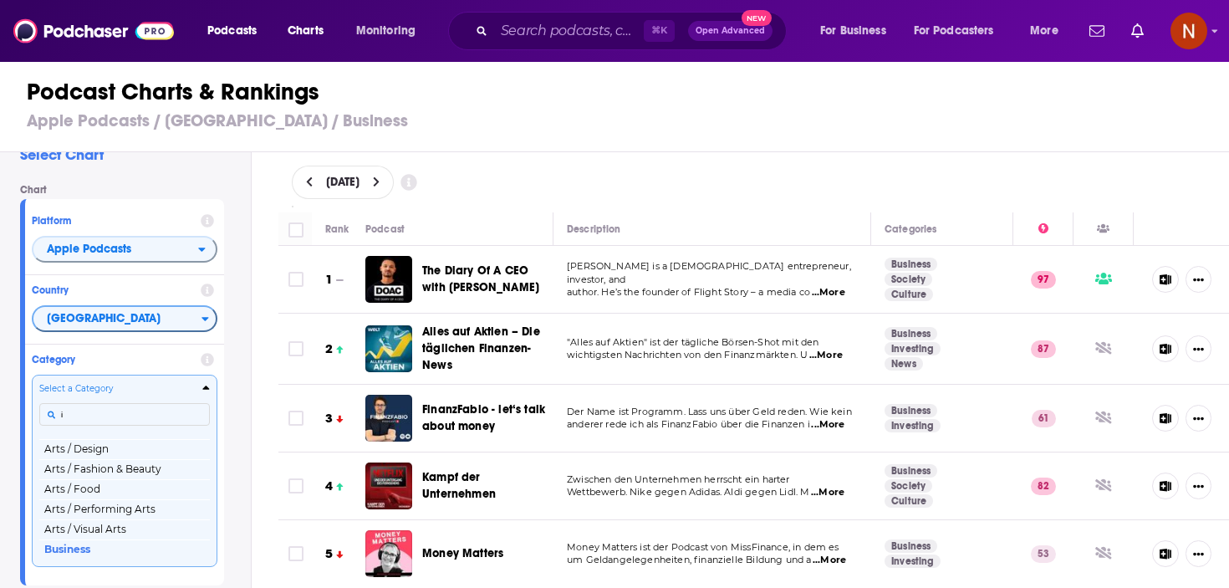
scroll to position [0, 0]
type input "i"
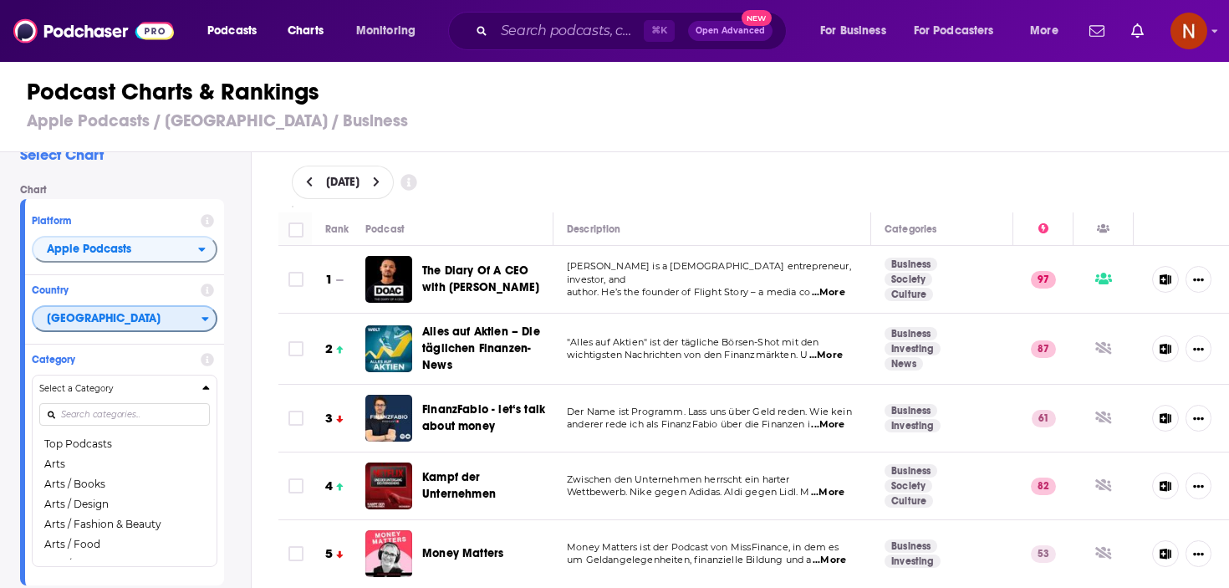
click at [153, 323] on span "[GEOGRAPHIC_DATA]" at bounding box center [117, 319] width 168 height 28
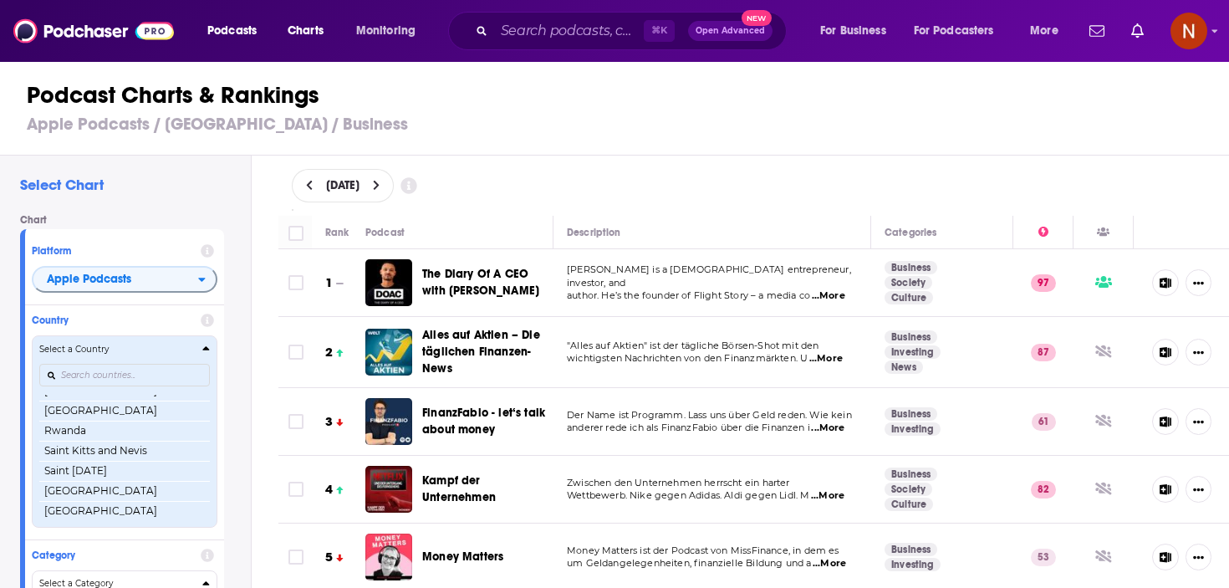
scroll to position [2925, 0]
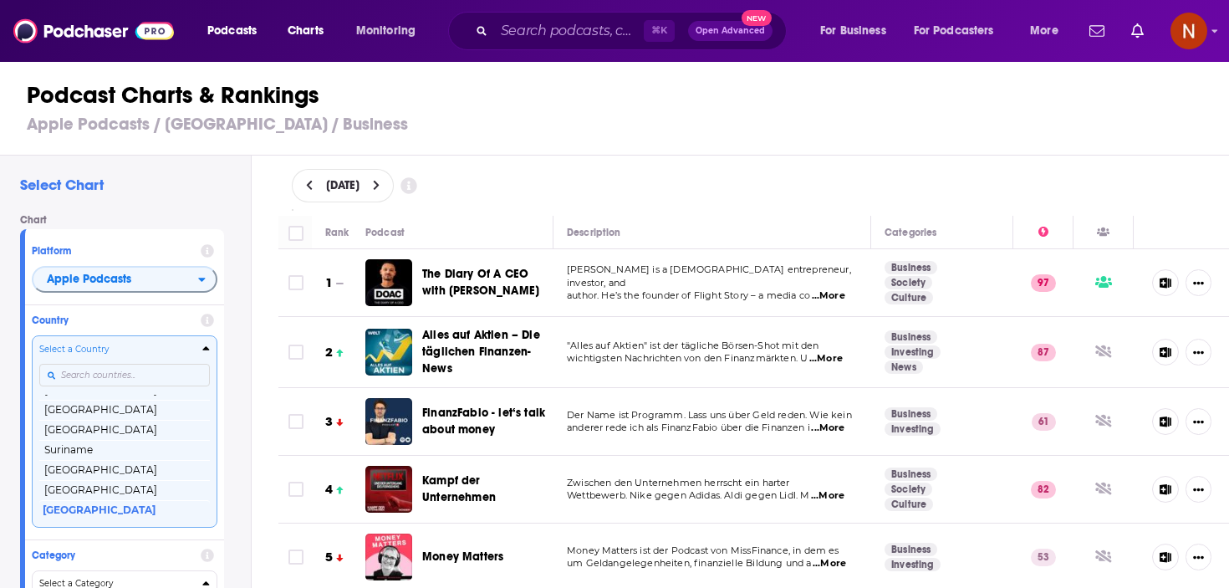
click at [125, 376] on input "Countries" at bounding box center [124, 375] width 171 height 23
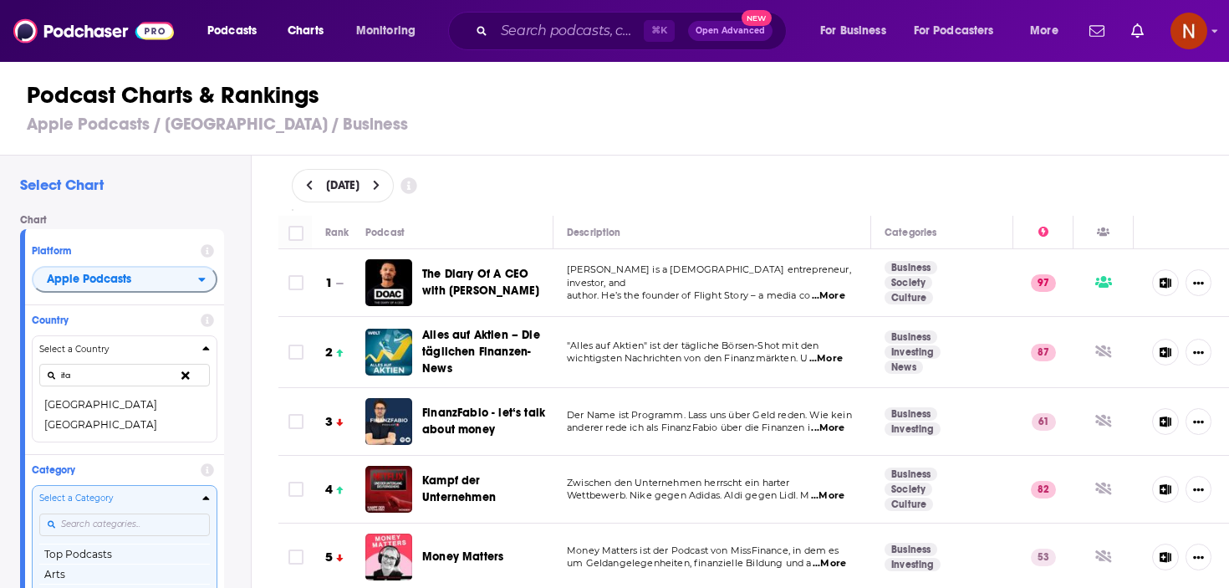
type input "ita"
click at [120, 401] on button "[GEOGRAPHIC_DATA]" at bounding box center [124, 405] width 171 height 20
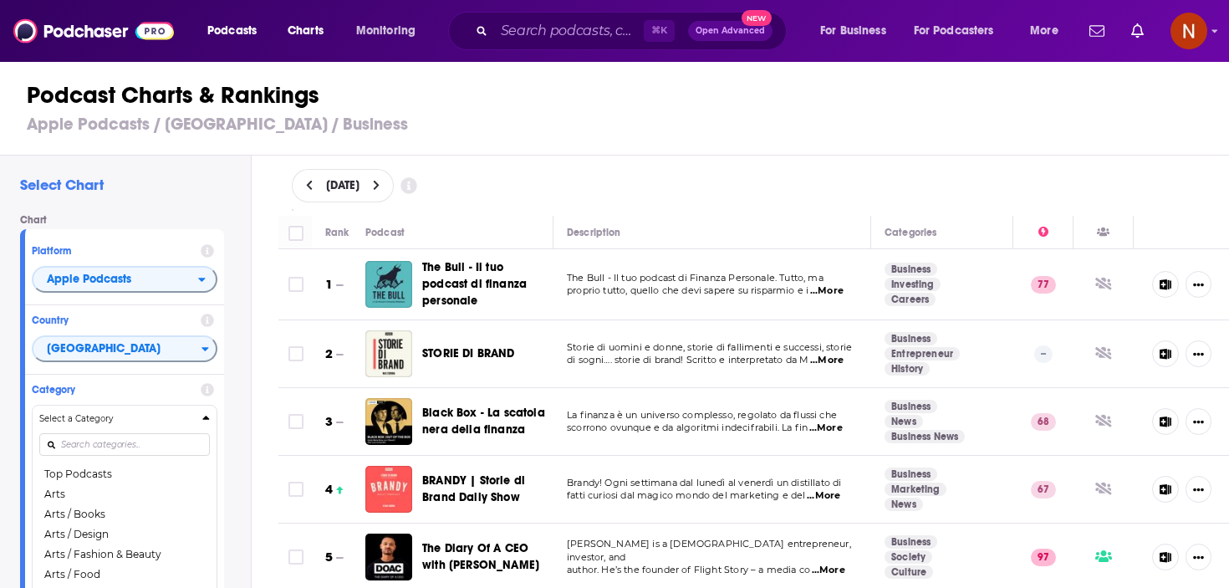
drag, startPoint x: 91, startPoint y: 472, endPoint x: 107, endPoint y: 472, distance: 15.9
click at [92, 472] on button "Top Podcasts" at bounding box center [124, 474] width 171 height 20
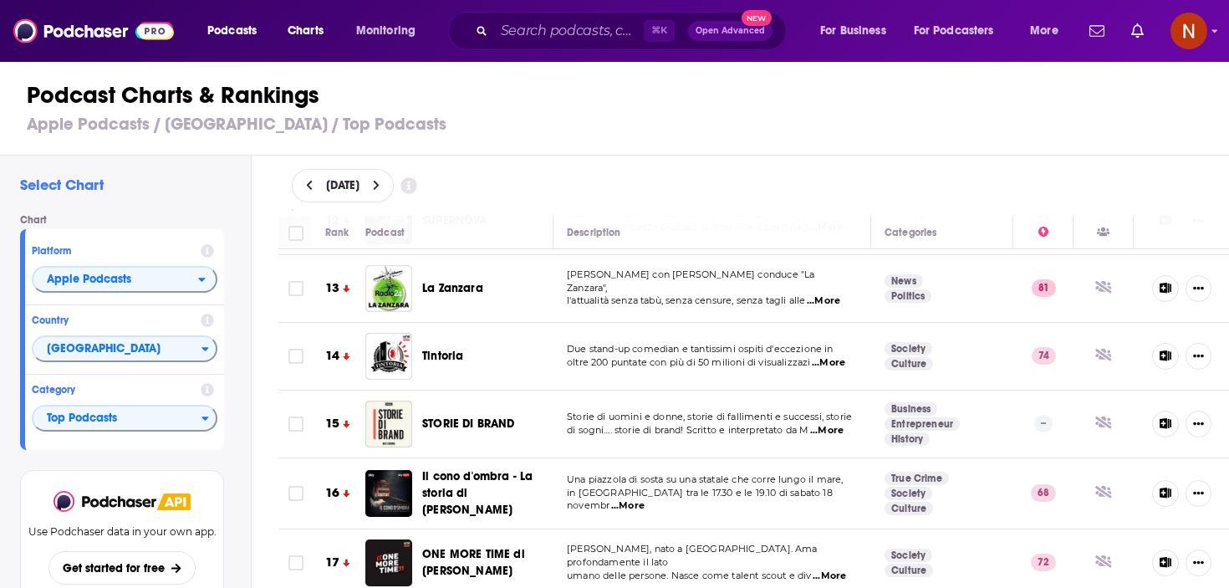
scroll to position [841, 0]
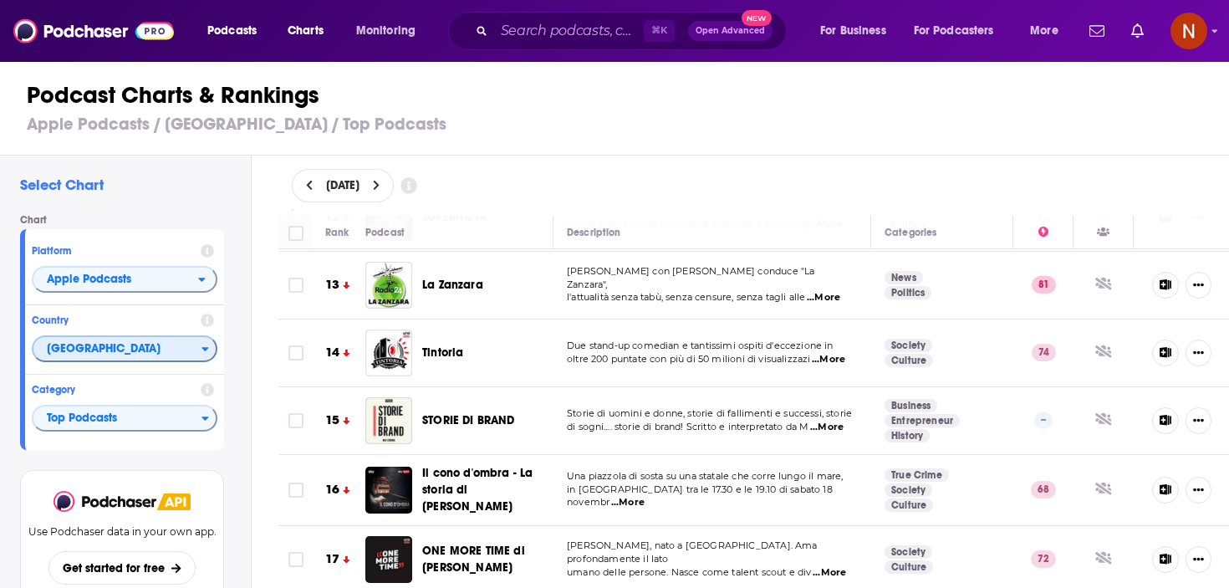
click at [149, 350] on span "[GEOGRAPHIC_DATA]" at bounding box center [117, 349] width 168 height 28
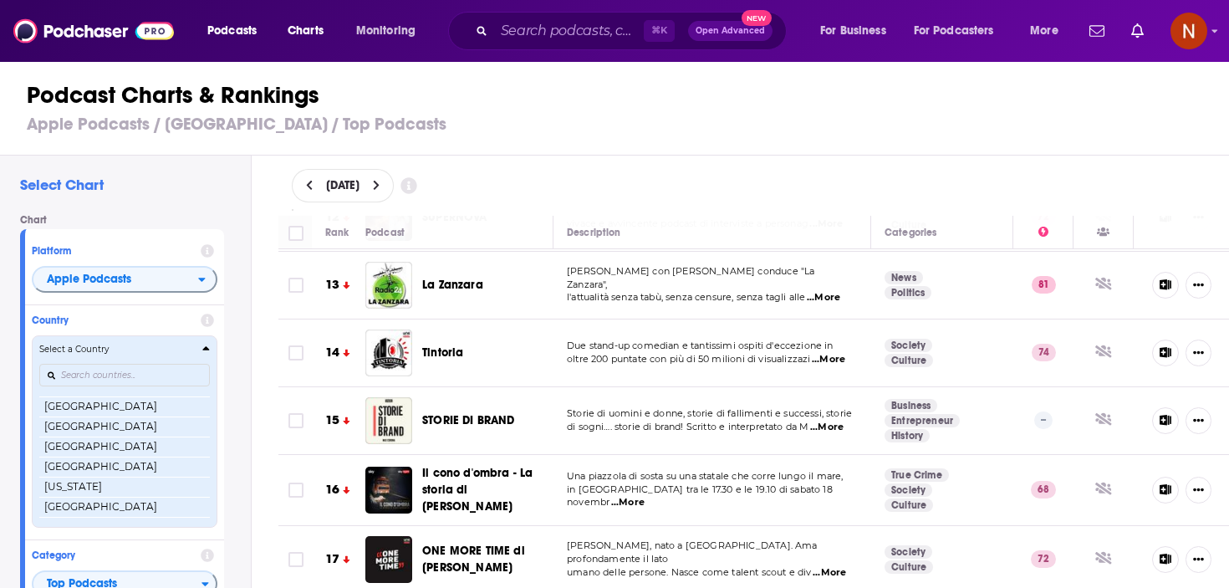
scroll to position [1360, 0]
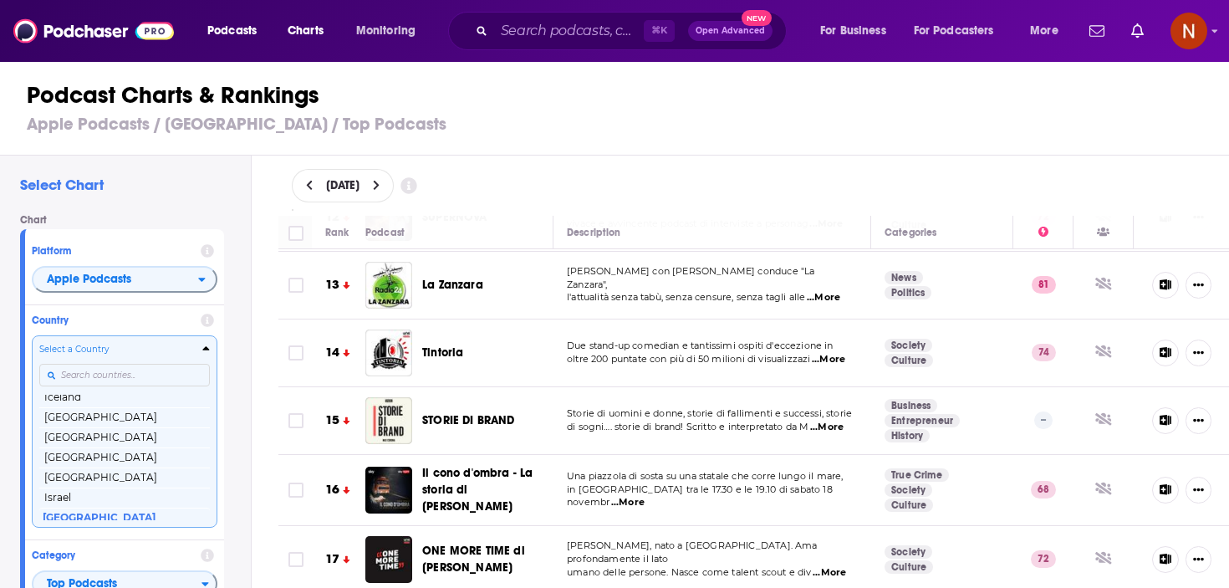
click at [132, 372] on input "Countries" at bounding box center [124, 375] width 171 height 23
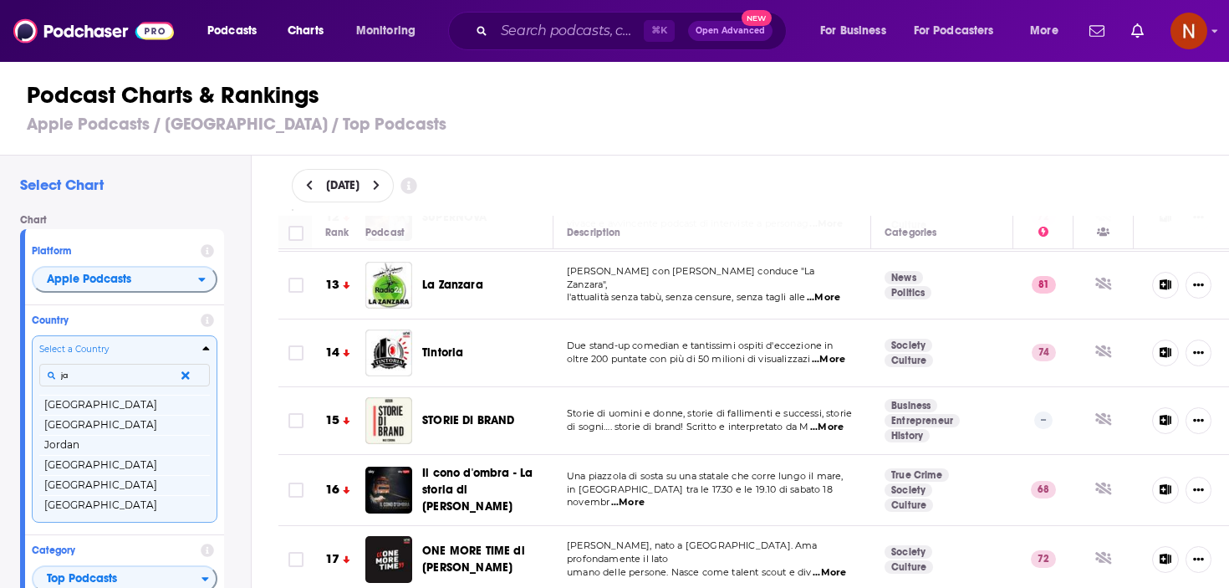
scroll to position [0, 0]
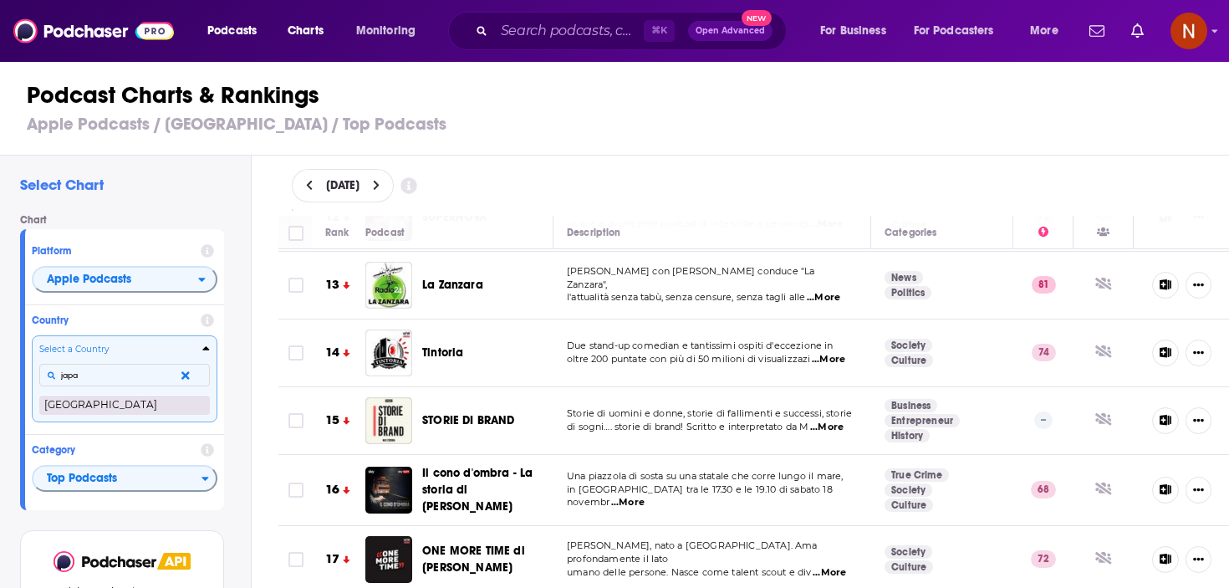
type input "japa"
click at [122, 402] on button "Japan" at bounding box center [124, 405] width 171 height 20
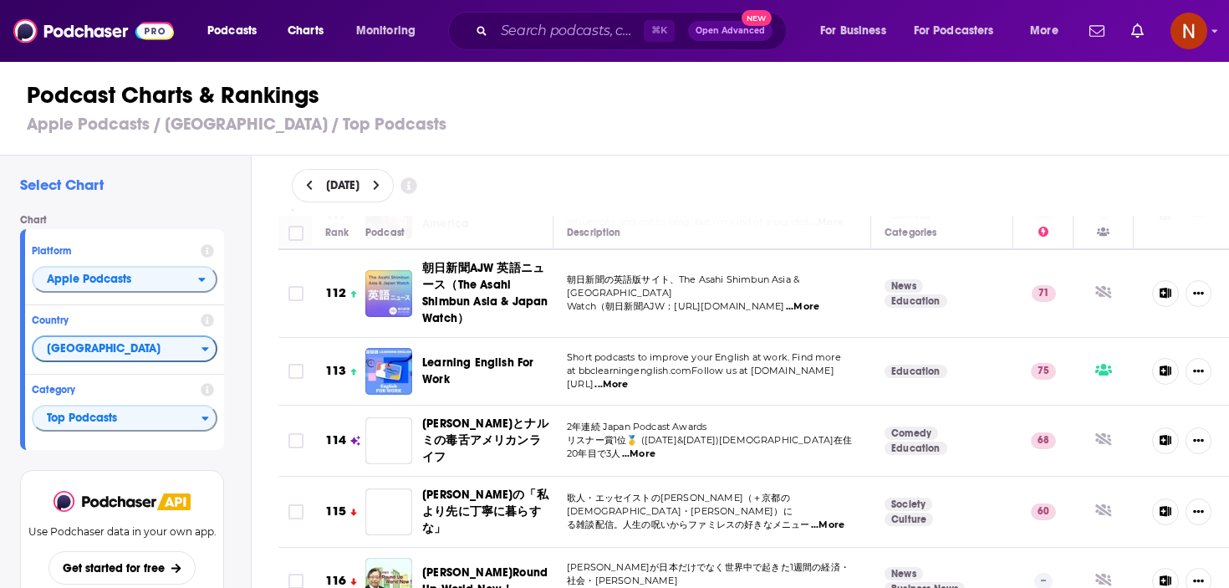
scroll to position [7741, 0]
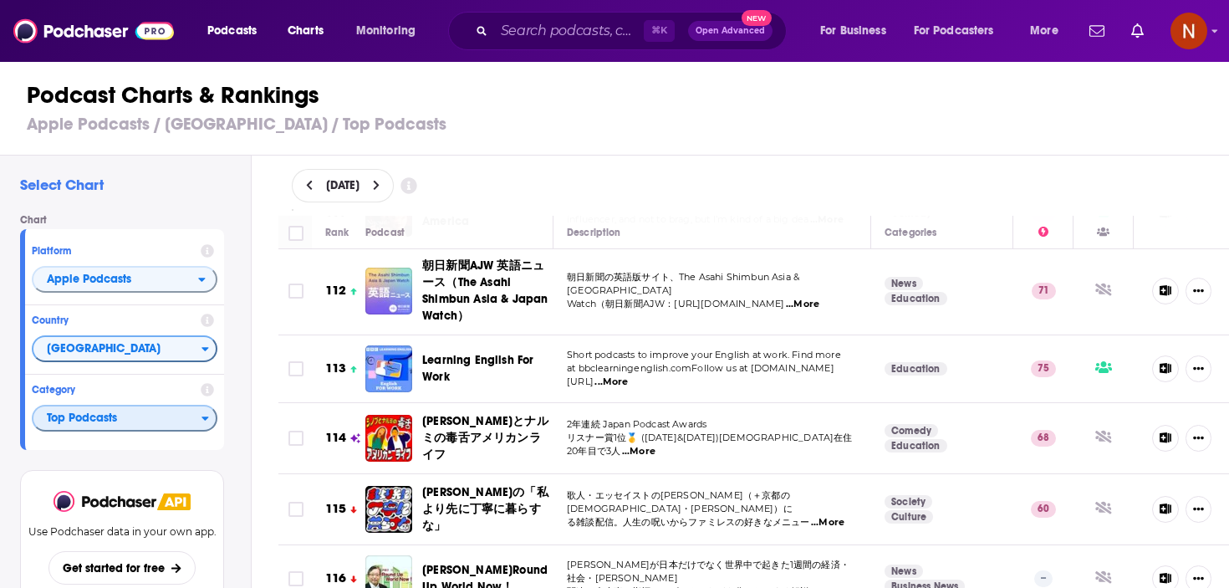
click at [128, 411] on span "Top Podcasts" at bounding box center [117, 419] width 168 height 28
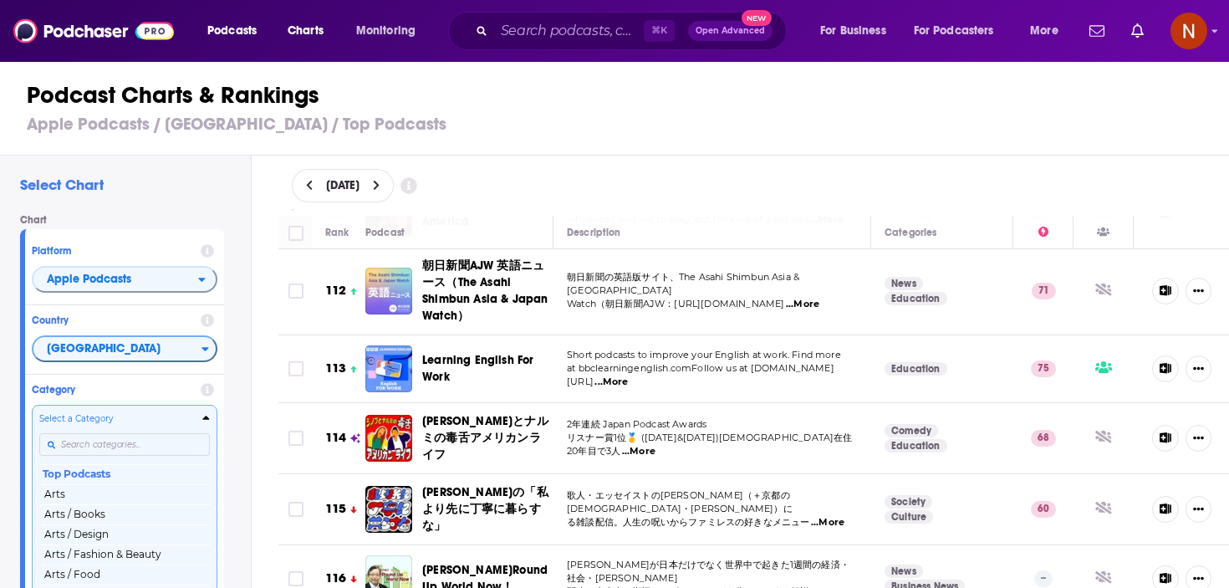
click at [125, 442] on div "Select a Category Top Podcasts Arts Arts / Books Arts / Design Arts / Fashion &…" at bounding box center [124, 500] width 171 height 176
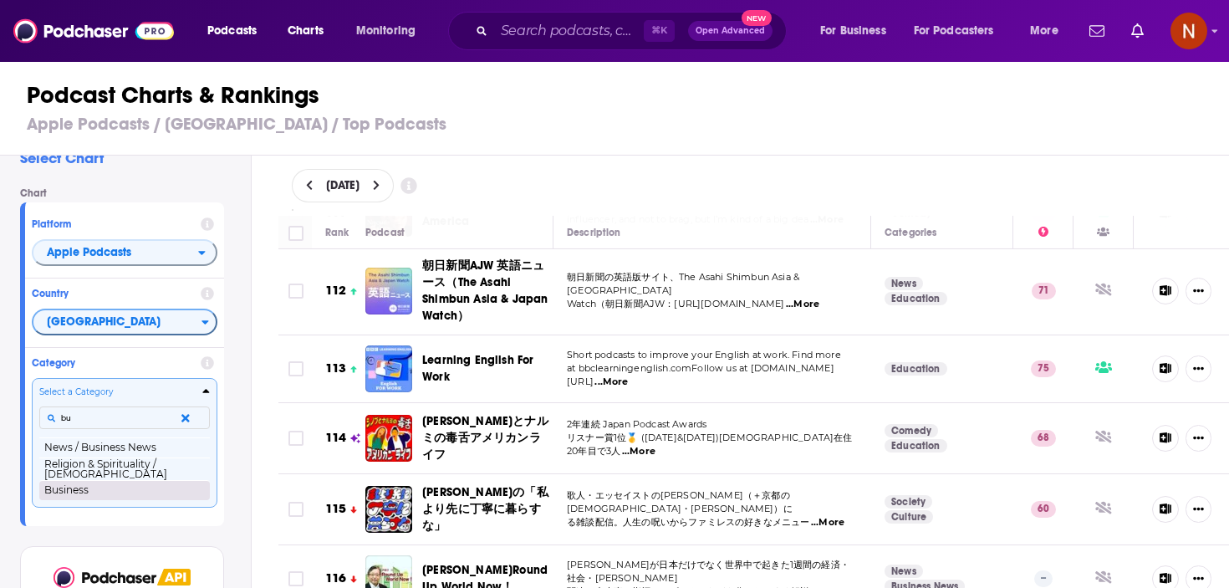
type input "bu"
click at [99, 492] on button "Business" at bounding box center [124, 490] width 171 height 20
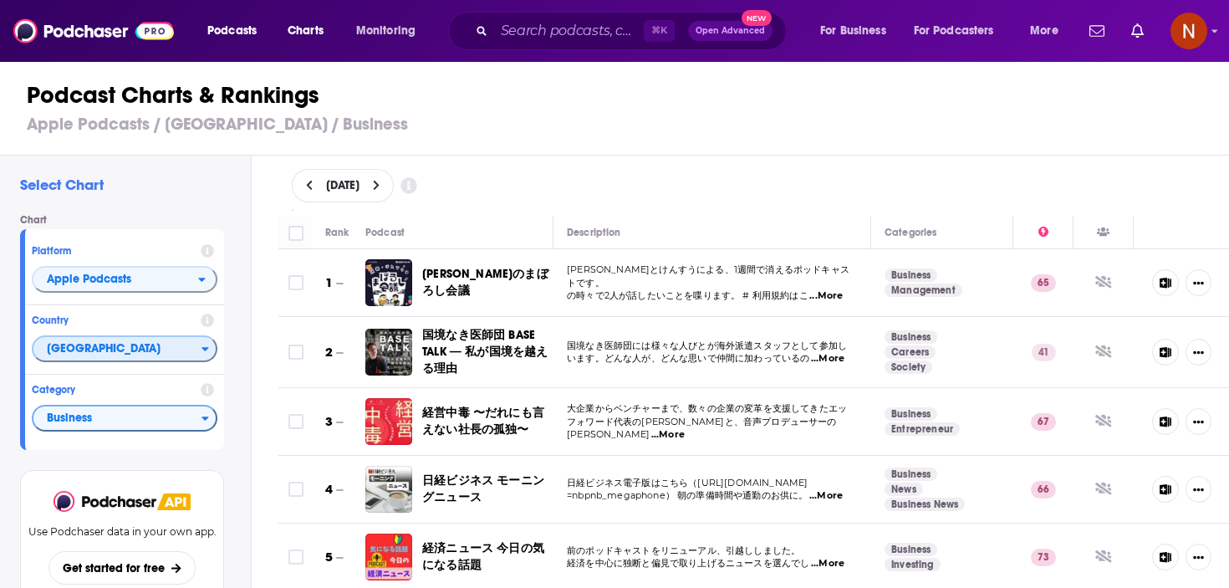
click at [110, 339] on span "Japan" at bounding box center [117, 349] width 168 height 28
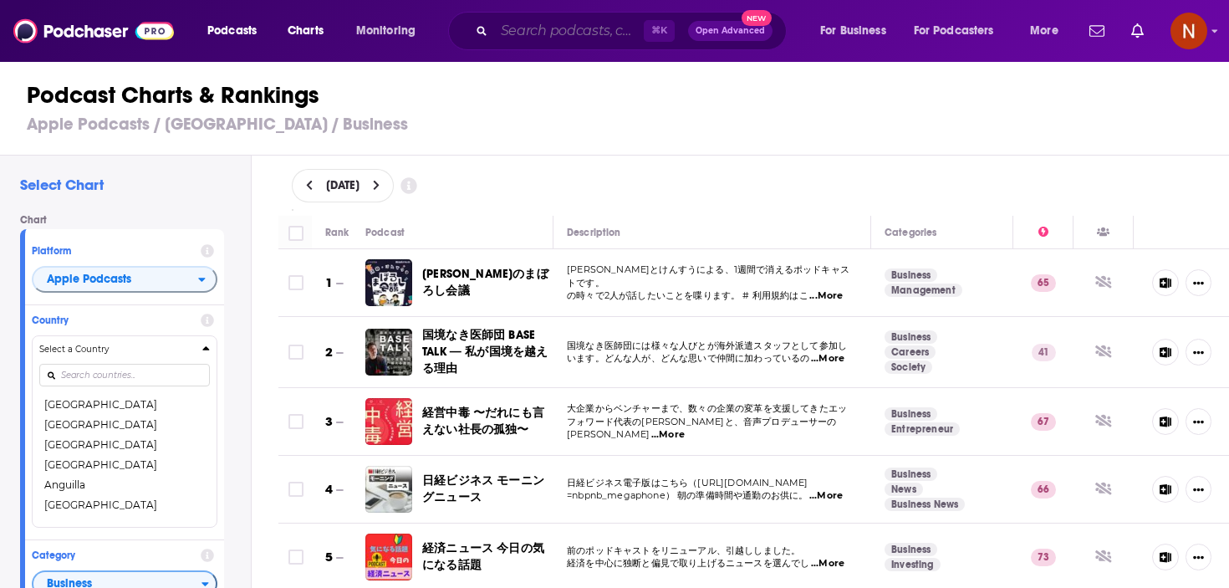
click at [546, 34] on input "Search podcasts, credits, & more..." at bounding box center [569, 31] width 150 height 27
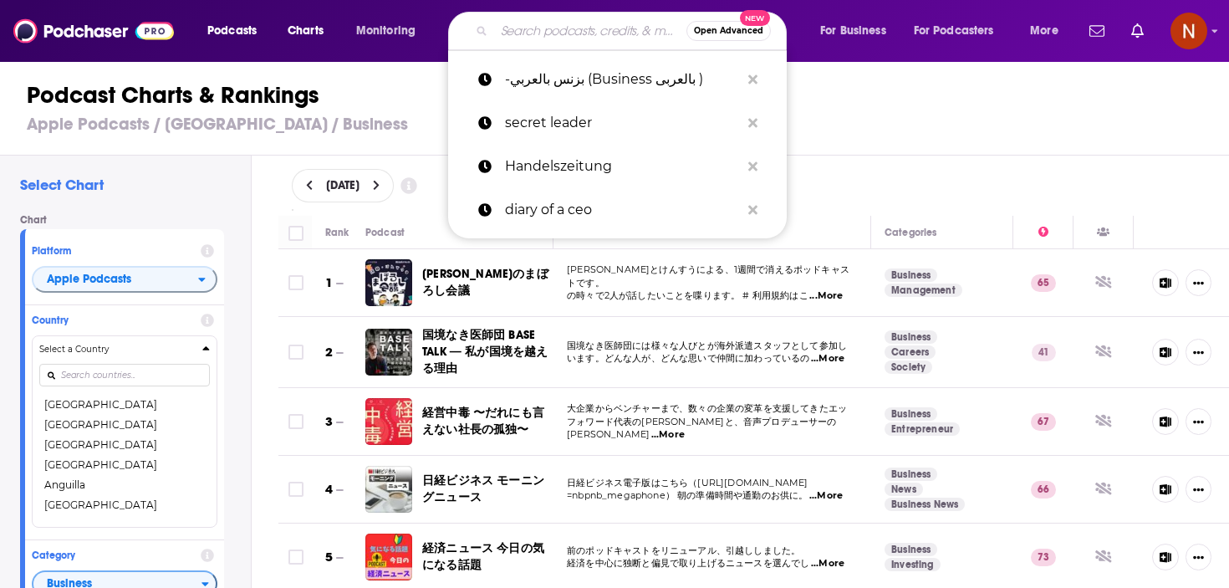
paste input "TED Talks Daily"
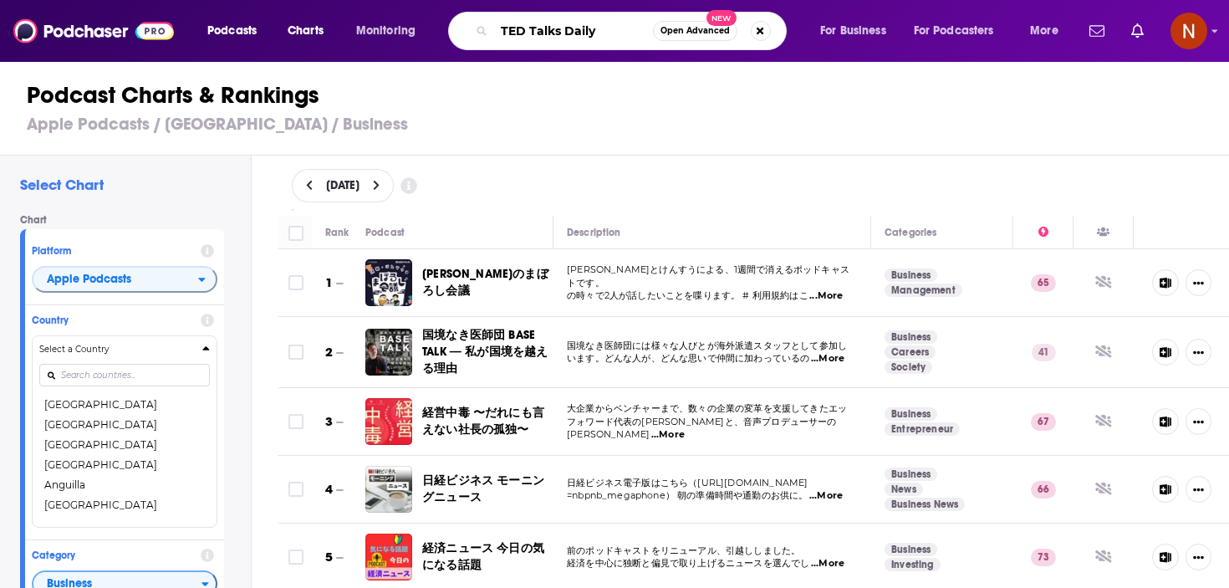
type input "TED Talks Daily"
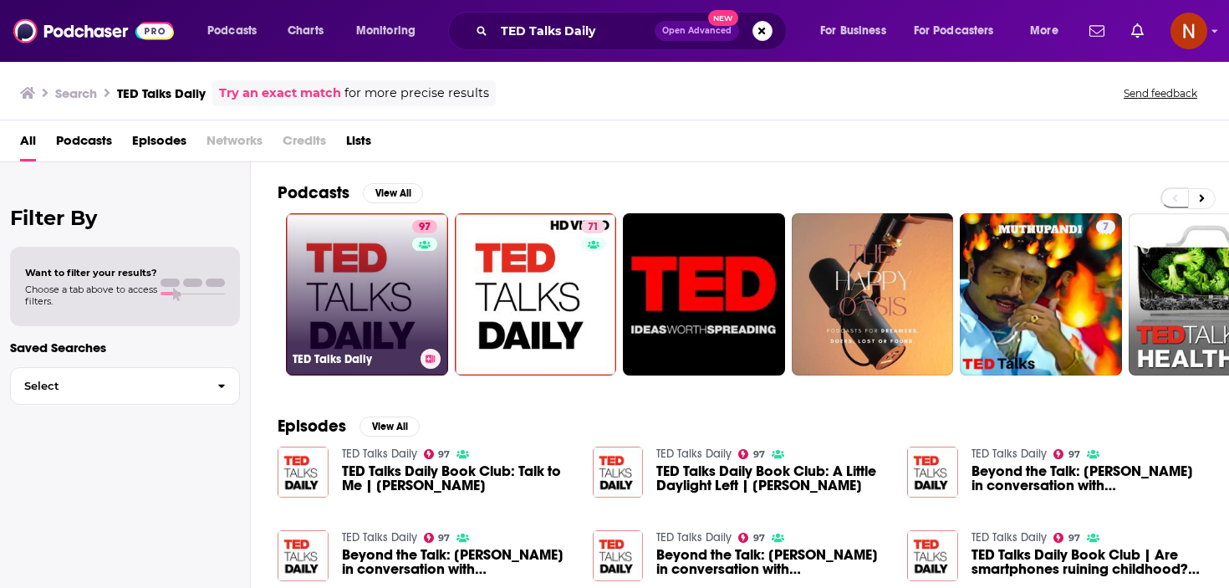
click at [346, 365] on h3 "TED Talks Daily" at bounding box center [353, 359] width 121 height 14
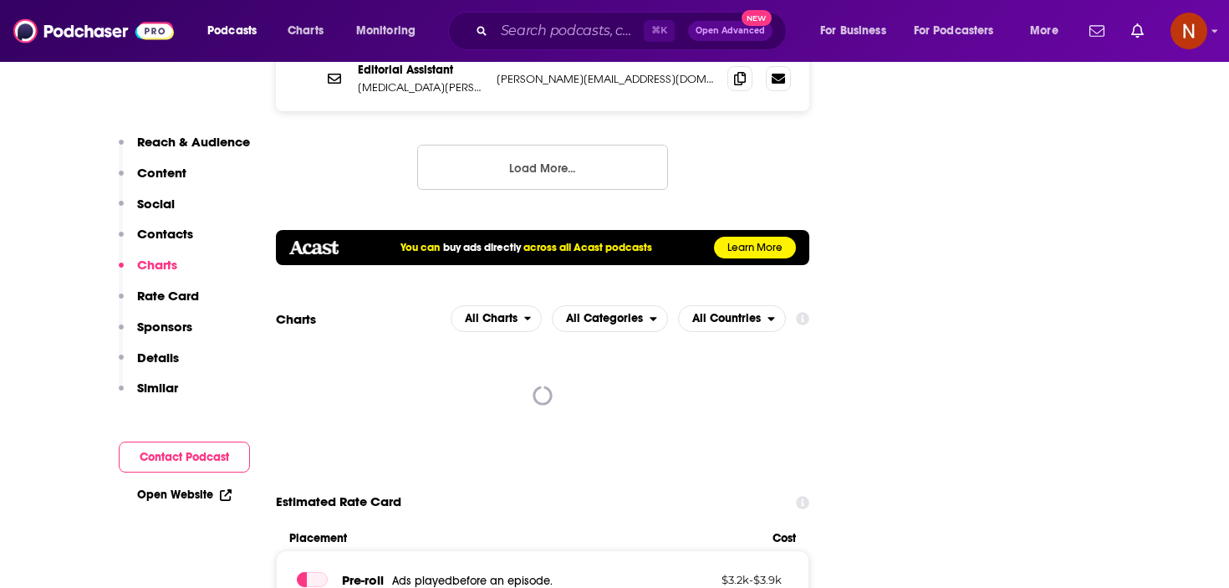
scroll to position [2119, 0]
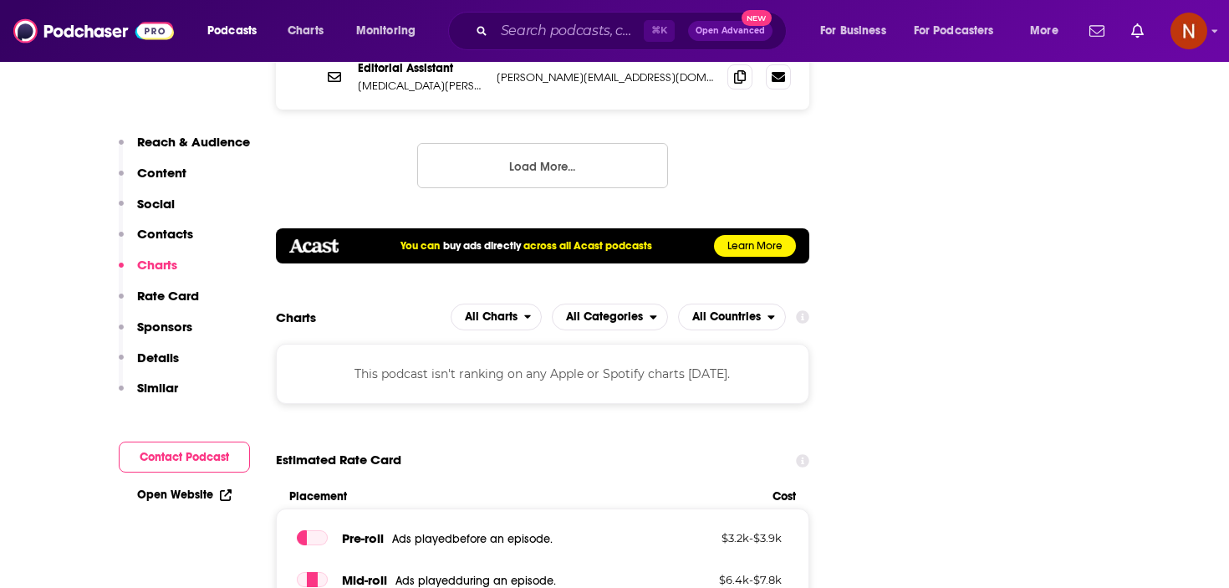
click at [637, 344] on div "This podcast isn't ranking on any Apple or Spotify charts [DATE]." at bounding box center [542, 374] width 533 height 60
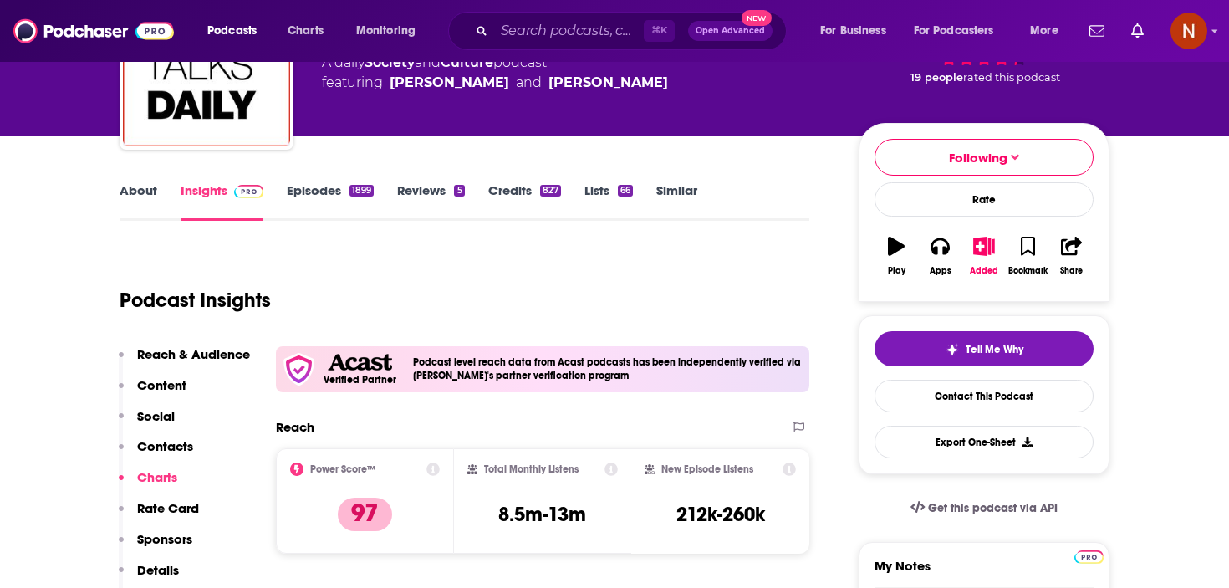
scroll to position [137, 0]
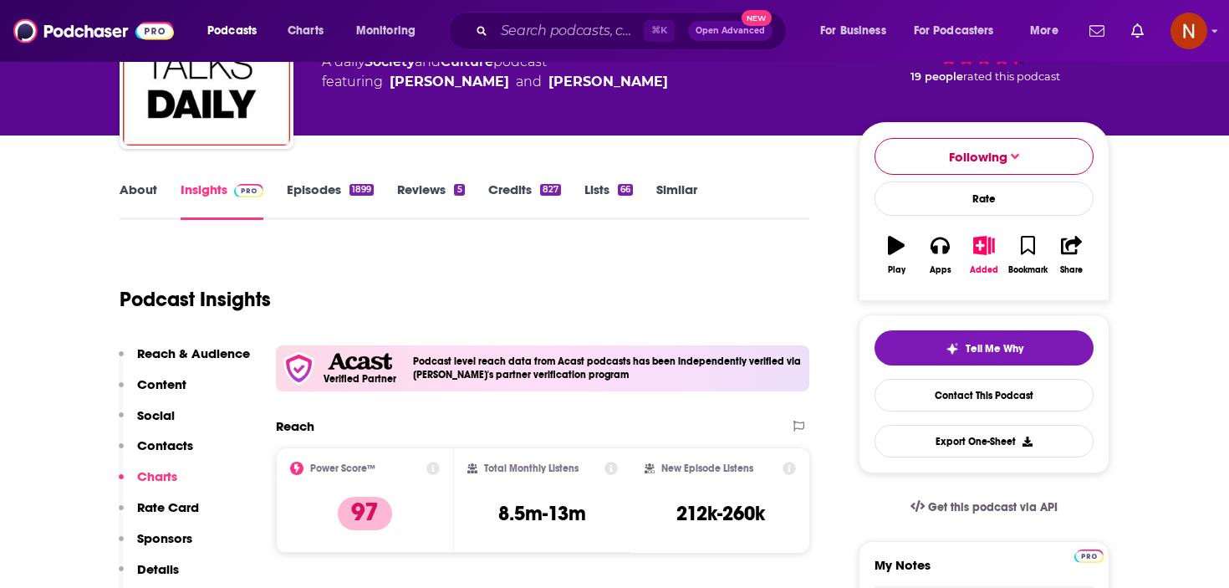
click at [1027, 154] on button "Following" at bounding box center [984, 156] width 219 height 37
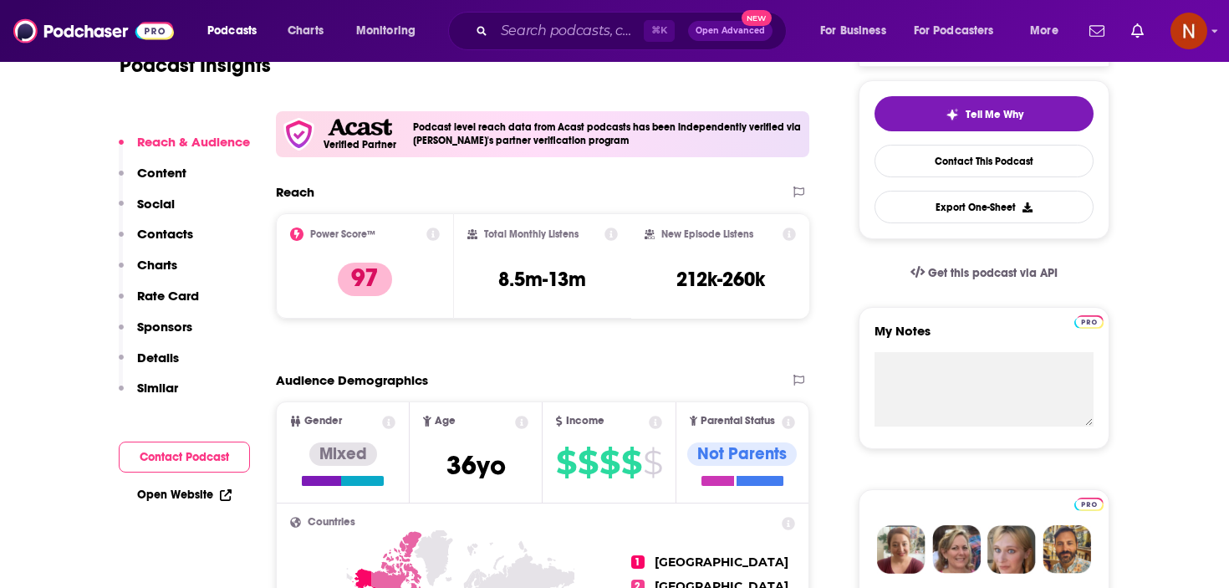
scroll to position [373, 0]
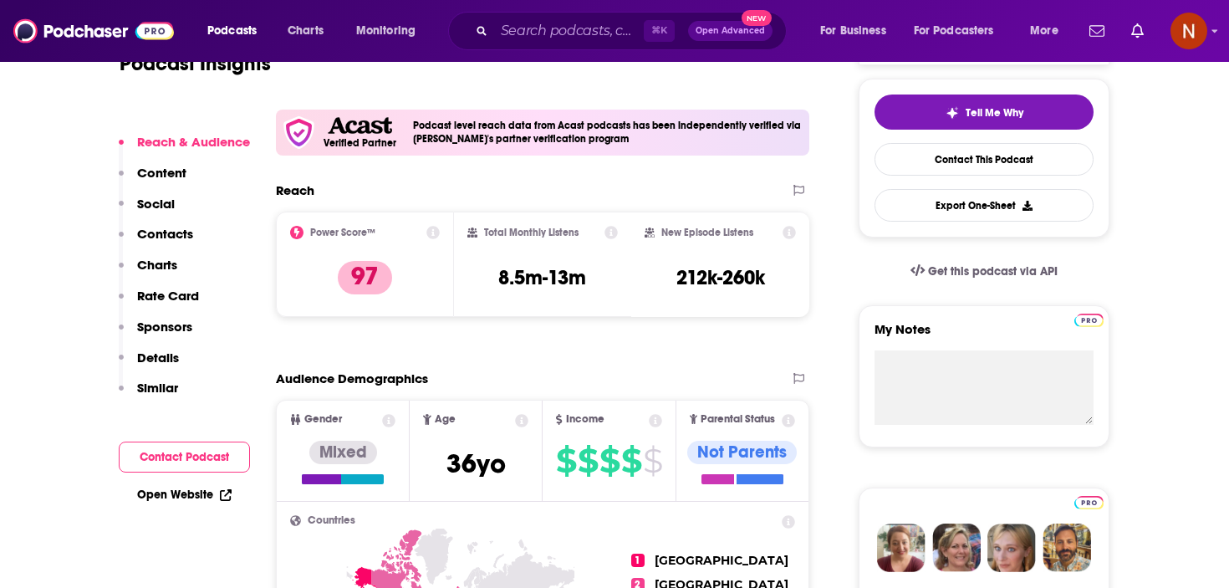
click at [152, 274] on button "Charts" at bounding box center [148, 272] width 59 height 31
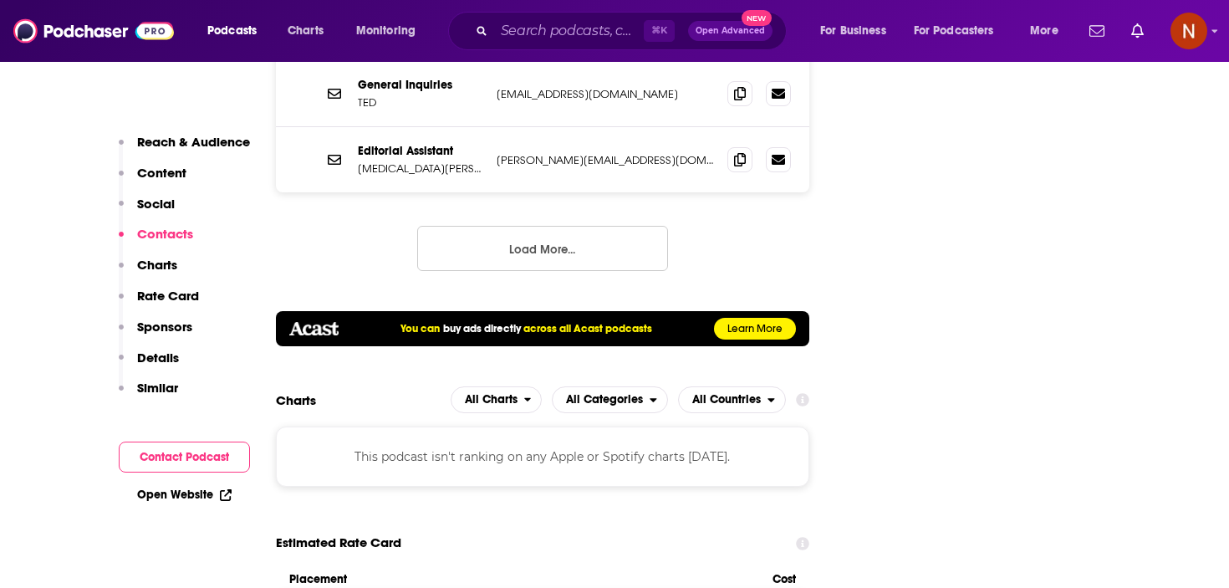
scroll to position [2045, 0]
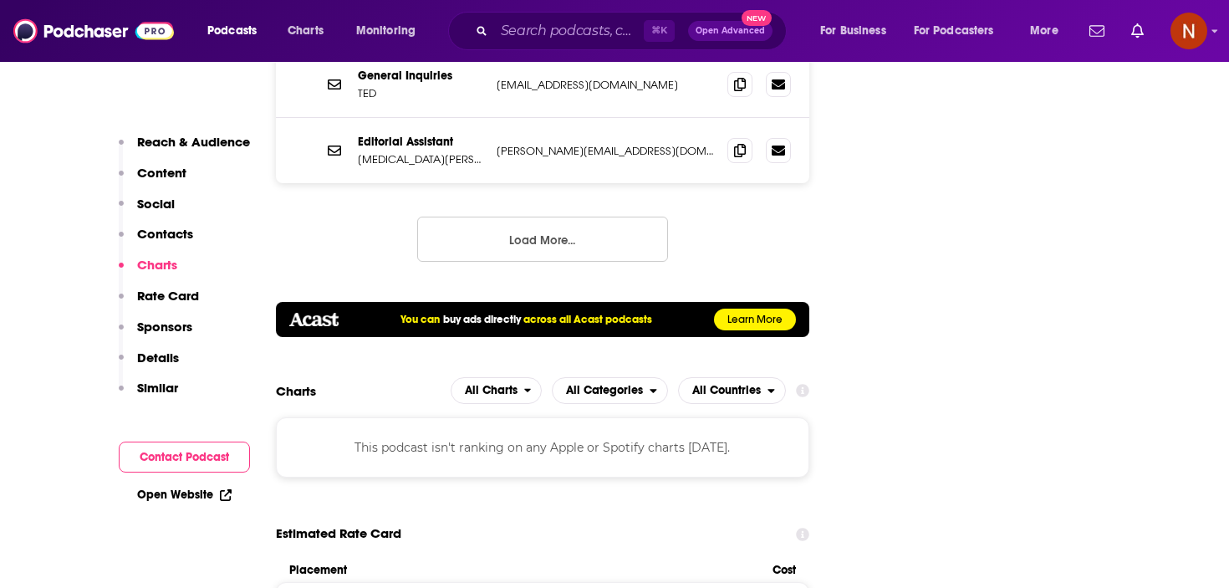
click at [608, 417] on div "This podcast isn't ranking on any Apple or Spotify charts today." at bounding box center [542, 447] width 533 height 60
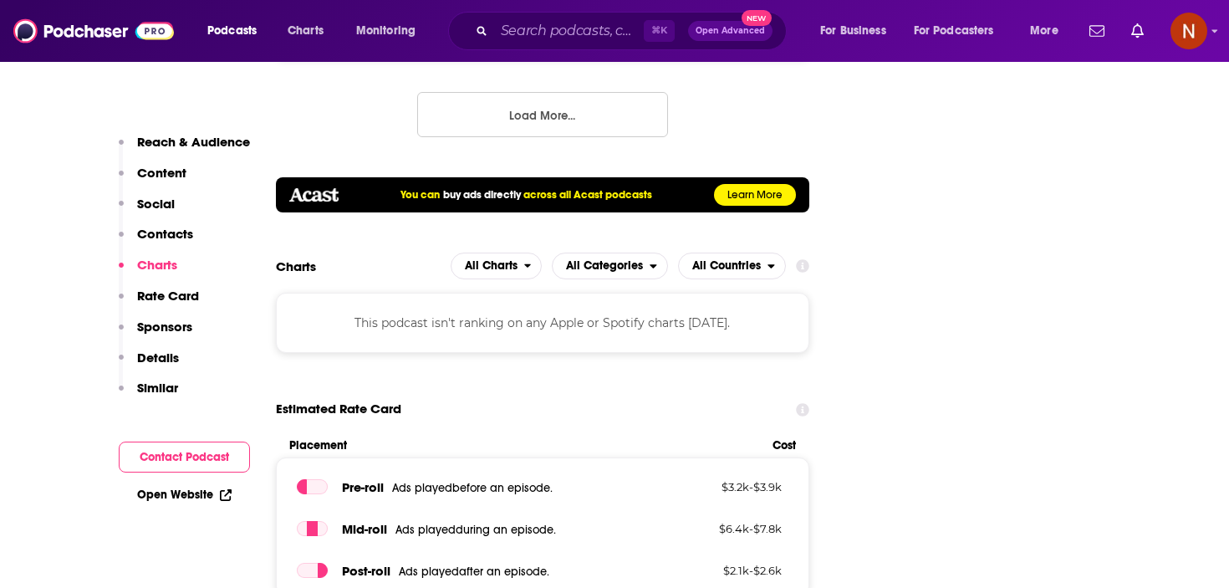
click at [462, 293] on div "This podcast isn't ranking on any Apple or Spotify charts today." at bounding box center [542, 323] width 533 height 60
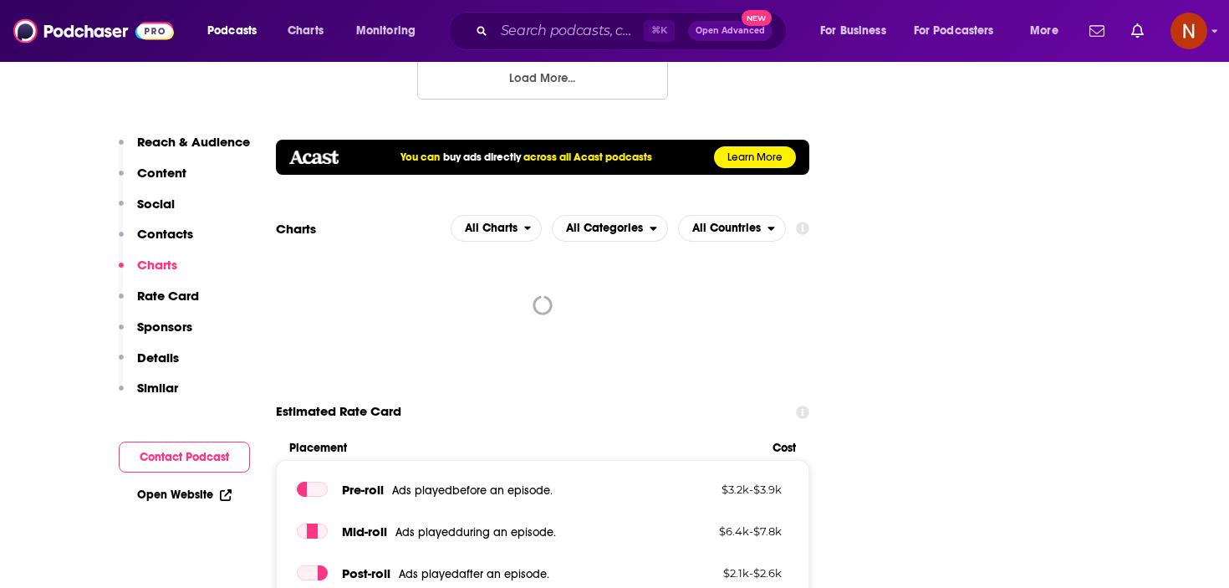
scroll to position [2212, 0]
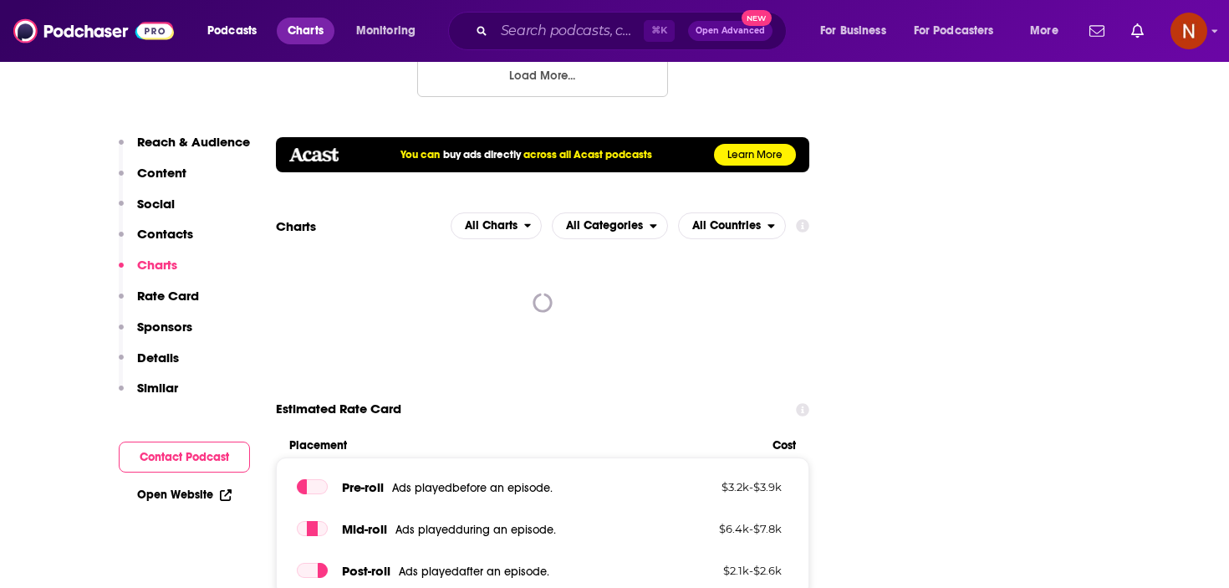
click at [297, 26] on span "Charts" at bounding box center [306, 30] width 36 height 23
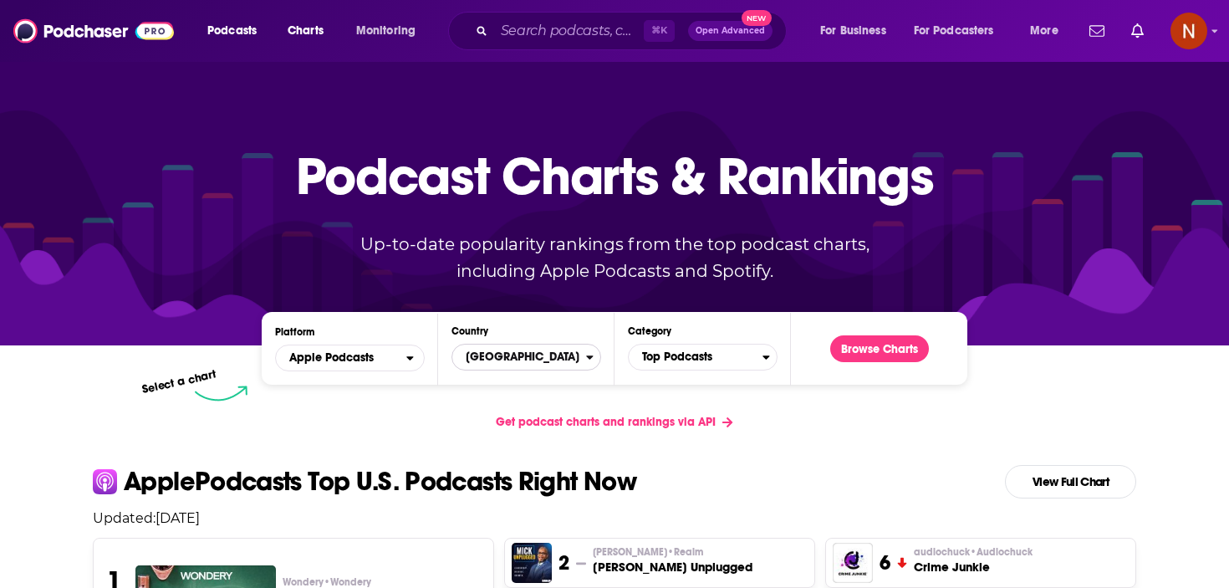
click at [491, 353] on span "[GEOGRAPHIC_DATA]" at bounding box center [519, 357] width 134 height 28
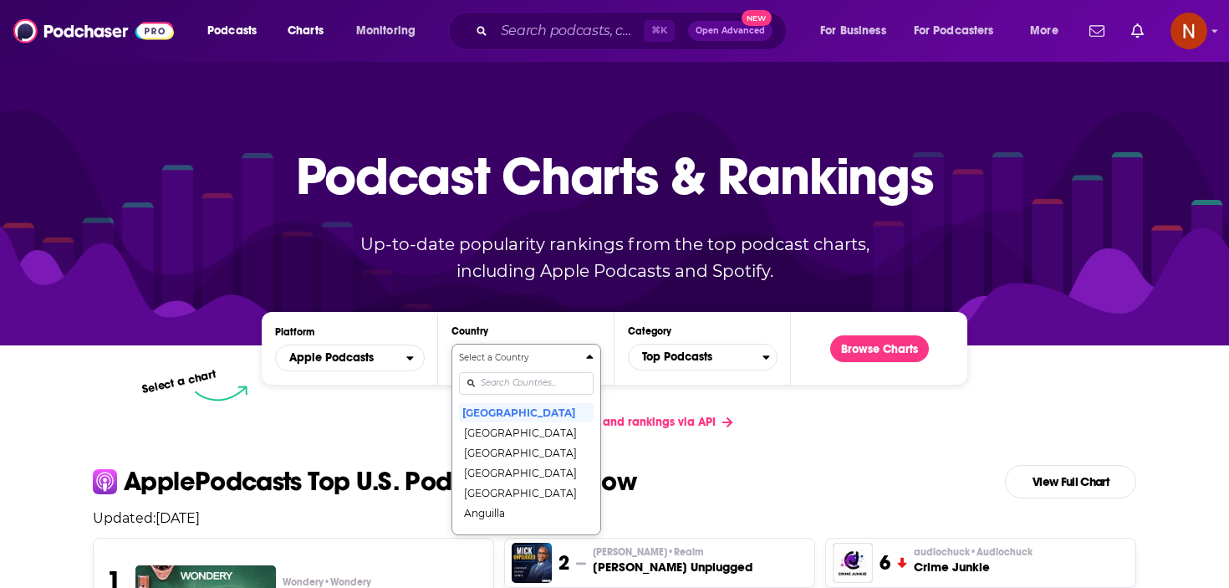
click at [513, 384] on input "Countries" at bounding box center [526, 383] width 135 height 23
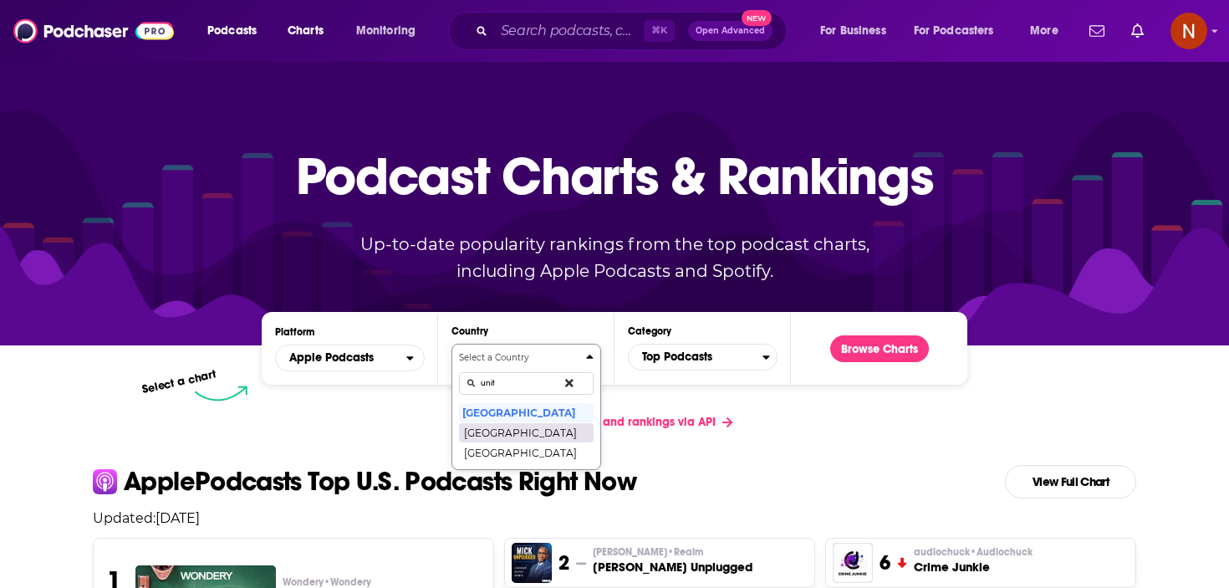
type input "unit"
click at [521, 441] on button "[GEOGRAPHIC_DATA]" at bounding box center [526, 432] width 135 height 20
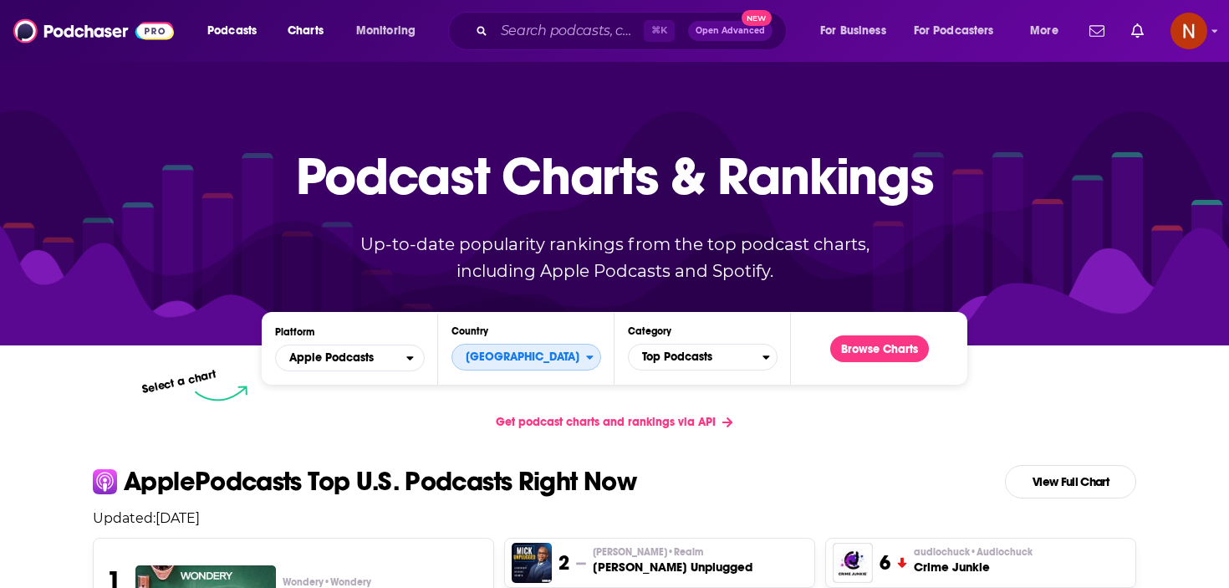
click at [538, 345] on span "[GEOGRAPHIC_DATA]" at bounding box center [519, 357] width 134 height 28
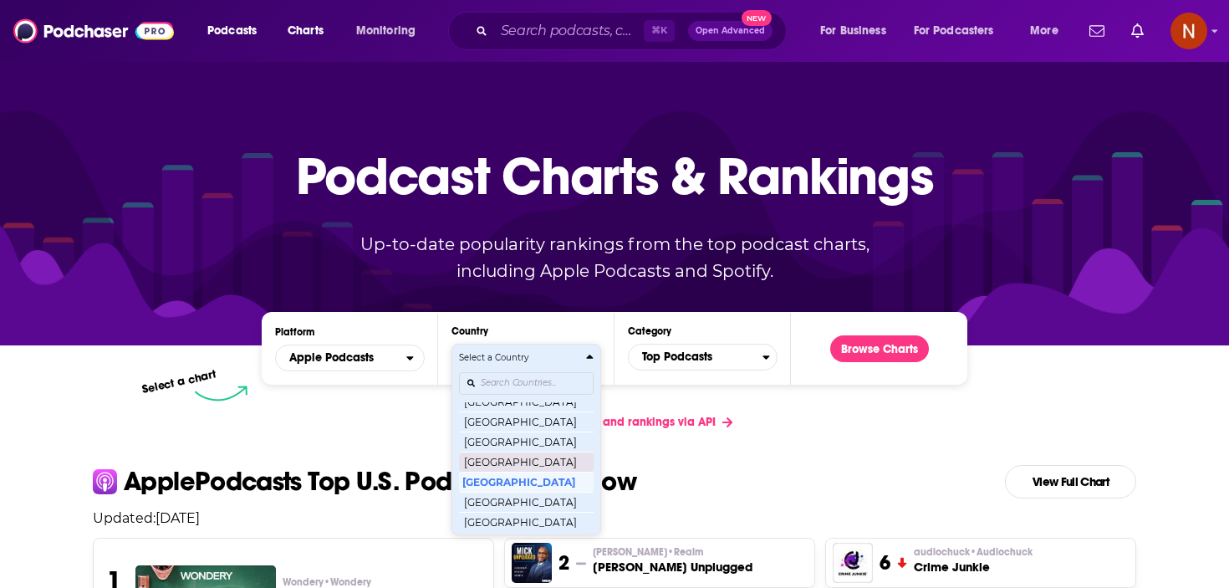
scroll to position [3249, 0]
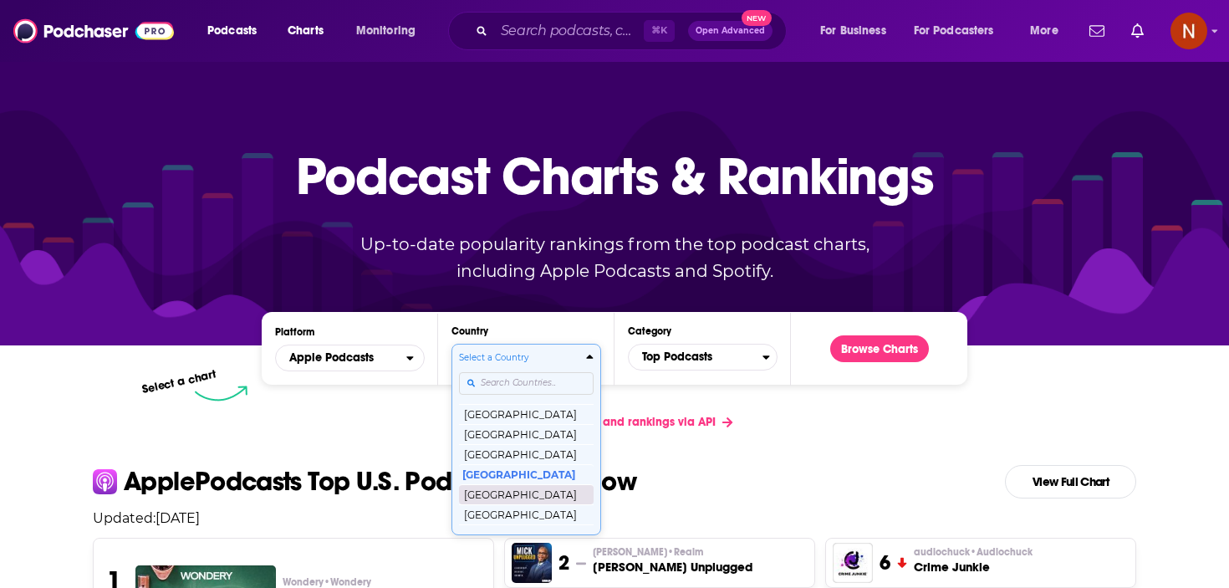
click at [521, 493] on button "[GEOGRAPHIC_DATA]" at bounding box center [526, 494] width 135 height 20
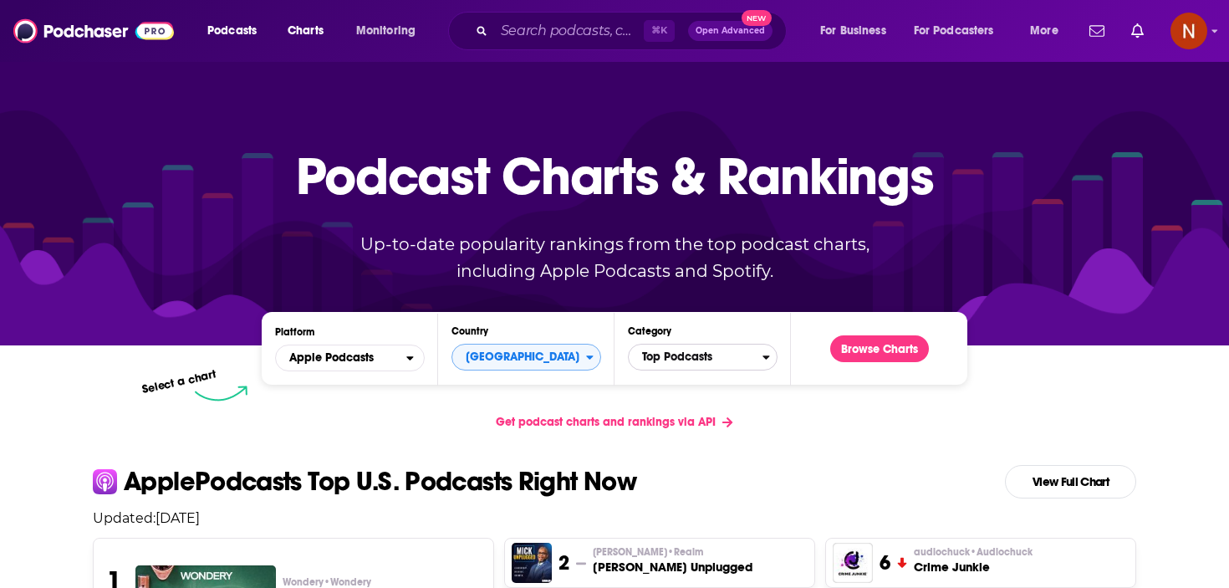
click at [695, 359] on span "Top Podcasts" at bounding box center [696, 357] width 134 height 28
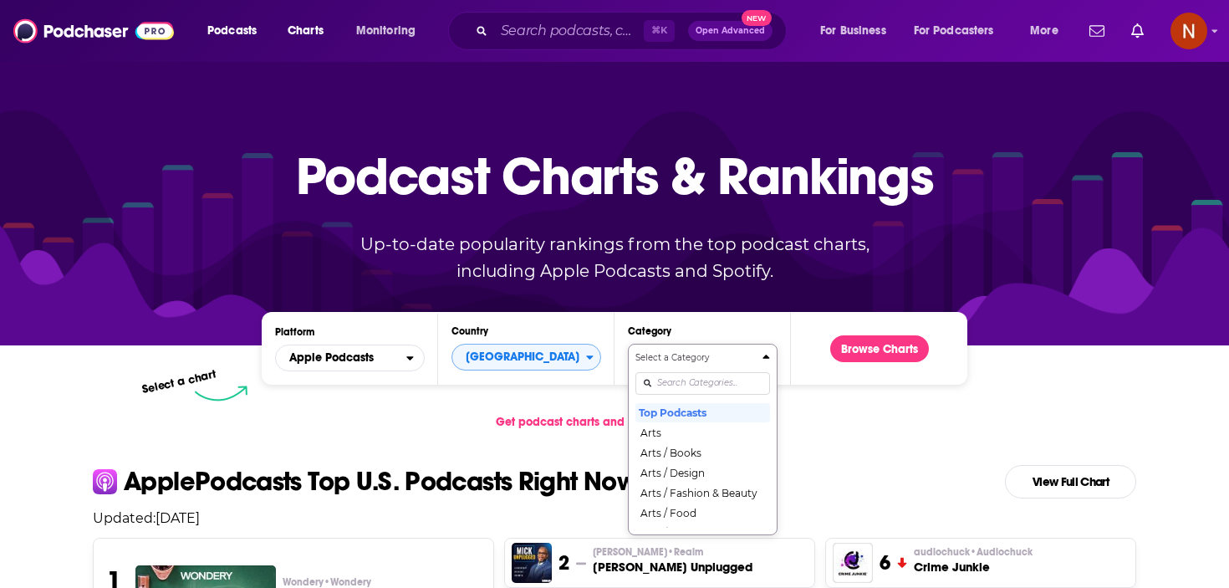
click at [689, 381] on div "Select a Category Top Podcasts Arts Arts / Books Arts / Design Arts / Fashion &…" at bounding box center [702, 439] width 135 height 176
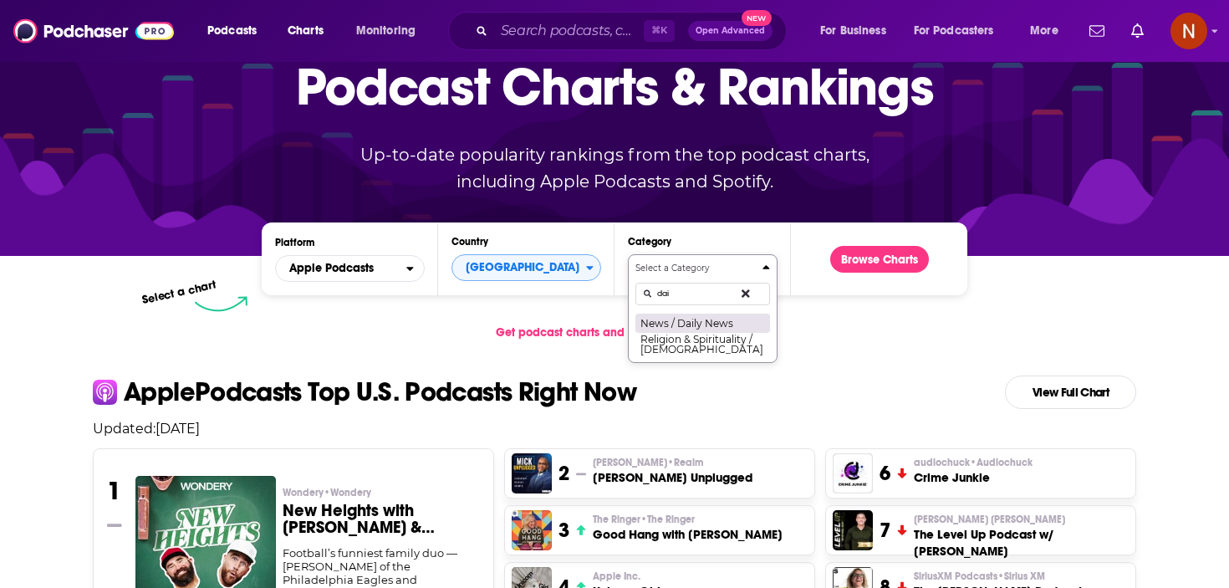
type input "dai"
click at [704, 325] on button "News / Daily News" at bounding box center [702, 323] width 135 height 20
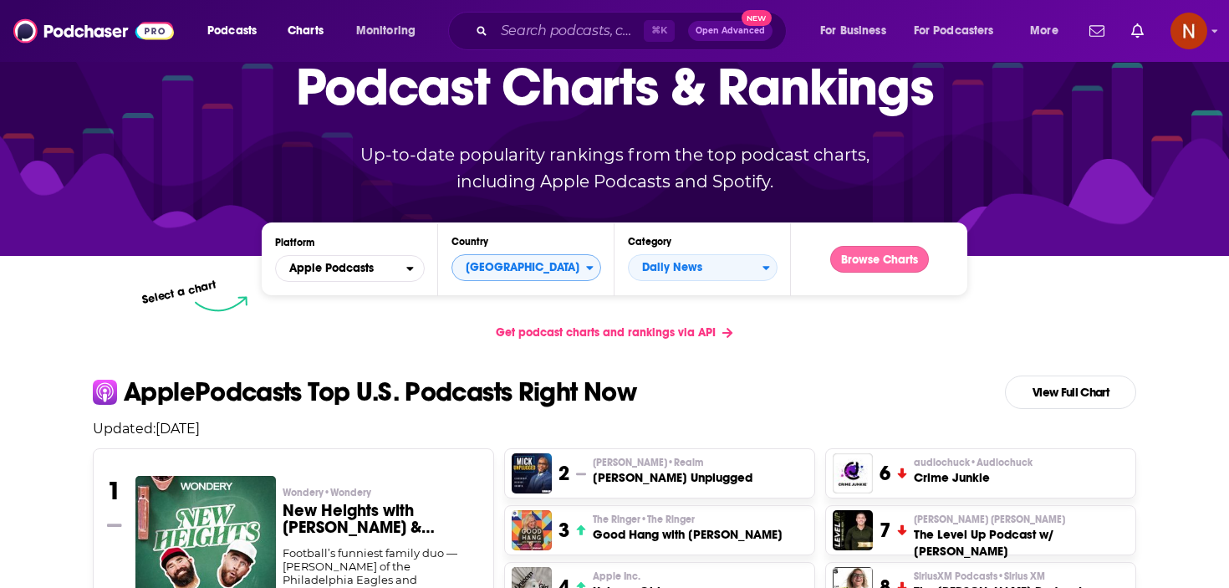
click at [860, 266] on button "Browse Charts" at bounding box center [879, 259] width 99 height 27
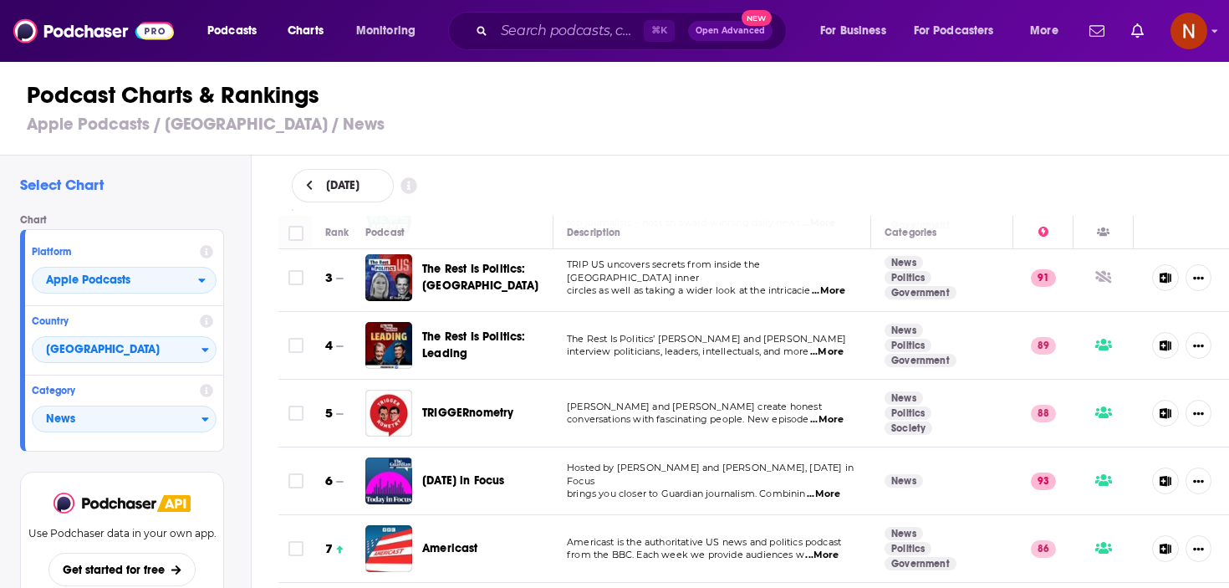
scroll to position [248, 0]
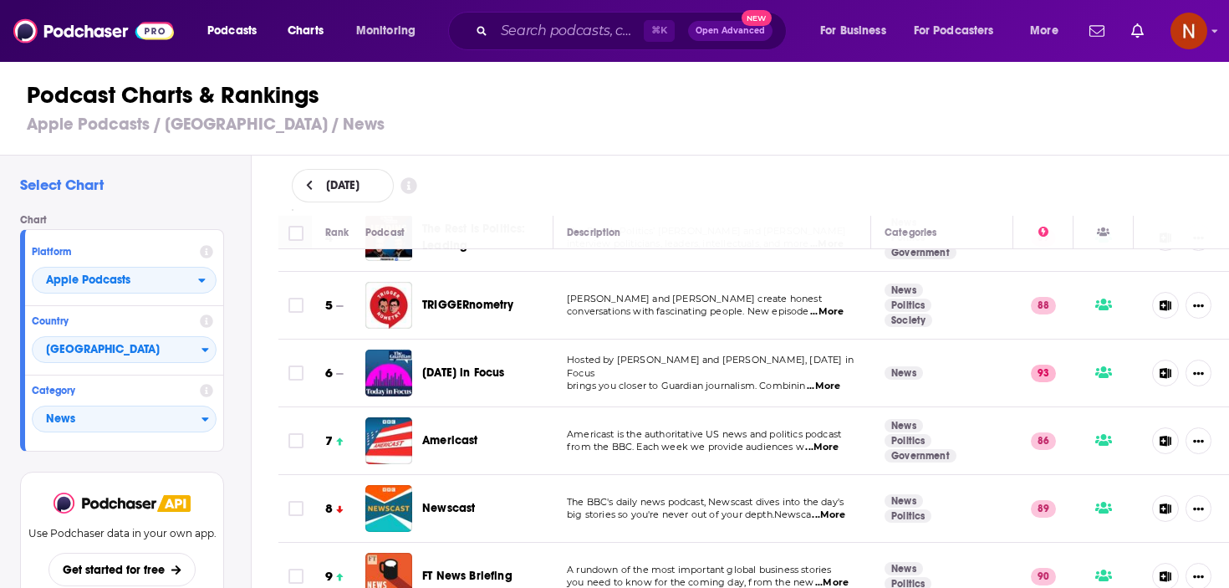
click at [135, 406] on div "Category News" at bounding box center [124, 409] width 198 height 69
click at [135, 421] on span "News" at bounding box center [117, 420] width 169 height 28
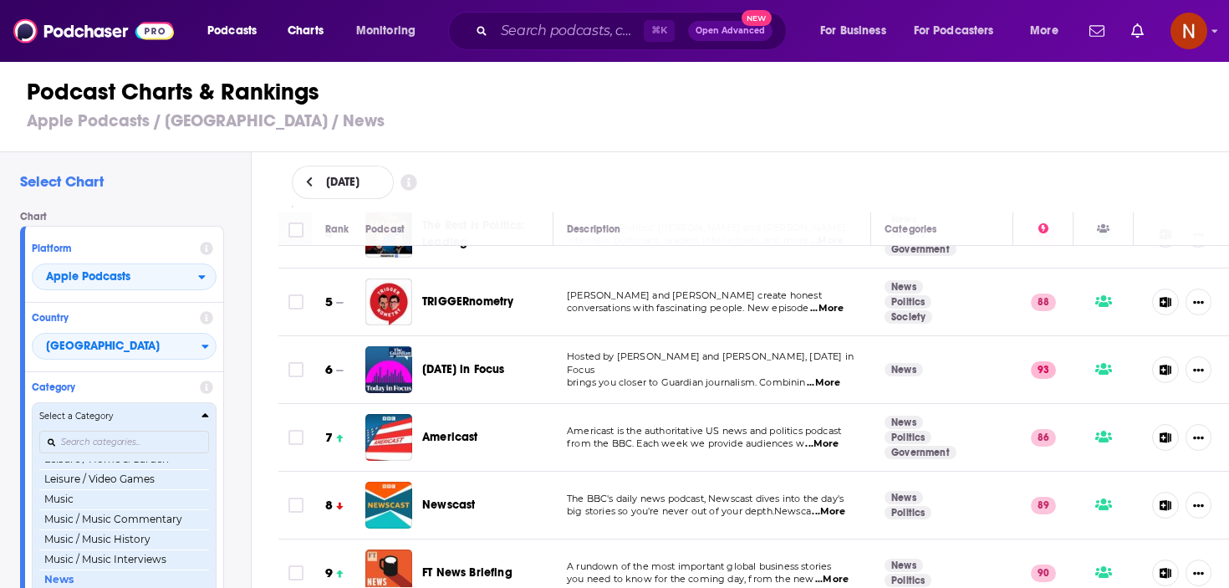
scroll to position [1006, 0]
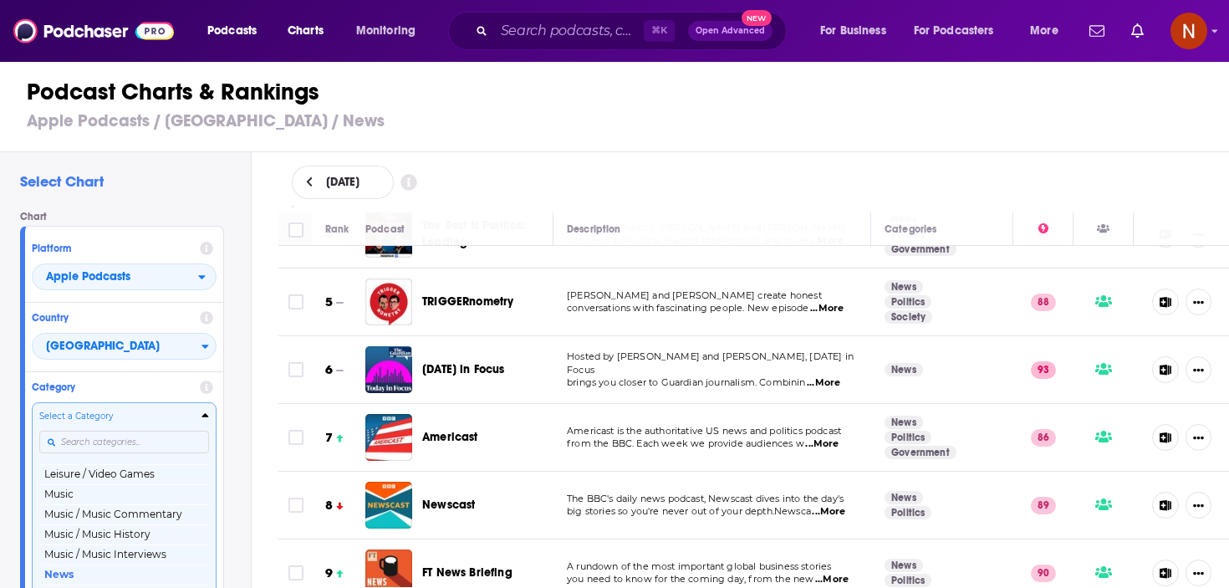
click at [125, 435] on input "Categories" at bounding box center [124, 442] width 170 height 23
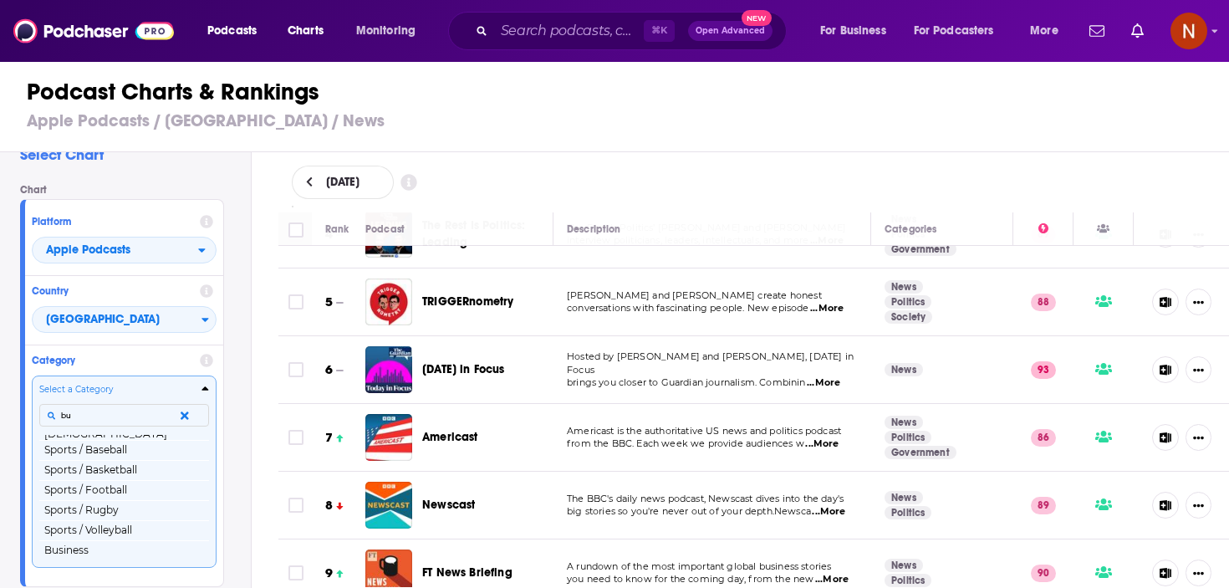
scroll to position [0, 0]
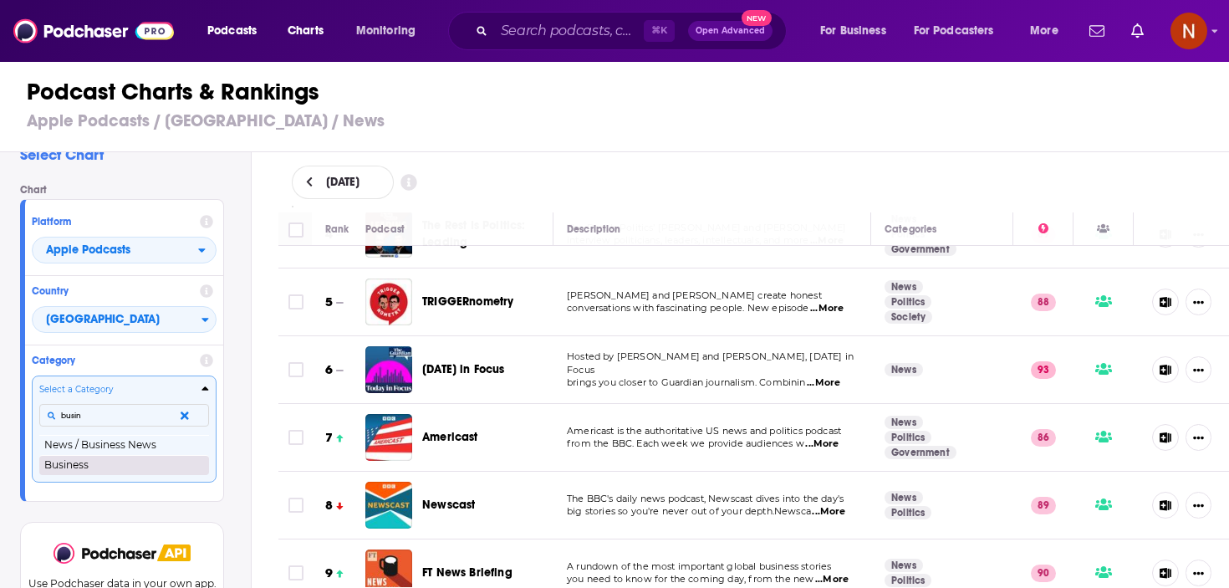
type input "busin"
click at [117, 463] on button "Business" at bounding box center [124, 465] width 170 height 20
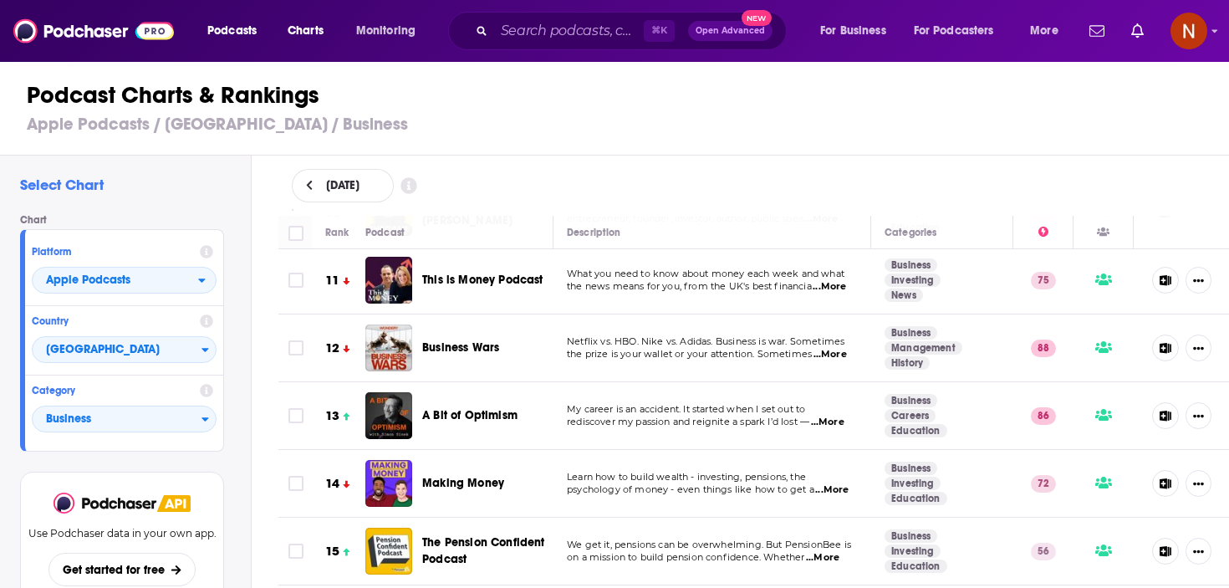
scroll to position [5209, 0]
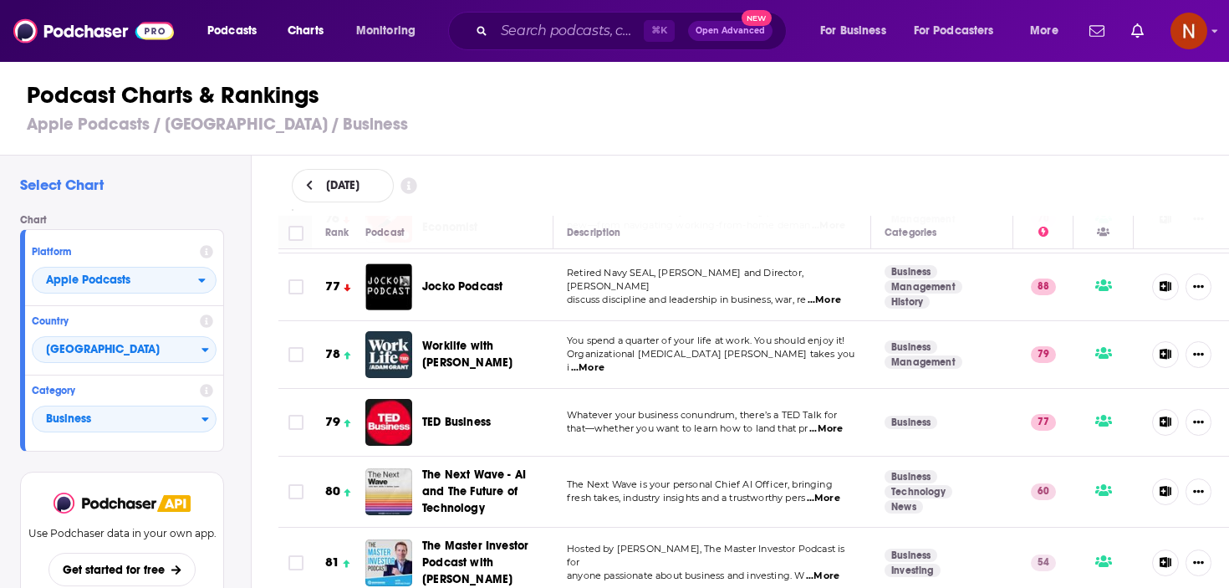
click at [681, 106] on h1 "Podcast Charts & Rankings" at bounding box center [622, 95] width 1190 height 30
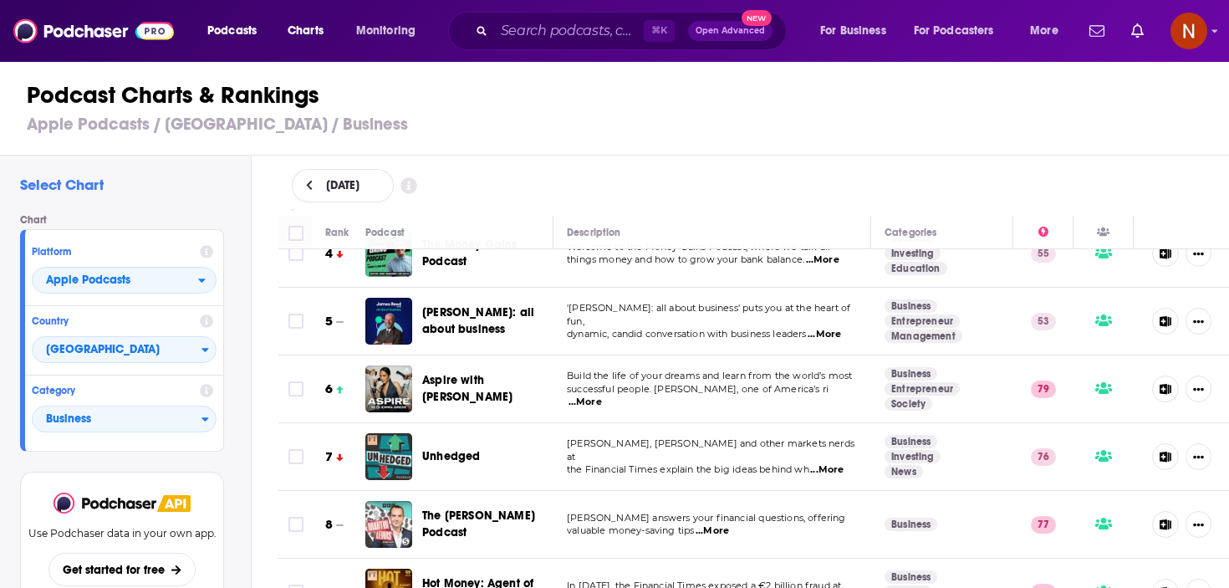
scroll to position [0, 0]
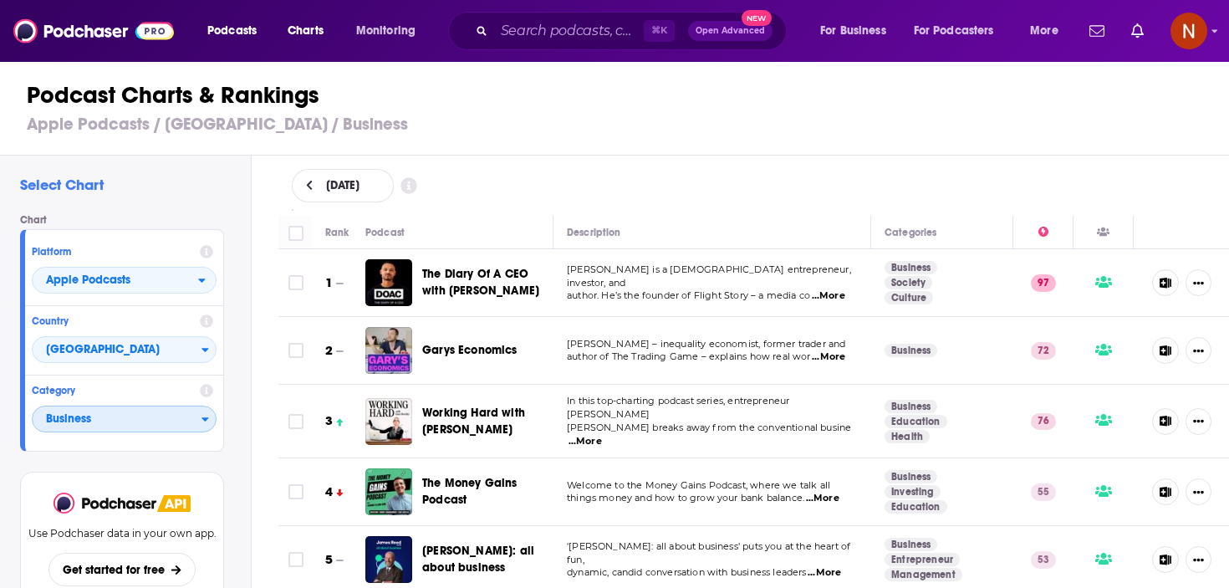
click at [122, 416] on span "Business" at bounding box center [117, 420] width 169 height 28
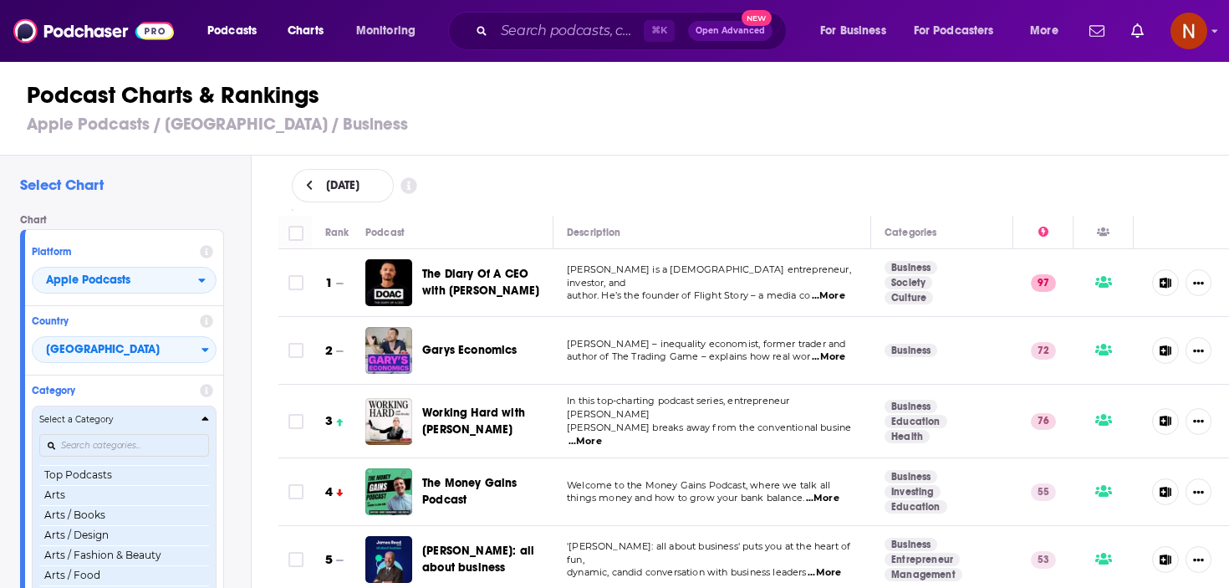
scroll to position [3, 0]
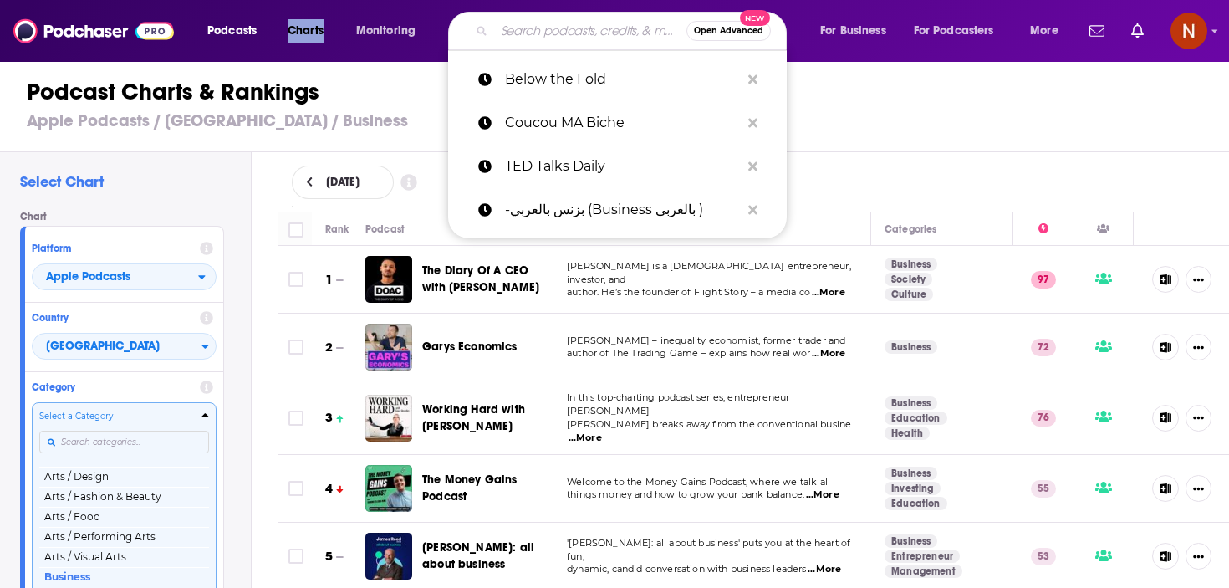
click at [515, 27] on input "Search podcasts, credits, & more..." at bounding box center [590, 31] width 192 height 27
type input "n"
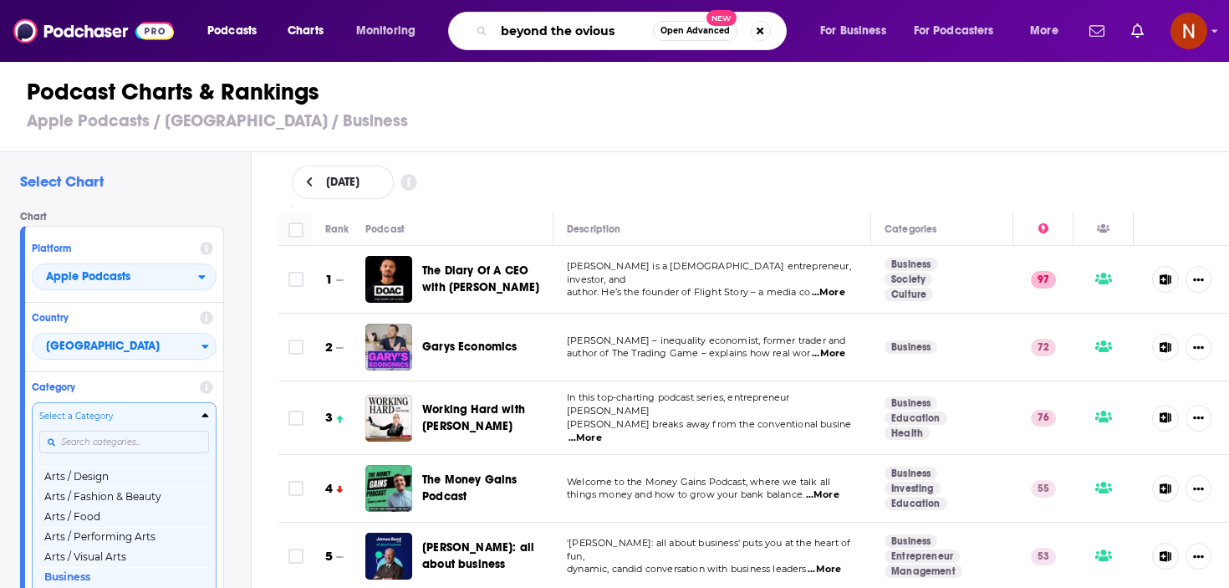
type input "beyond the ovious"
click at [133, 364] on div "Country [GEOGRAPHIC_DATA]" at bounding box center [124, 337] width 198 height 69
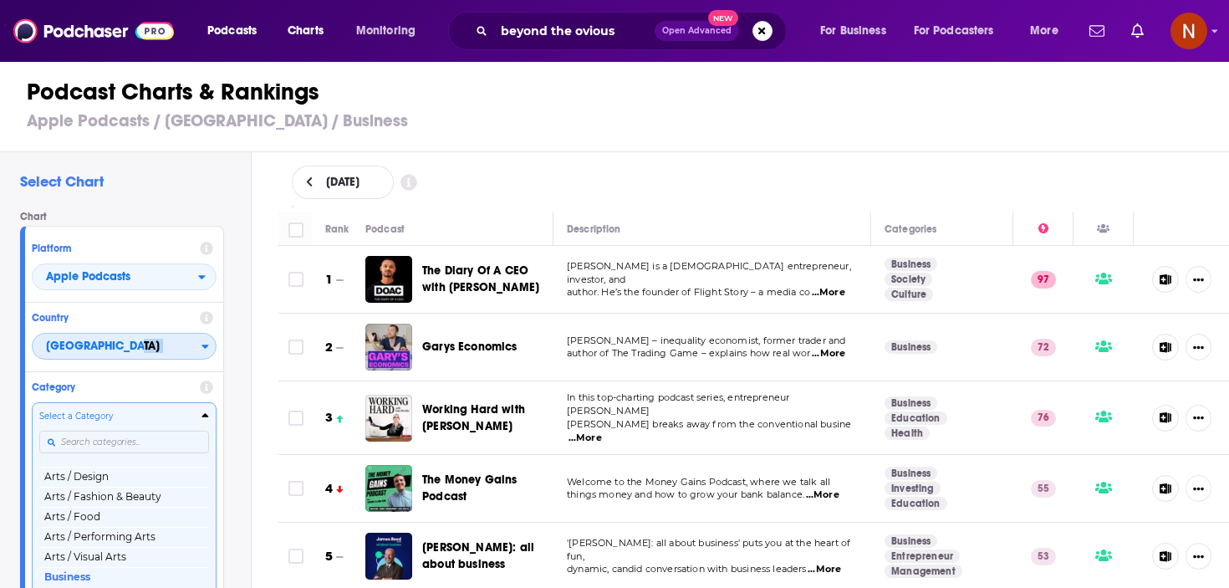
click at [133, 360] on span "[GEOGRAPHIC_DATA]" at bounding box center [117, 347] width 169 height 28
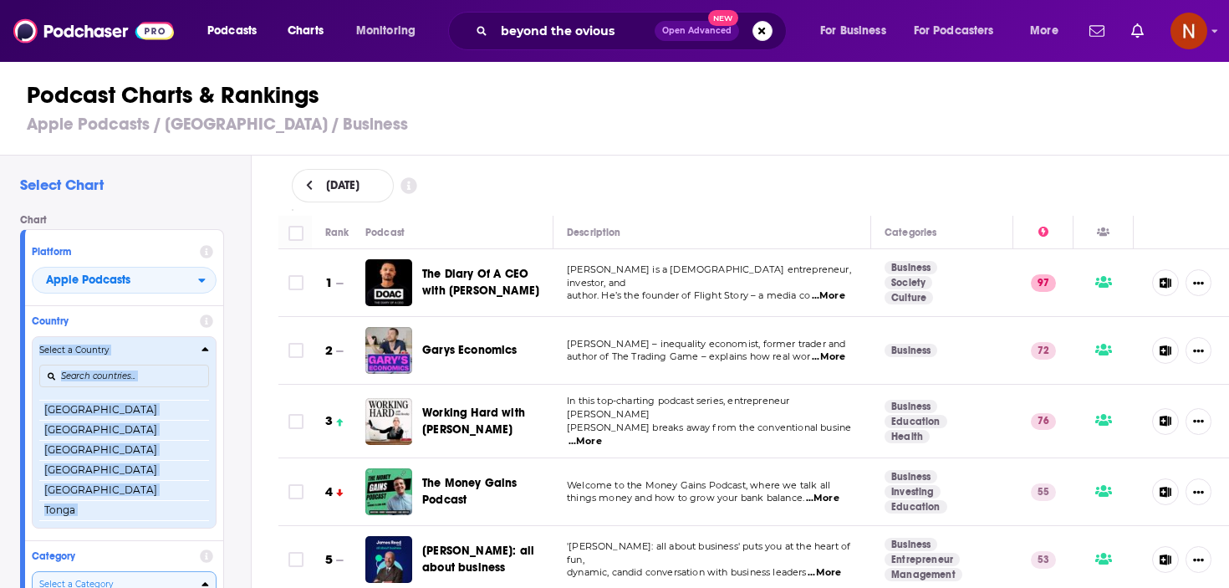
scroll to position [3206, 0]
click at [128, 374] on input "Countries" at bounding box center [124, 376] width 170 height 23
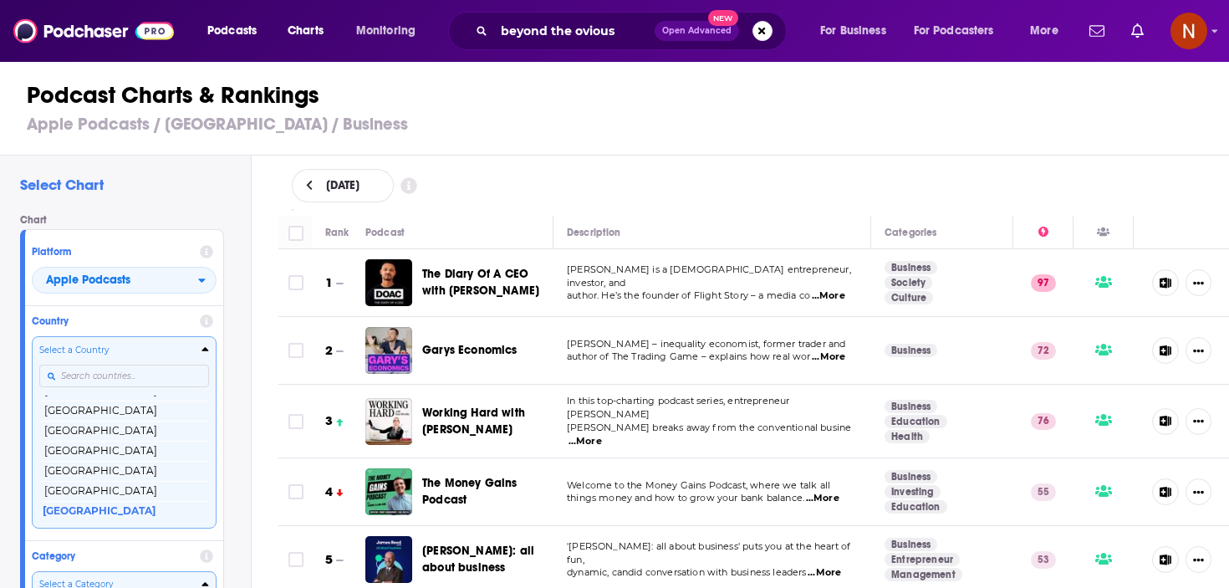
click at [128, 374] on input "Countries" at bounding box center [124, 376] width 170 height 23
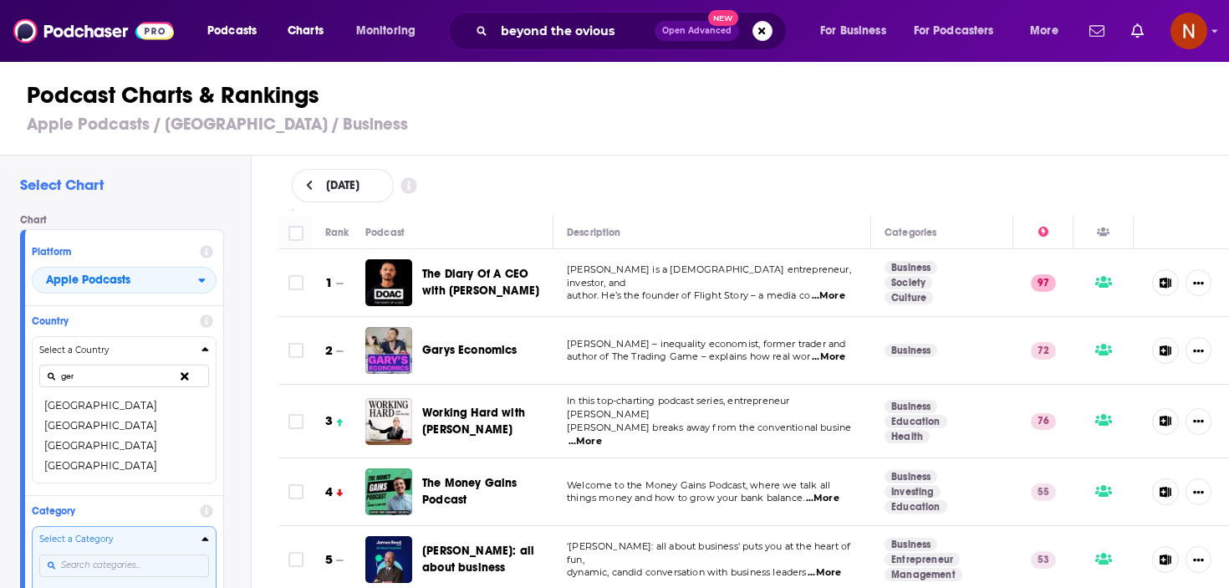
type input "ger"
click at [110, 406] on button "[GEOGRAPHIC_DATA]" at bounding box center [124, 405] width 170 height 20
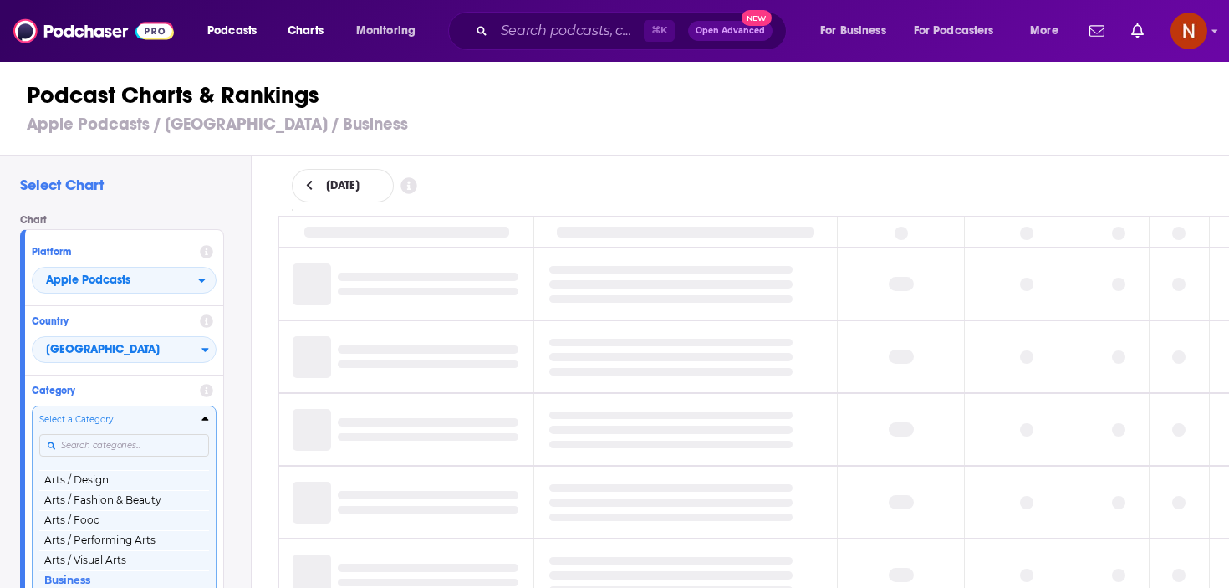
click at [239, 325] on div "Select Chart Chart Platform Apple Podcasts Country [GEOGRAPHIC_DATA] Category S…" at bounding box center [125, 420] width 251 height 528
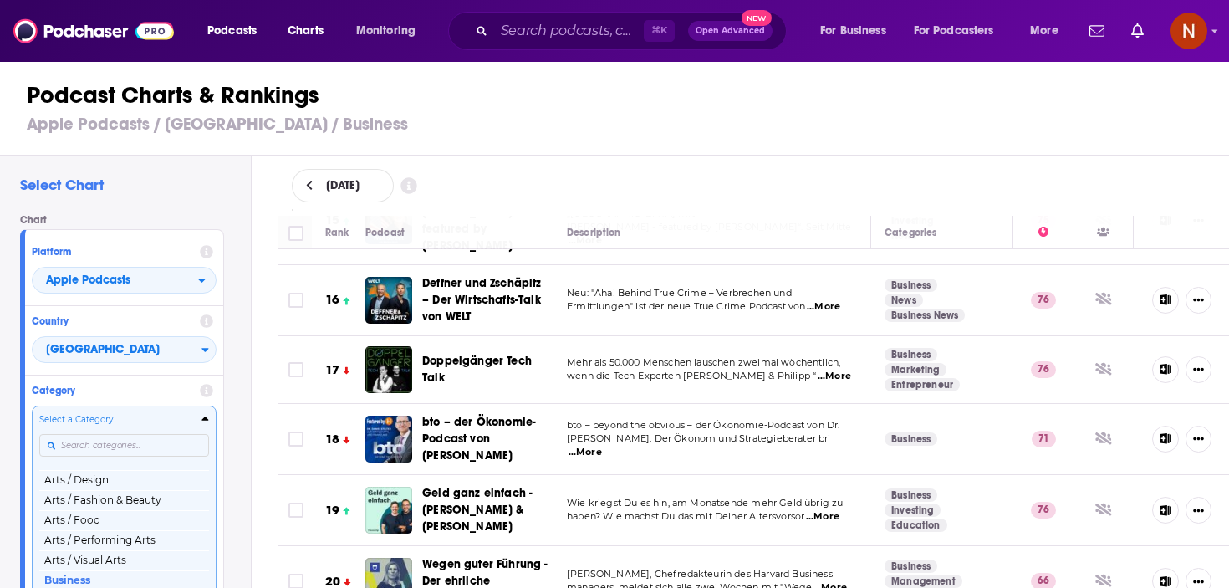
scroll to position [57, 0]
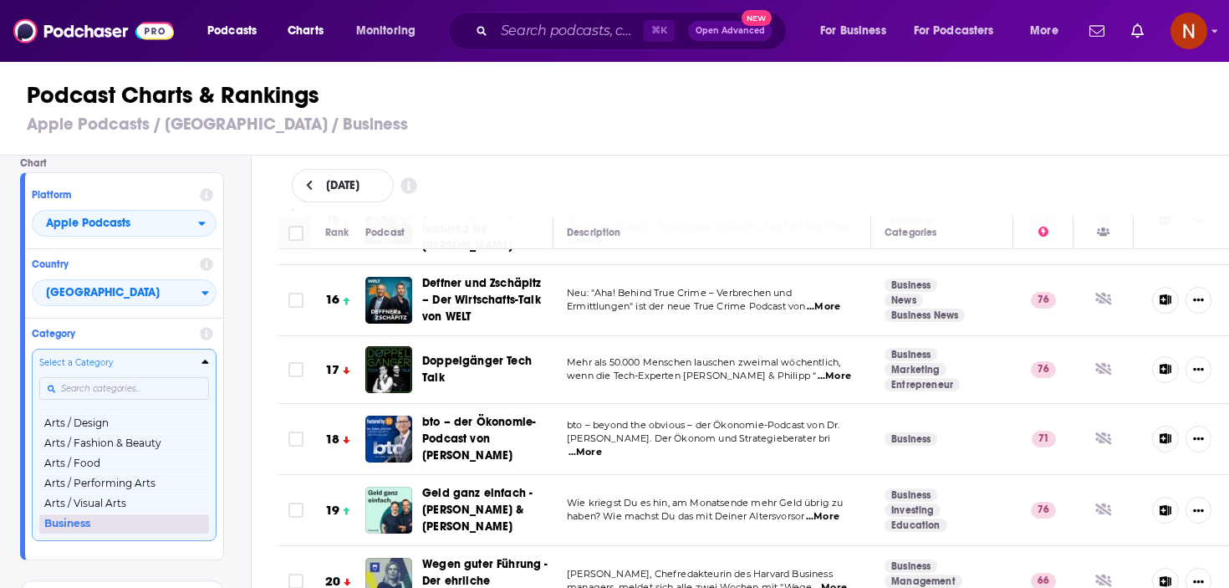
click at [54, 526] on button "Business" at bounding box center [124, 523] width 170 height 20
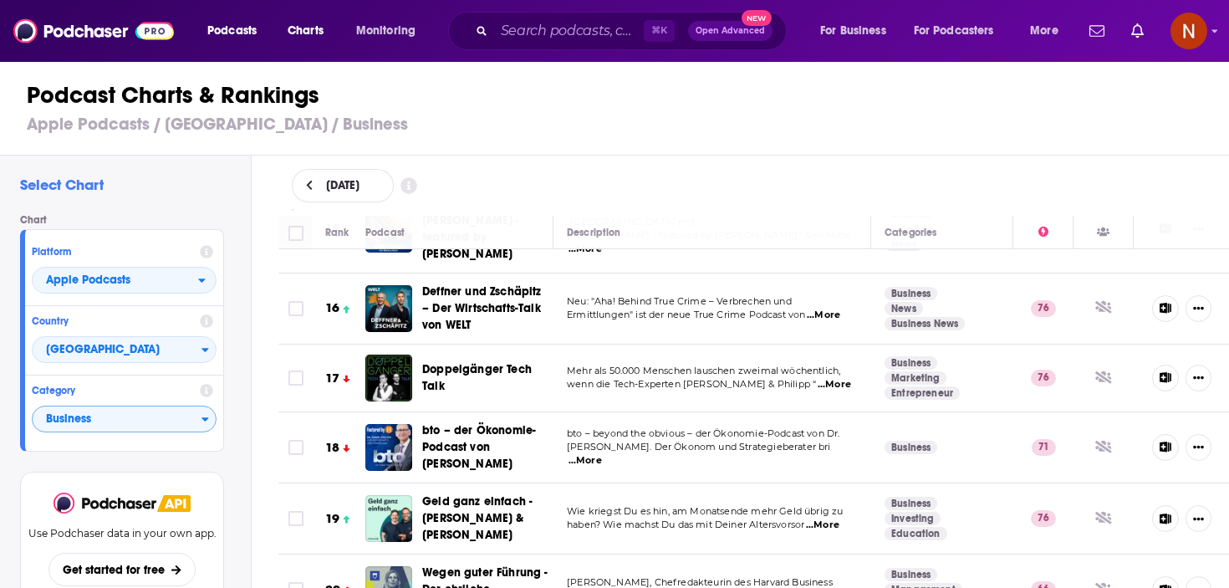
scroll to position [1125, 0]
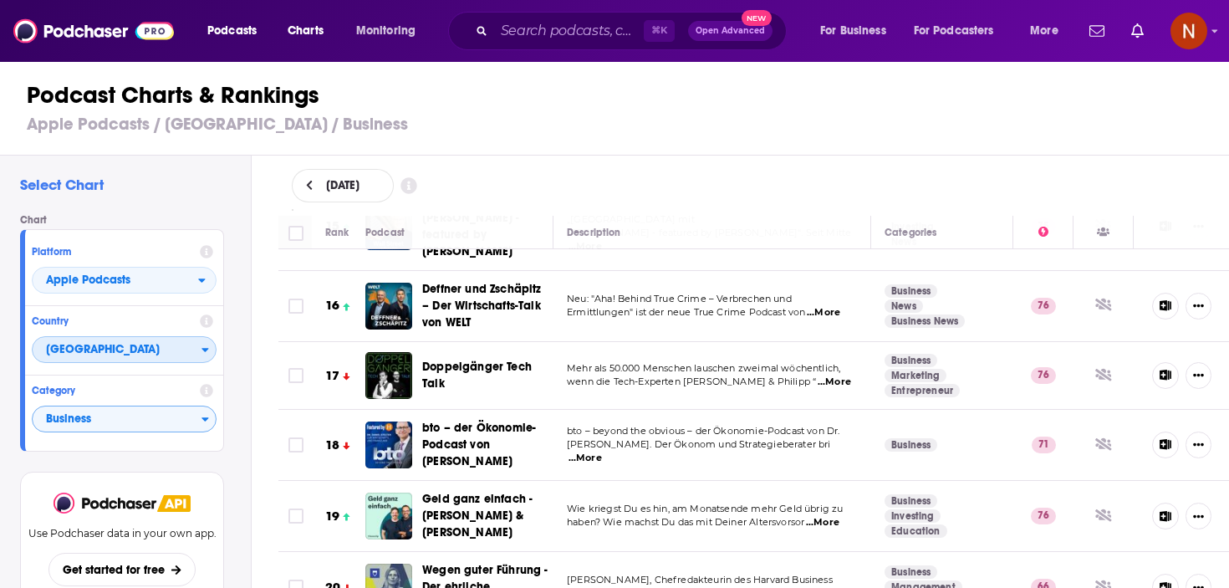
click at [124, 350] on span "[GEOGRAPHIC_DATA]" at bounding box center [117, 350] width 169 height 28
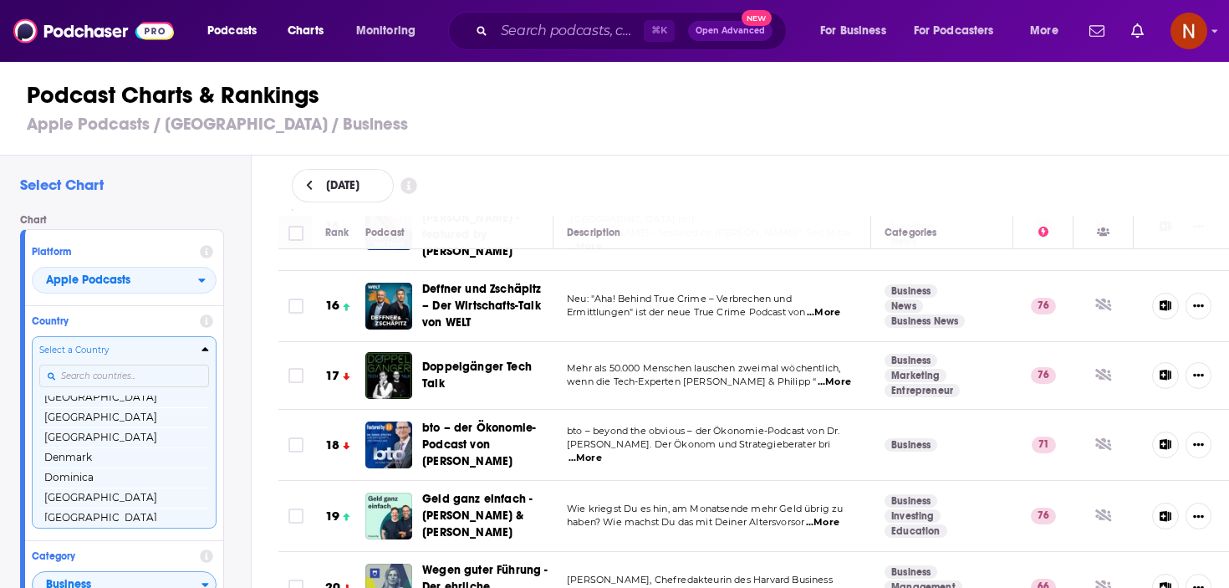
scroll to position [1038, 0]
click at [237, 255] on div "Select Chart Chart Platform Apple Podcasts Country Select a Country [GEOGRAPHIC…" at bounding box center [125, 420] width 251 height 528
click at [243, 360] on div "Select Chart Chart Platform Apple Podcasts Country Select a Country [GEOGRAPHIC…" at bounding box center [125, 420] width 251 height 528
click at [299, 422] on td at bounding box center [294, 445] width 33 height 71
click at [278, 411] on td at bounding box center [294, 445] width 33 height 71
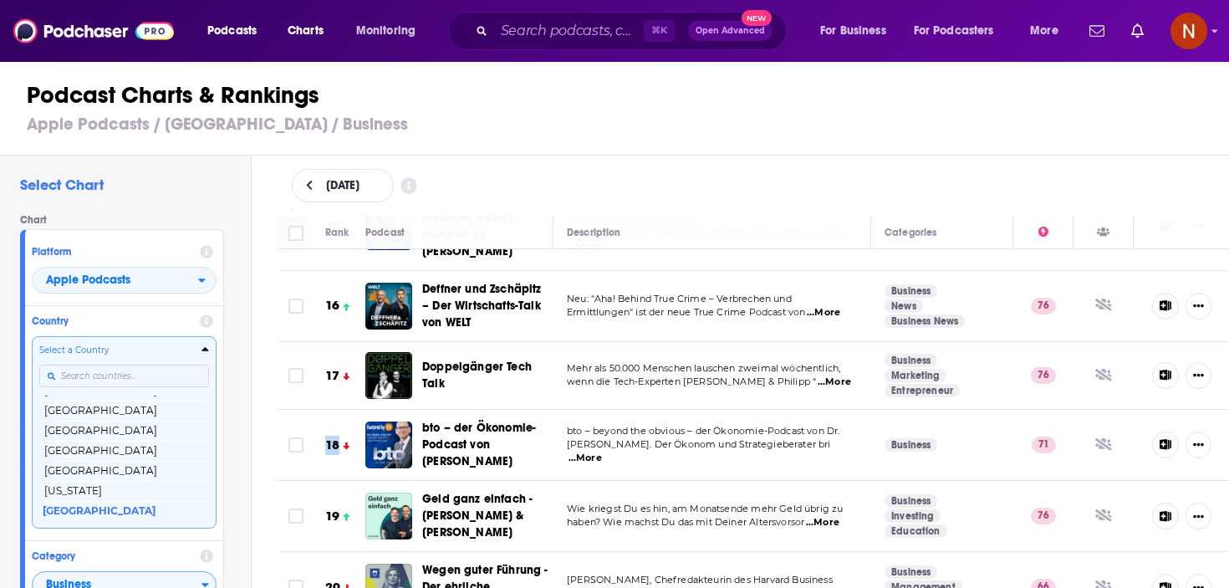
click at [278, 411] on td at bounding box center [294, 445] width 33 height 71
click at [276, 411] on div "Rank Podcast Description Categories 1 BTS | Behind the Scenes | Der Personal Br…" at bounding box center [754, 403] width 978 height 375
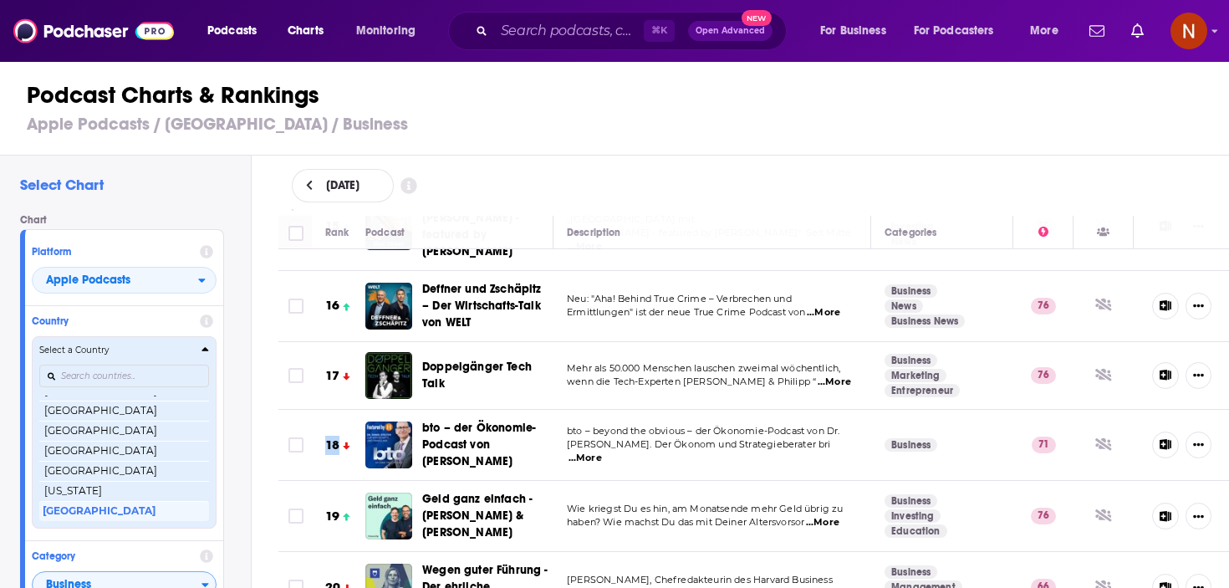
click at [211, 351] on button "Select a Country [GEOGRAPHIC_DATA] [GEOGRAPHIC_DATA] [GEOGRAPHIC_DATA] [GEOGRAP…" at bounding box center [124, 431] width 185 height 191
click at [195, 352] on h4 "Select a Country" at bounding box center [117, 350] width 156 height 8
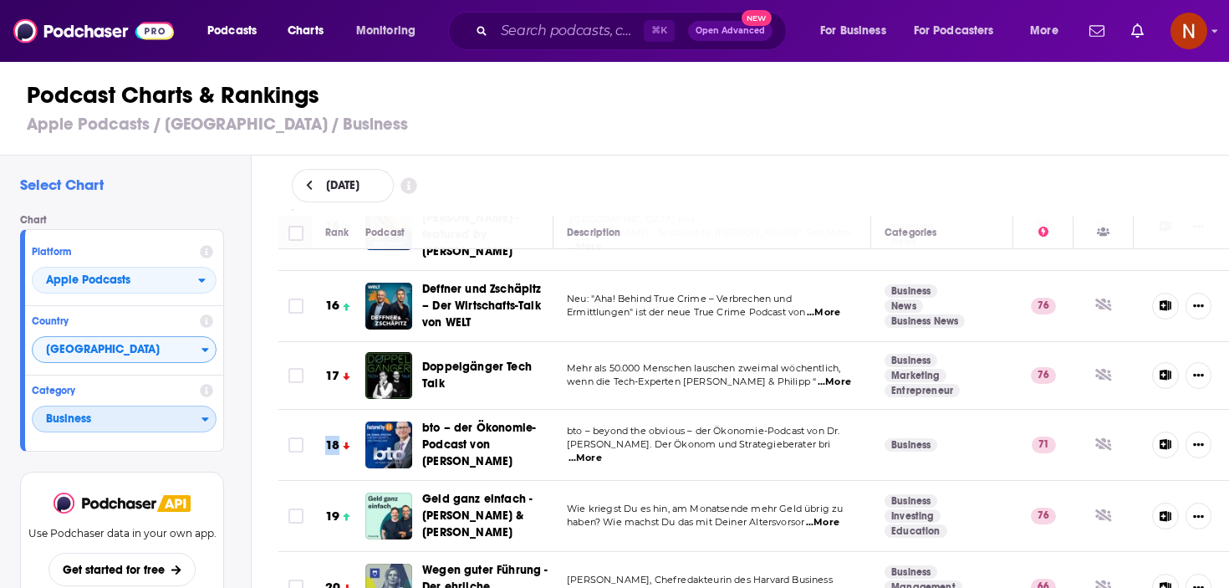
click at [127, 416] on span "Business" at bounding box center [117, 420] width 169 height 28
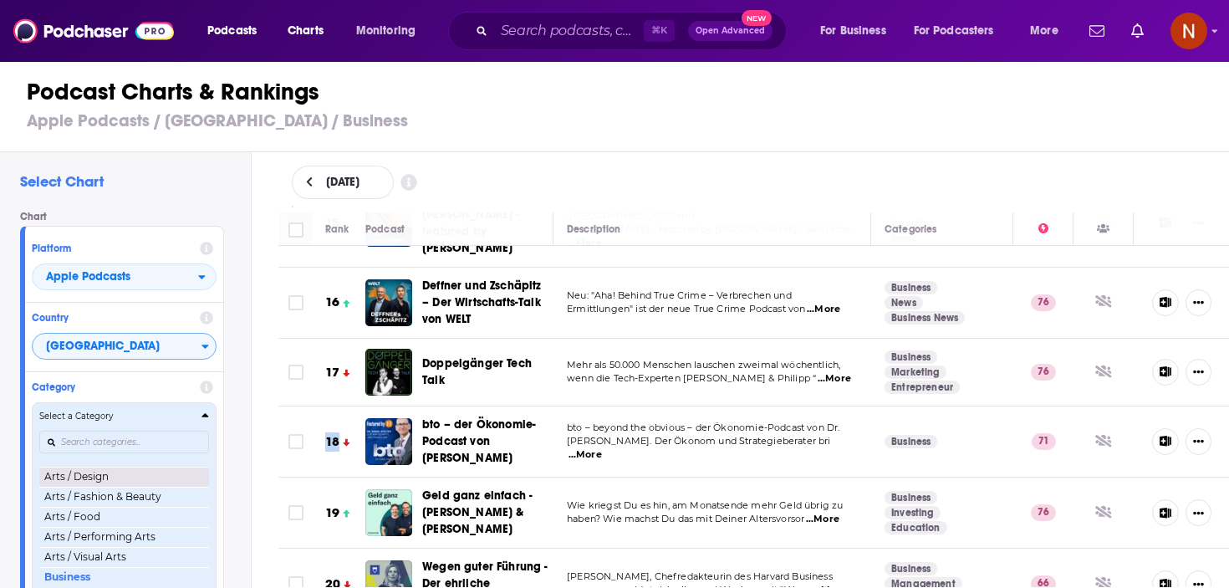
scroll to position [0, 0]
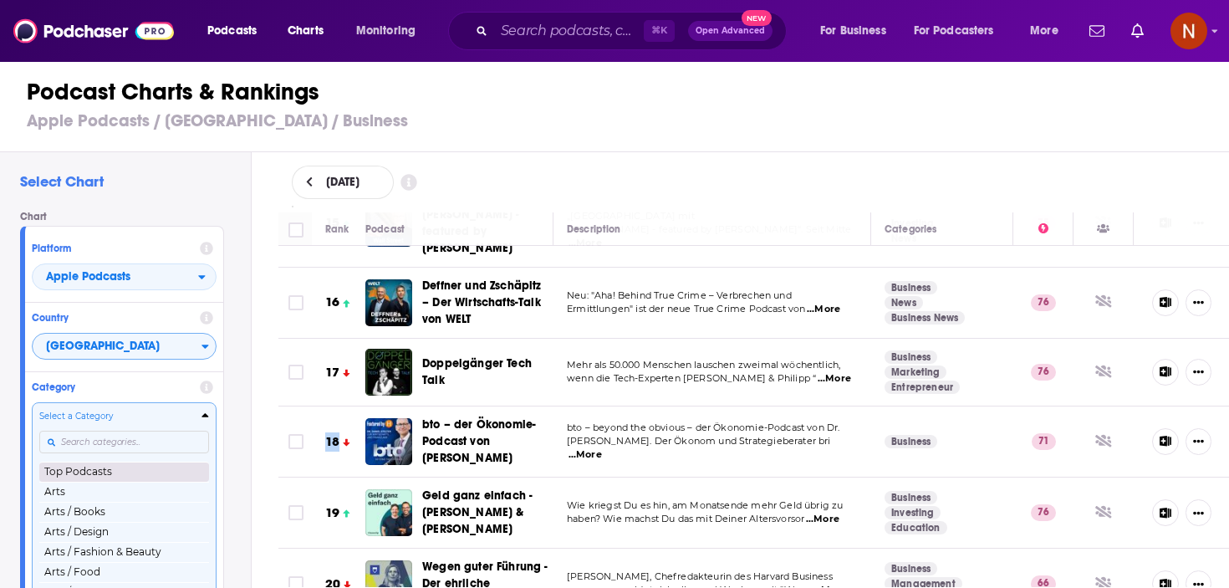
click at [117, 472] on button "Top Podcasts" at bounding box center [124, 472] width 170 height 20
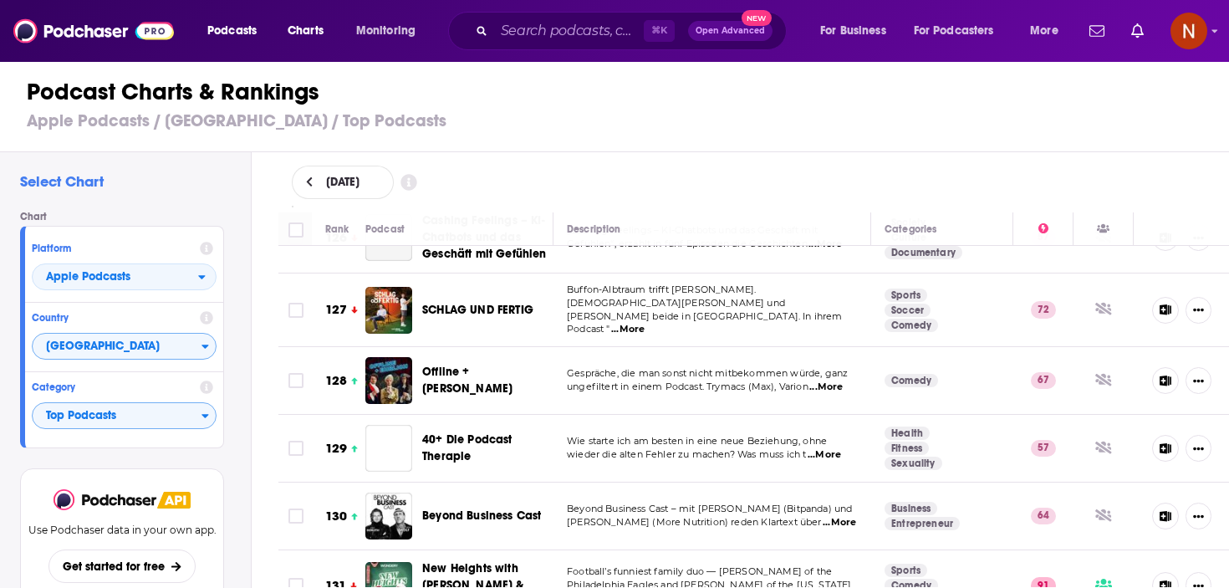
scroll to position [12539, 0]
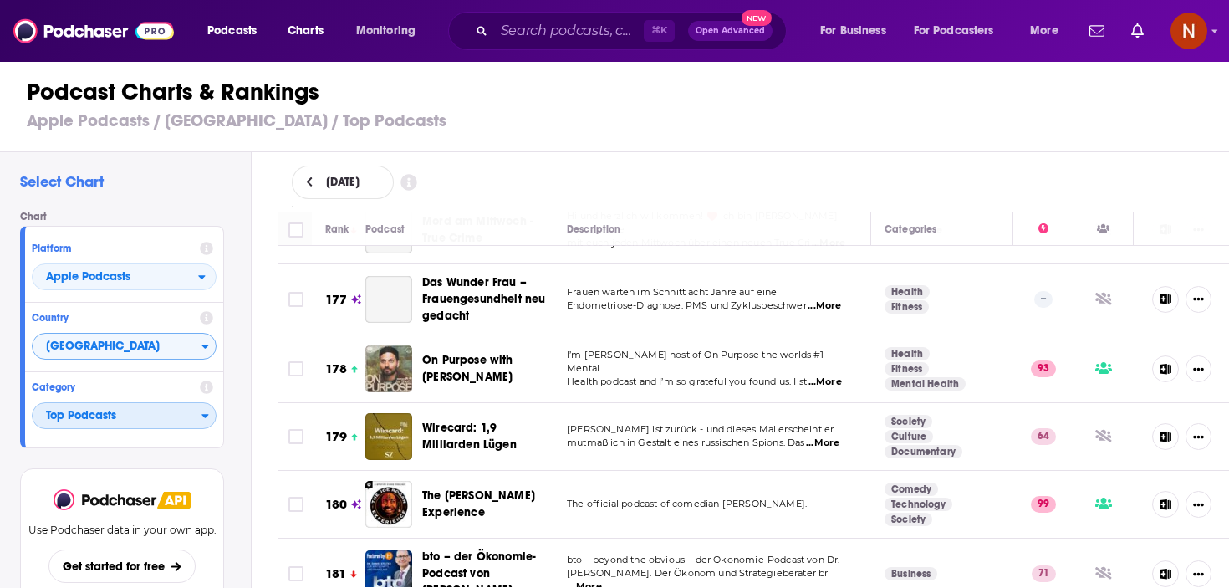
click at [133, 414] on span "Top Podcasts" at bounding box center [117, 416] width 169 height 28
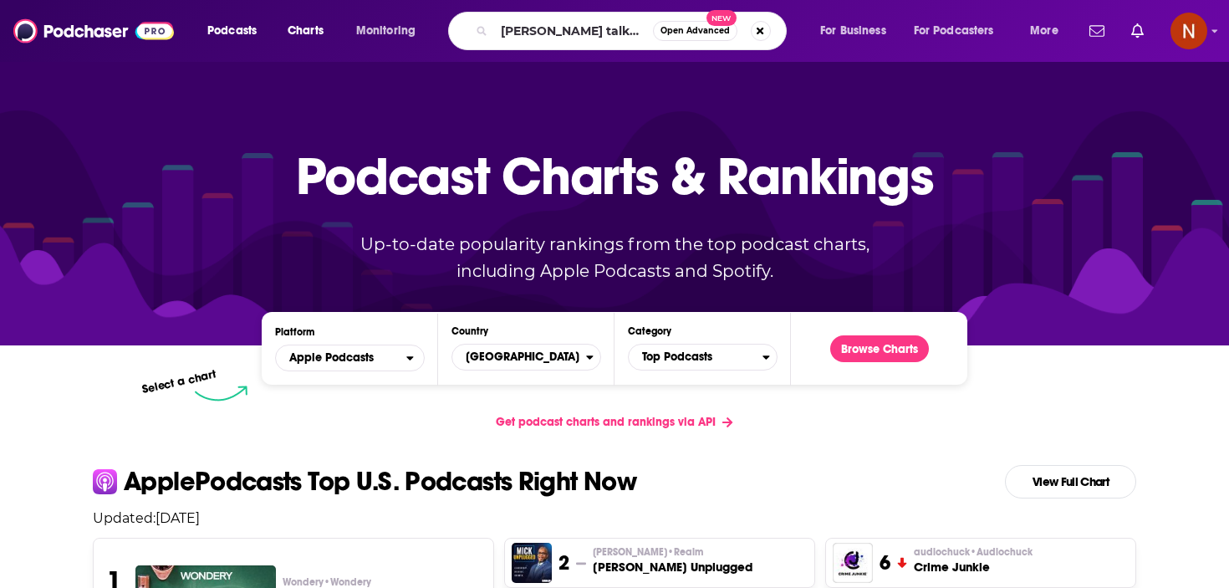
type input "[PERSON_NAME] talks daily"
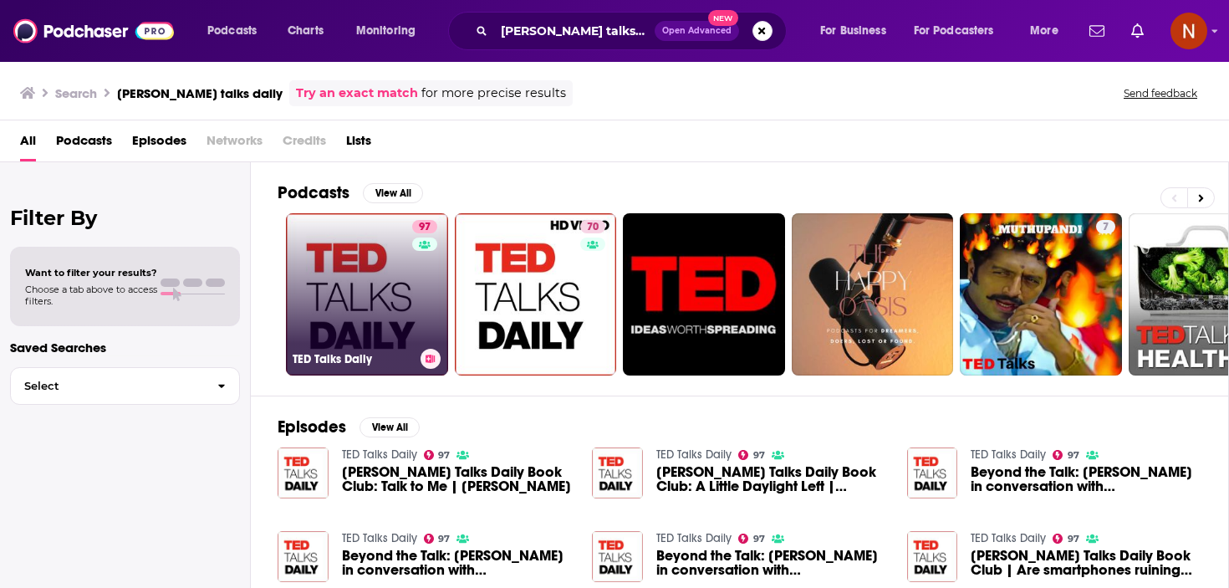
click at [363, 349] on div "TED Talks Daily" at bounding box center [367, 359] width 149 height 20
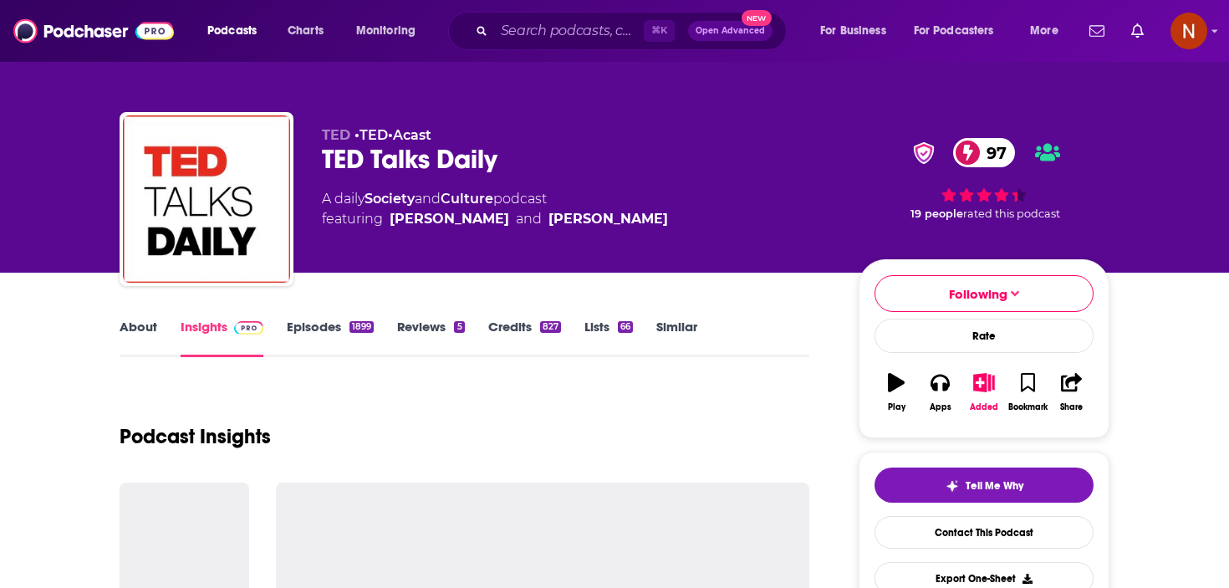
click at [319, 320] on link "Episodes 1899" at bounding box center [330, 338] width 87 height 38
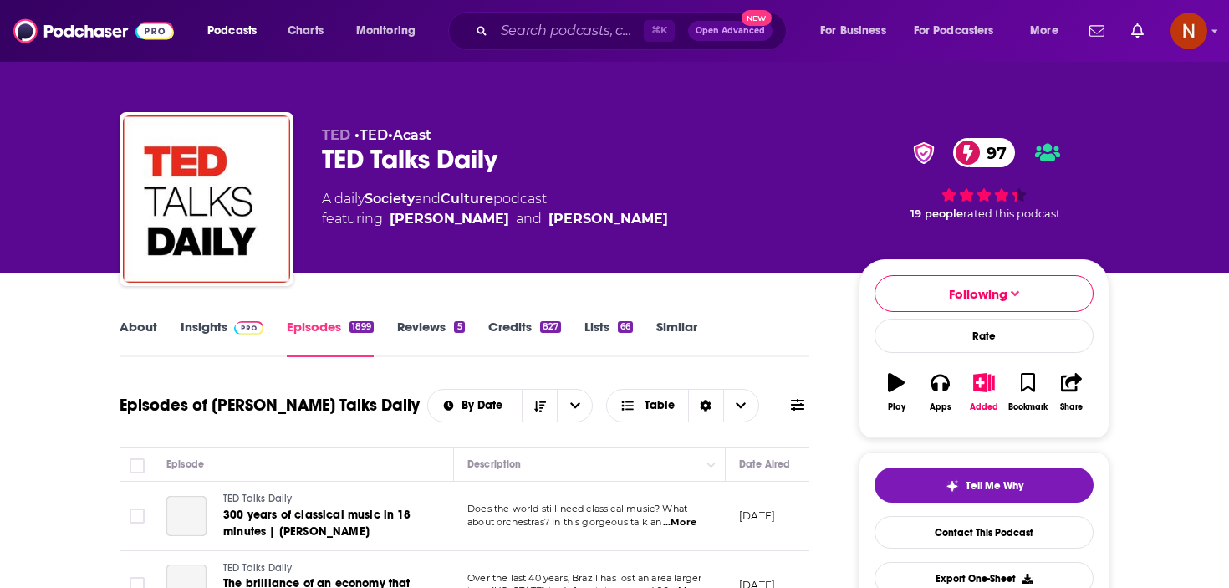
click at [189, 333] on link "Insights" at bounding box center [222, 338] width 83 height 38
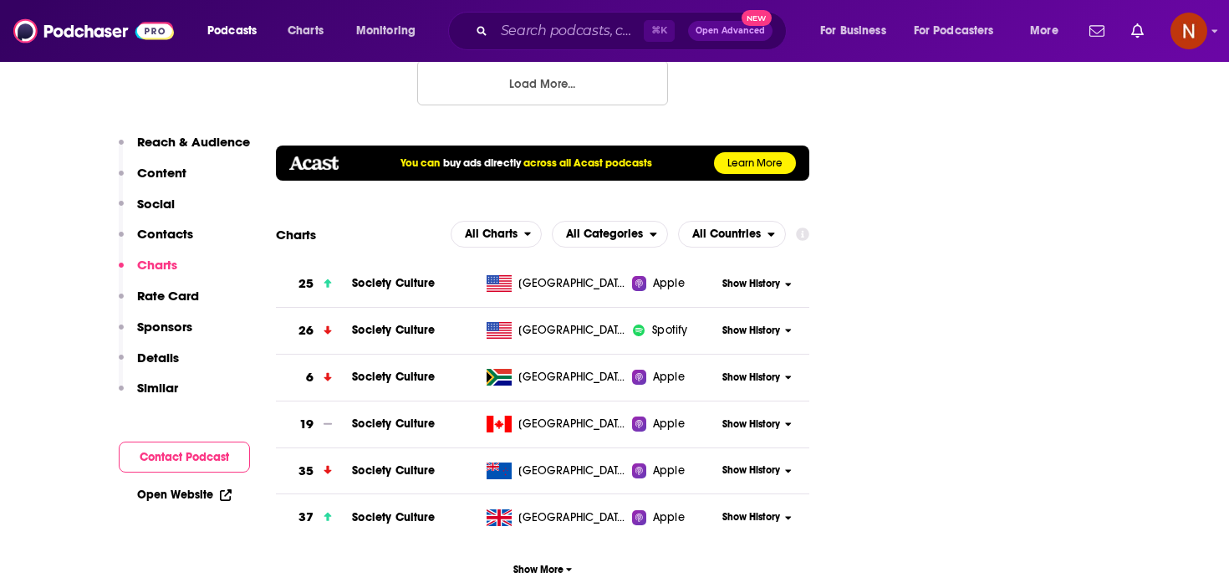
scroll to position [2191, 0]
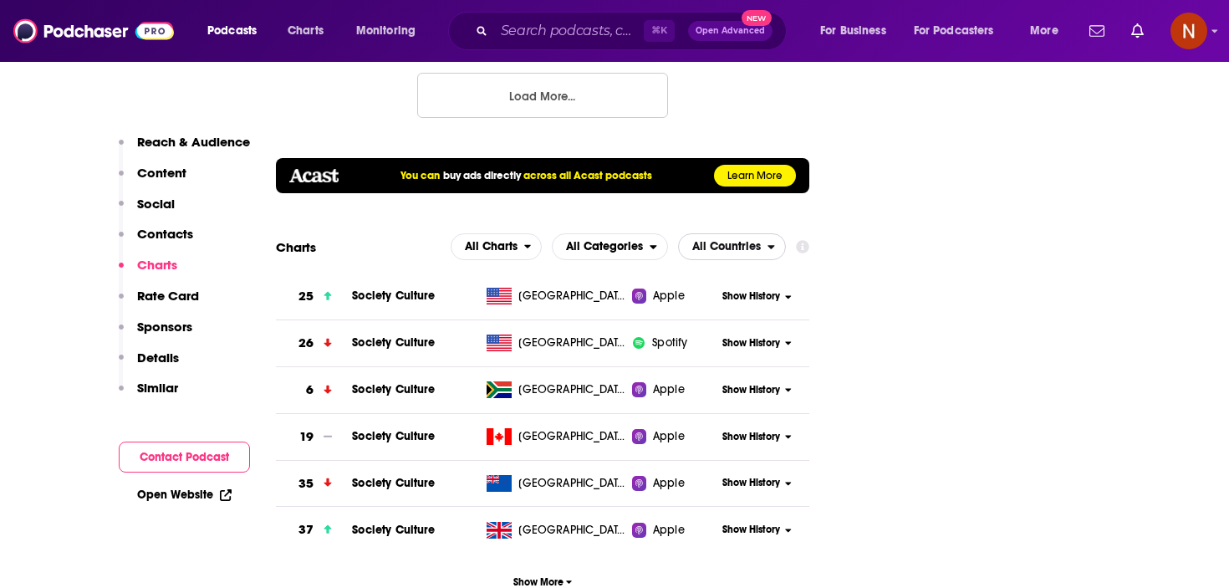
click at [725, 241] on span "All Countries" at bounding box center [726, 247] width 69 height 12
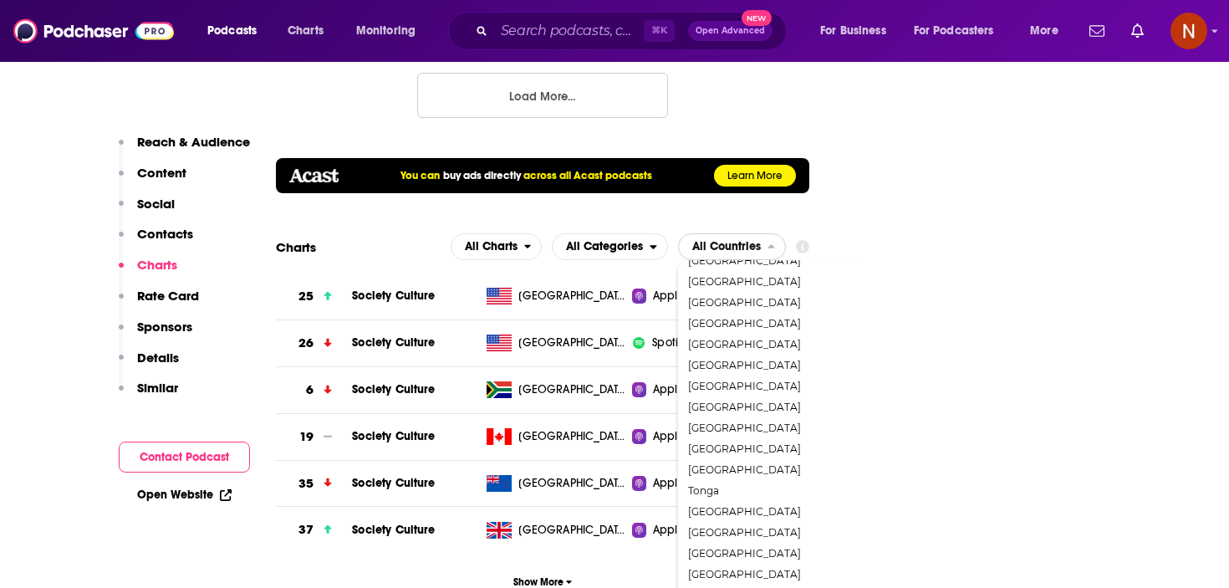
scroll to position [2998, 0]
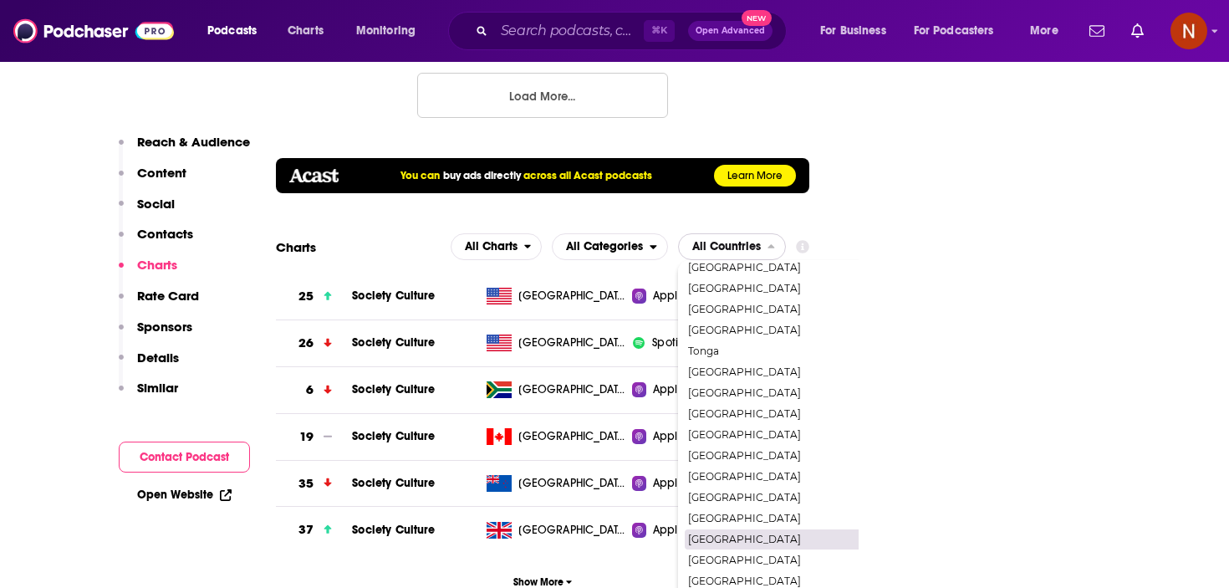
click at [744, 534] on span "[GEOGRAPHIC_DATA]" at bounding box center [803, 539] width 231 height 10
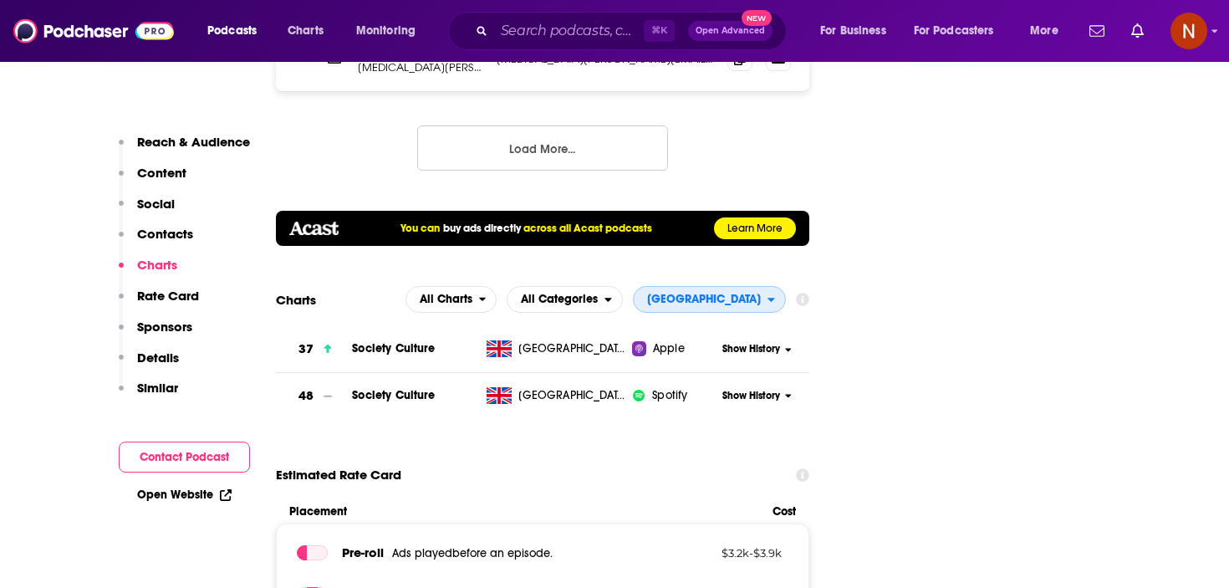
scroll to position [2129, 0]
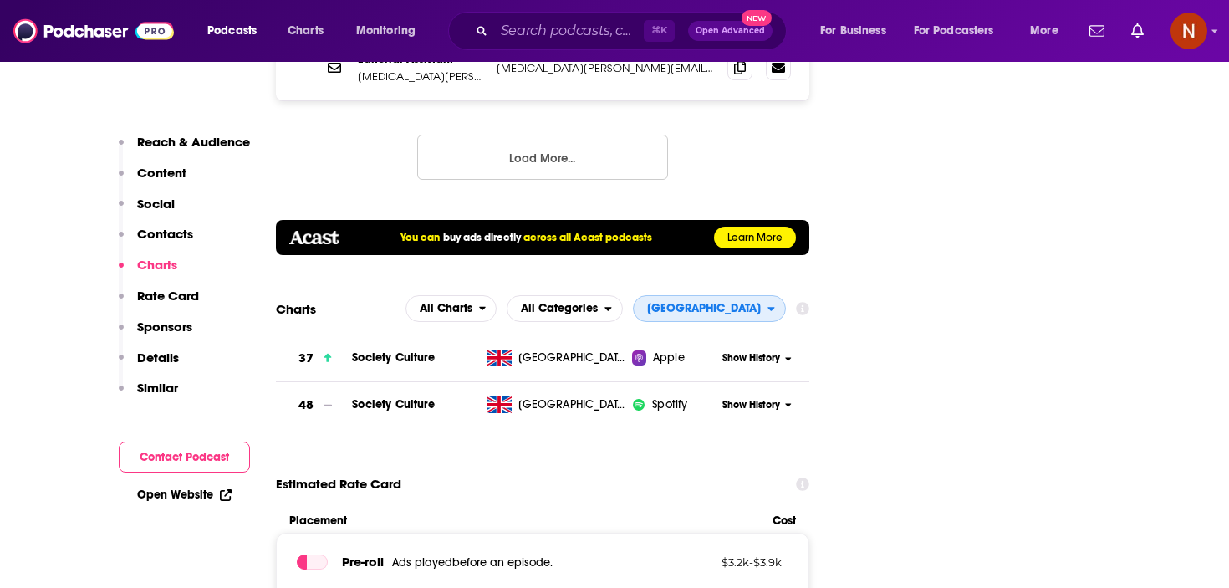
click at [713, 294] on span "[GEOGRAPHIC_DATA]" at bounding box center [701, 308] width 134 height 28
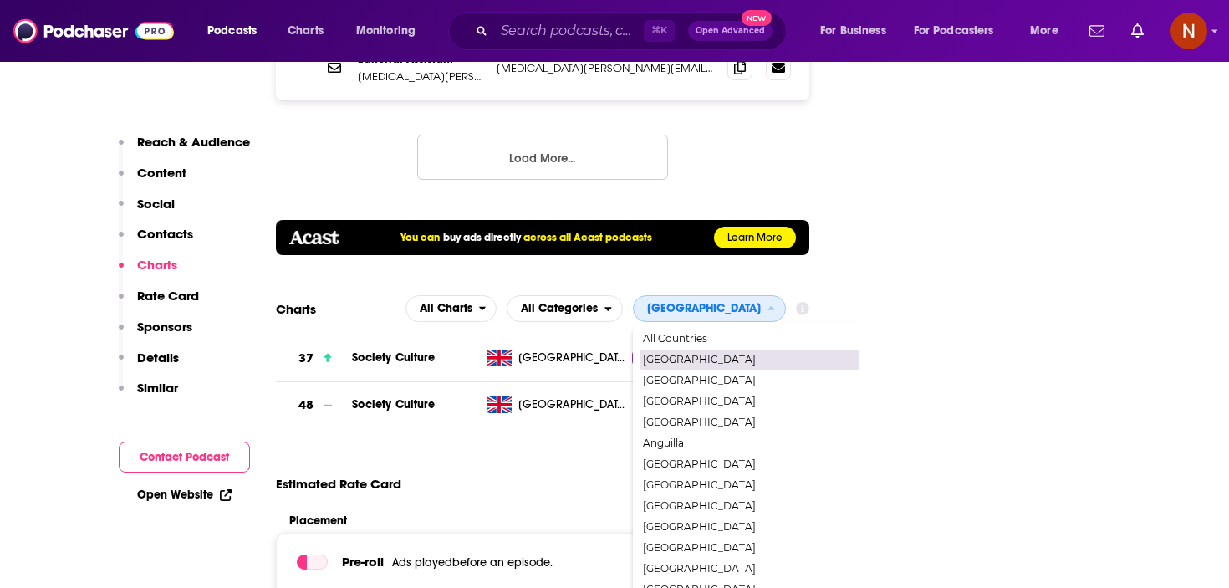
click at [707, 355] on span "[GEOGRAPHIC_DATA]" at bounding box center [758, 360] width 231 height 10
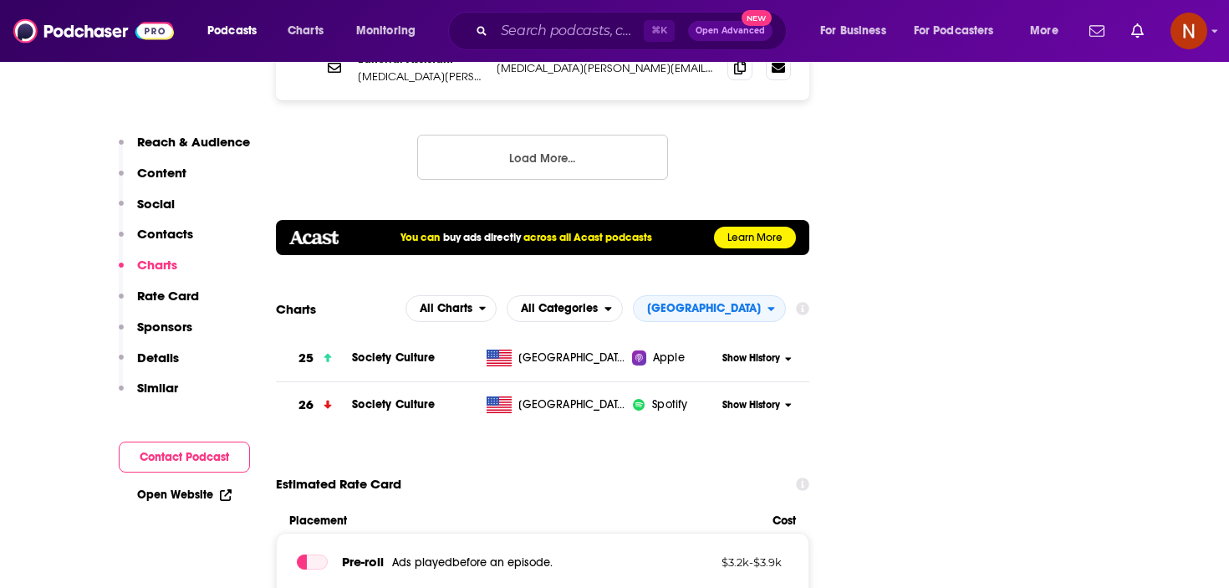
click at [537, 23] on input "Search podcasts, credits, & more..." at bounding box center [569, 31] width 150 height 27
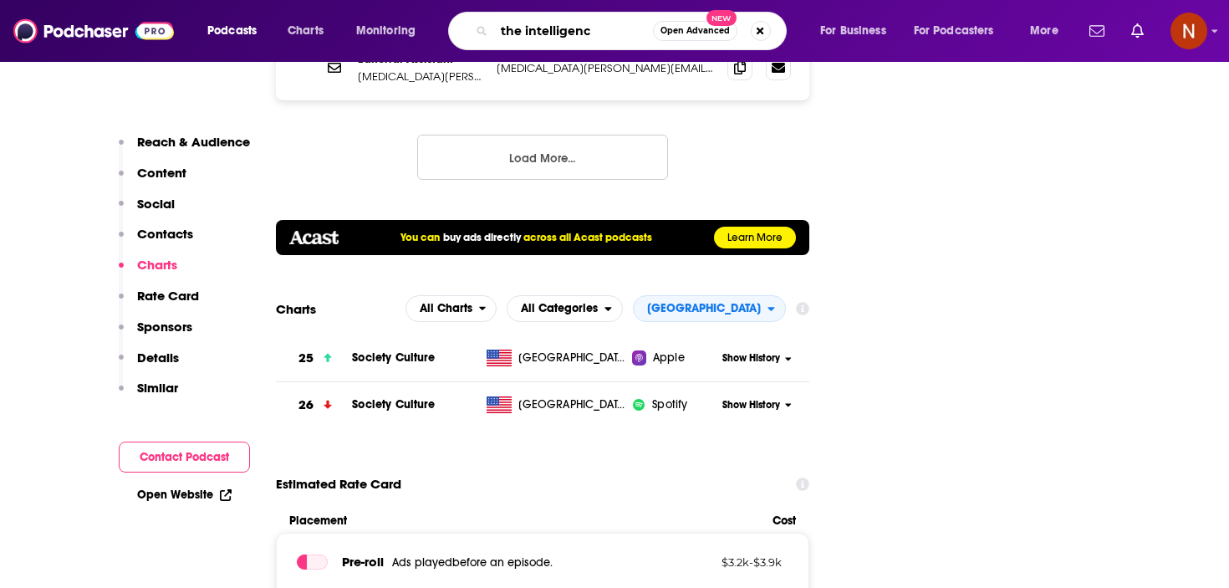
type input "the intelligence"
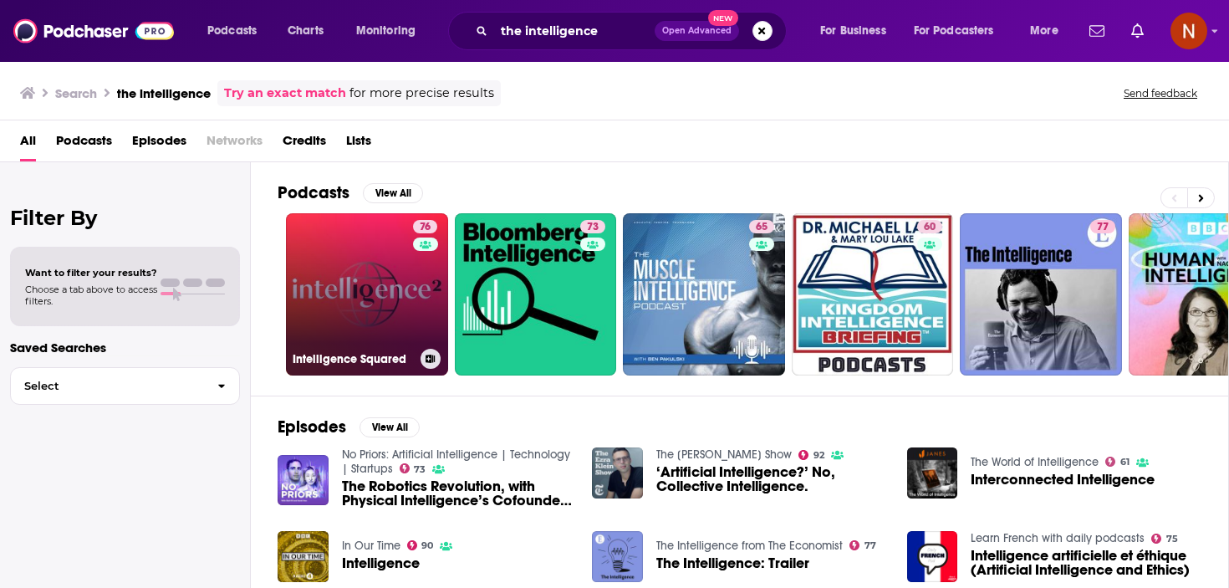
click at [333, 354] on h3 "Intelligence Squared" at bounding box center [353, 359] width 121 height 14
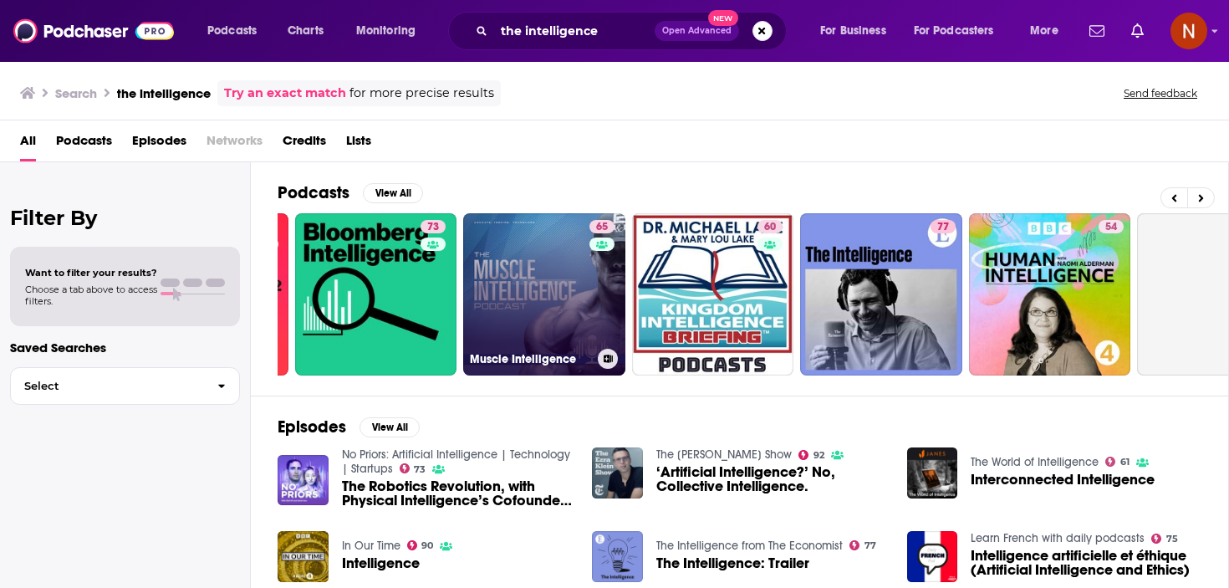
scroll to position [0, 163]
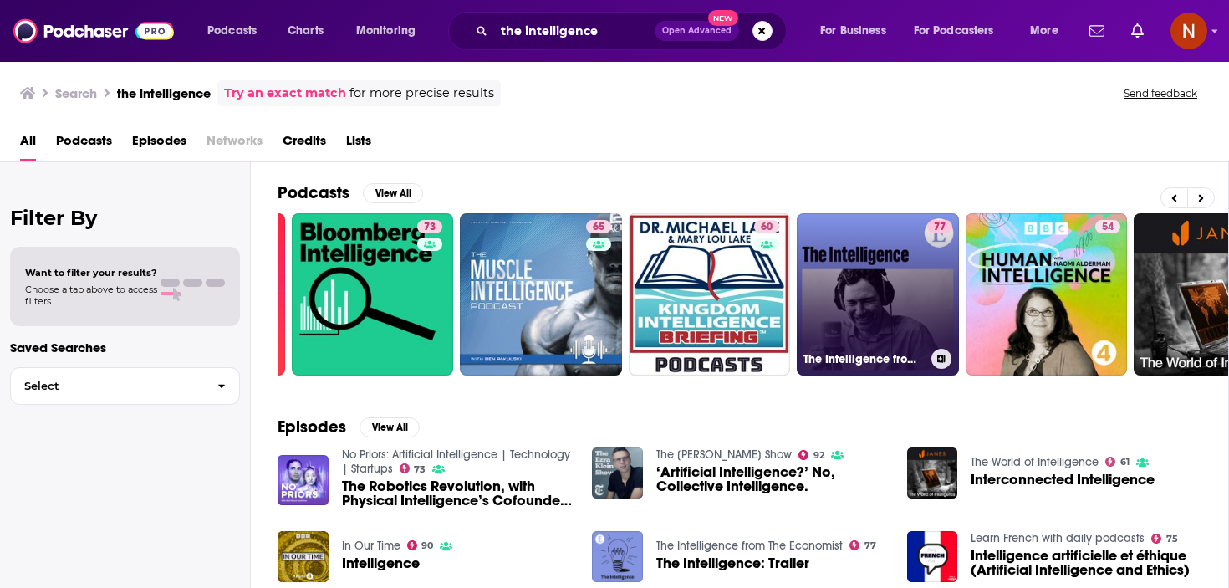
click at [884, 247] on link "77 The Intelligence from The Economist" at bounding box center [878, 294] width 162 height 162
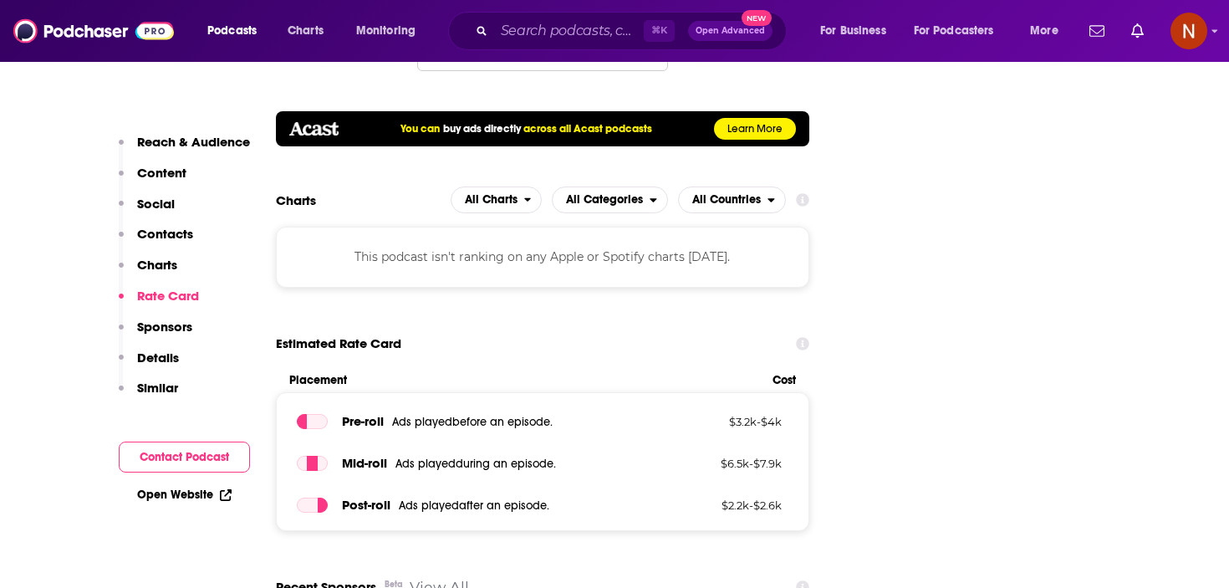
scroll to position [2035, 0]
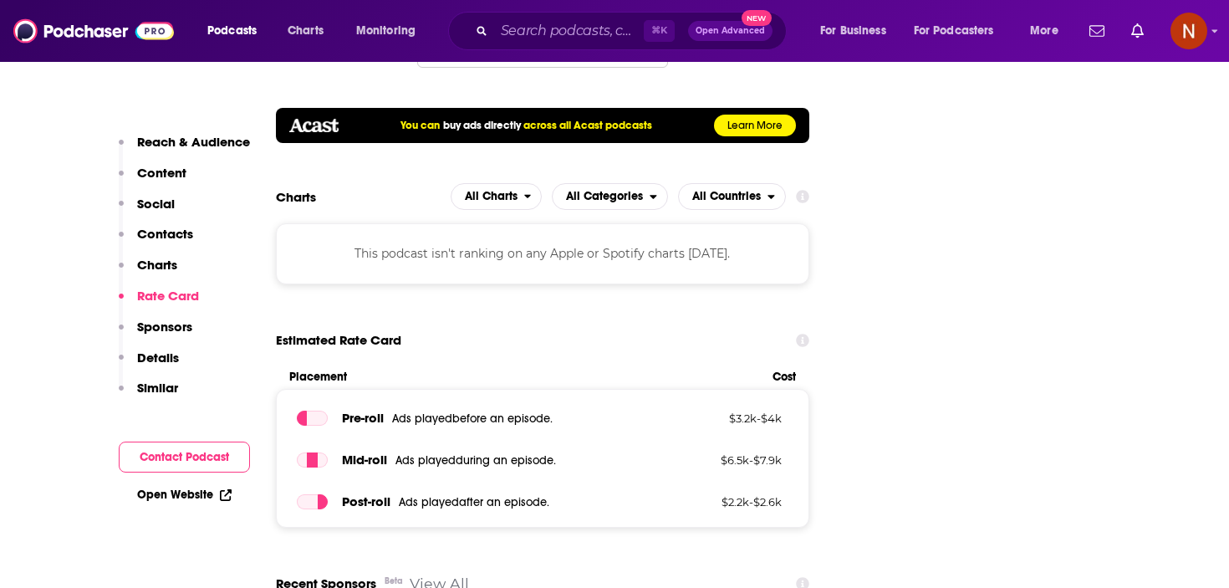
click at [632, 223] on div "This podcast isn't ranking on any Apple or Spotify charts today." at bounding box center [542, 253] width 533 height 60
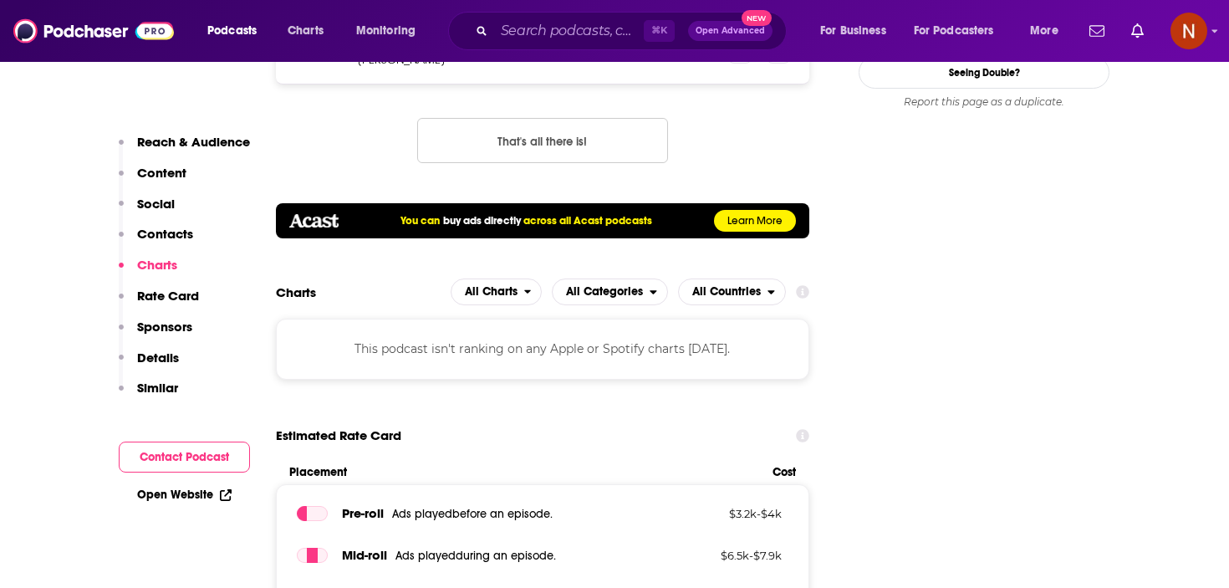
scroll to position [1943, 0]
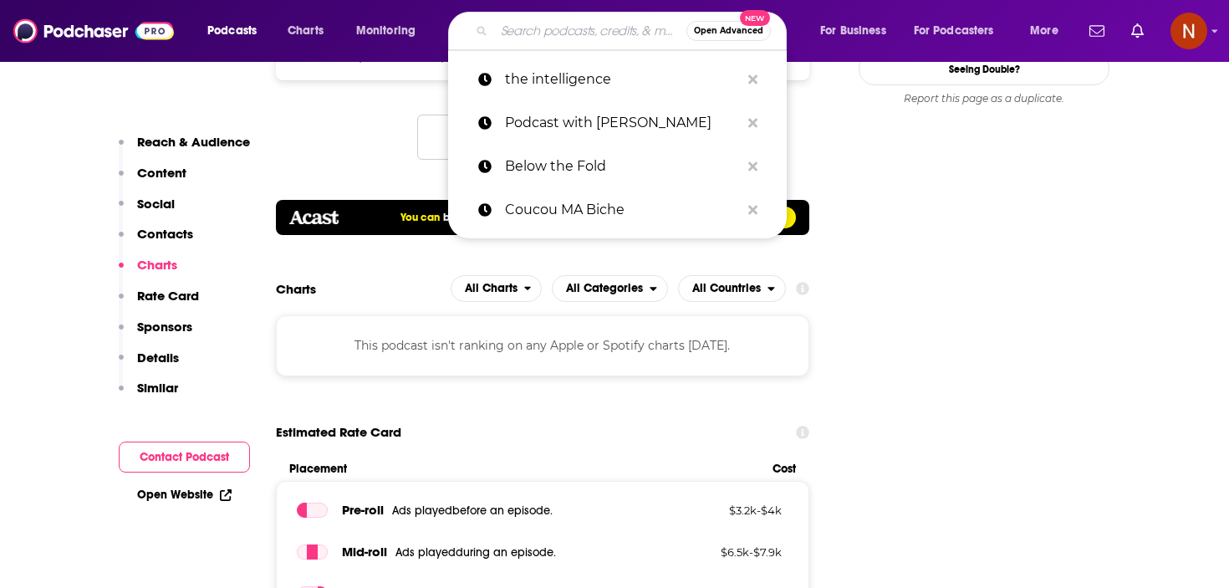
click at [533, 30] on input "Search podcasts, credits, & more..." at bounding box center [590, 31] width 192 height 27
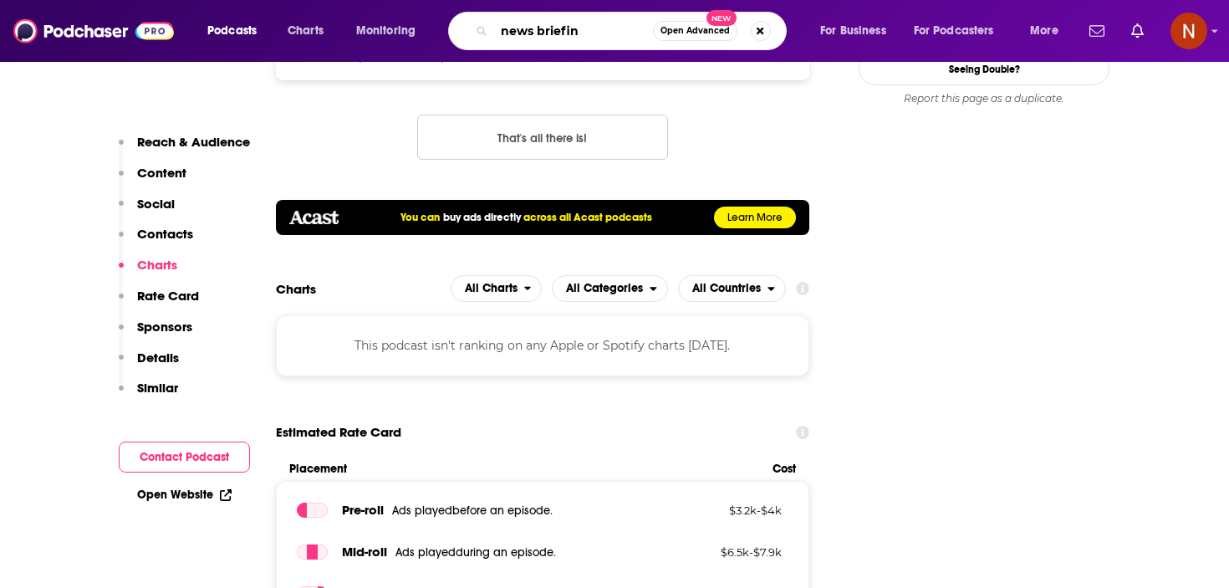
type input "news briefing"
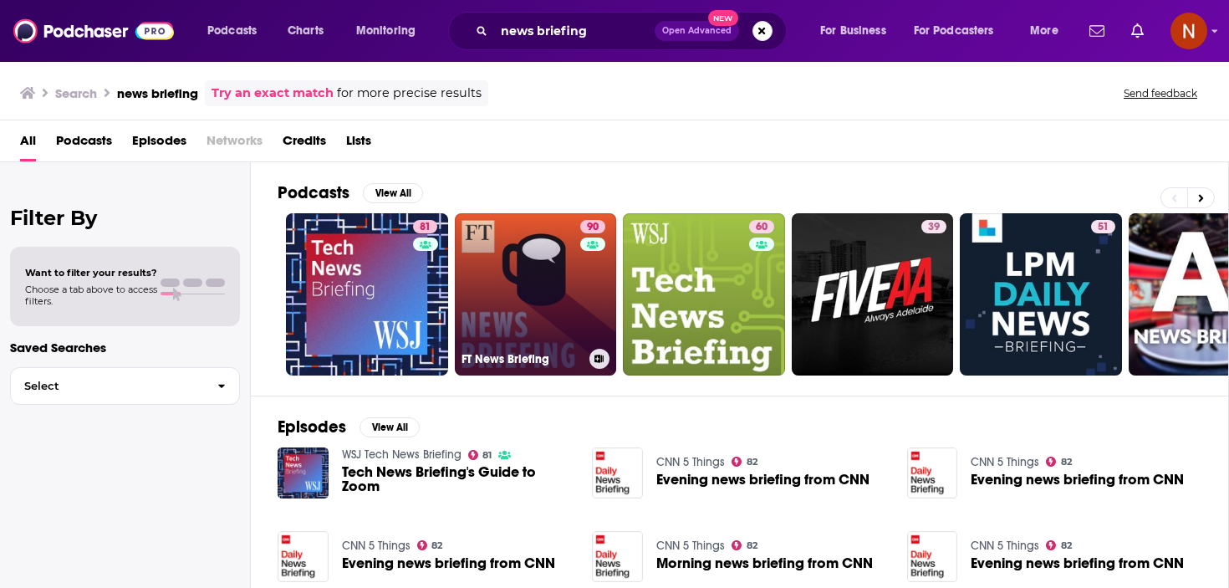
click at [499, 366] on div "FT News Briefing" at bounding box center [536, 359] width 149 height 20
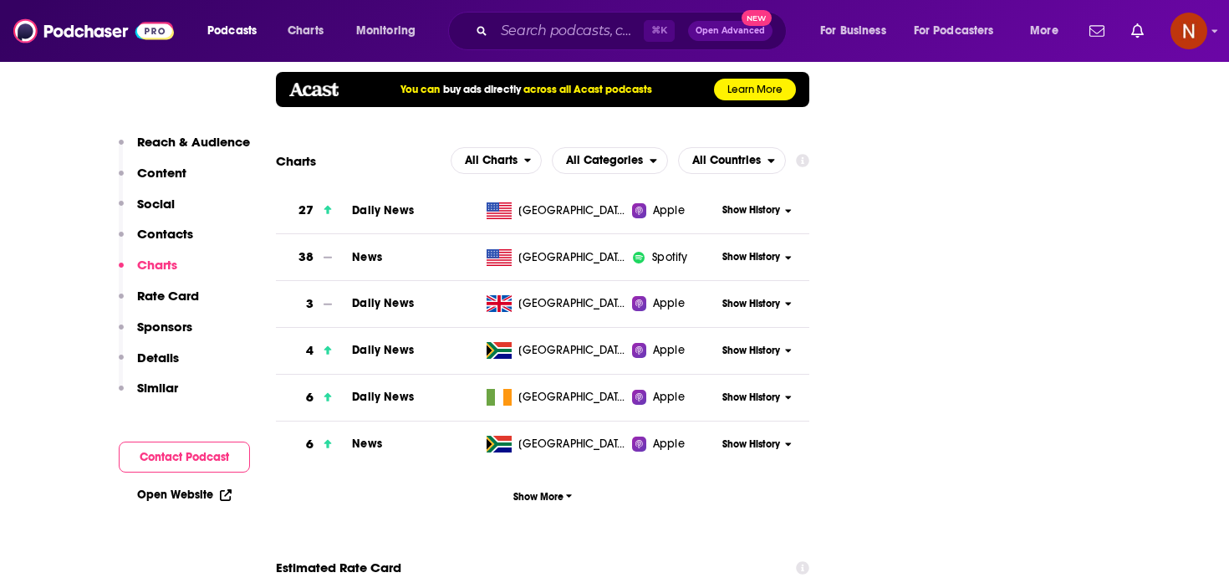
scroll to position [2281, 0]
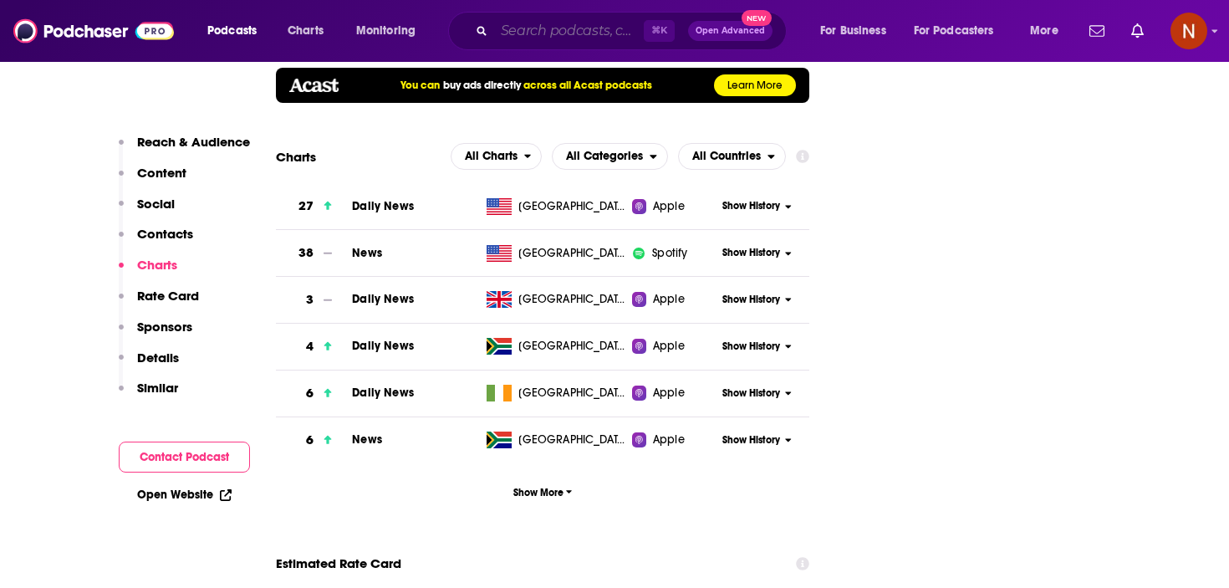
click at [533, 43] on input "Search podcasts, credits, & more..." at bounding box center [569, 31] width 150 height 27
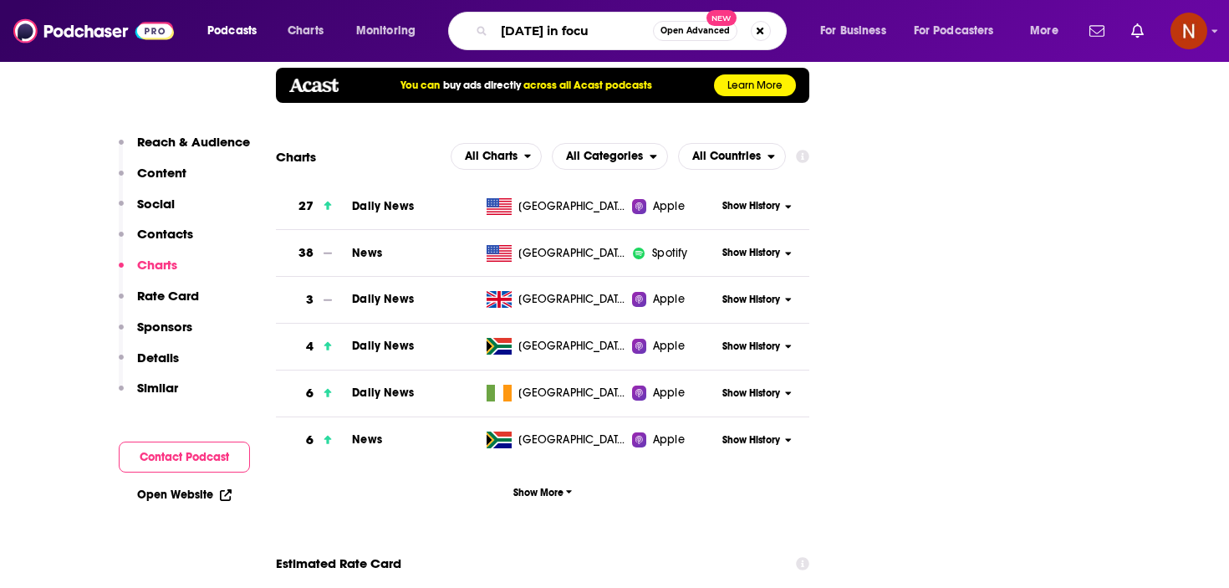
type input "[DATE] in focus"
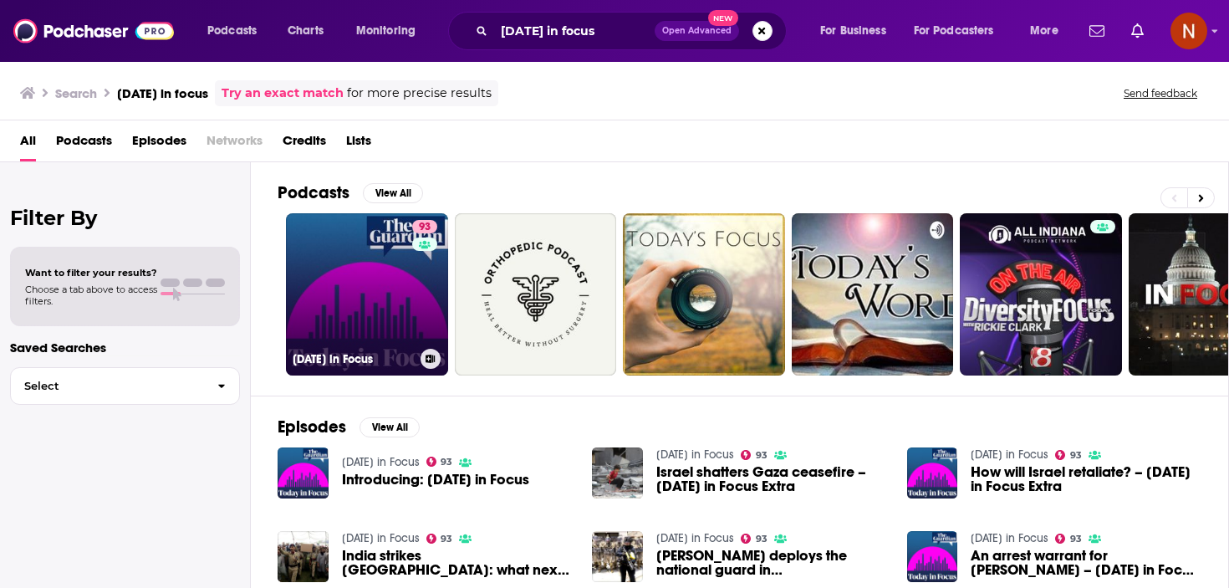
click at [325, 352] on h3 "[DATE] in Focus" at bounding box center [353, 359] width 121 height 14
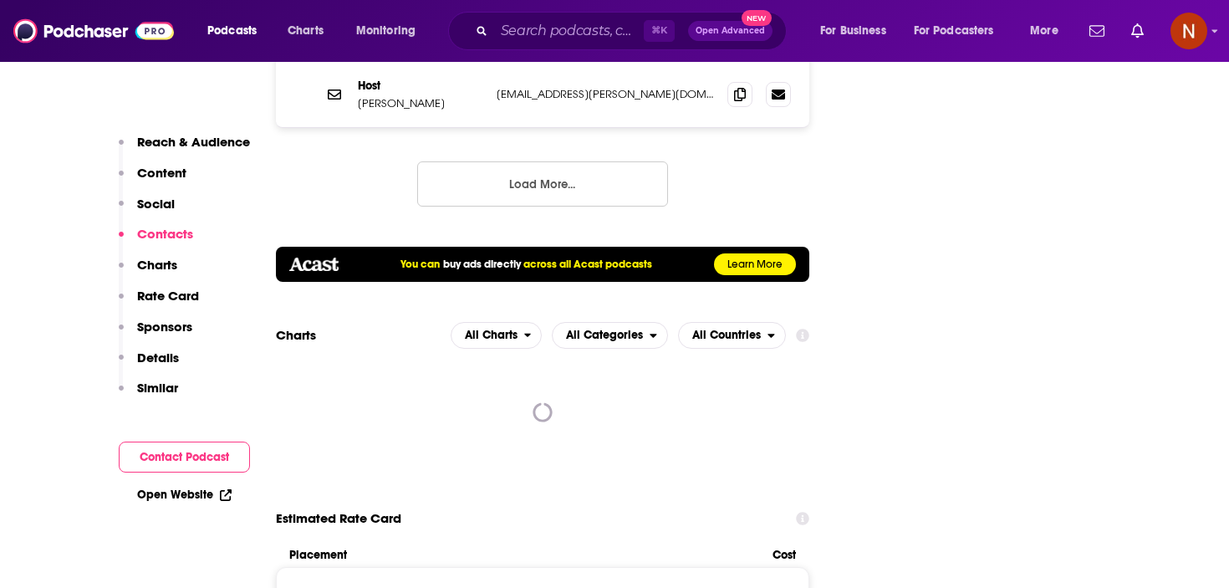
scroll to position [2126, 0]
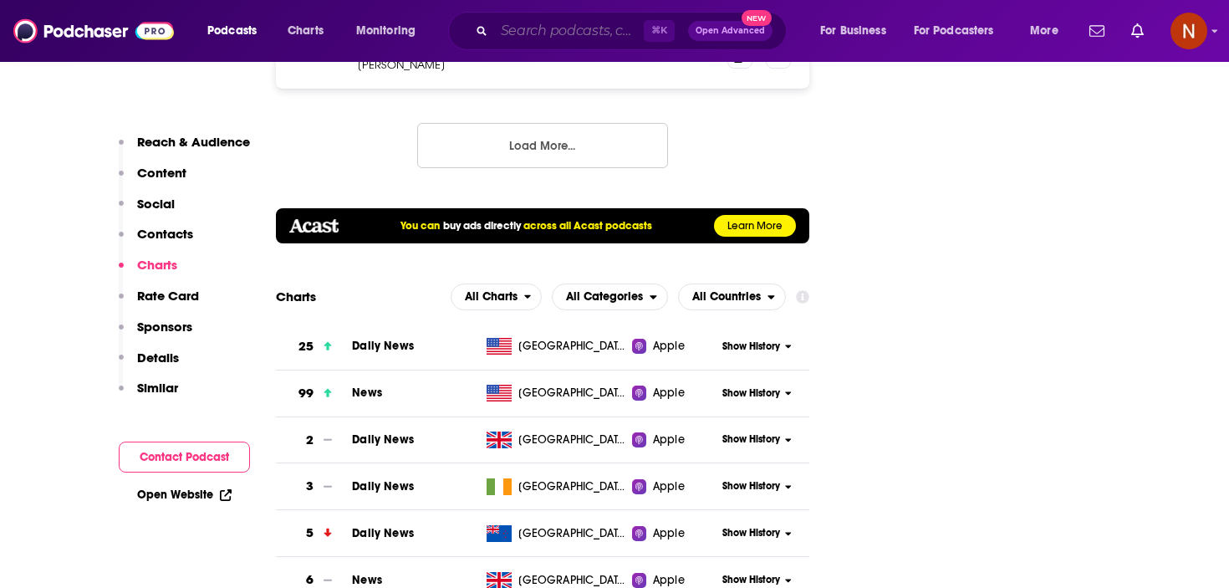
click at [543, 31] on input "Search podcasts, credits, & more..." at bounding box center [569, 31] width 150 height 27
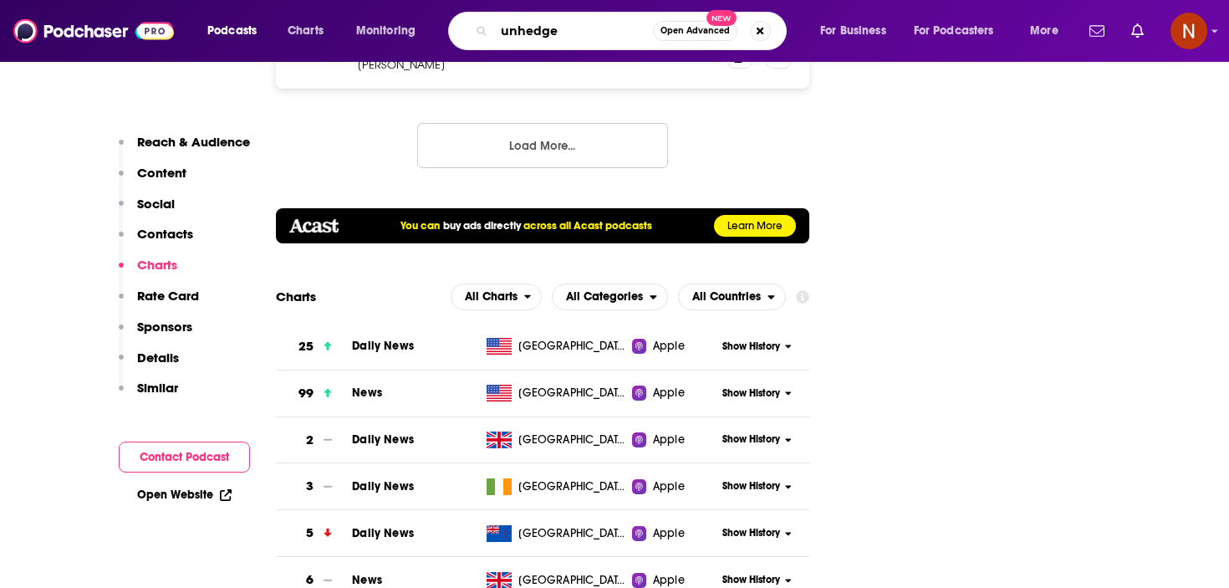
type input "unhedged"
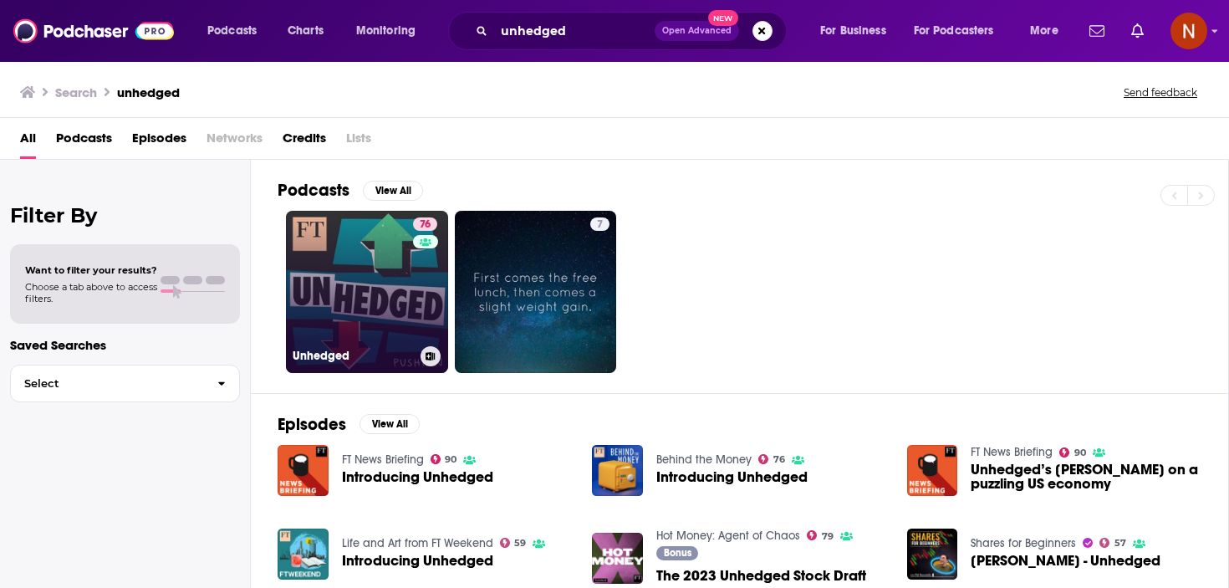
click at [329, 357] on h3 "Unhedged" at bounding box center [353, 356] width 121 height 14
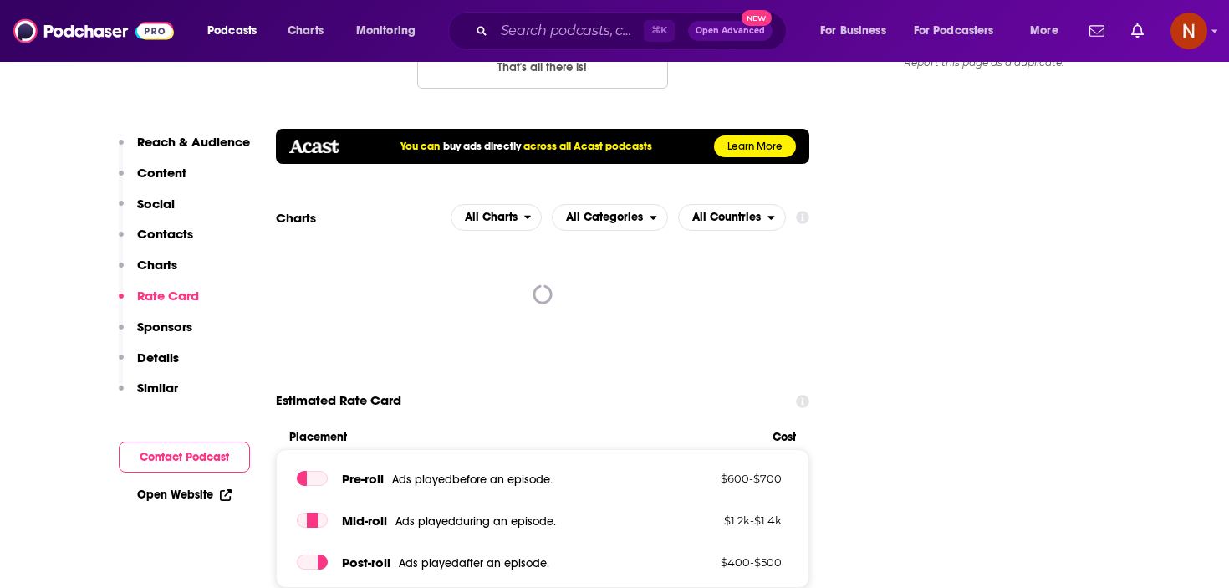
scroll to position [1825, 0]
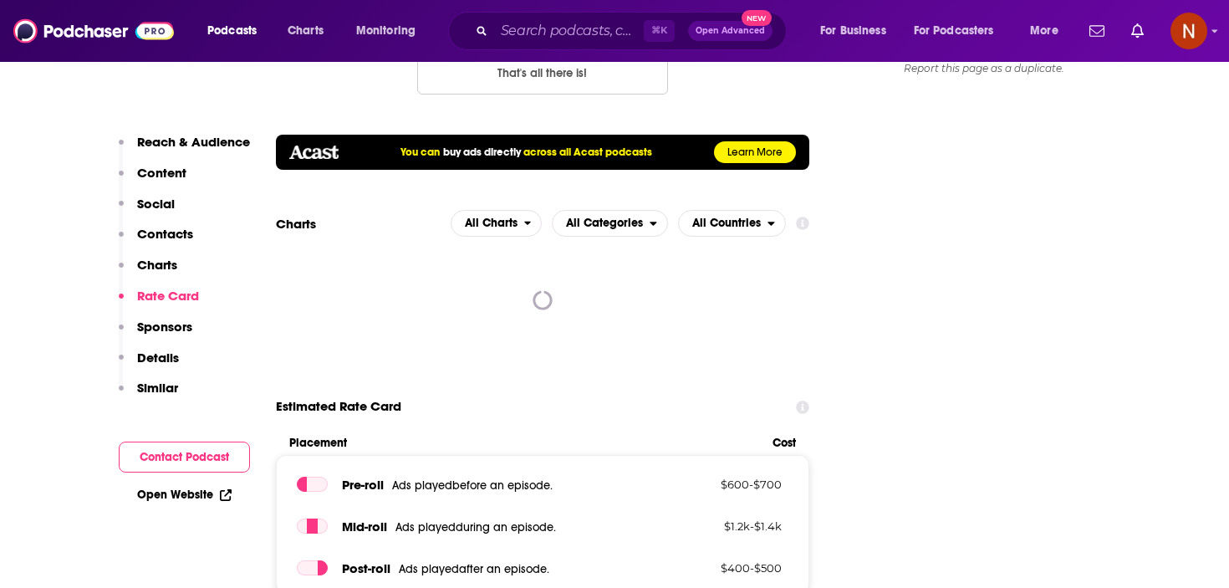
click at [537, 288] on icon at bounding box center [542, 300] width 25 height 25
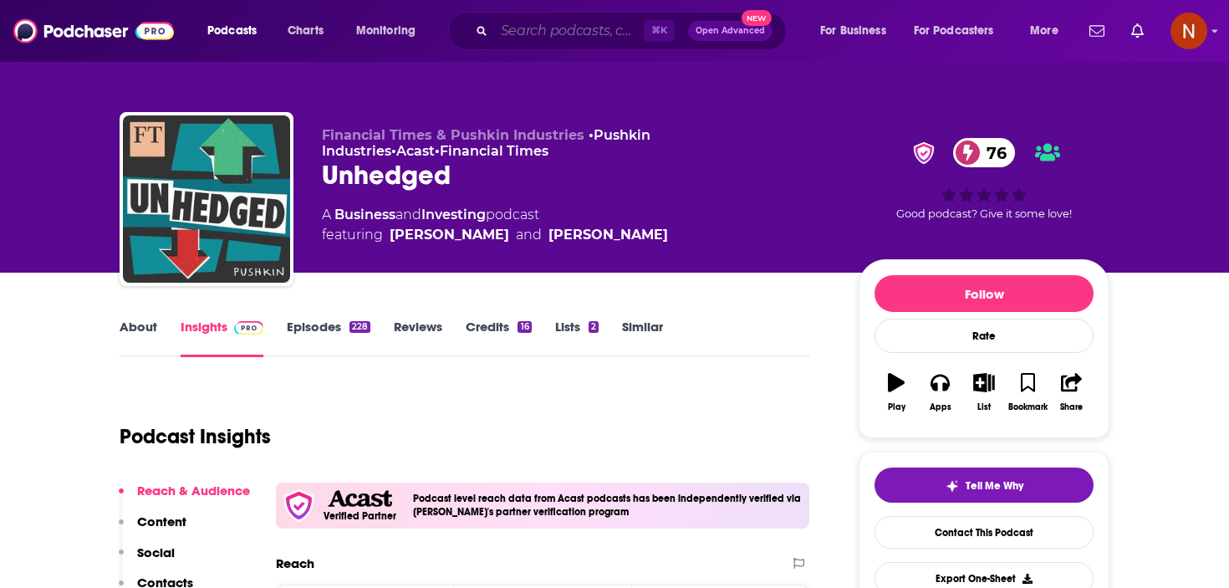
click at [528, 18] on input "Search podcasts, credits, & more..." at bounding box center [569, 31] width 150 height 27
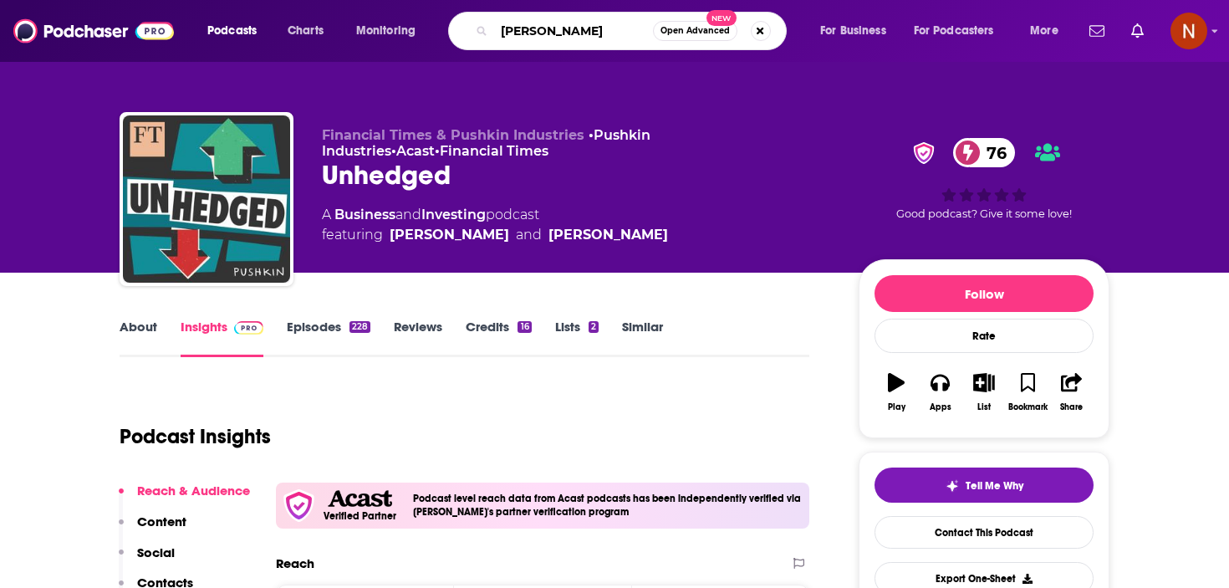
type input "[PERSON_NAME] business"
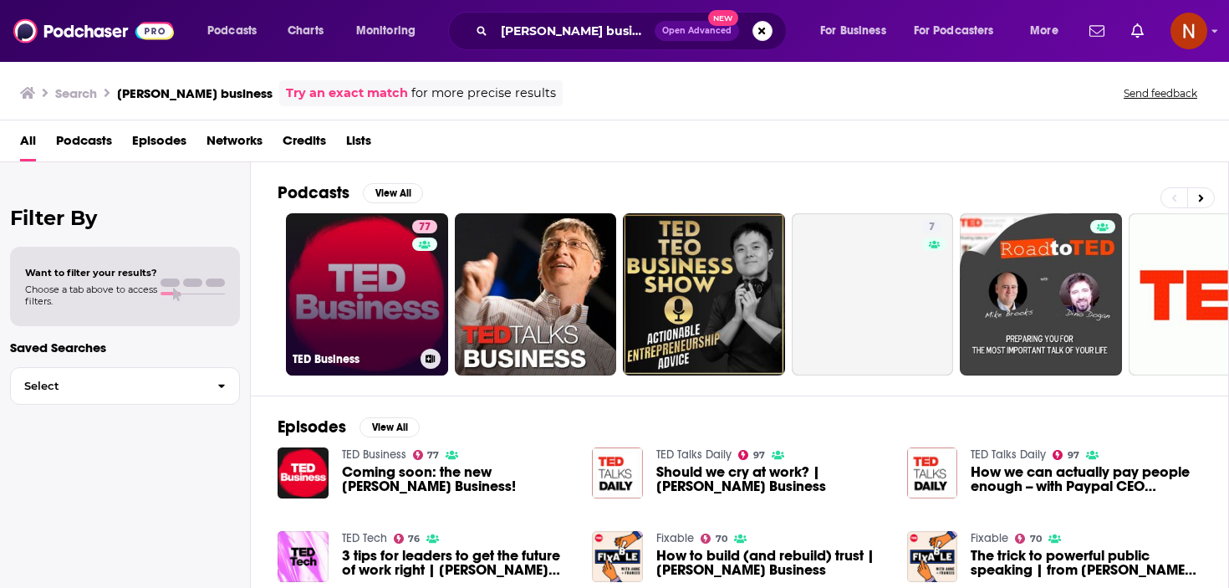
click at [348, 365] on h3 "TED Business" at bounding box center [353, 359] width 121 height 14
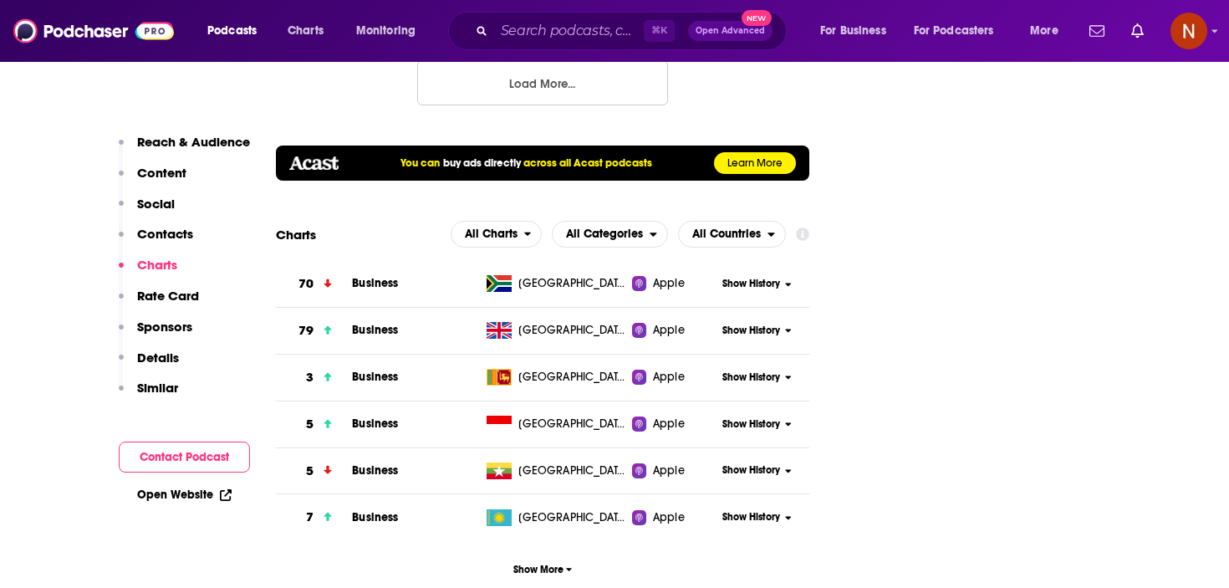
scroll to position [2216, 0]
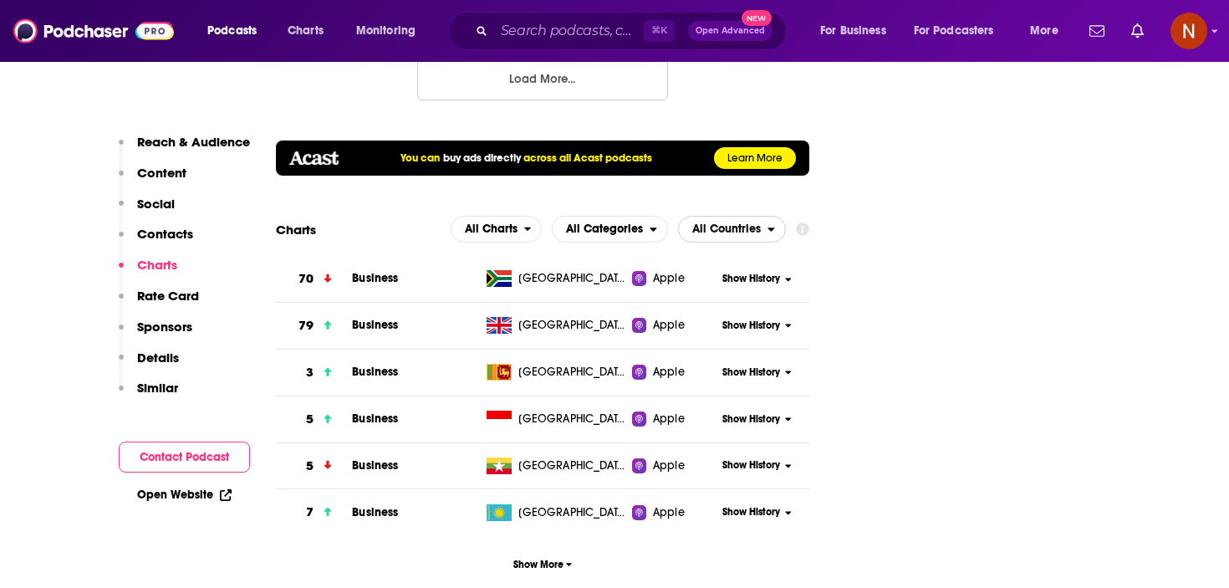
click at [738, 223] on span "All Countries" at bounding box center [726, 229] width 69 height 12
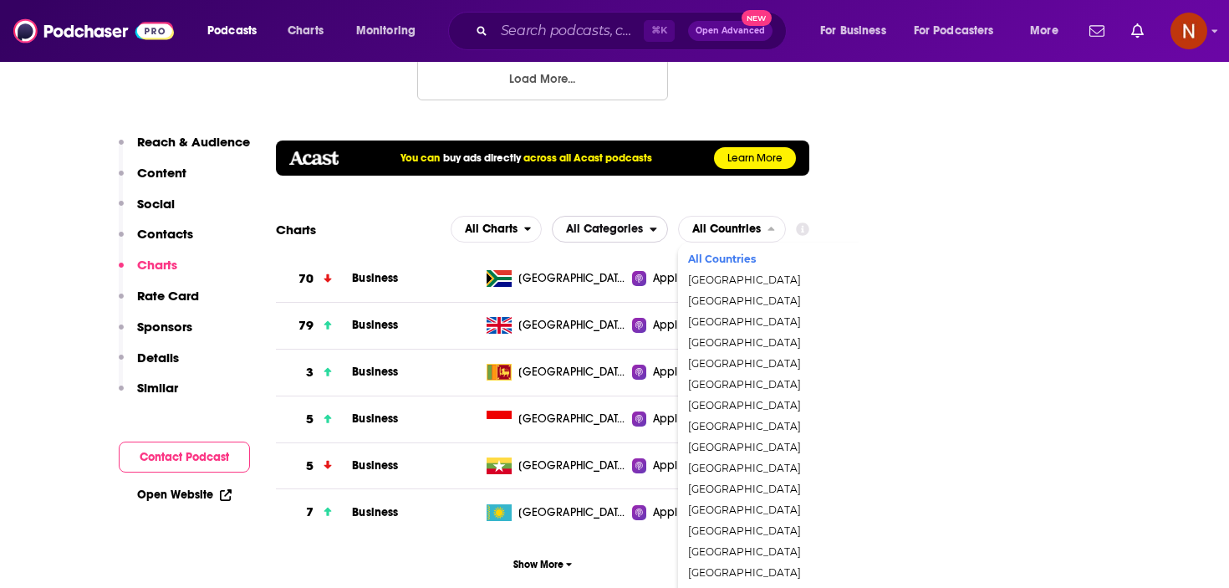
click at [602, 223] on span "All Categories" at bounding box center [604, 229] width 77 height 12
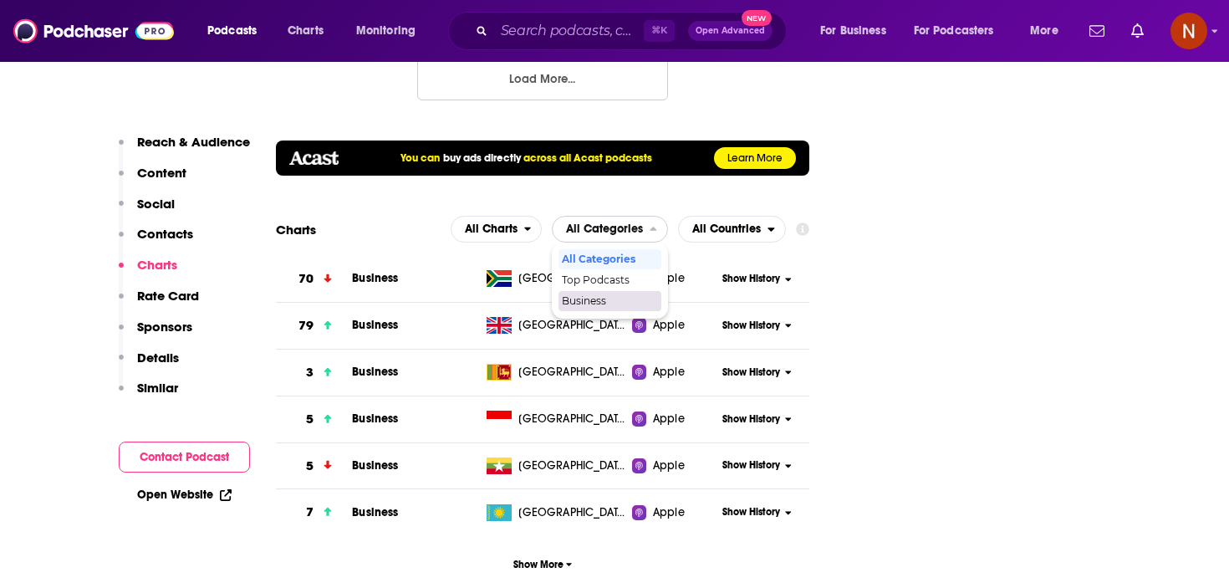
click at [598, 296] on span "Business" at bounding box center [609, 301] width 94 height 10
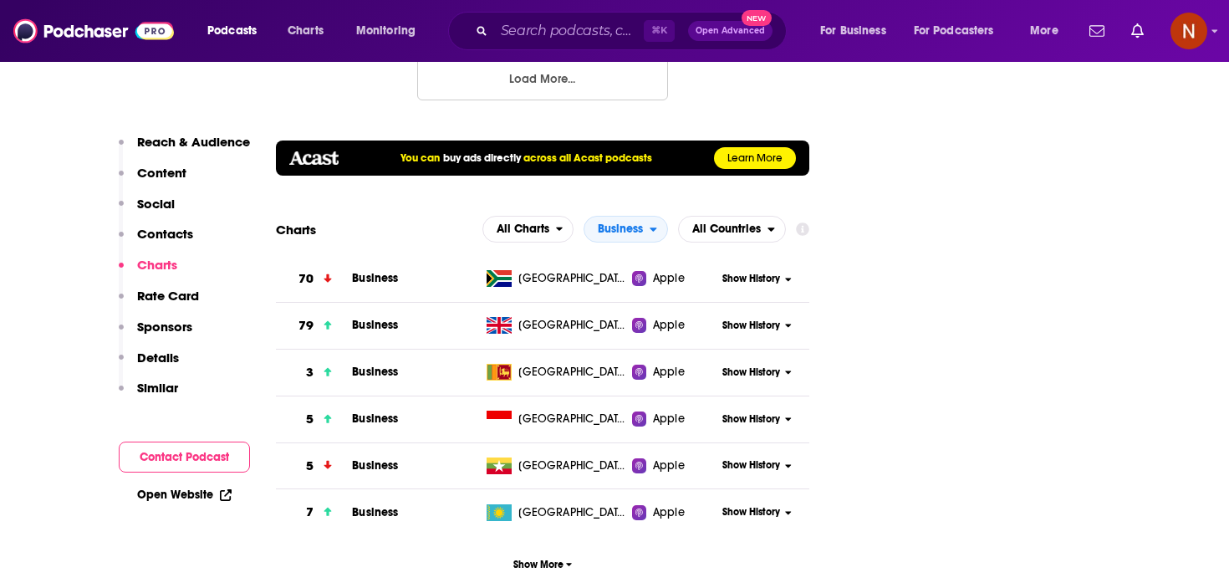
click at [732, 223] on span "All Countries" at bounding box center [726, 229] width 69 height 12
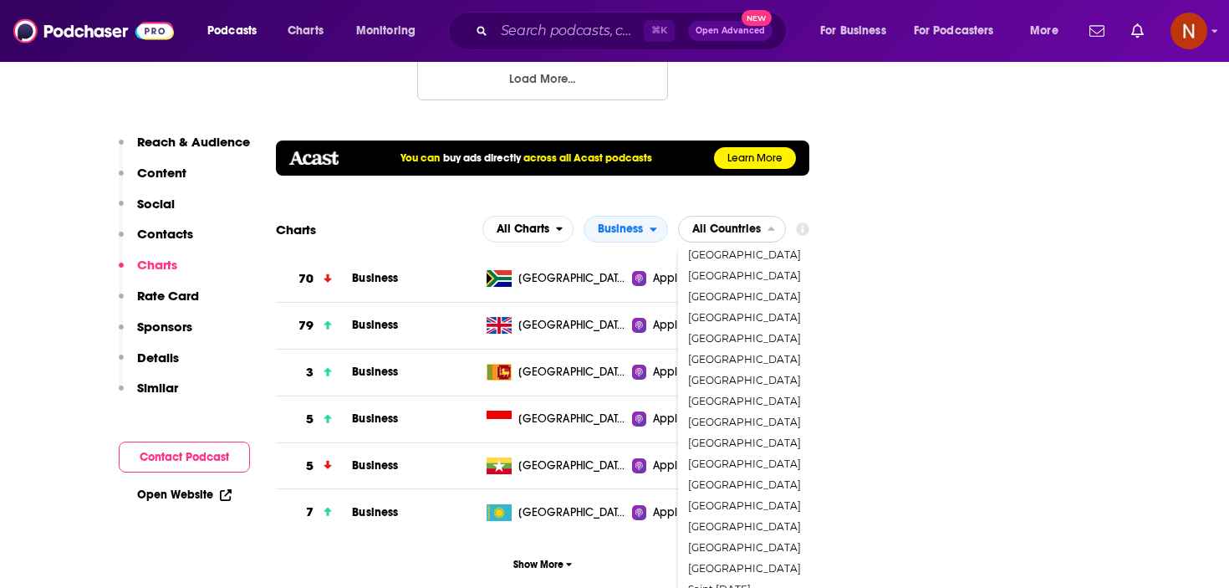
scroll to position [1786, 0]
click at [746, 517] on span "[GEOGRAPHIC_DATA]" at bounding box center [803, 522] width 231 height 10
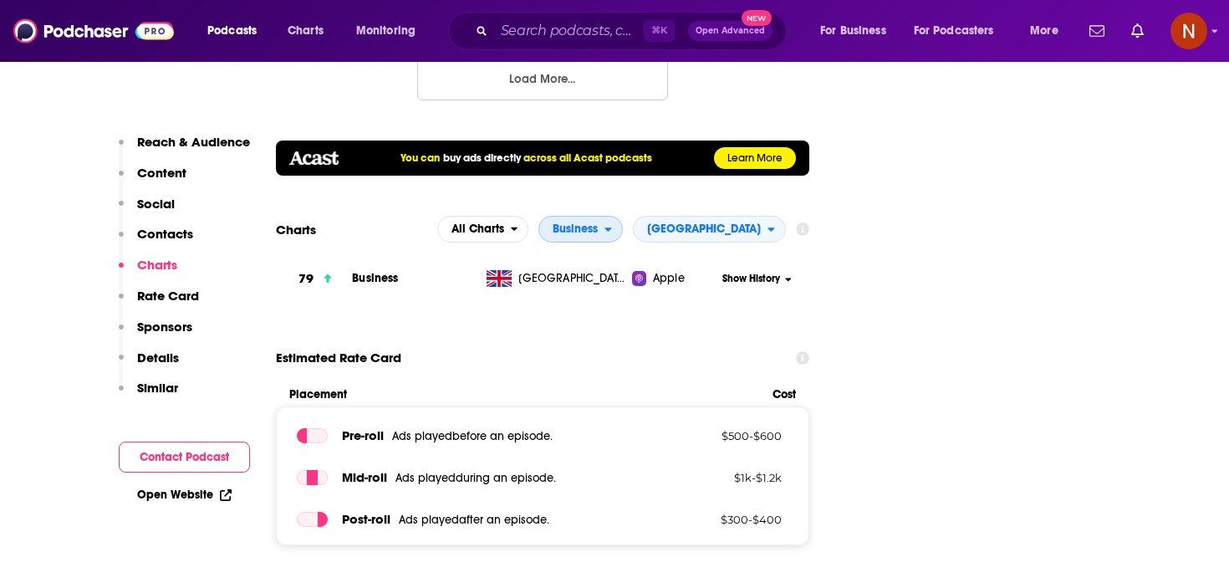
click at [598, 223] on span "Business" at bounding box center [575, 229] width 45 height 12
click at [618, 254] on span "All Categories" at bounding box center [583, 259] width 69 height 10
click at [717, 223] on span "[GEOGRAPHIC_DATA]" at bounding box center [704, 229] width 114 height 12
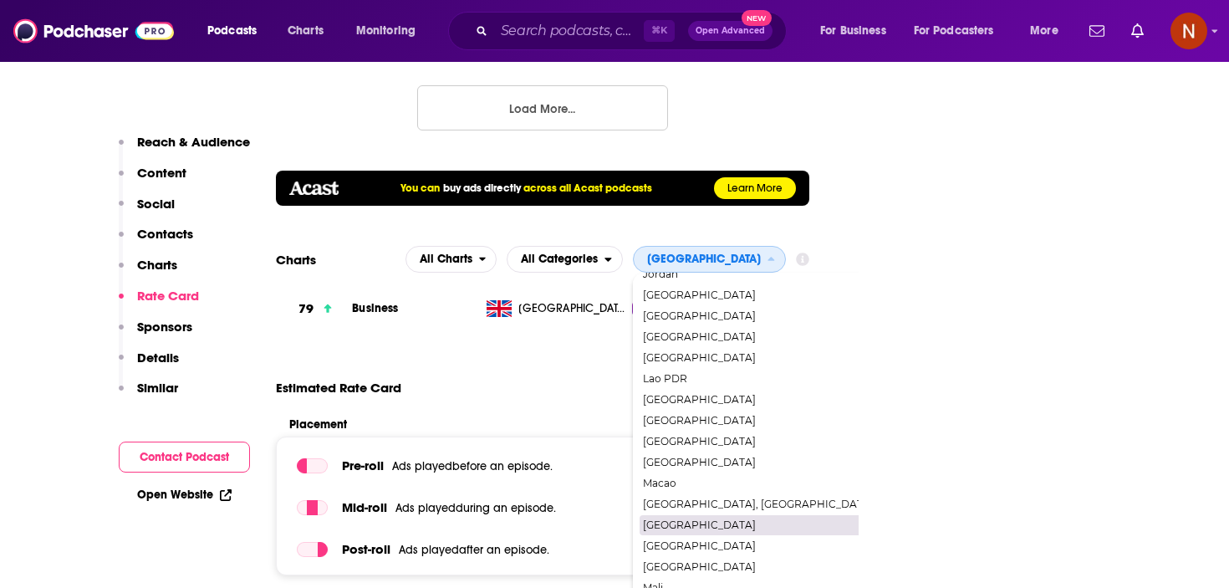
scroll to position [2172, 0]
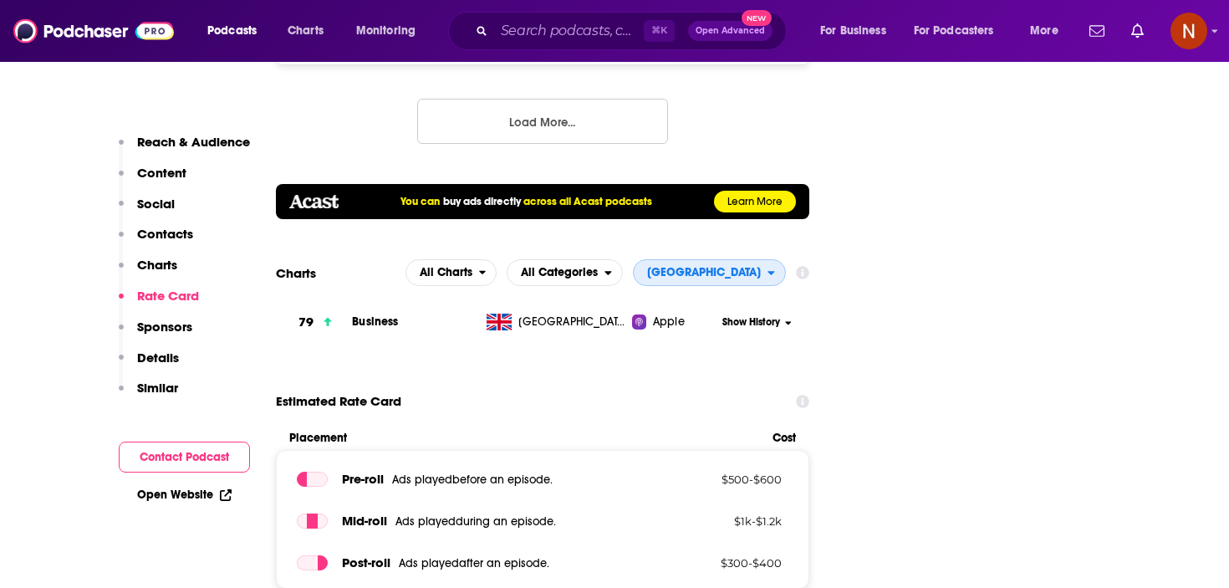
click at [758, 267] on span "[GEOGRAPHIC_DATA]" at bounding box center [704, 273] width 114 height 12
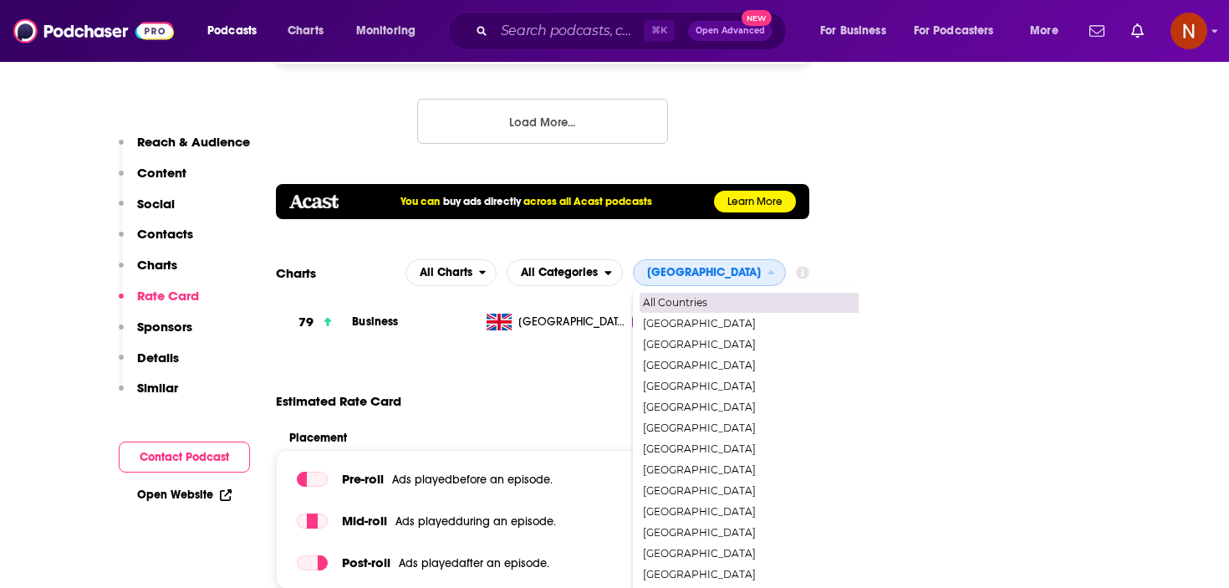
click at [738, 293] on div "All Countries" at bounding box center [759, 303] width 239 height 20
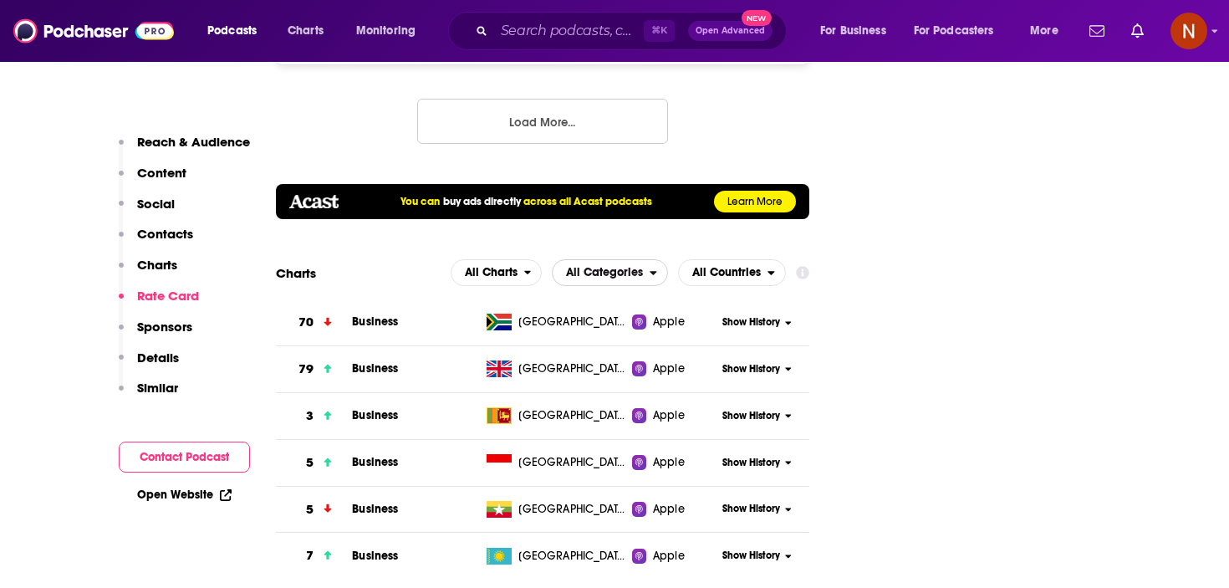
click at [600, 267] on span "All Categories" at bounding box center [604, 273] width 77 height 12
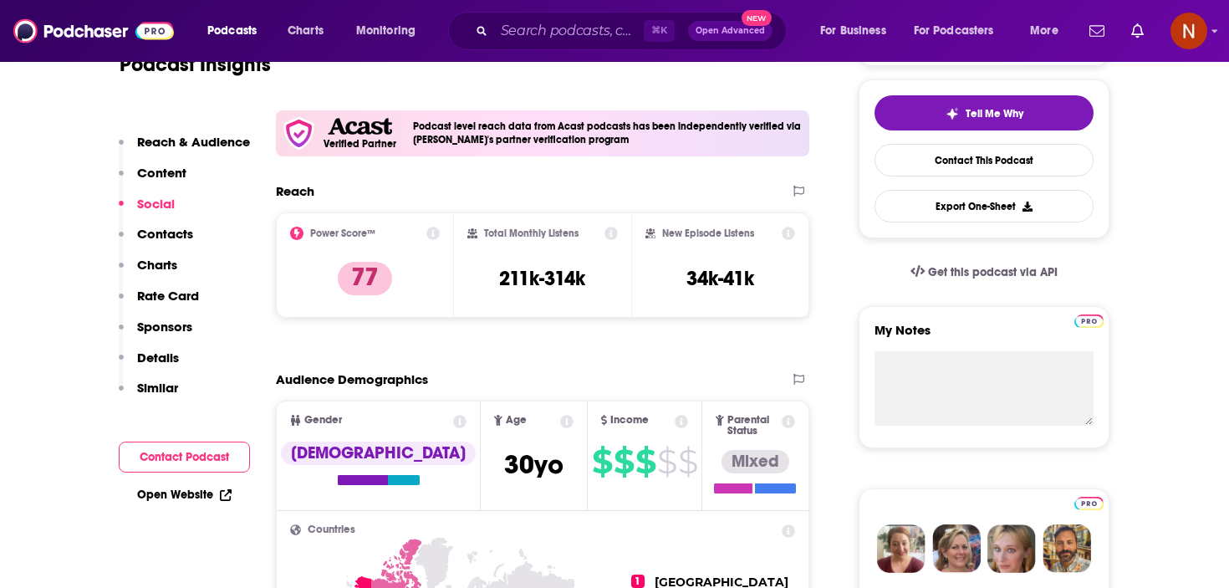
scroll to position [0, 0]
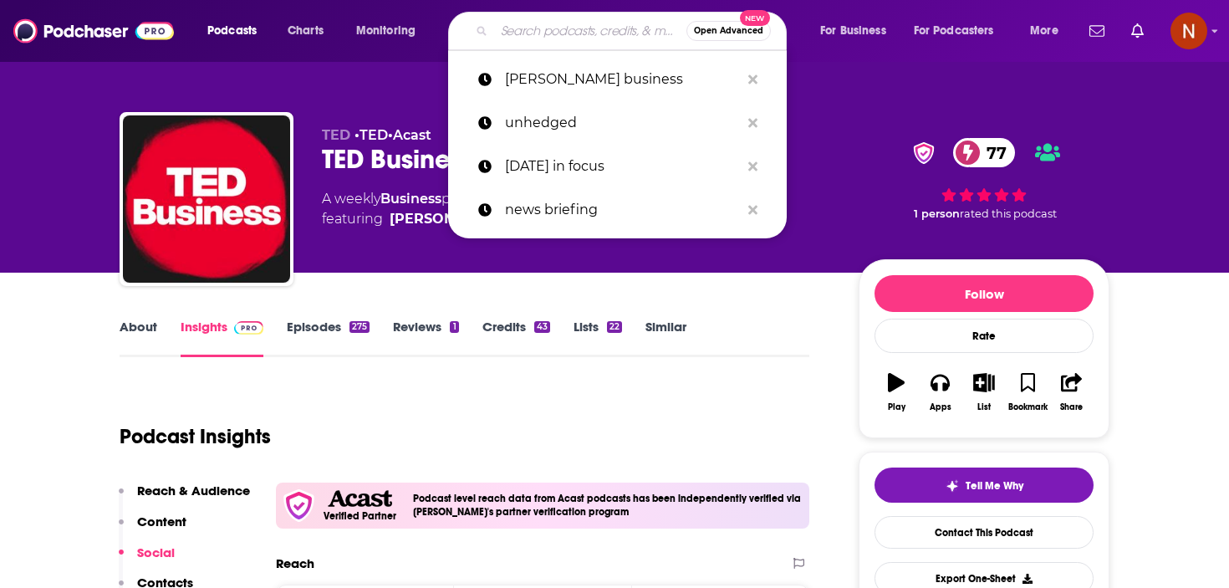
click at [555, 31] on input "Search podcasts, credits, & more..." at bounding box center [590, 31] width 192 height 27
paste input "The World in Brief from The Economist"
type input "The World in Brief from The Economist"
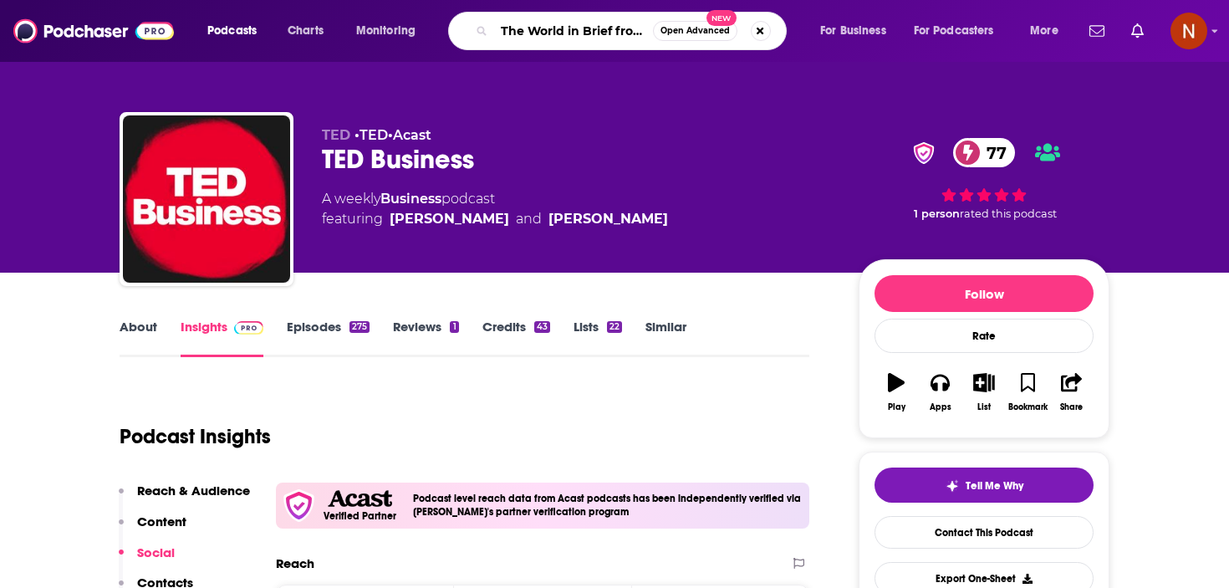
scroll to position [0, 95]
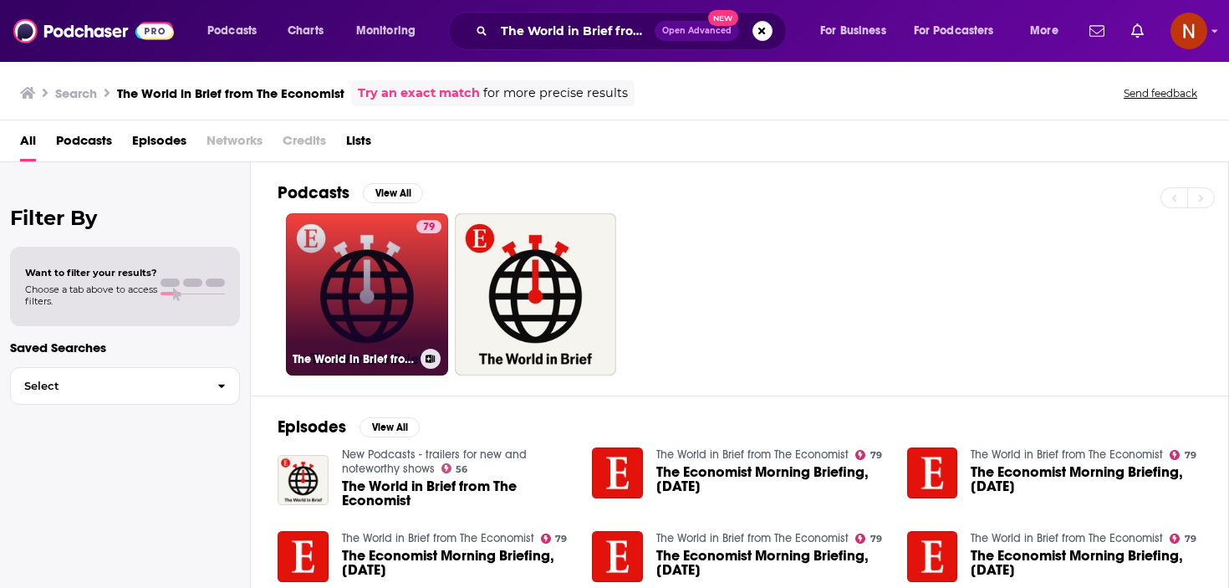
click at [360, 354] on h3 "The World in Brief from The Economist" at bounding box center [353, 359] width 121 height 14
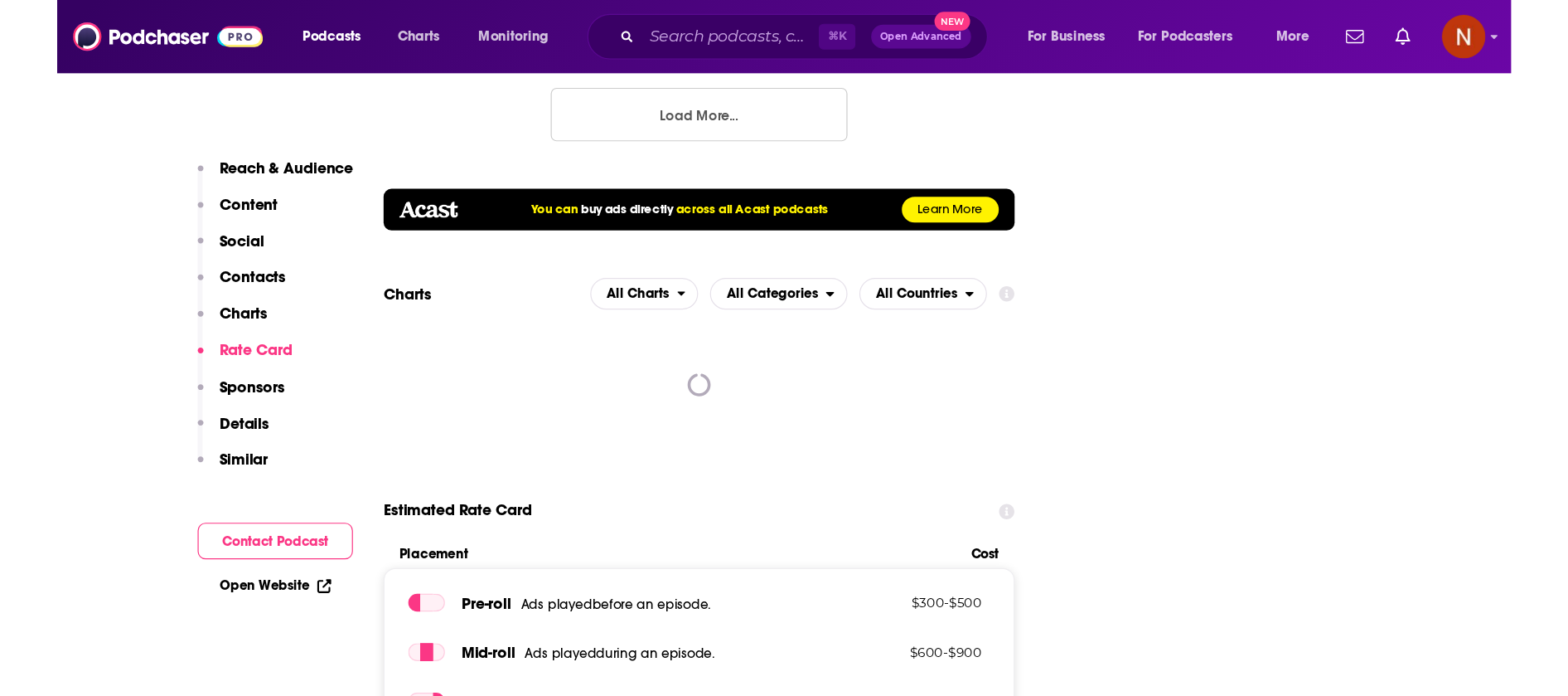
scroll to position [2061, 0]
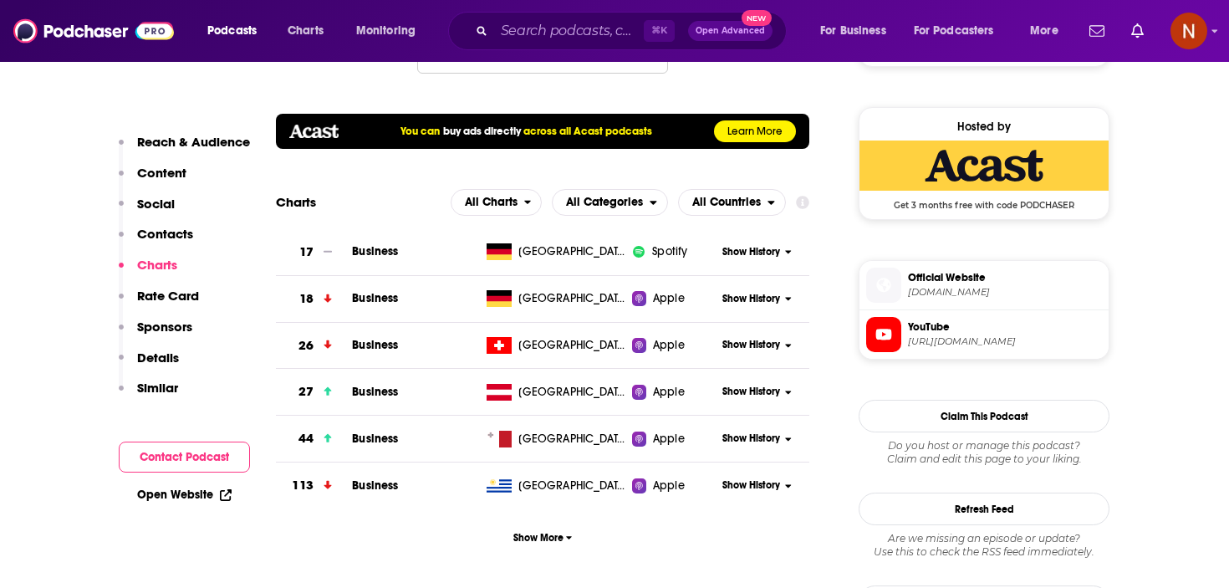
scroll to position [1322, 0]
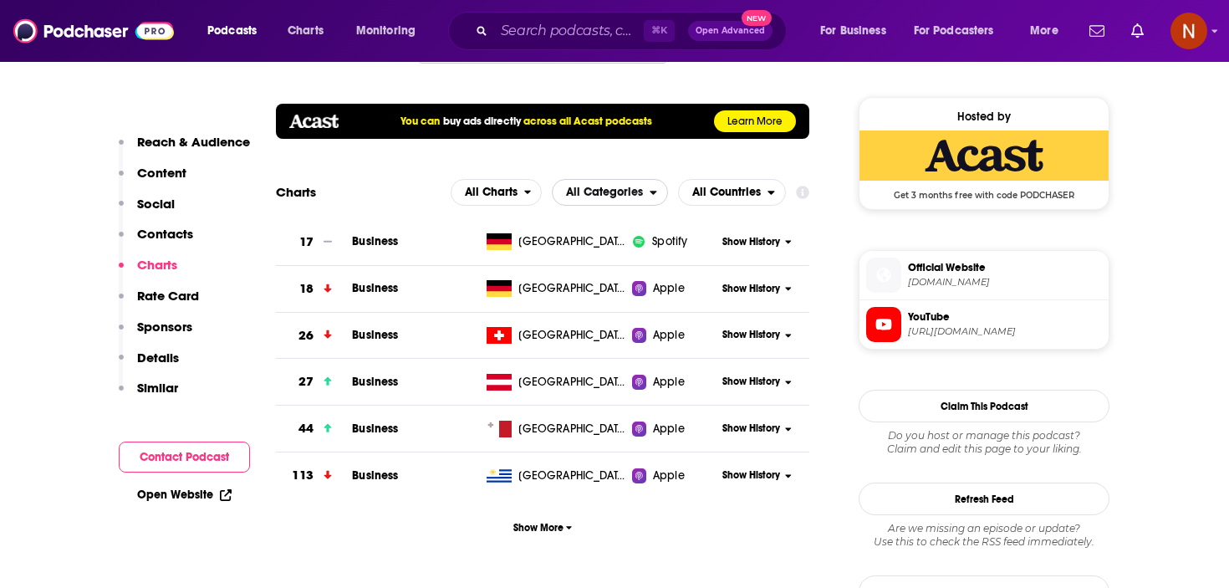
click at [645, 188] on span "All Categories" at bounding box center [601, 192] width 97 height 28
click at [719, 191] on span "All Countries" at bounding box center [726, 192] width 69 height 12
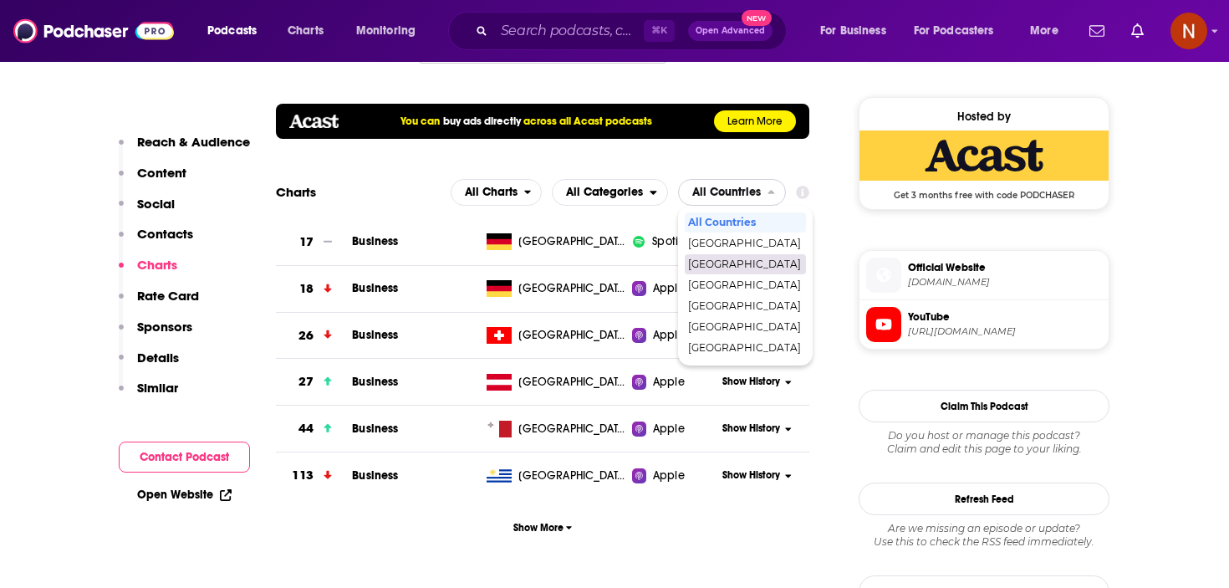
click at [715, 266] on span "[GEOGRAPHIC_DATA]" at bounding box center [744, 264] width 113 height 10
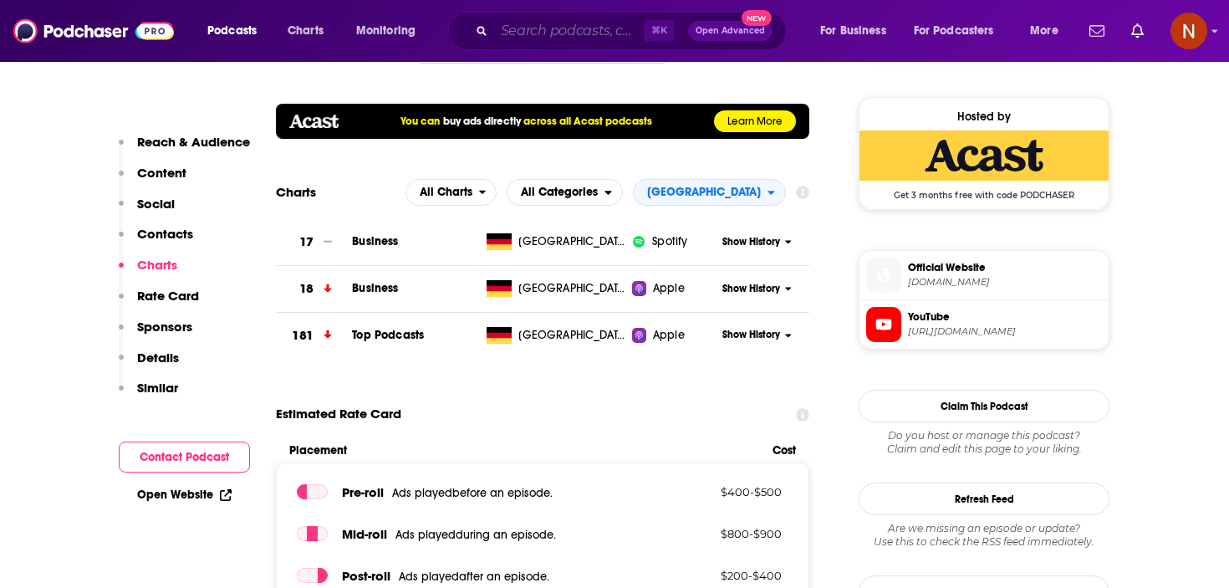
click at [536, 30] on input "Search podcasts, credits, & more..." at bounding box center [569, 31] width 150 height 27
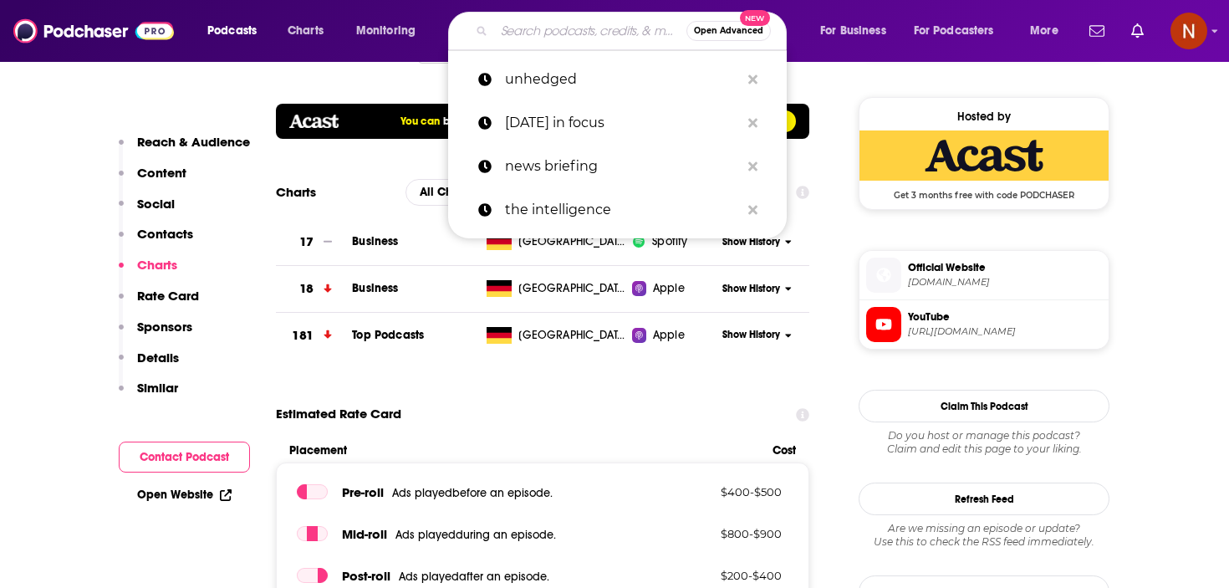
paste input "The World in Brief from The Economist"
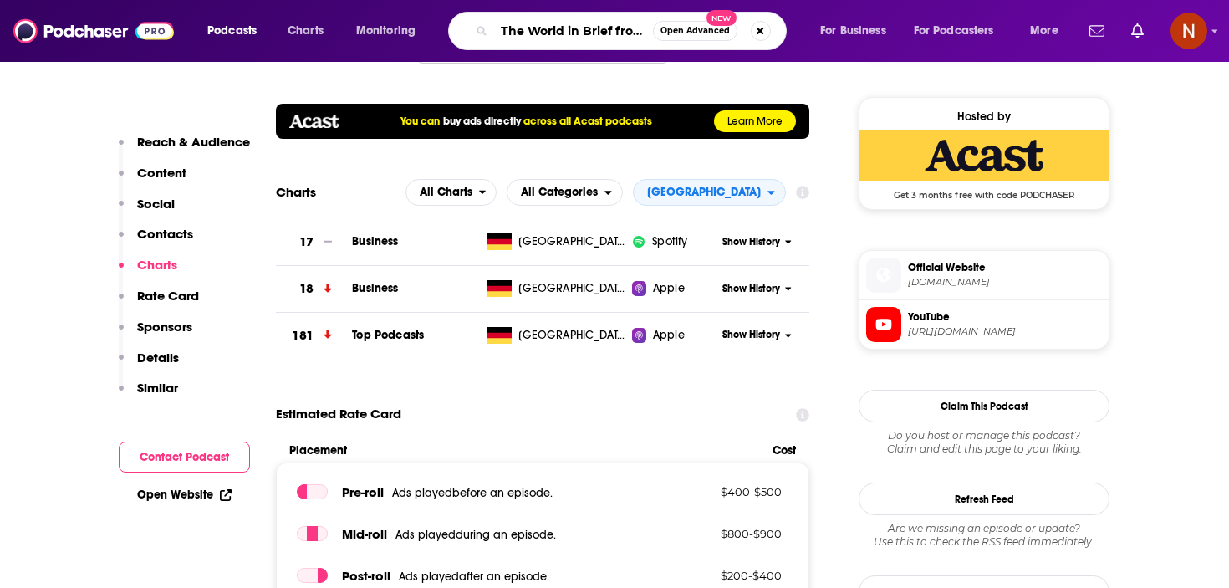
type input "The World in Brief from The Economist"
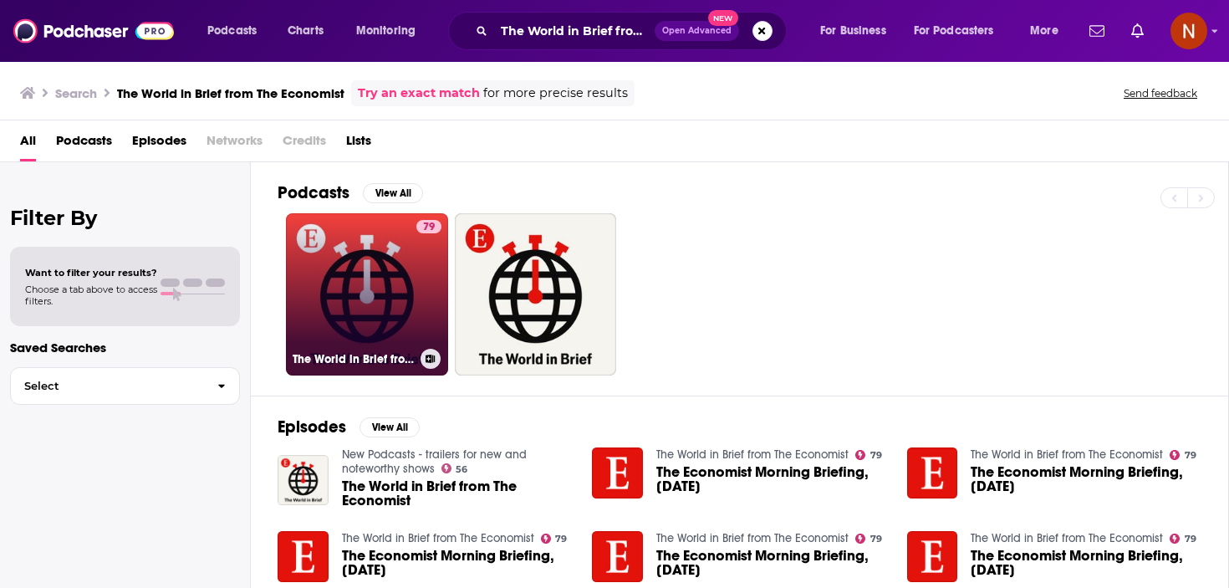
click at [370, 367] on div "The World in Brief from The Economist" at bounding box center [367, 359] width 149 height 20
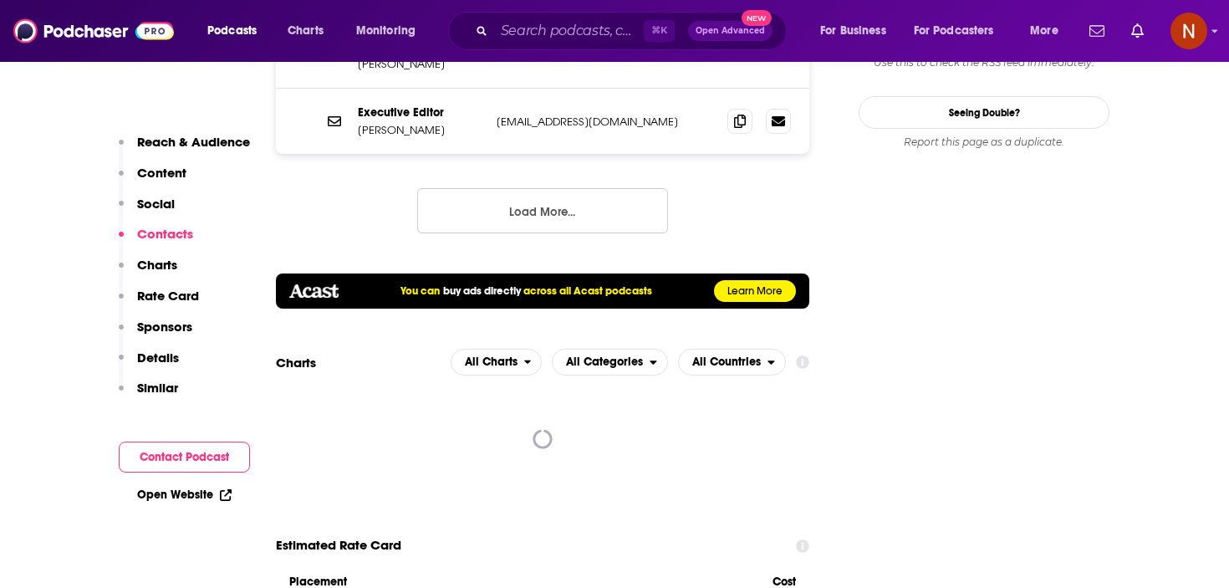
scroll to position [2011, 0]
